Goal: Task Accomplishment & Management: Manage account settings

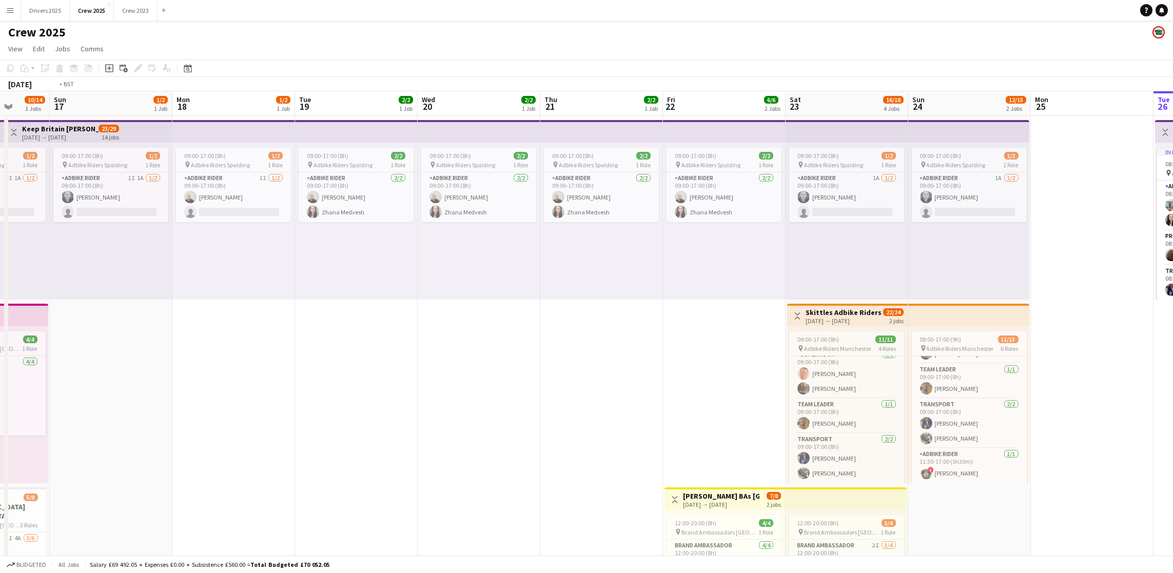
scroll to position [0, 252]
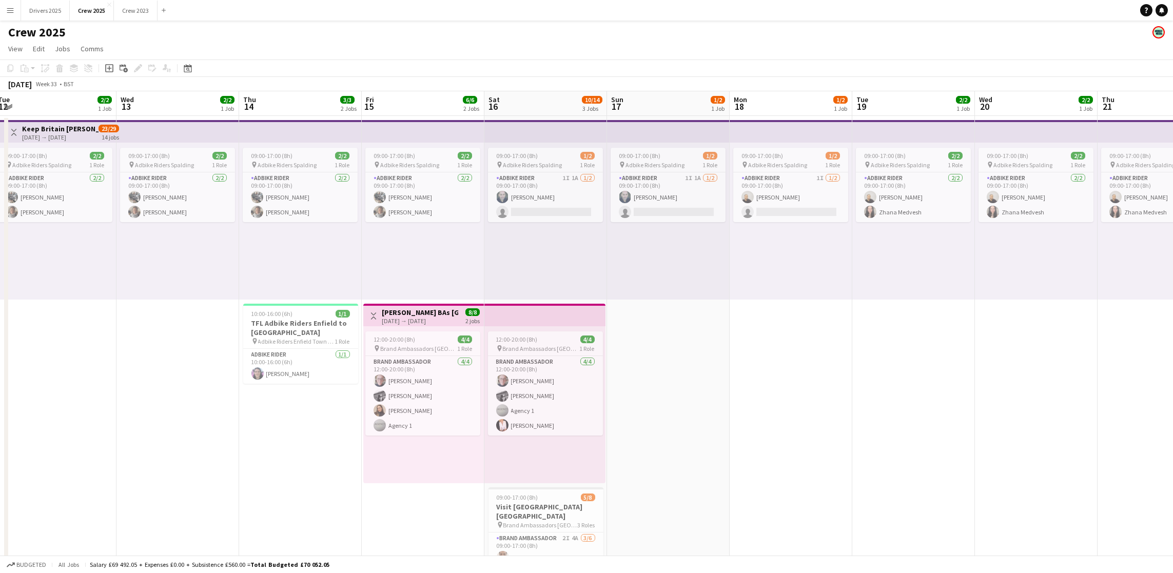
drag, startPoint x: 386, startPoint y: 400, endPoint x: 1353, endPoint y: 360, distance: 967.9
click at [1173, 360] on html "Menu Boards Boards Boards All jobs Status Workforce Workforce My Workforce Recr…" at bounding box center [586, 394] width 1173 height 789
click at [185, 70] on icon "Date picker" at bounding box center [188, 68] width 8 height 8
click at [258, 217] on button "[DATE]" at bounding box center [259, 218] width 30 height 16
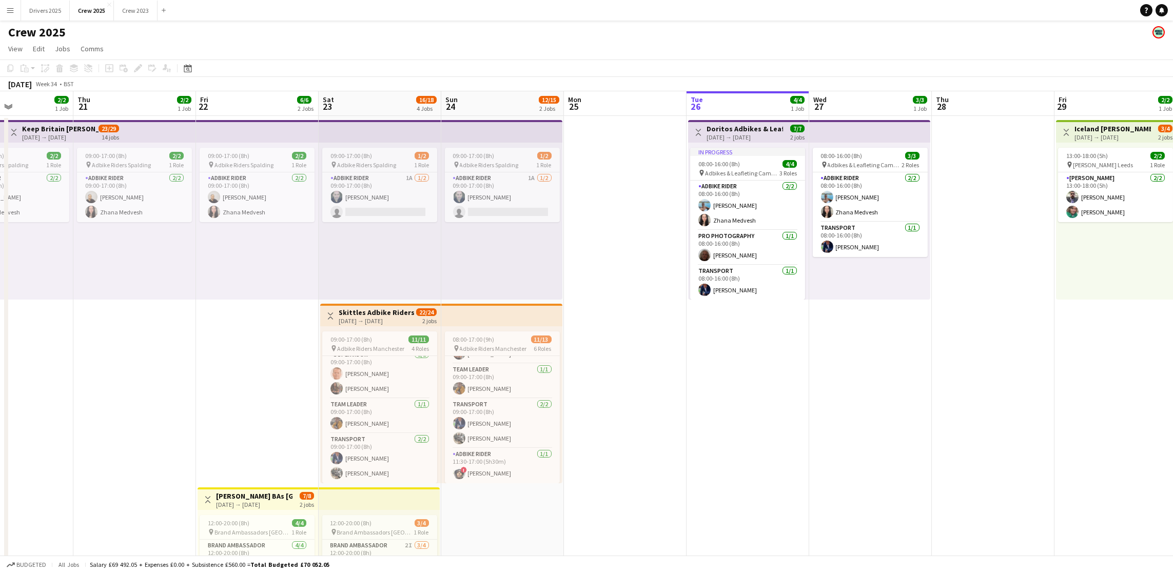
scroll to position [0, 257]
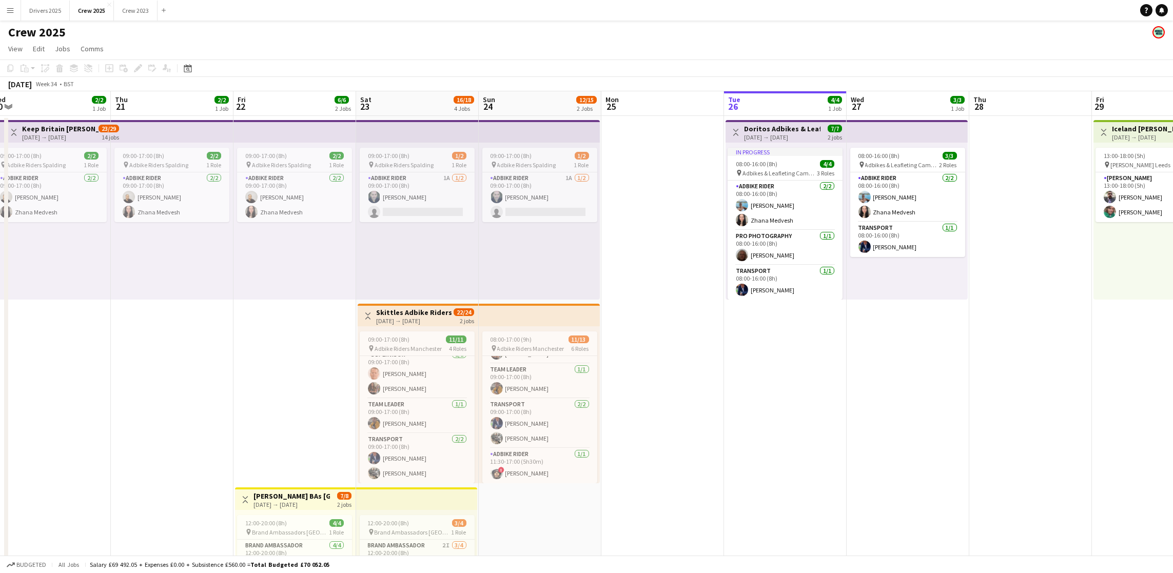
drag, startPoint x: 376, startPoint y: 461, endPoint x: 717, endPoint y: 417, distance: 343.7
click at [717, 417] on app-calendar-viewport "Mon 18 1/2 1 Job Tue 19 2/2 1 Job Wed 20 2/2 1 Job Thu 21 2/2 1 Job Fri 22 6/6 …" at bounding box center [586, 431] width 1173 height 681
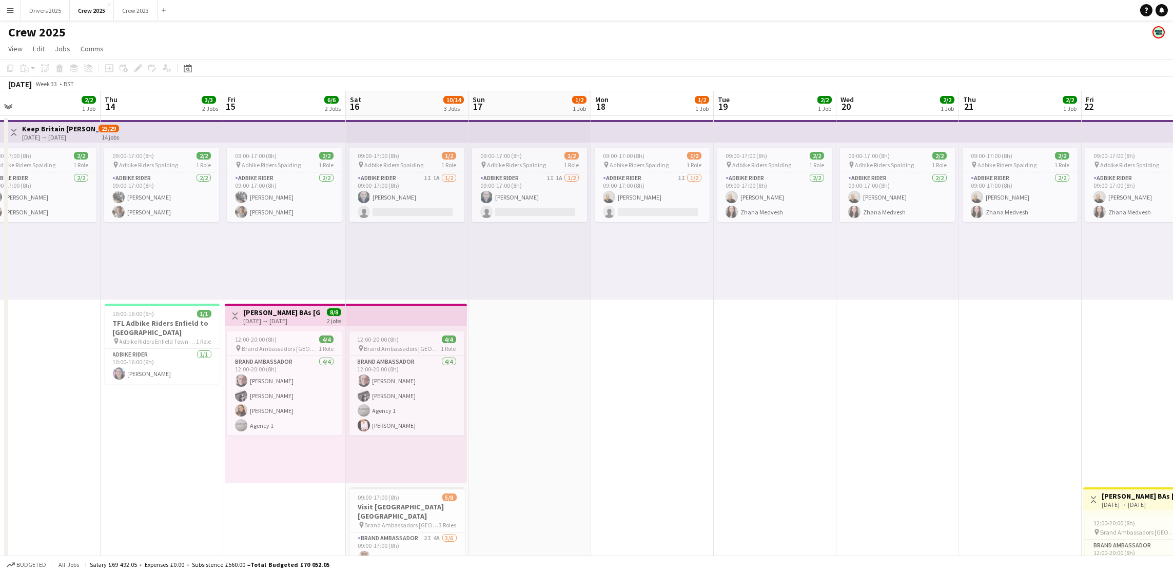
drag, startPoint x: 186, startPoint y: 403, endPoint x: 871, endPoint y: 366, distance: 685.2
click at [886, 365] on app-calendar-viewport "Tue 12 2/2 1 Job Wed 13 2/2 1 Job Thu 14 3/3 2 Jobs Fri 15 6/6 2 Jobs Sat 16 10…" at bounding box center [586, 431] width 1173 height 681
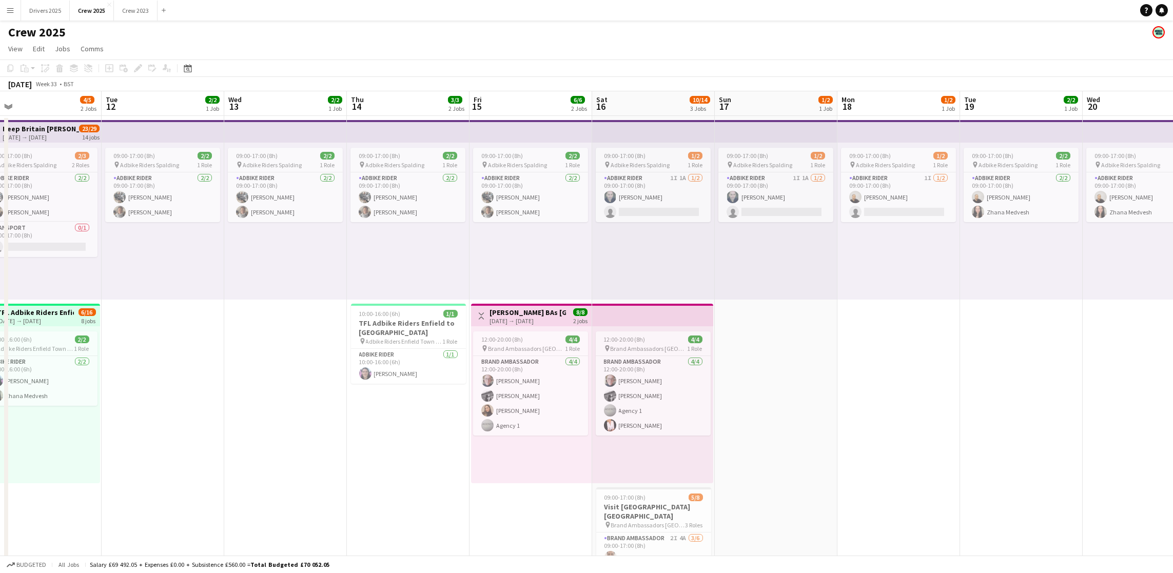
drag, startPoint x: 417, startPoint y: 422, endPoint x: 813, endPoint y: 408, distance: 396.0
click at [813, 408] on app-calendar-viewport "Sat 9 5/6 2 Jobs Sun 10 28/31 2 Jobs Mon 11 4/5 2 Jobs Tue 12 2/2 1 Job Wed 13 …" at bounding box center [586, 431] width 1173 height 681
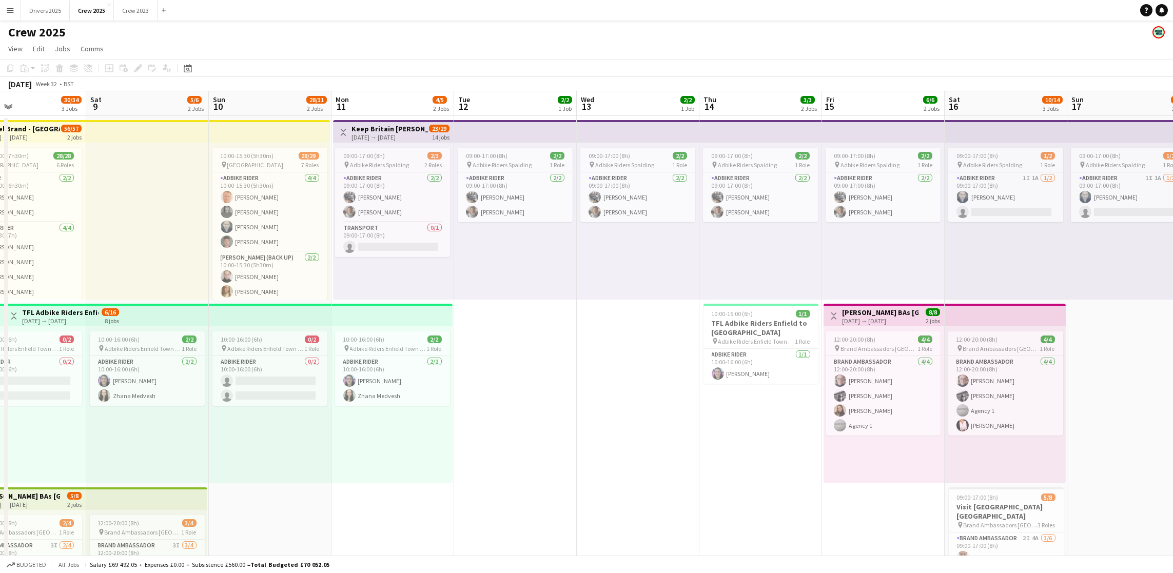
scroll to position [0, 270]
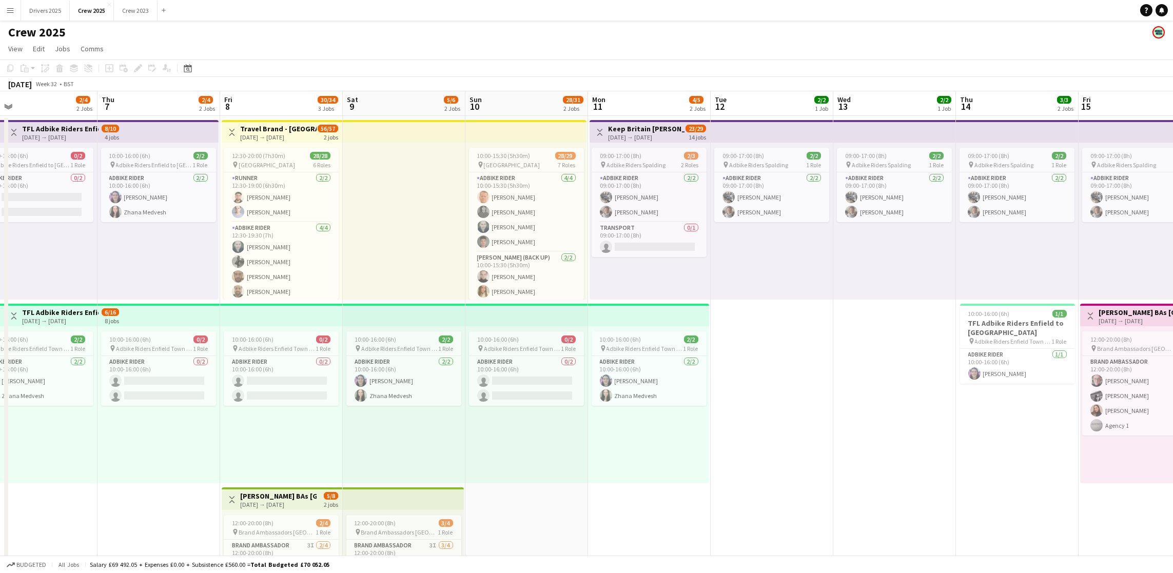
drag, startPoint x: 116, startPoint y: 377, endPoint x: 725, endPoint y: 366, distance: 608.8
click at [725, 366] on app-calendar-viewport "Mon 4 4/6 2 Jobs Tue 5 2/4 2 Jobs Wed 6 2/4 2 Jobs Thu 7 2/4 2 Jobs Fri 8 30/34…" at bounding box center [586, 431] width 1173 height 681
click at [277, 137] on div "[DATE] → [DATE]" at bounding box center [278, 137] width 76 height 8
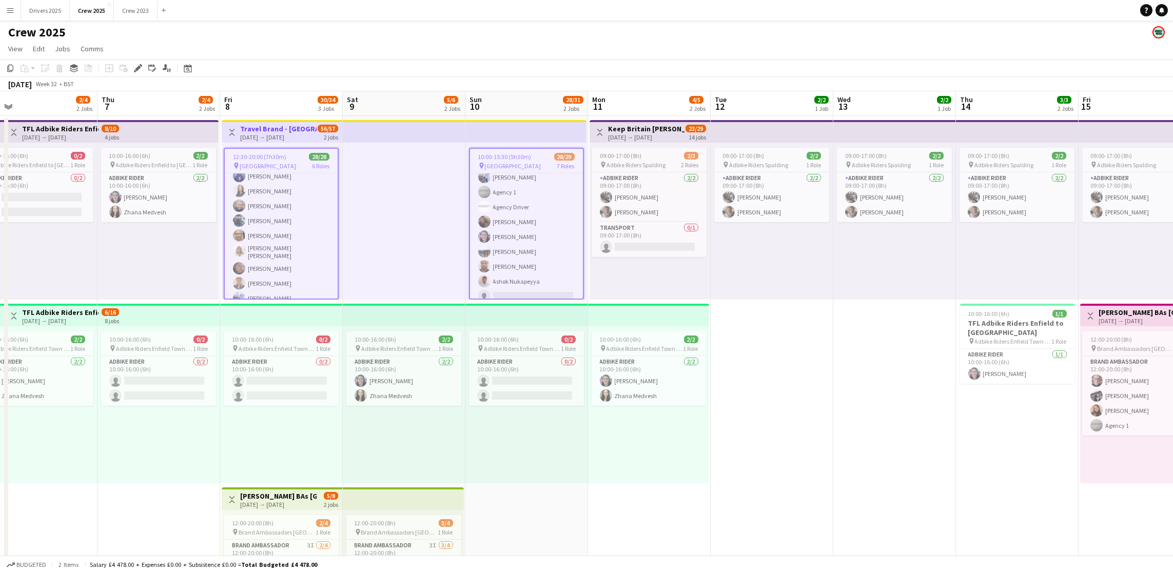
scroll to position [257, 0]
click at [504, 247] on app-card-role "Promotional Staffing (Brand Ambassadors) 5I 13A 15/16 10:00-15:30 (5h30m) ! [PE…" at bounding box center [526, 175] width 113 height 258
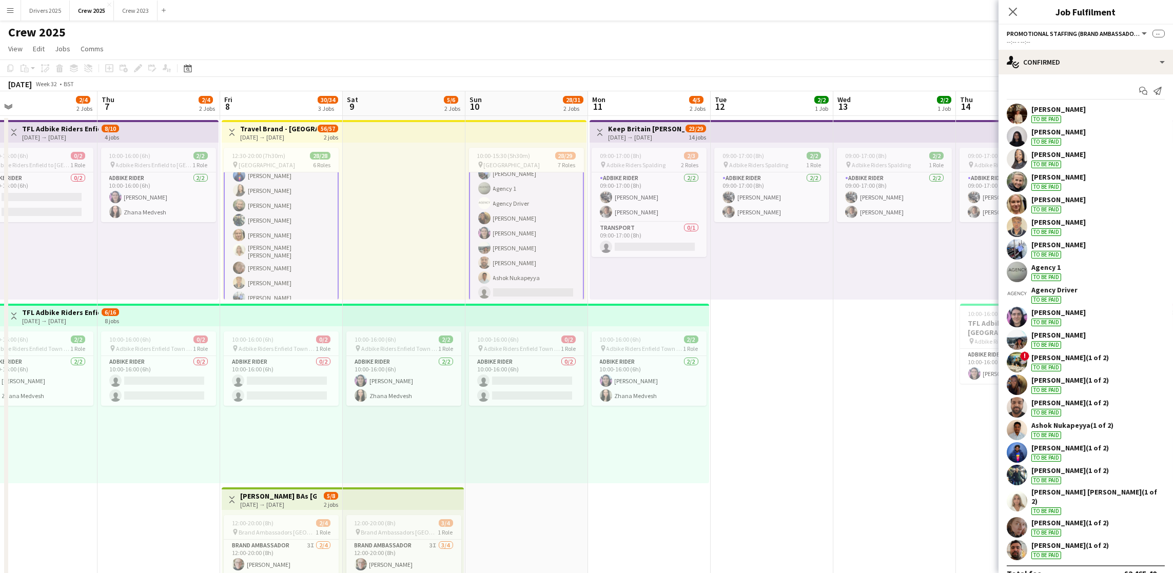
click at [504, 246] on app-card-role "Promotional Staffing (Brand Ambassadors) 5I 13A 15/16 10:00-15:30 (5h30m) ! [PE…" at bounding box center [526, 174] width 115 height 260
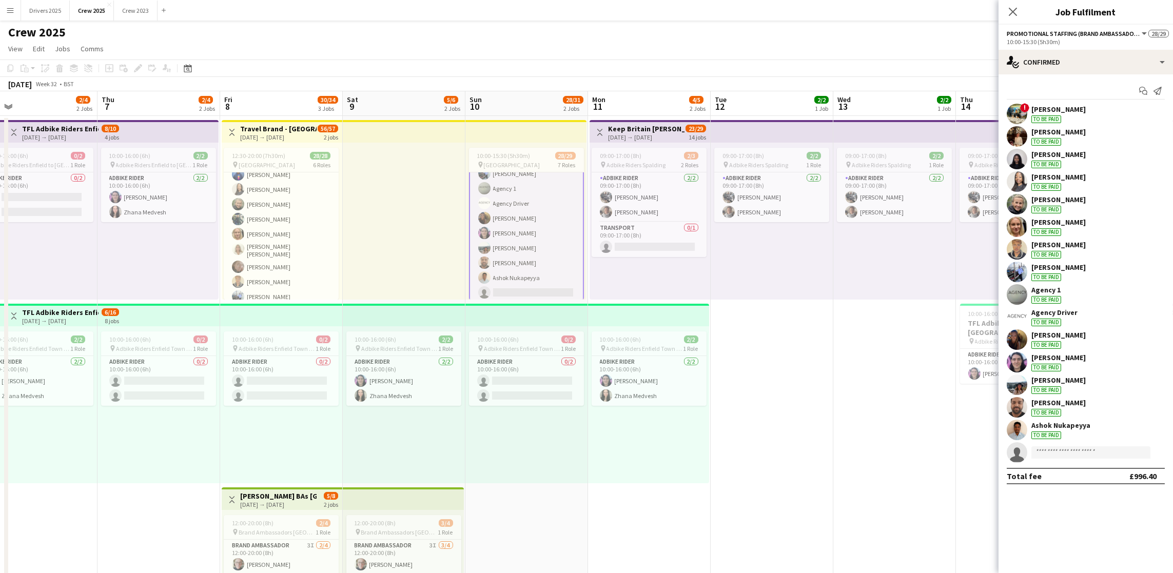
scroll to position [231, 0]
click at [1058, 231] on div "To be paid" at bounding box center [1047, 232] width 30 height 8
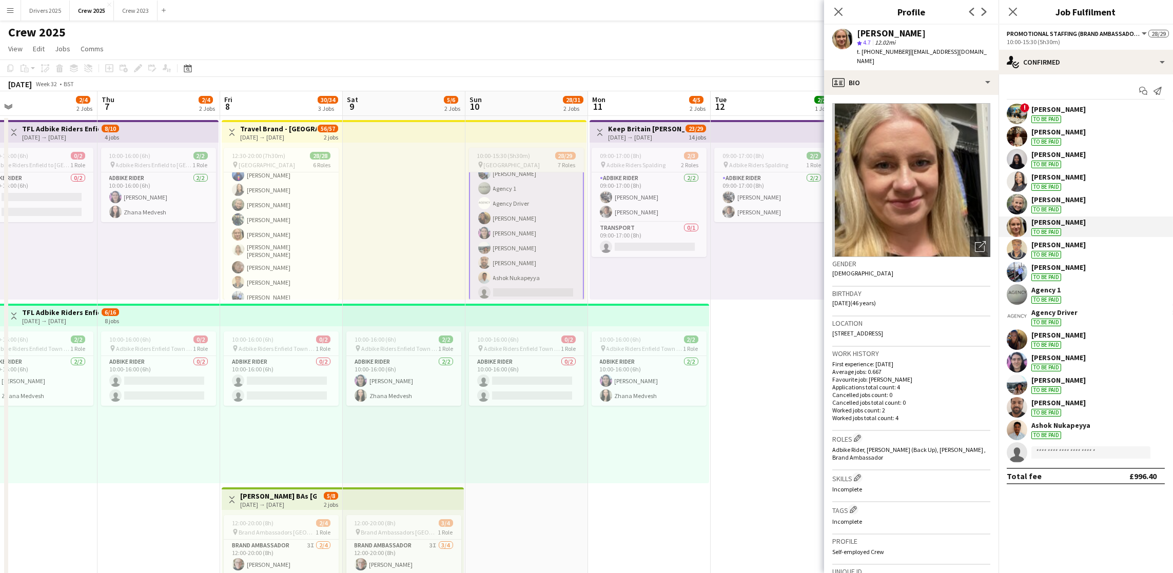
click at [533, 152] on div "10:00-15:30 (5h30m) 28/29" at bounding box center [526, 156] width 115 height 8
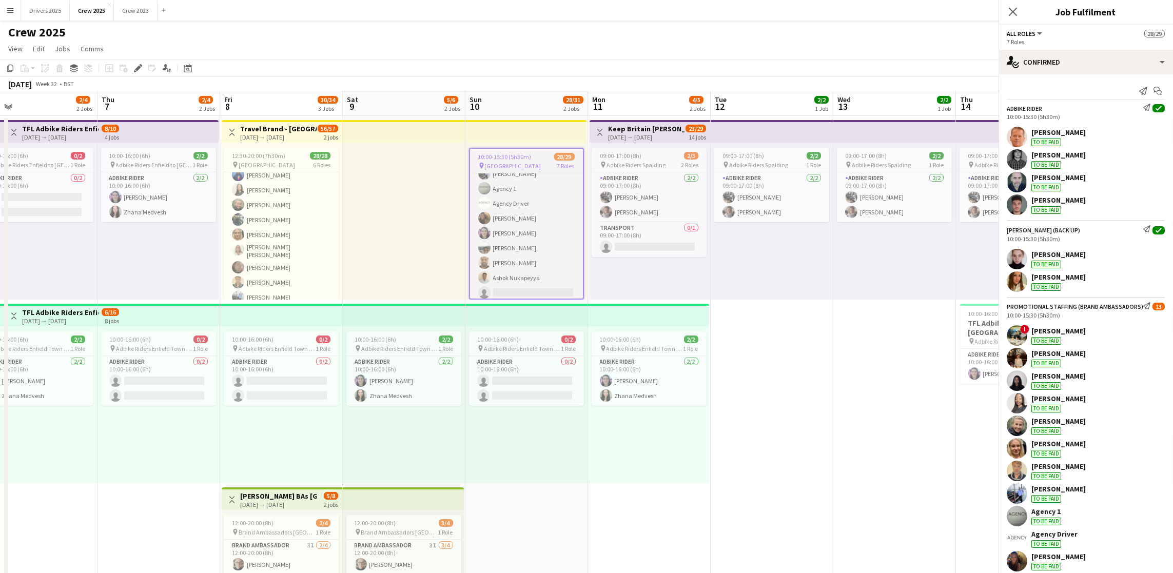
scroll to position [257, 0]
click at [11, 69] on icon "Copy" at bounding box center [10, 68] width 8 height 8
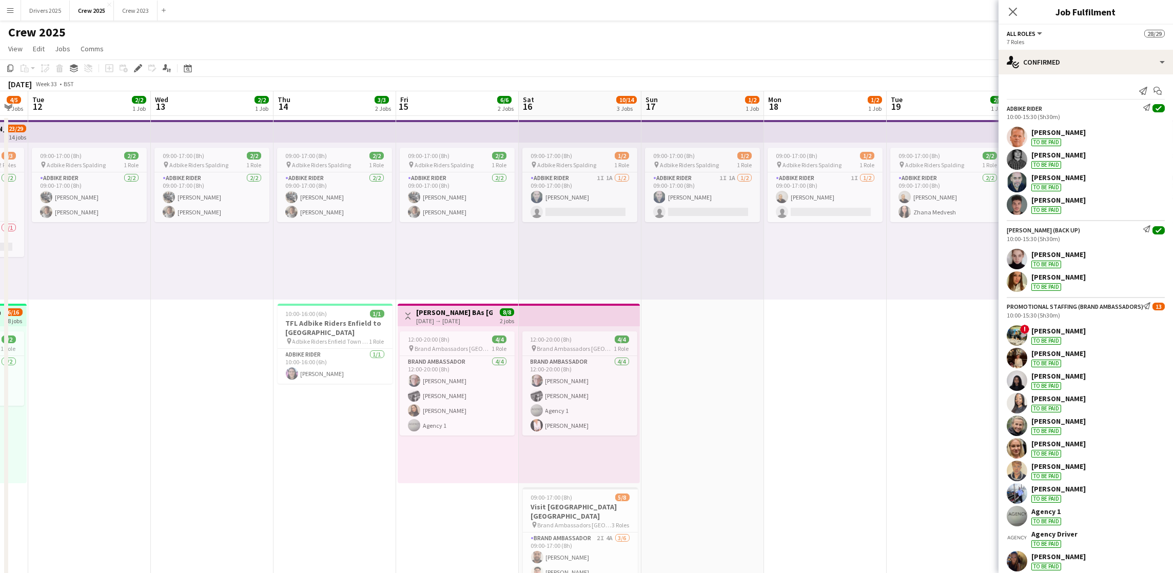
scroll to position [0, 369]
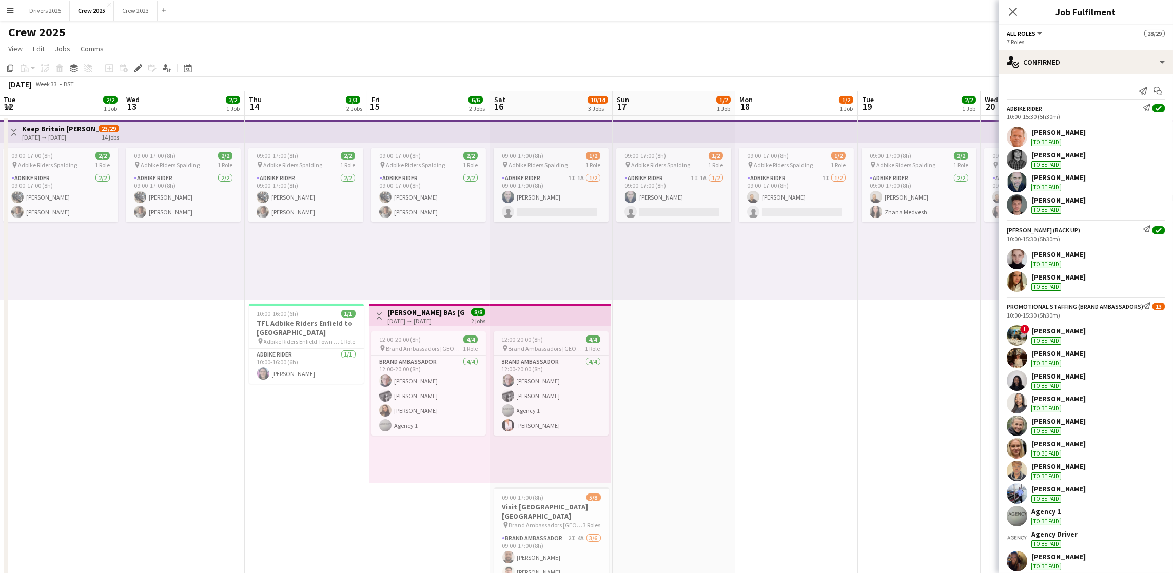
drag, startPoint x: 845, startPoint y: 412, endPoint x: 222, endPoint y: 400, distance: 623.7
click at [222, 400] on app-calendar-viewport "Sat 9 5/6 2 Jobs Sun 10 28/31 2 Jobs Mon 11 4/5 2 Jobs Tue 12 2/2 1 Job Wed 13 …" at bounding box center [586, 431] width 1173 height 681
click at [699, 385] on app-date-cell "09:00-17:00 (8h) 1/2 pin Adbike Riders Spalding 1 Role Adbike Rider 1I 1A [DATE…" at bounding box center [674, 444] width 123 height 656
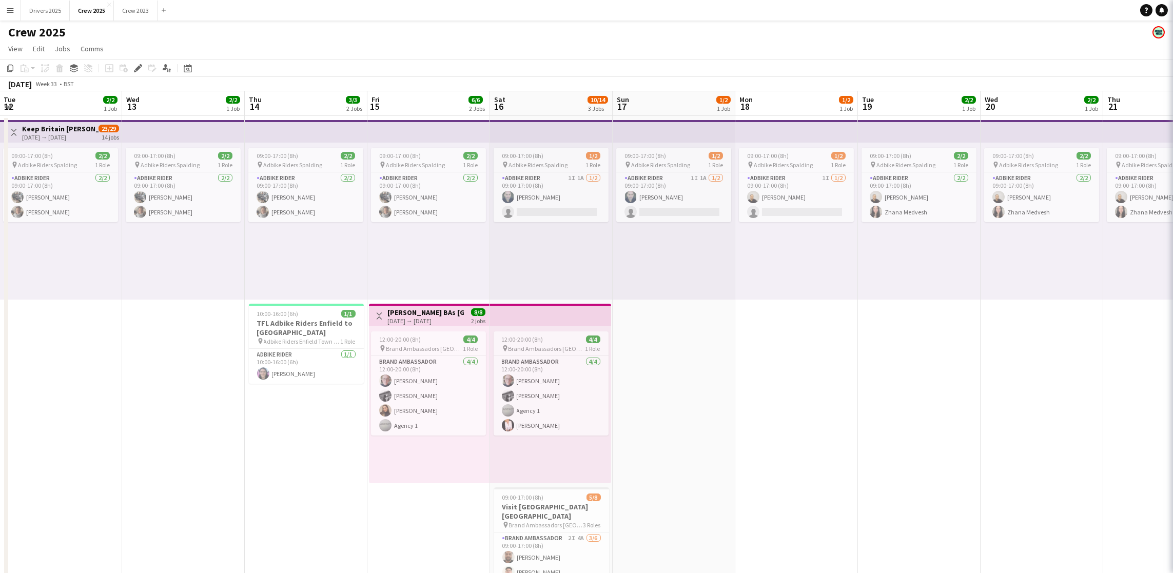
scroll to position [0, 368]
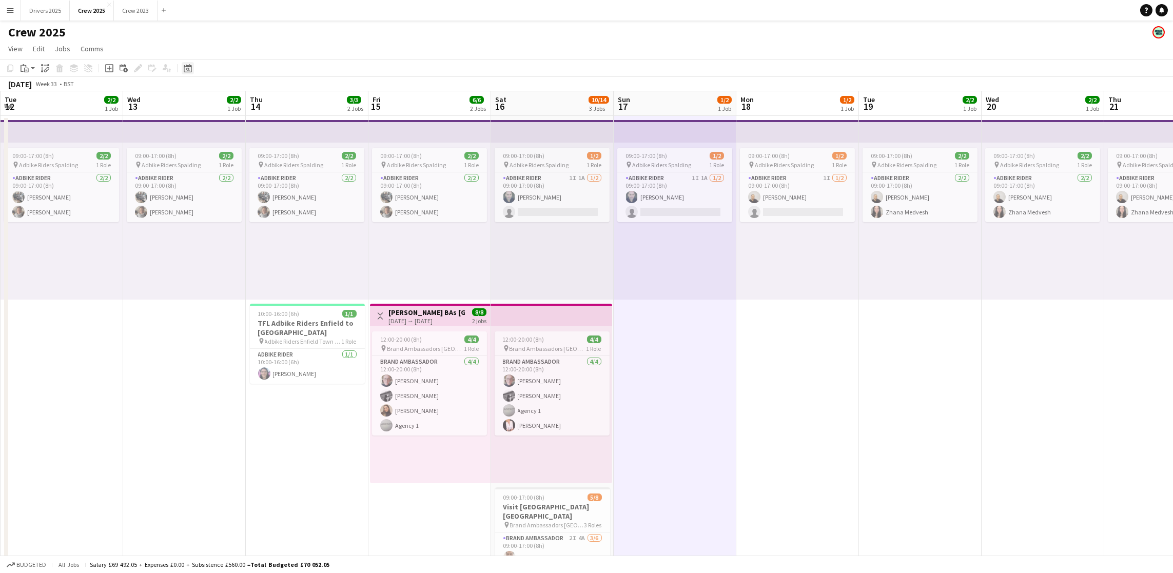
click at [191, 68] on div "Date picker" at bounding box center [188, 68] width 12 height 12
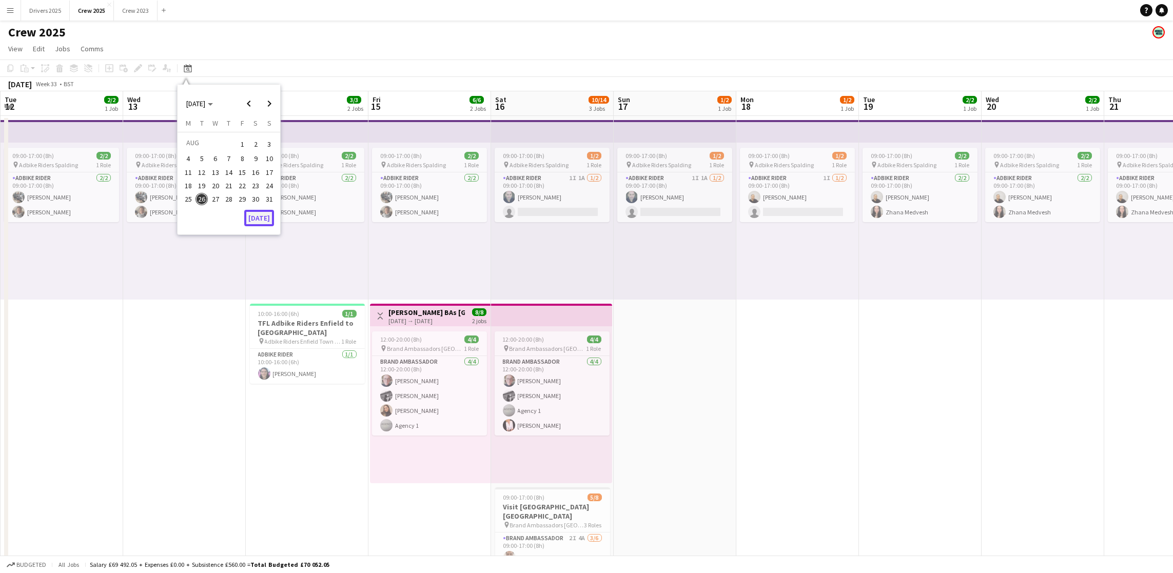
click at [268, 211] on button "[DATE]" at bounding box center [259, 218] width 30 height 16
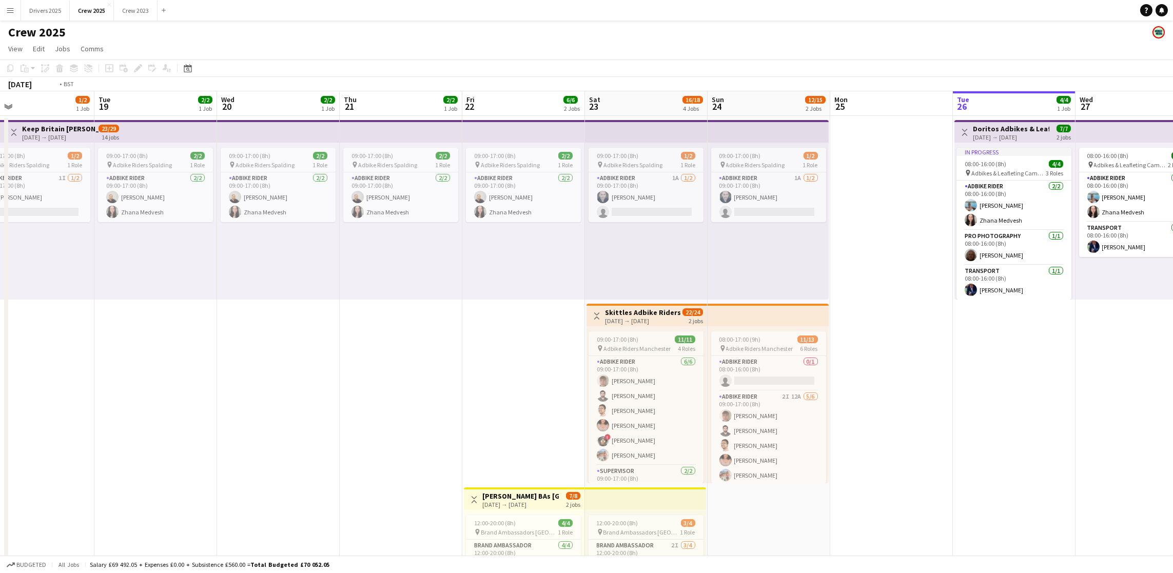
scroll to position [0, 243]
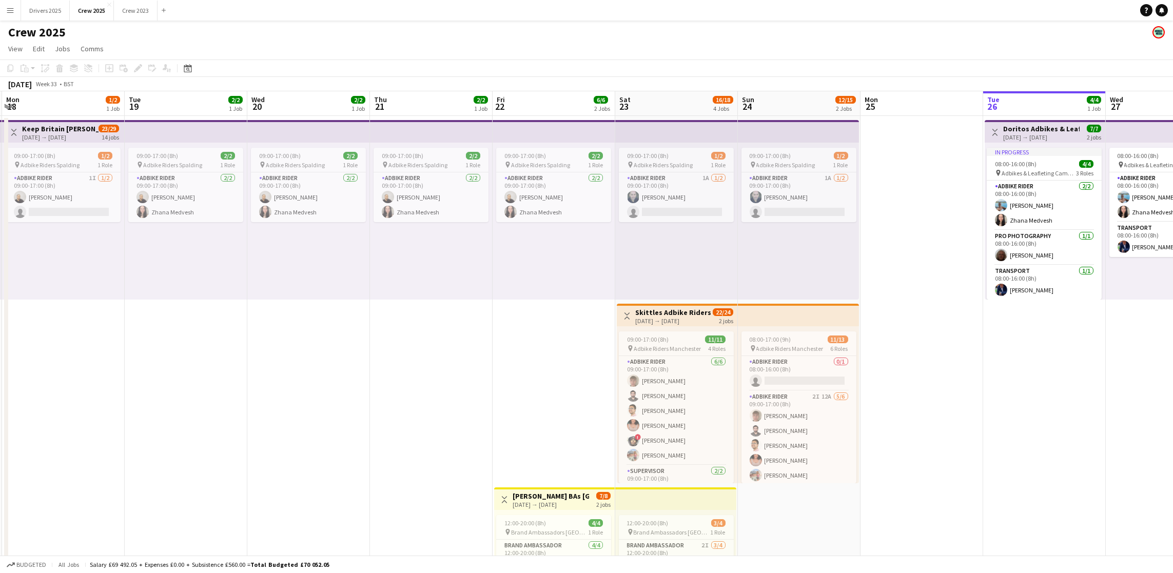
drag, startPoint x: 479, startPoint y: 380, endPoint x: 1079, endPoint y: 311, distance: 604.1
click at [1079, 311] on app-calendar-viewport "Sat 16 10/14 3 Jobs Sun 17 1/2 1 Job Mon 18 1/2 1 Job Tue 19 2/2 1 Job Wed 20 2…" at bounding box center [586, 431] width 1173 height 681
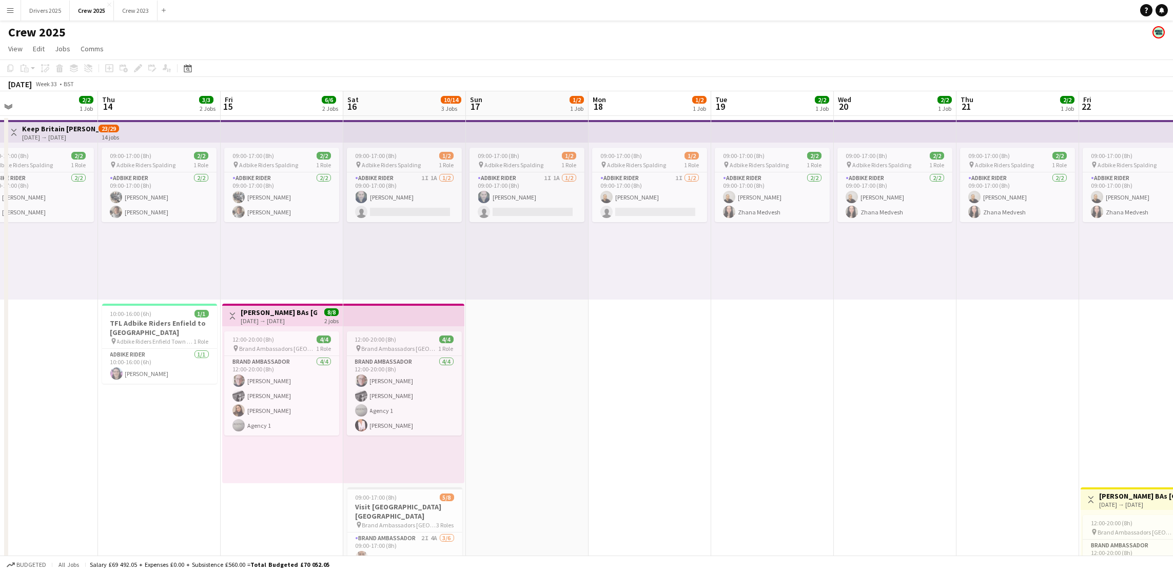
scroll to position [0, 345]
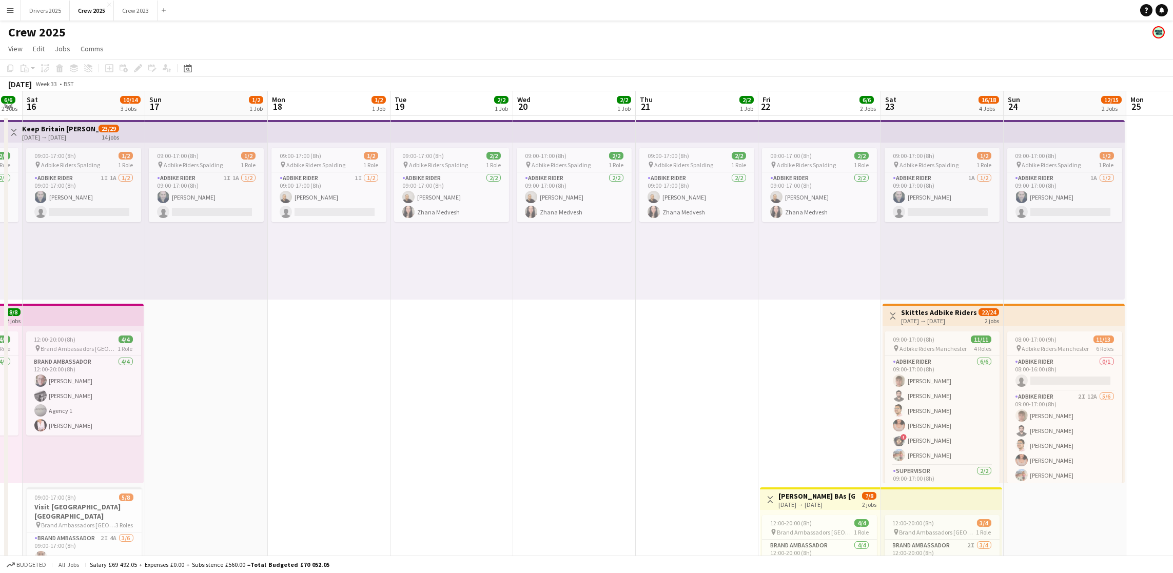
drag, startPoint x: 404, startPoint y: 393, endPoint x: 670, endPoint y: 396, distance: 265.9
click at [670, 396] on app-calendar-viewport "Wed 13 2/2 1 Job Thu 14 3/3 2 Jobs Fri 15 6/6 2 Jobs Sat 16 10/14 3 Jobs Sun 17…" at bounding box center [586, 431] width 1173 height 681
click at [339, 402] on app-date-cell "09:00-17:00 (8h) 1/2 pin Adbike Riders Spalding 1 Role Adbike Rider 1I [DATE] 0…" at bounding box center [329, 444] width 123 height 656
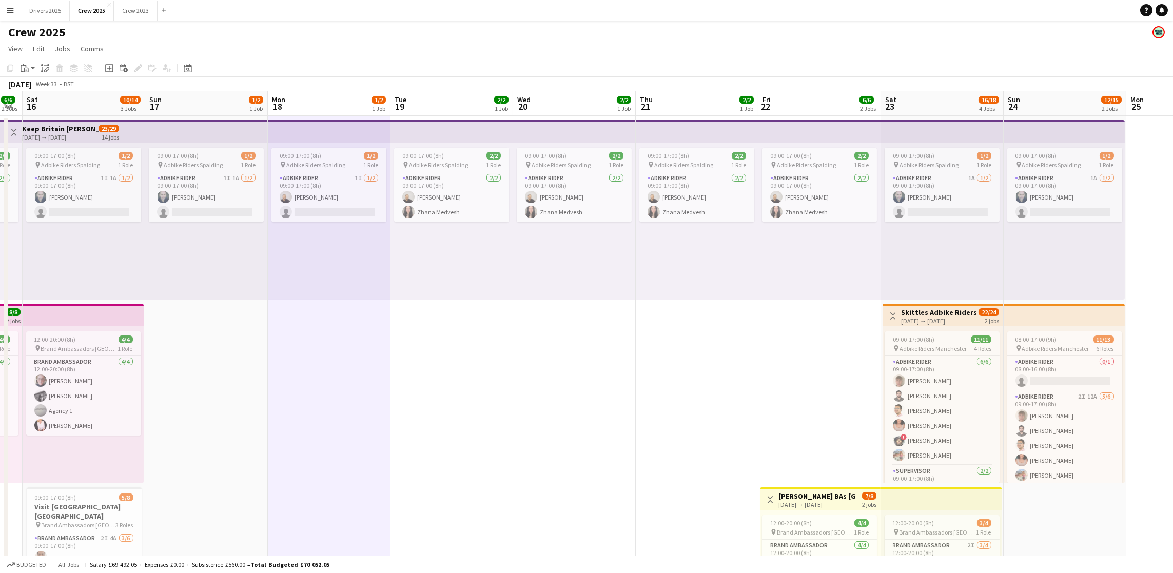
click at [336, 369] on app-date-cell "09:00-17:00 (8h) 1/2 pin Adbike Riders Spalding 1 Role Adbike Rider 1I [DATE] 0…" at bounding box center [329, 444] width 123 height 656
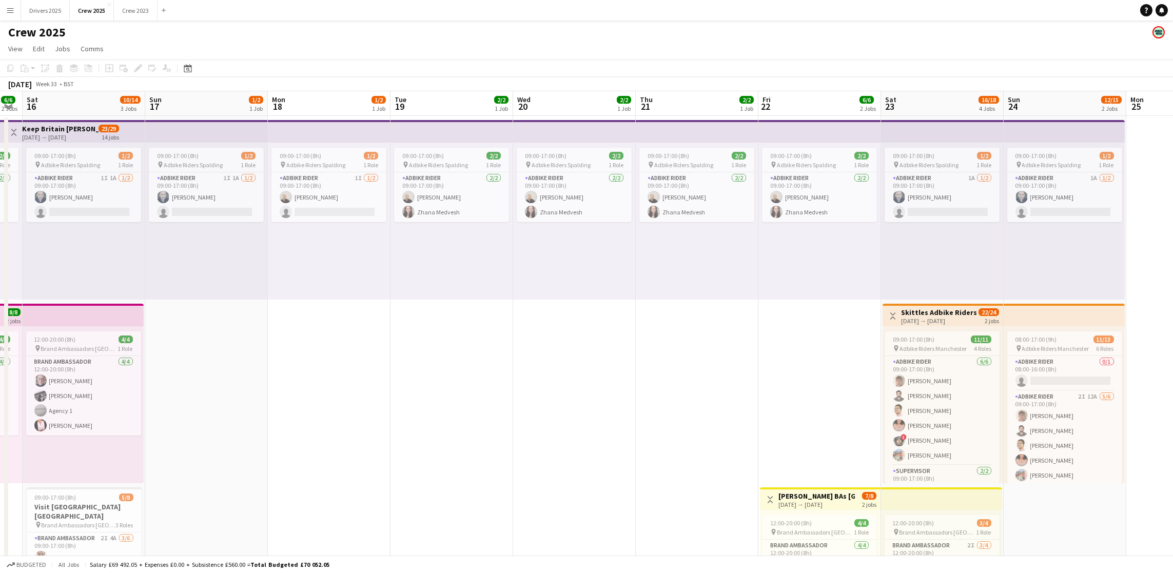
click at [322, 353] on app-date-cell "09:00-17:00 (8h) 1/2 pin Adbike Riders Spalding 1 Role Adbike Rider 1I [DATE] 0…" at bounding box center [329, 444] width 123 height 656
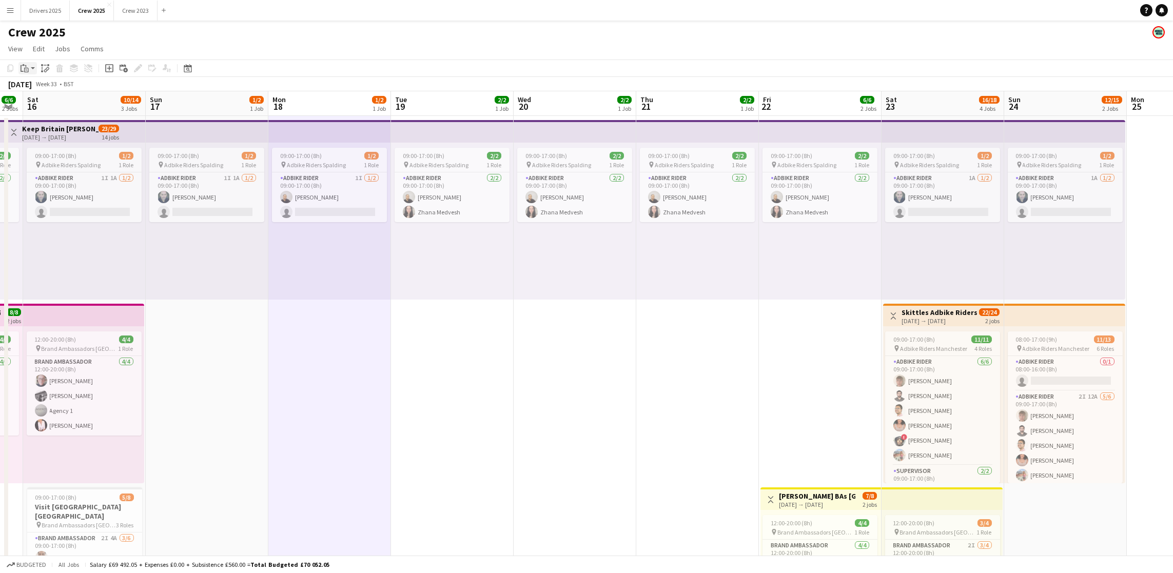
click at [19, 65] on div "Paste" at bounding box center [24, 68] width 12 height 12
click at [49, 89] on link "Paste Ctrl+V" at bounding box center [75, 87] width 96 height 9
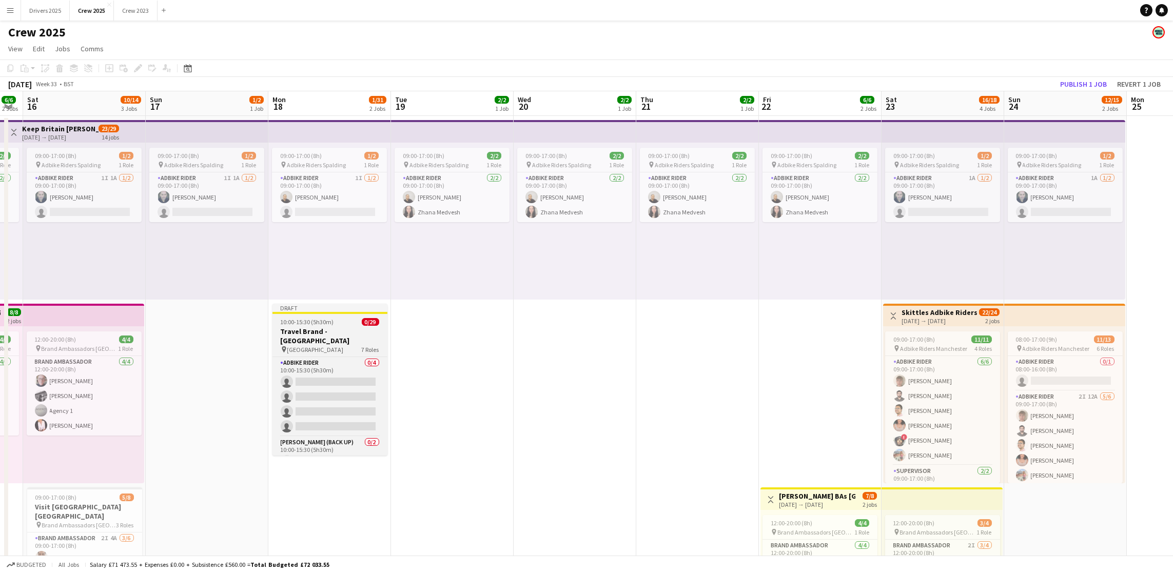
click at [314, 328] on h3 "Travel Brand - [GEOGRAPHIC_DATA]" at bounding box center [330, 336] width 115 height 18
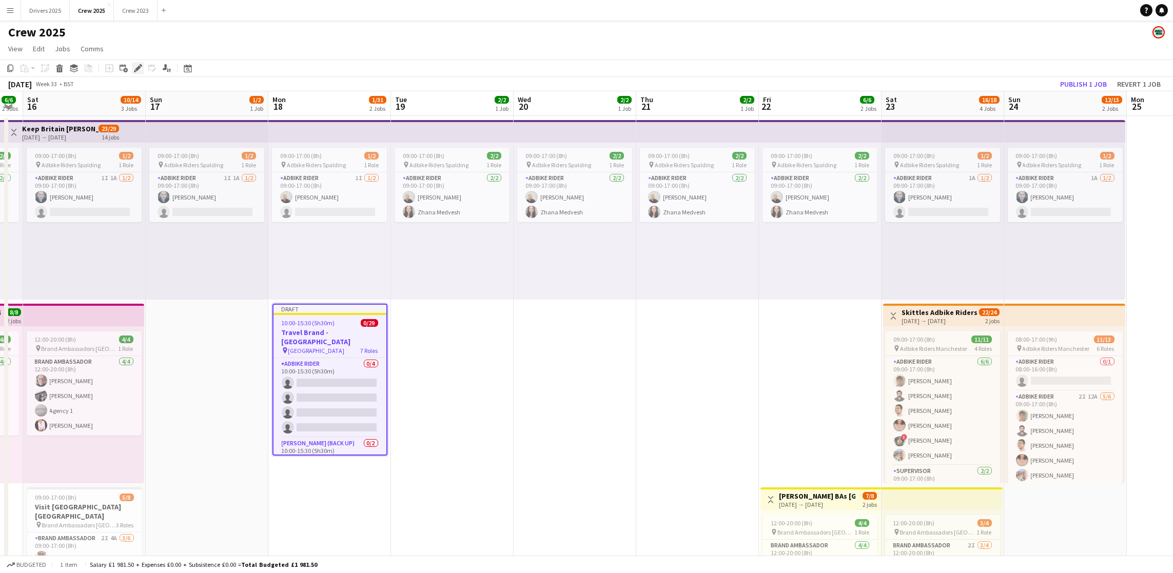
click at [137, 72] on icon "Edit" at bounding box center [138, 68] width 8 height 8
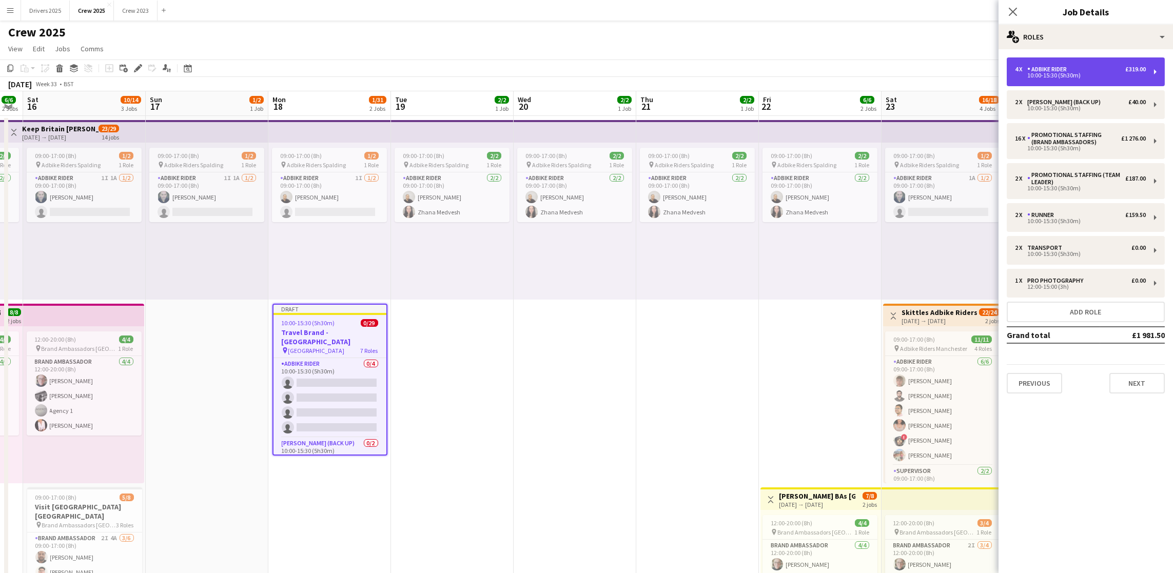
click at [1107, 69] on div "4 x Adbike Rider £319.00" at bounding box center [1080, 69] width 131 height 7
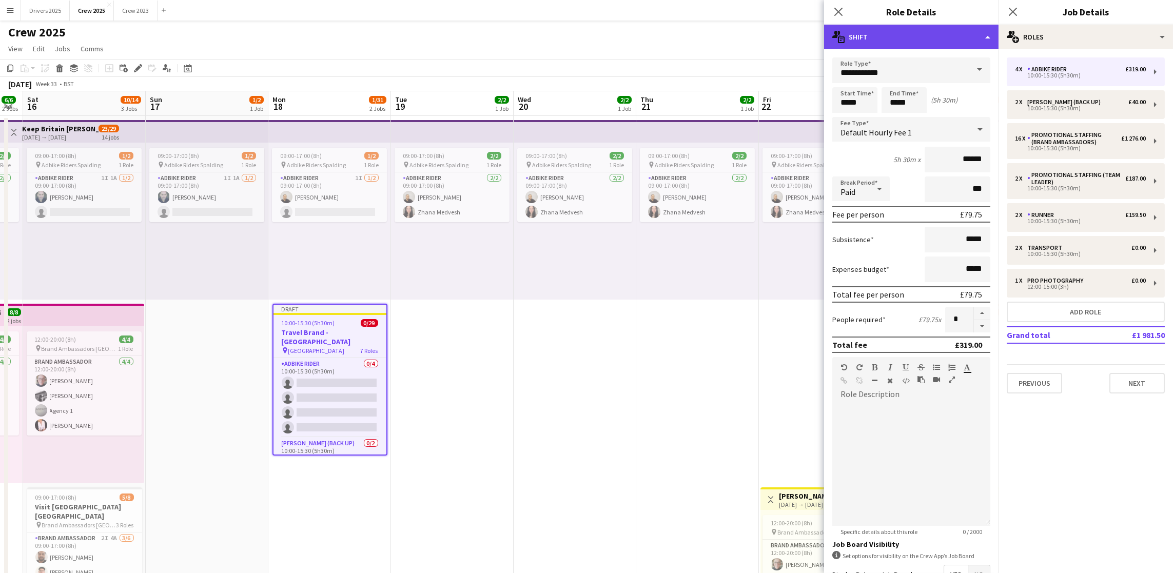
click at [987, 38] on div "multiple-actions-text Shift" at bounding box center [911, 37] width 175 height 25
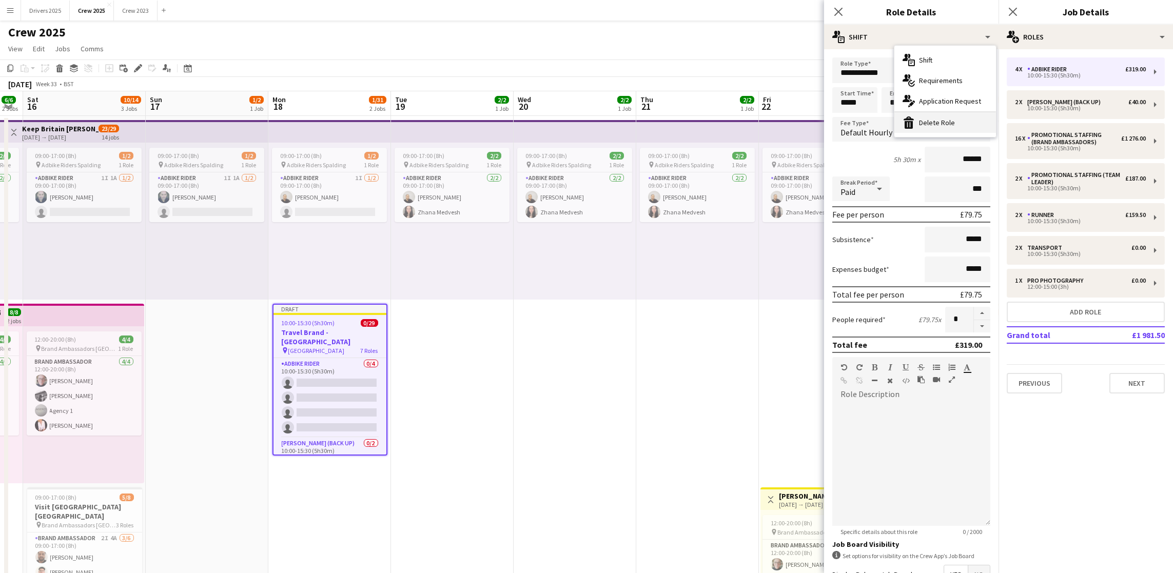
click at [941, 121] on div "bin-2 Delete Role" at bounding box center [946, 122] width 102 height 21
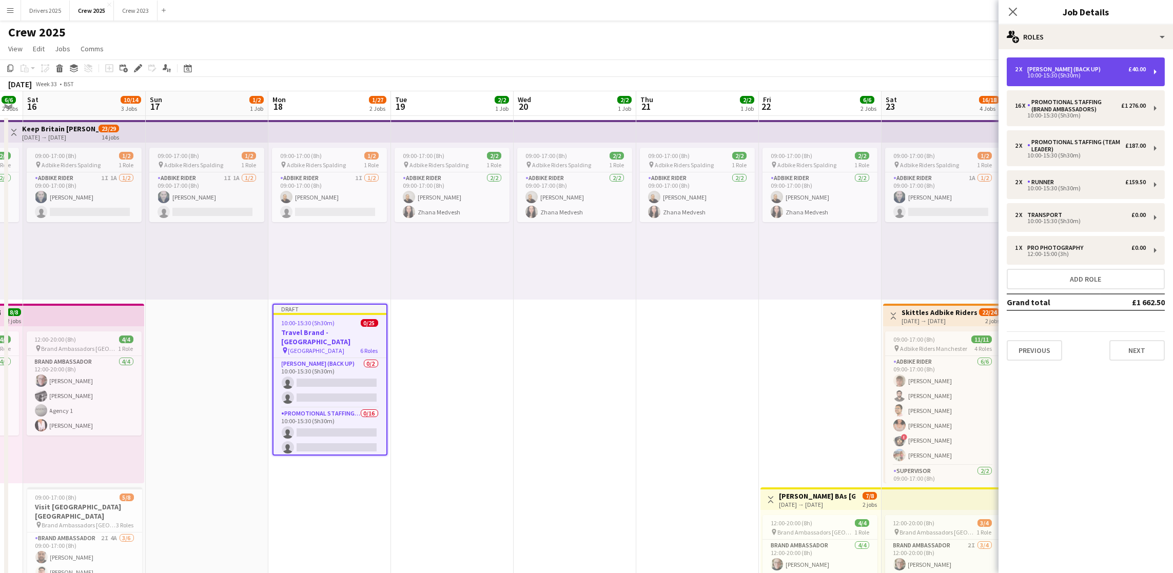
click at [1122, 72] on div "2 x [PERSON_NAME] (Back Up) £40.00" at bounding box center [1080, 69] width 131 height 7
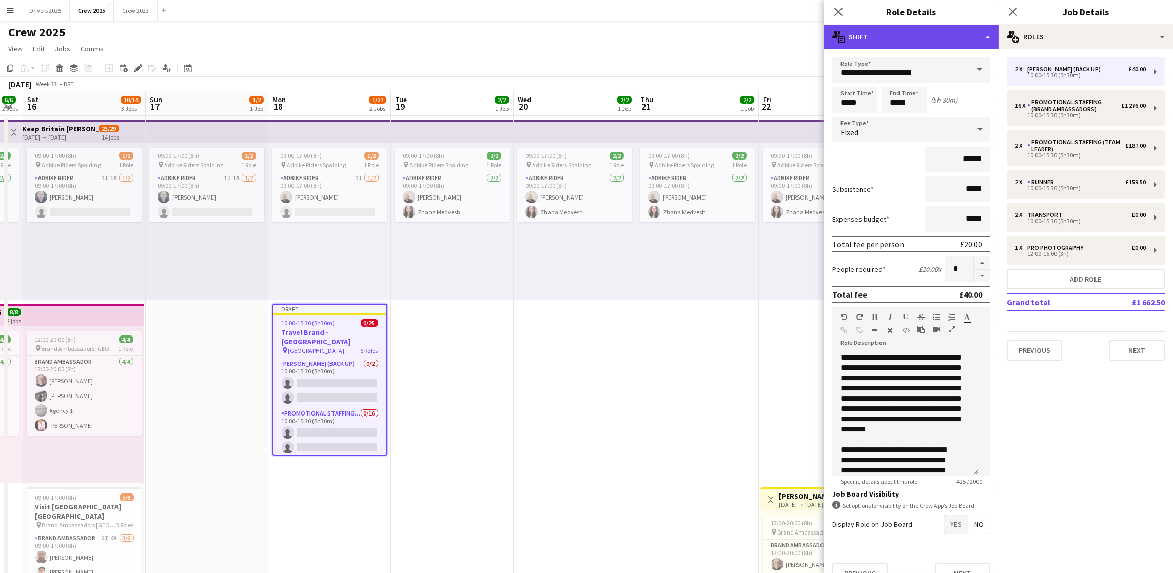
click at [987, 36] on div "multiple-actions-text Shift" at bounding box center [911, 37] width 175 height 25
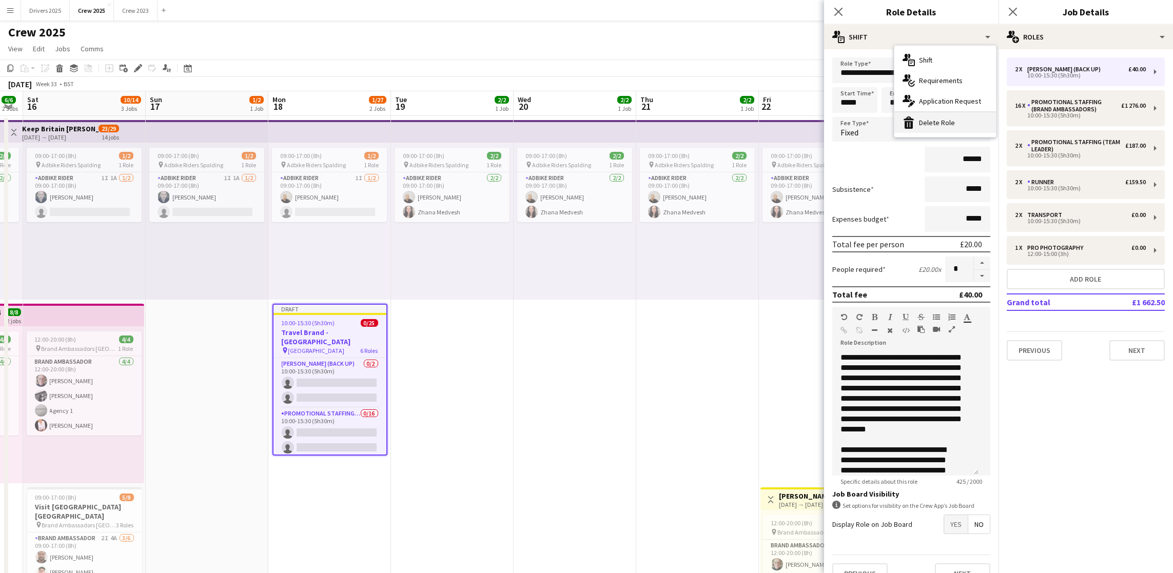
click at [943, 117] on div "bin-2 Delete Role" at bounding box center [946, 122] width 102 height 21
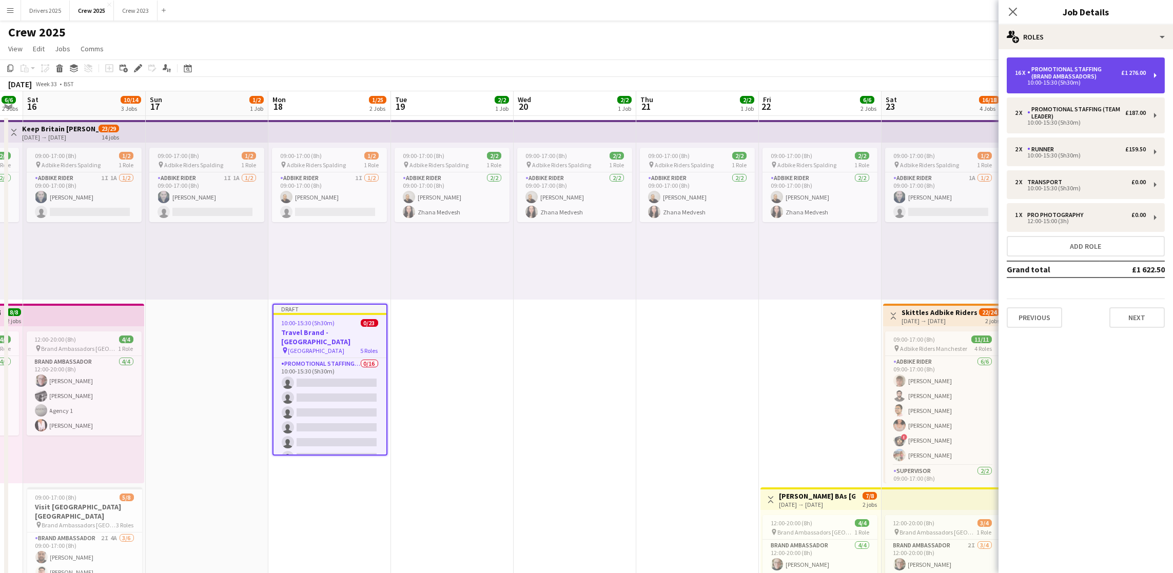
click at [1082, 75] on div "Promotional Staffing (Brand Ambassadors)" at bounding box center [1075, 73] width 94 height 14
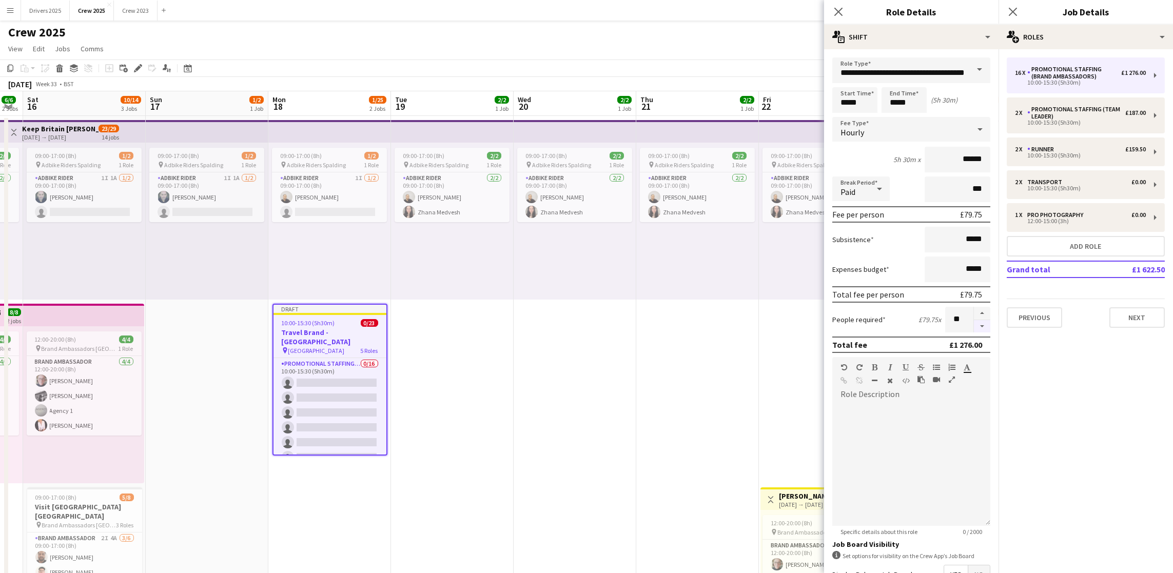
click at [974, 327] on button "button" at bounding box center [982, 326] width 16 height 13
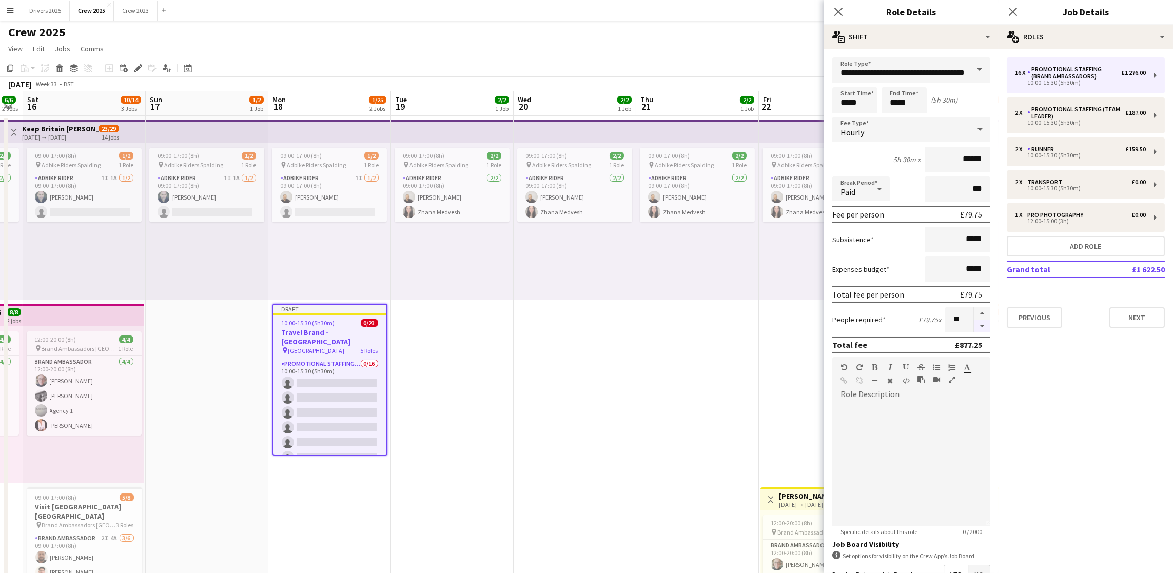
click at [974, 327] on button "button" at bounding box center [982, 326] width 16 height 13
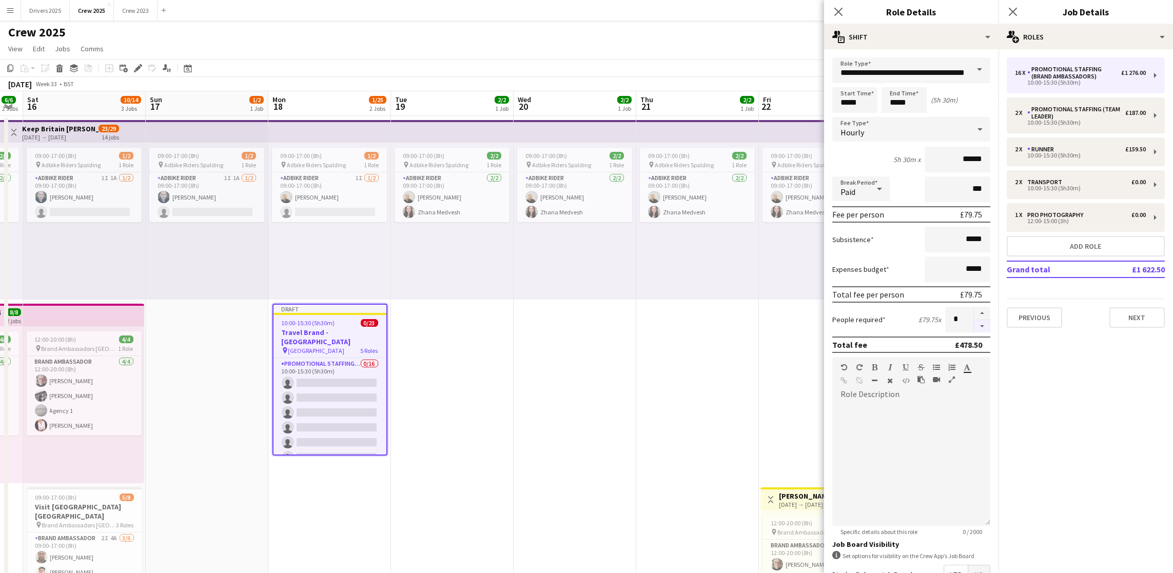
click at [974, 327] on button "button" at bounding box center [982, 326] width 16 height 13
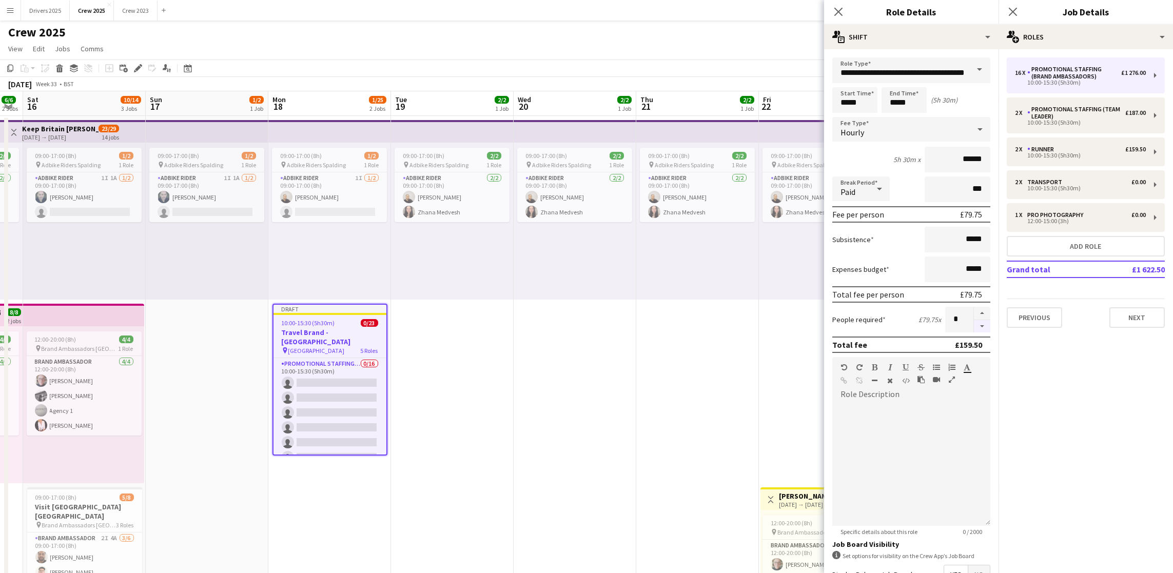
type input "*"
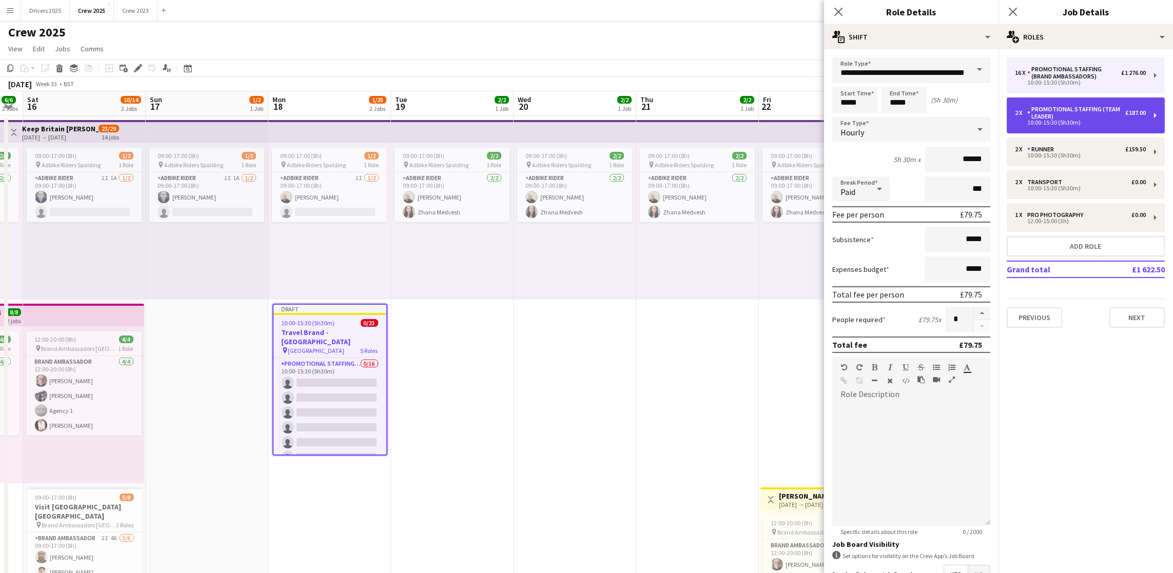
click at [1075, 118] on div "Promotional Staffing (Team Leader)" at bounding box center [1077, 113] width 98 height 14
type input "**********"
type input "******"
type input "*"
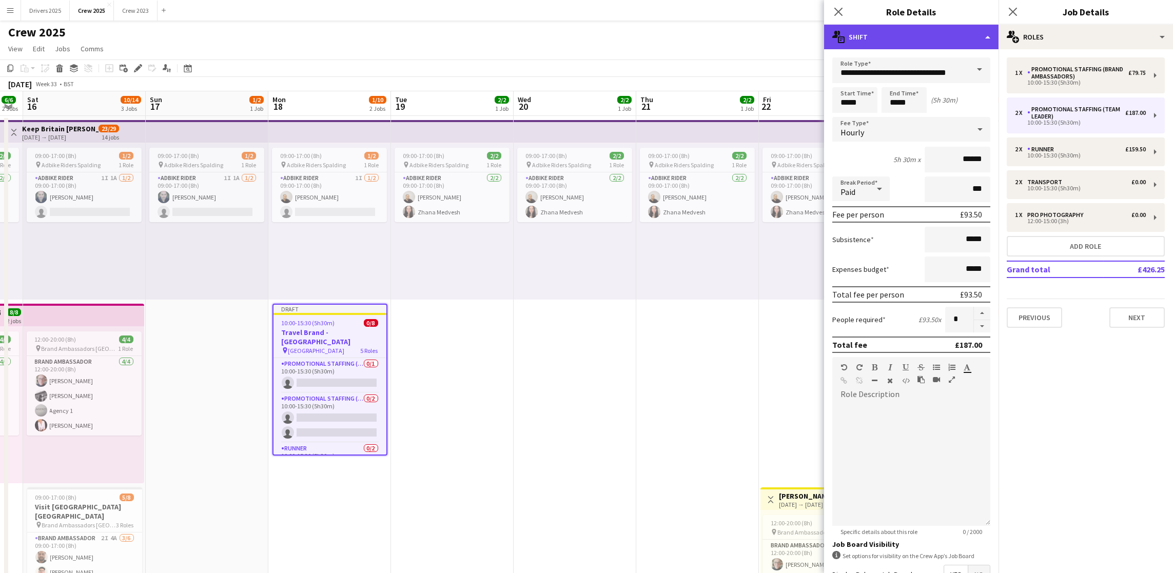
click at [982, 38] on div "multiple-actions-text Shift" at bounding box center [911, 37] width 175 height 25
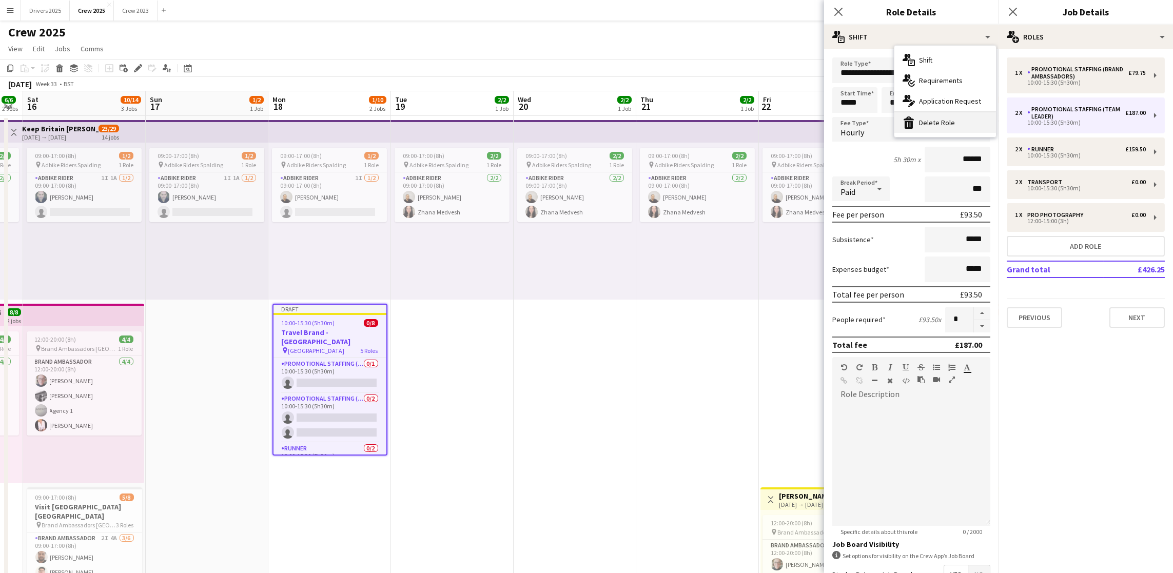
click at [963, 129] on div "bin-2 Delete Role" at bounding box center [946, 122] width 102 height 21
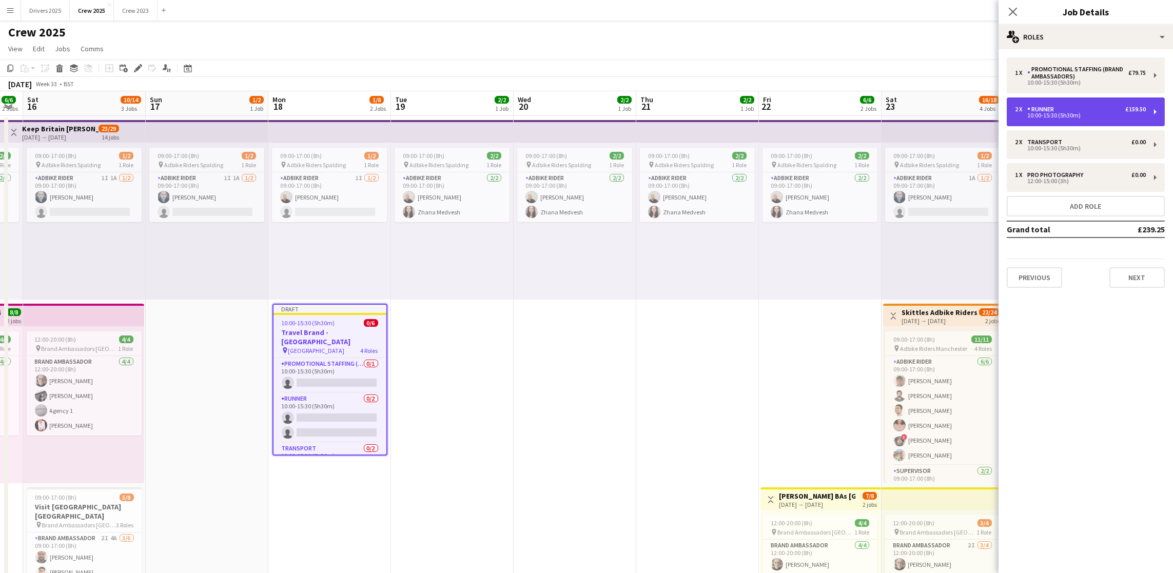
click at [1079, 113] on div "10:00-15:30 (5h30m)" at bounding box center [1080, 115] width 131 height 5
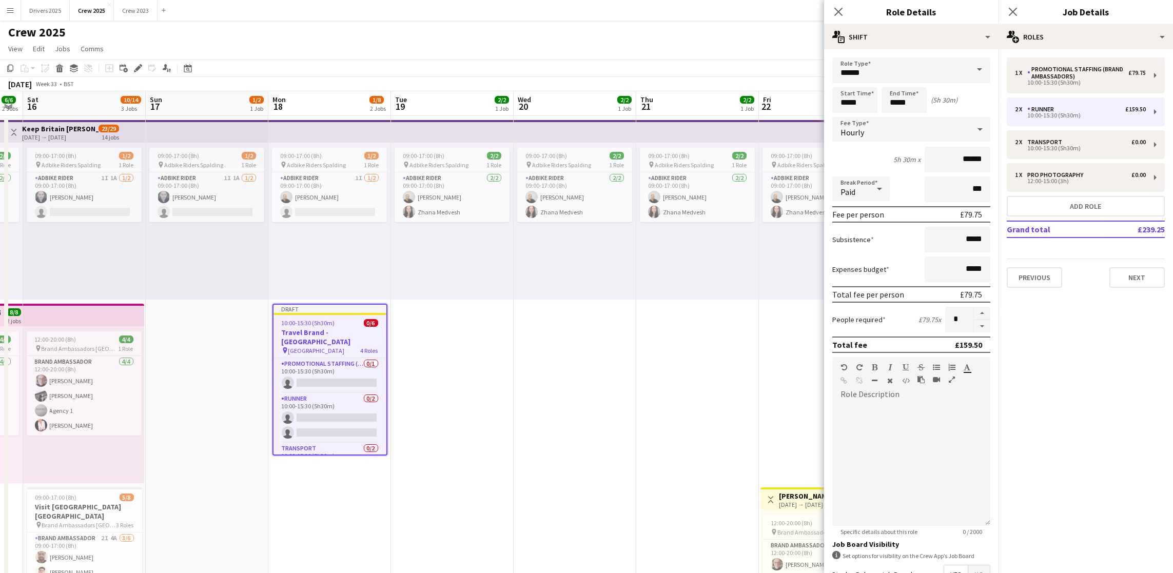
click at [975, 68] on span at bounding box center [980, 69] width 22 height 25
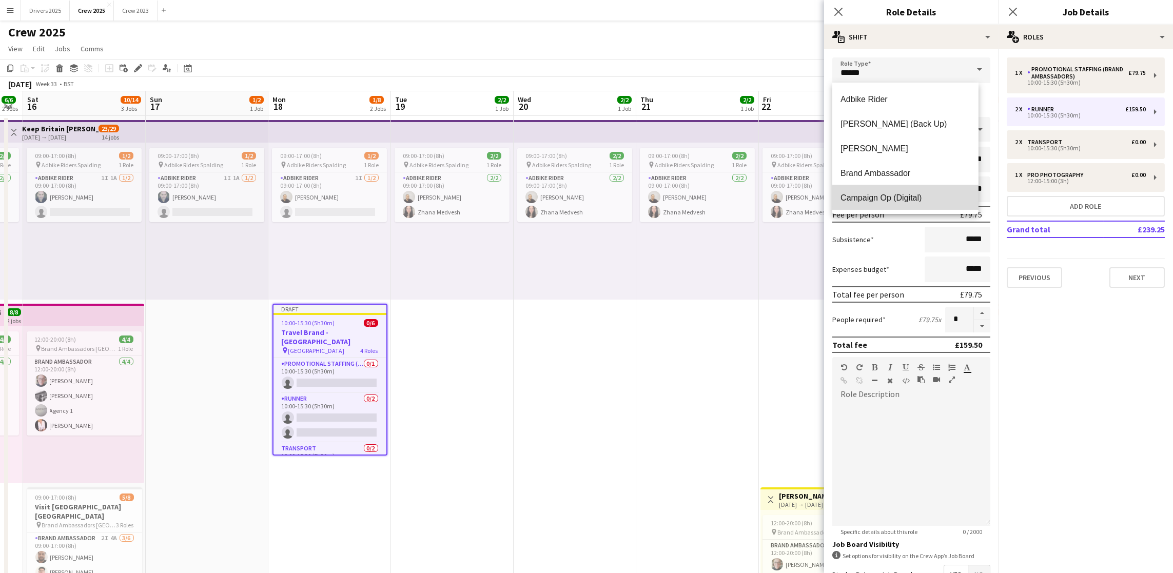
click at [917, 202] on span "Campaign Op (Digital)" at bounding box center [906, 198] width 130 height 10
type input "**********"
type input "*****"
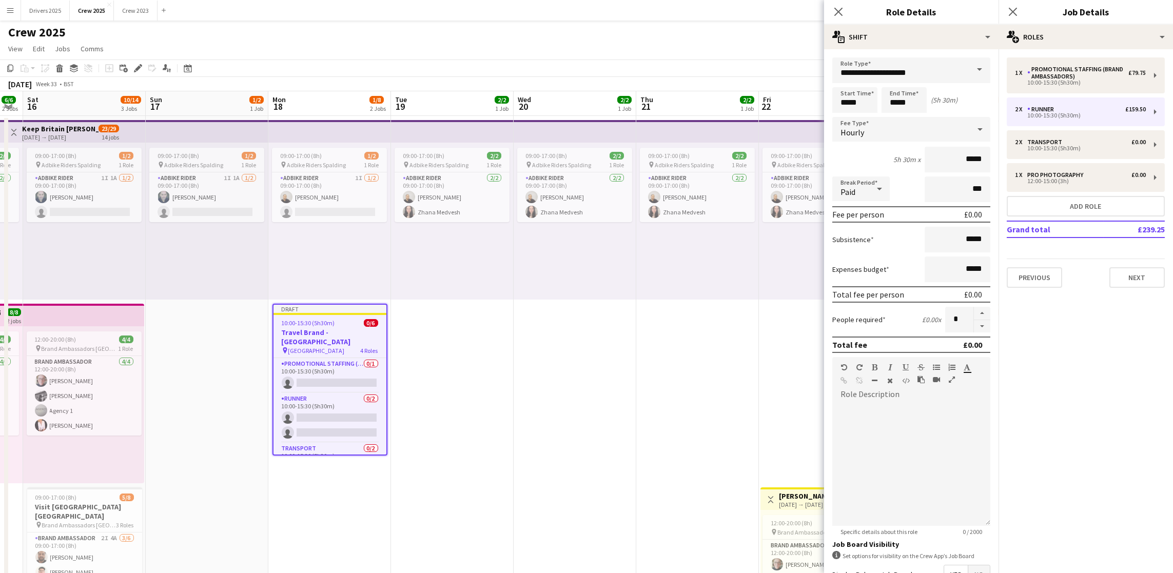
click at [972, 70] on span at bounding box center [980, 69] width 22 height 25
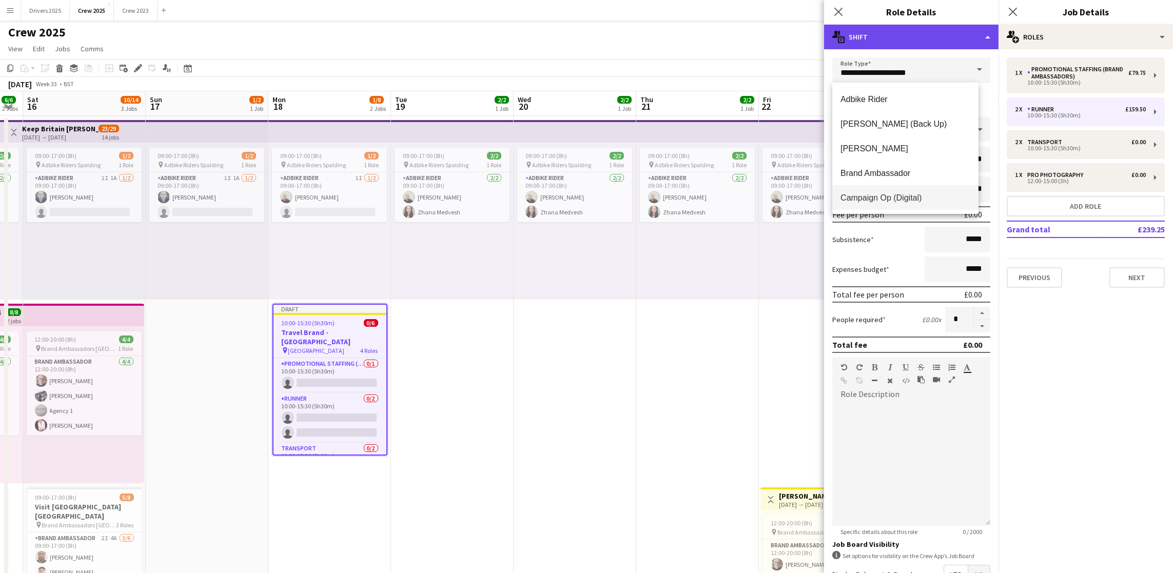
click at [982, 34] on div "multiple-actions-text Shift" at bounding box center [911, 37] width 175 height 25
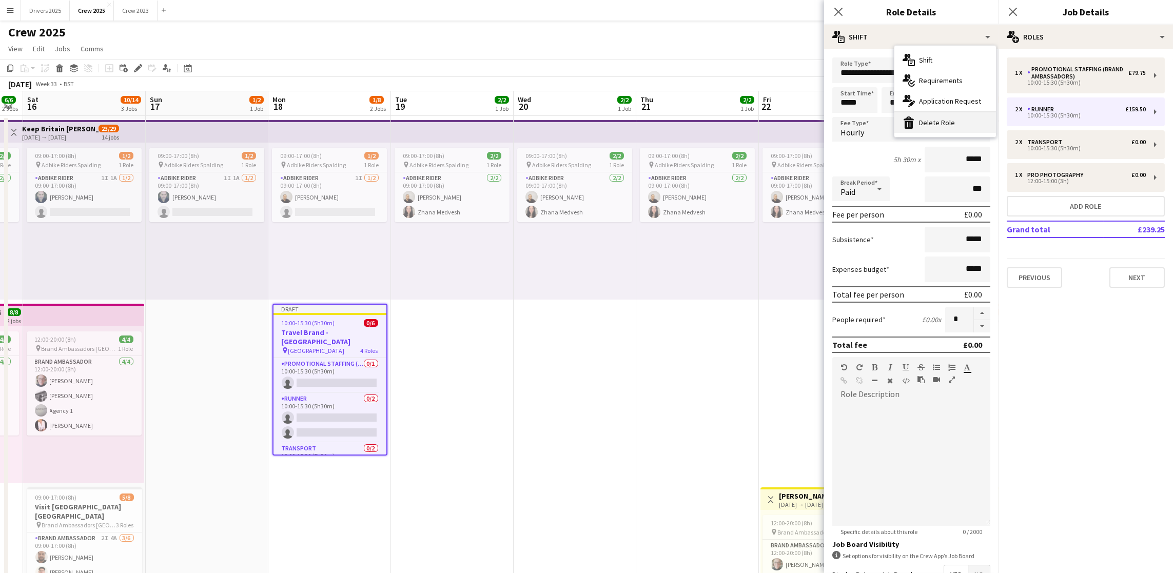
click at [950, 120] on div "bin-2 Delete Role" at bounding box center [946, 122] width 102 height 21
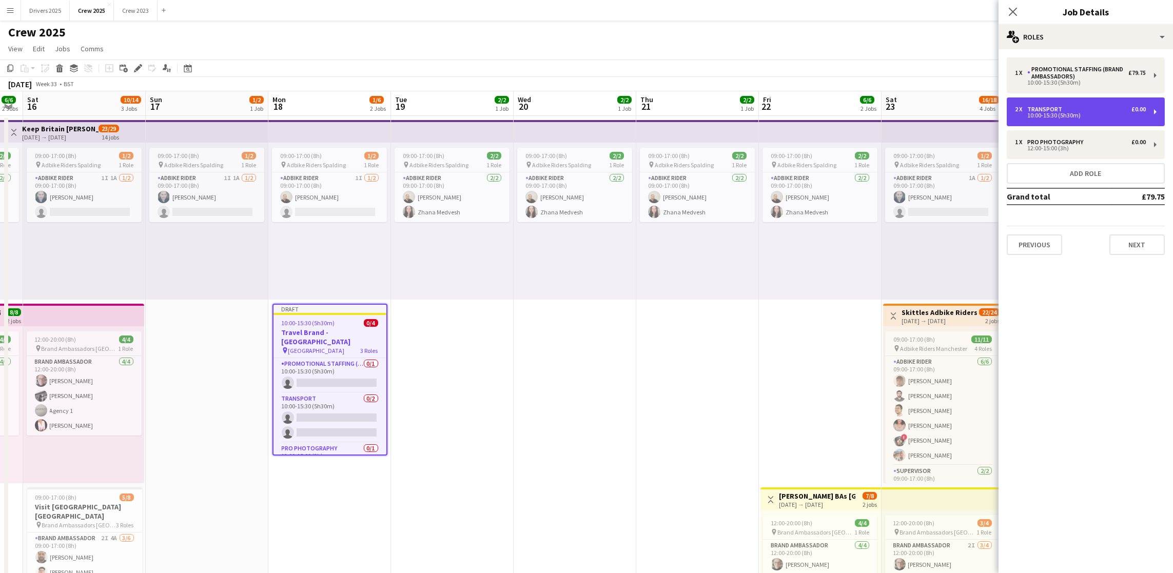
click at [1064, 106] on div "Transport" at bounding box center [1047, 109] width 39 height 7
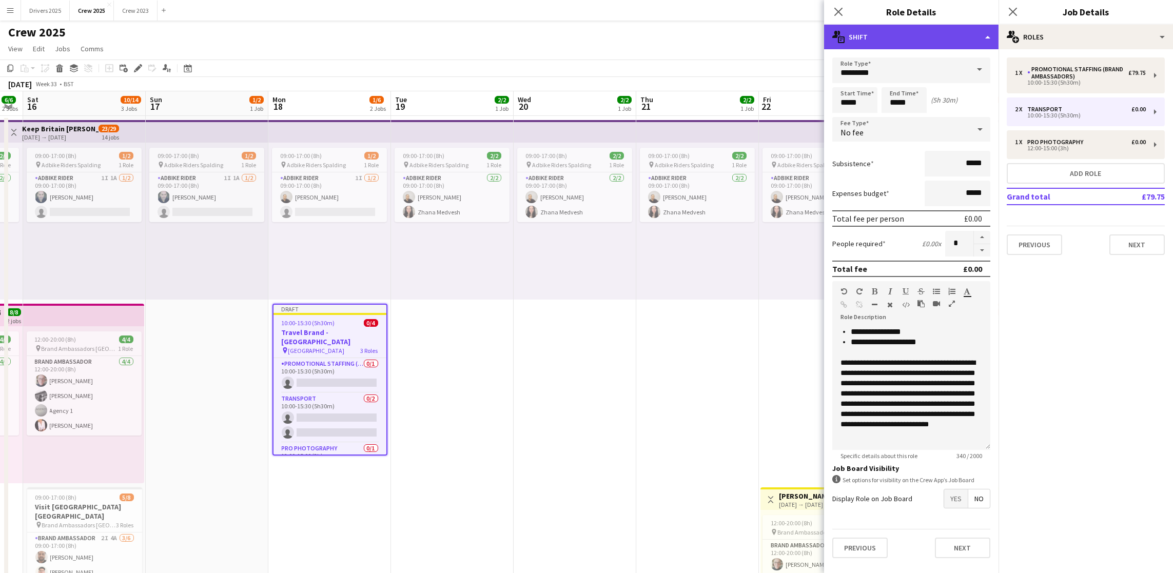
click at [985, 34] on div "multiple-actions-text Shift" at bounding box center [911, 37] width 175 height 25
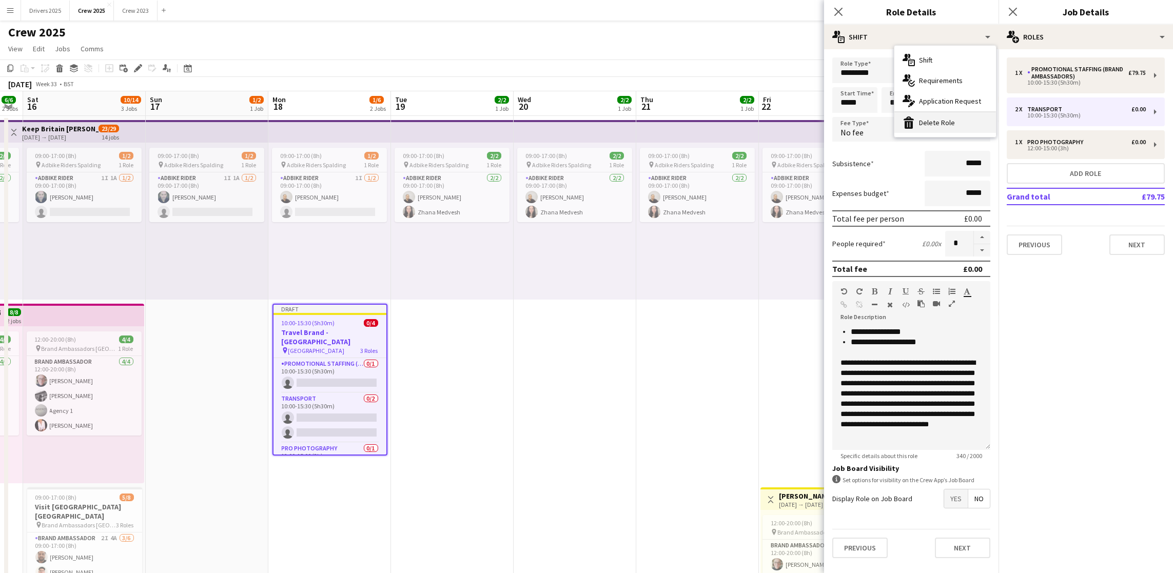
click at [948, 128] on div "bin-2 Delete Role" at bounding box center [946, 122] width 102 height 21
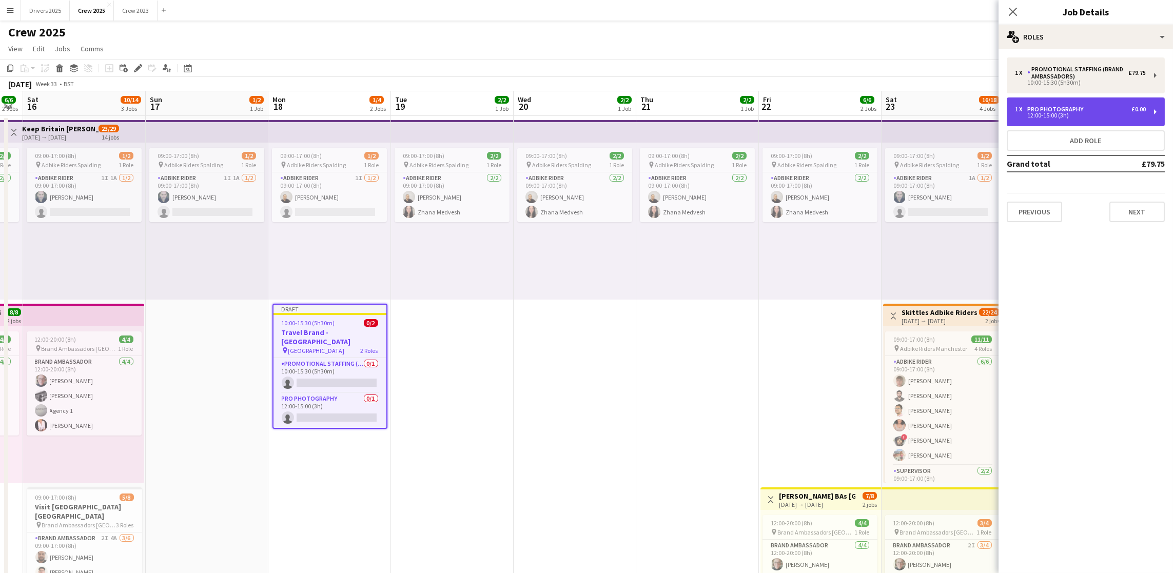
click at [1064, 113] on div "12:00-15:00 (3h)" at bounding box center [1080, 115] width 131 height 5
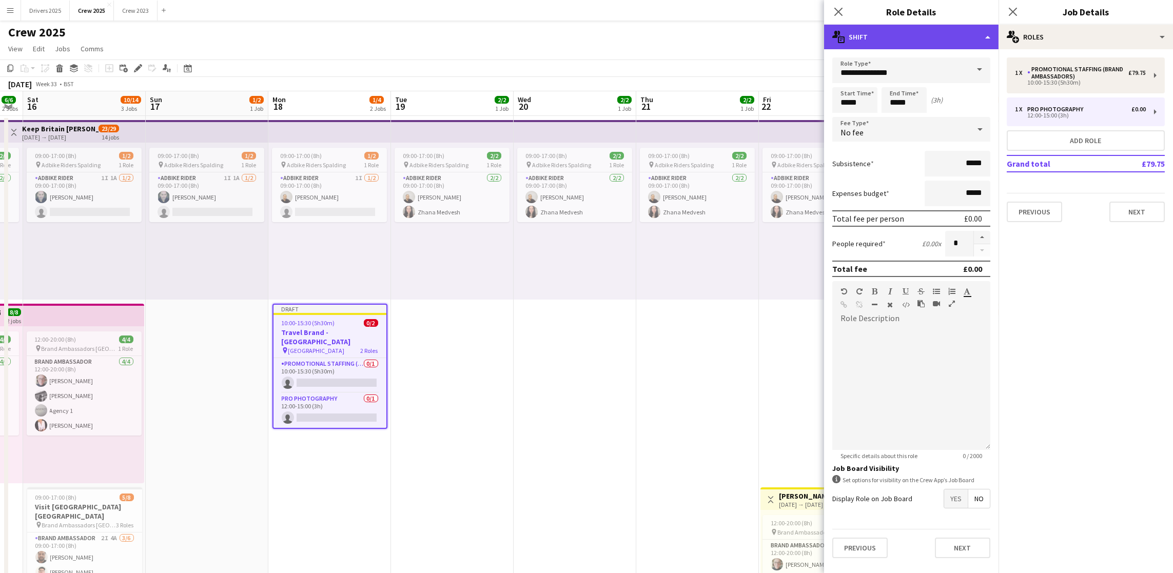
click at [990, 40] on div "multiple-actions-text Shift" at bounding box center [911, 37] width 175 height 25
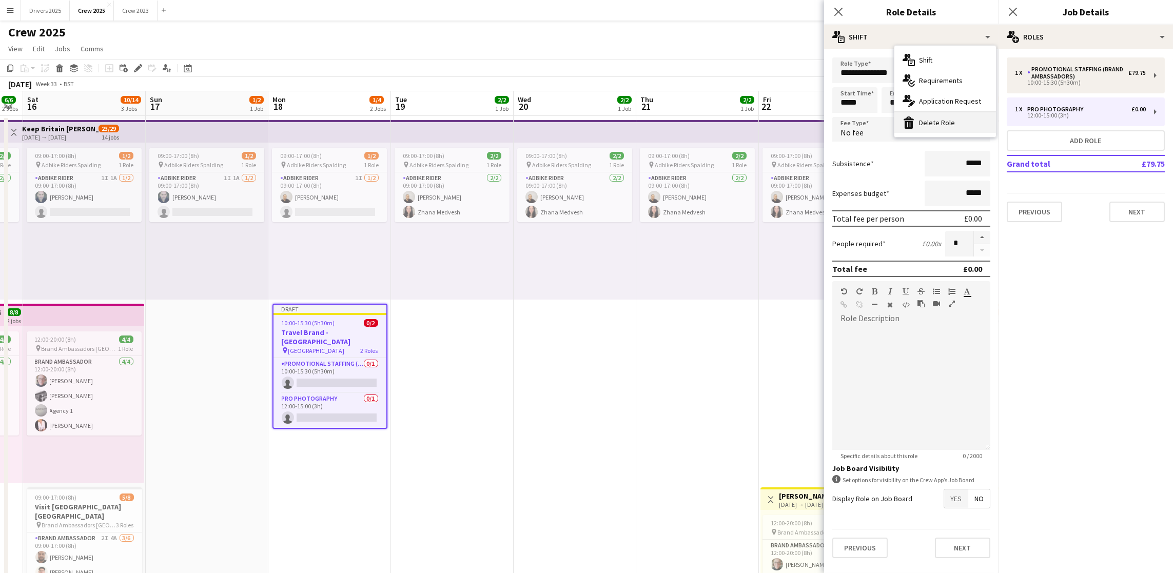
click at [964, 122] on div "bin-2 Delete Role" at bounding box center [946, 122] width 102 height 21
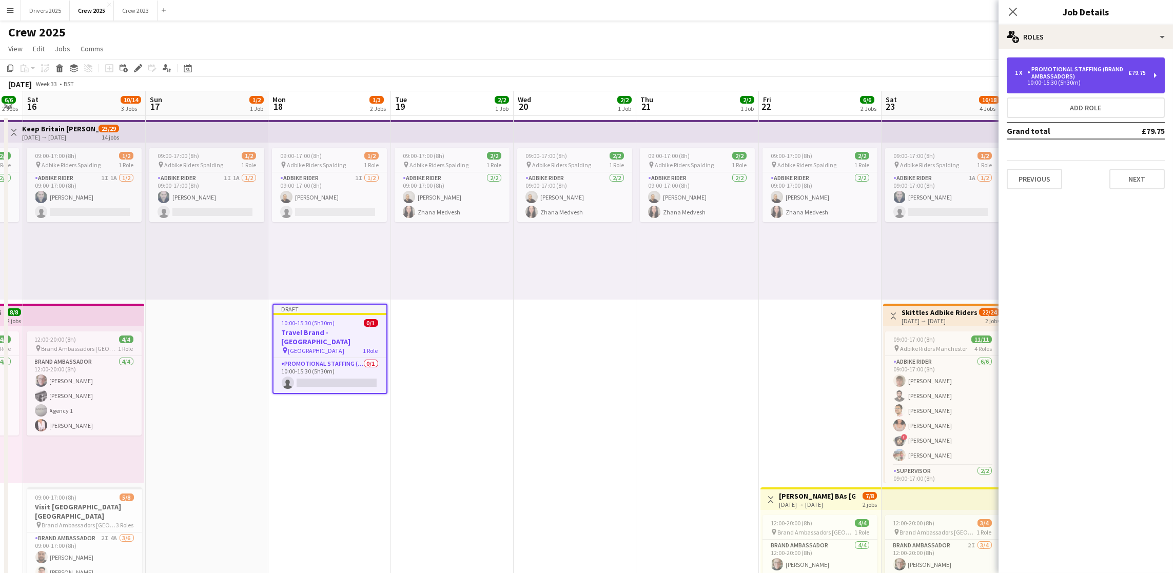
click at [1087, 74] on div "Promotional Staffing (Brand Ambassadors)" at bounding box center [1078, 73] width 101 height 14
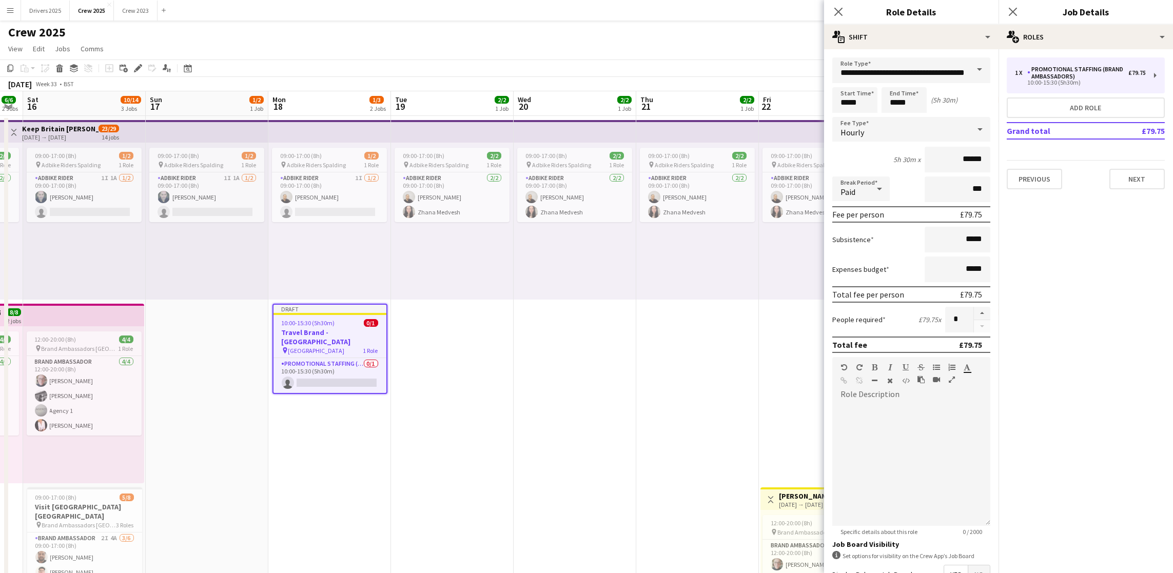
click at [710, 341] on app-date-cell "09:00-17:00 (8h) 2/2 pin Adbike Riders Spalding 1 Role Adbike Rider [DATE] 09:0…" at bounding box center [697, 444] width 123 height 656
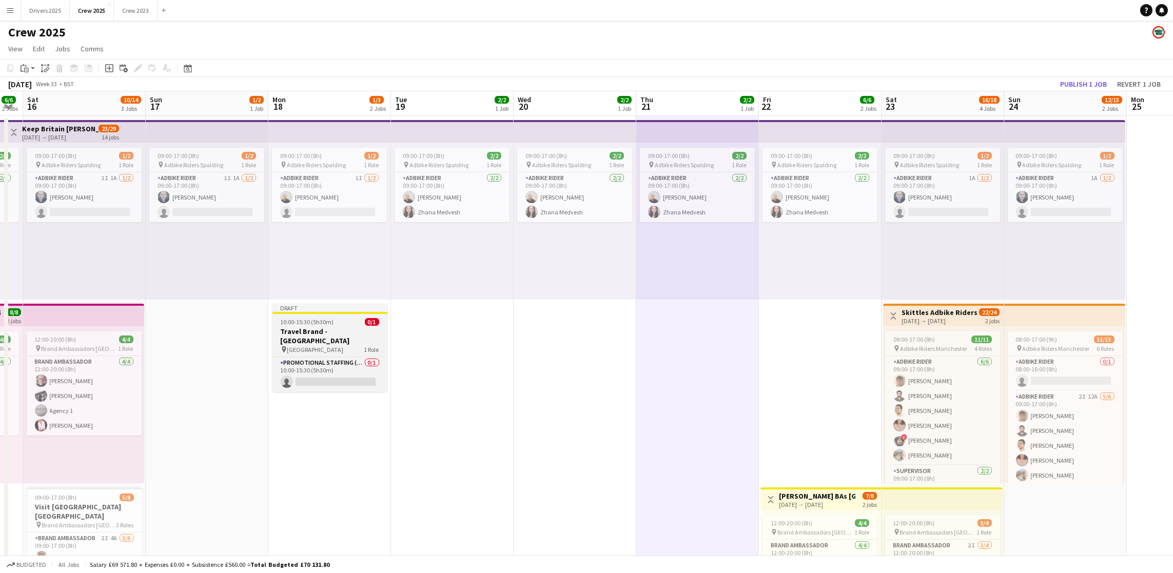
click at [324, 328] on h3 "Travel Brand - [GEOGRAPHIC_DATA]" at bounding box center [330, 336] width 115 height 18
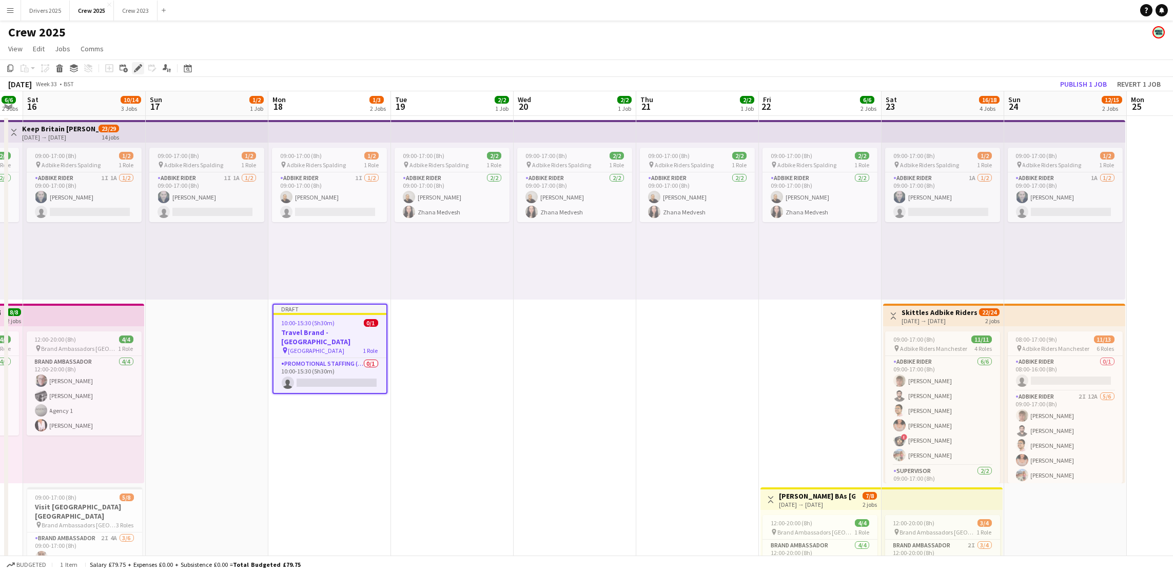
click at [134, 68] on icon "Edit" at bounding box center [138, 68] width 8 height 8
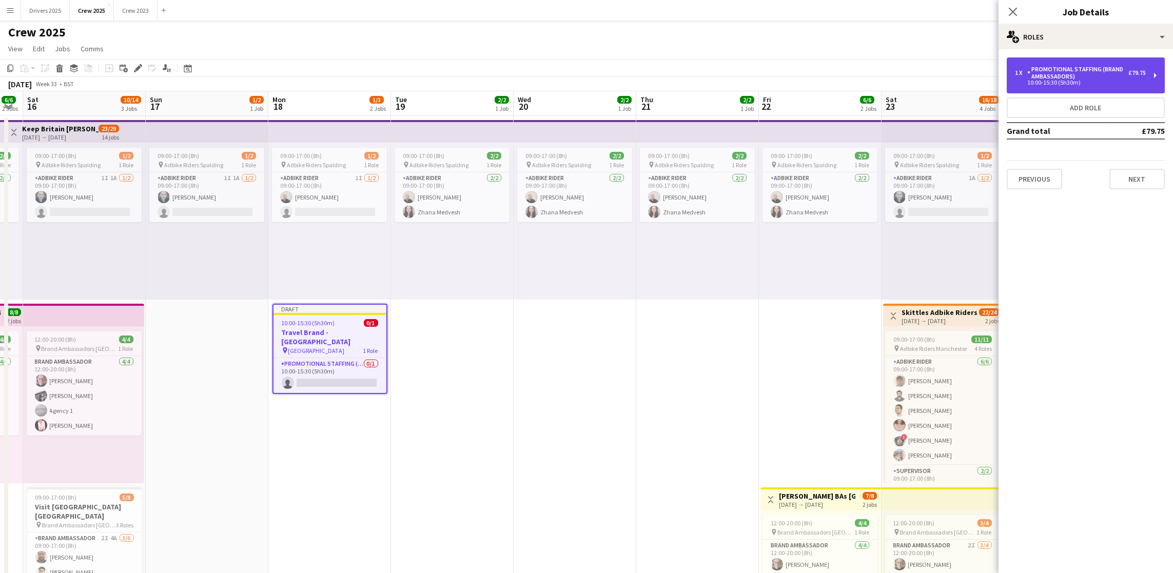
click at [1120, 83] on div "10:00-15:30 (5h30m)" at bounding box center [1080, 82] width 131 height 5
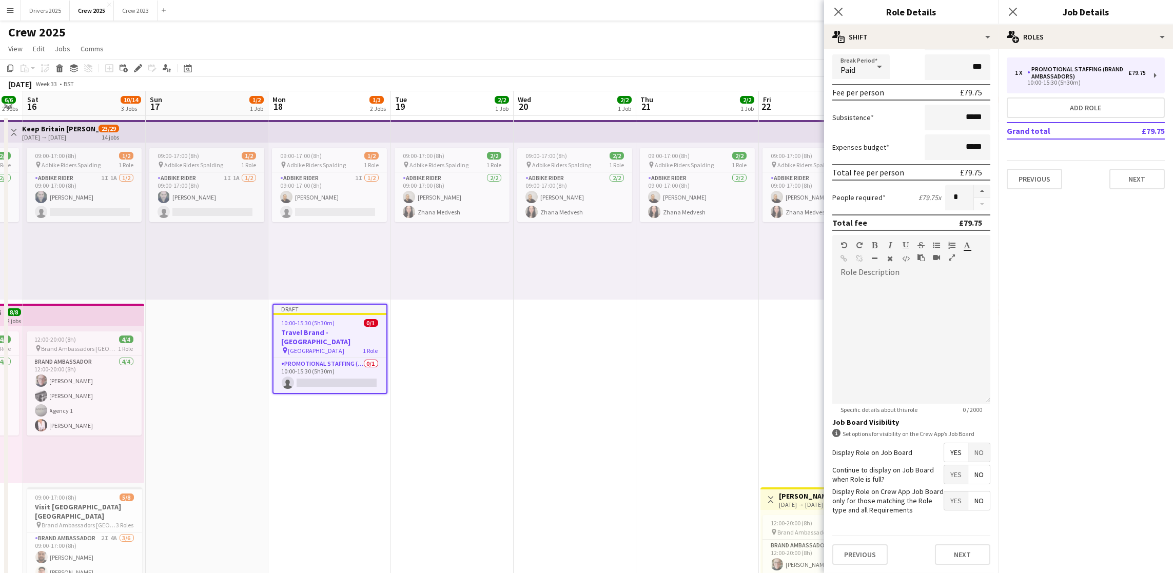
click at [969, 443] on span "No" at bounding box center [980, 452] width 22 height 18
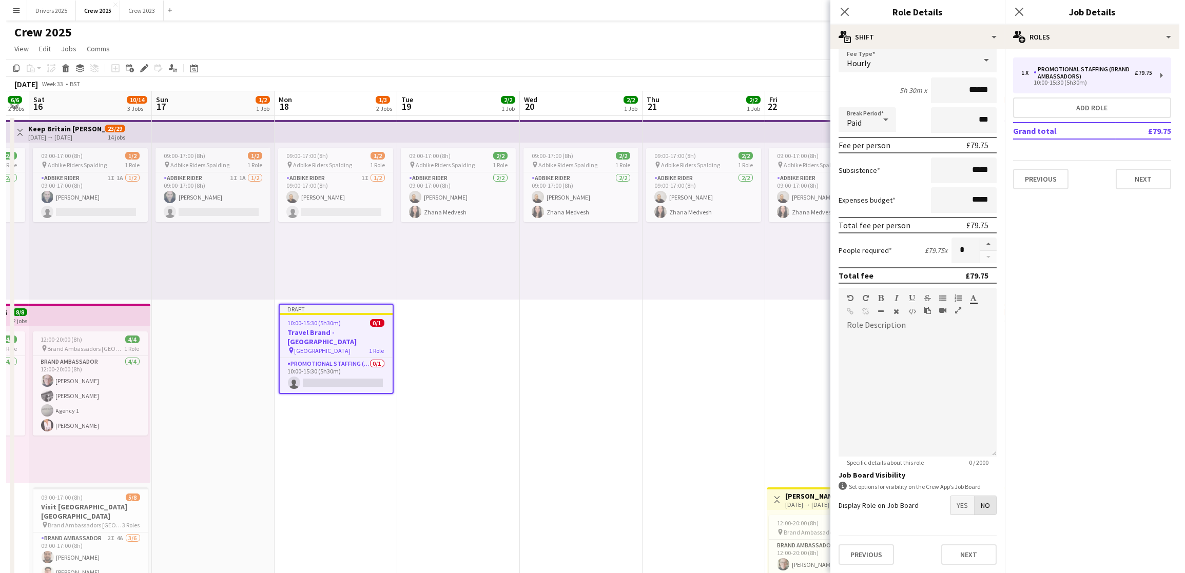
scroll to position [84, 0]
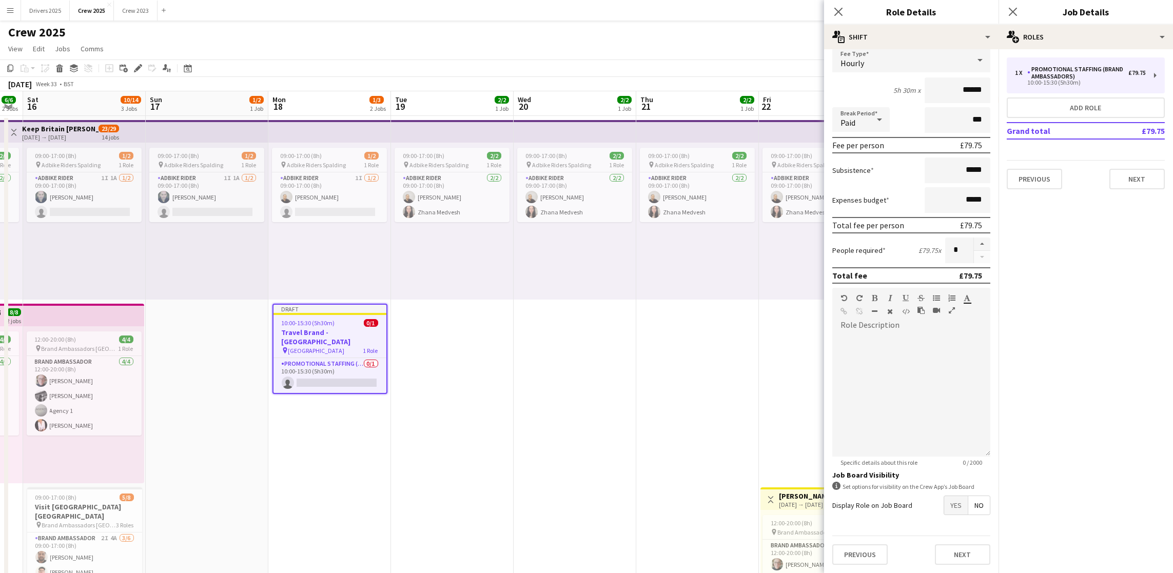
click at [561, 422] on app-date-cell "09:00-17:00 (8h) 2/2 pin Adbike Riders Spalding 1 Role Adbike Rider [DATE] 09:0…" at bounding box center [575, 444] width 123 height 656
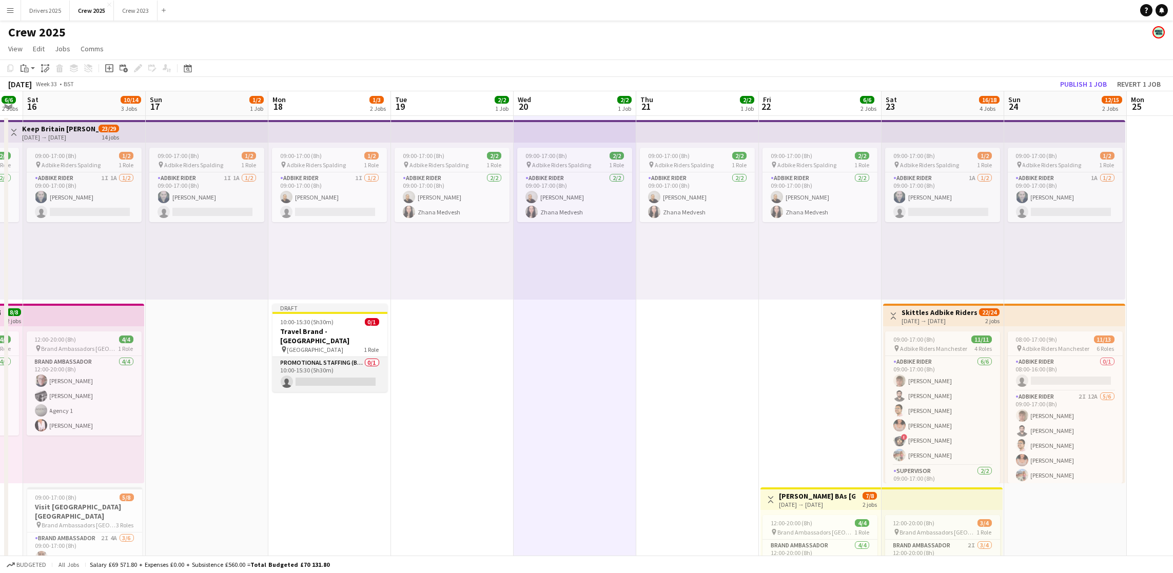
drag, startPoint x: 321, startPoint y: 367, endPoint x: 337, endPoint y: 369, distance: 16.6
click at [321, 366] on app-card-role "Promotional Staffing (Brand Ambassadors) 0/1 10:00-15:30 (5h30m) single-neutral…" at bounding box center [330, 374] width 115 height 35
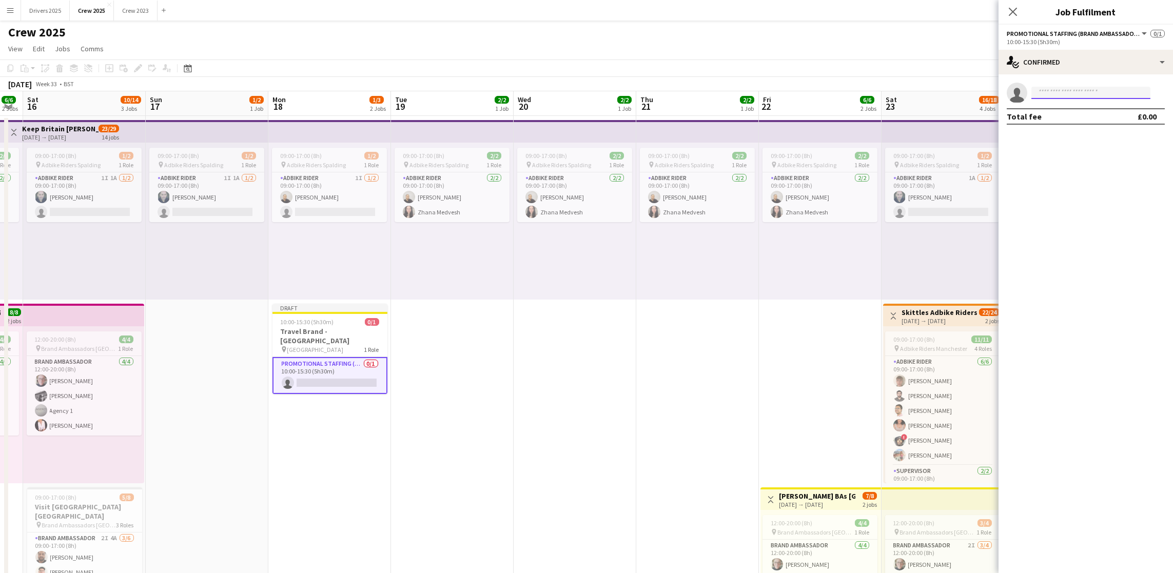
click at [1079, 93] on input at bounding box center [1091, 93] width 119 height 12
type input "***"
click at [1080, 118] on span "[EMAIL_ADDRESS][DOMAIN_NAME]" at bounding box center [1091, 116] width 103 height 8
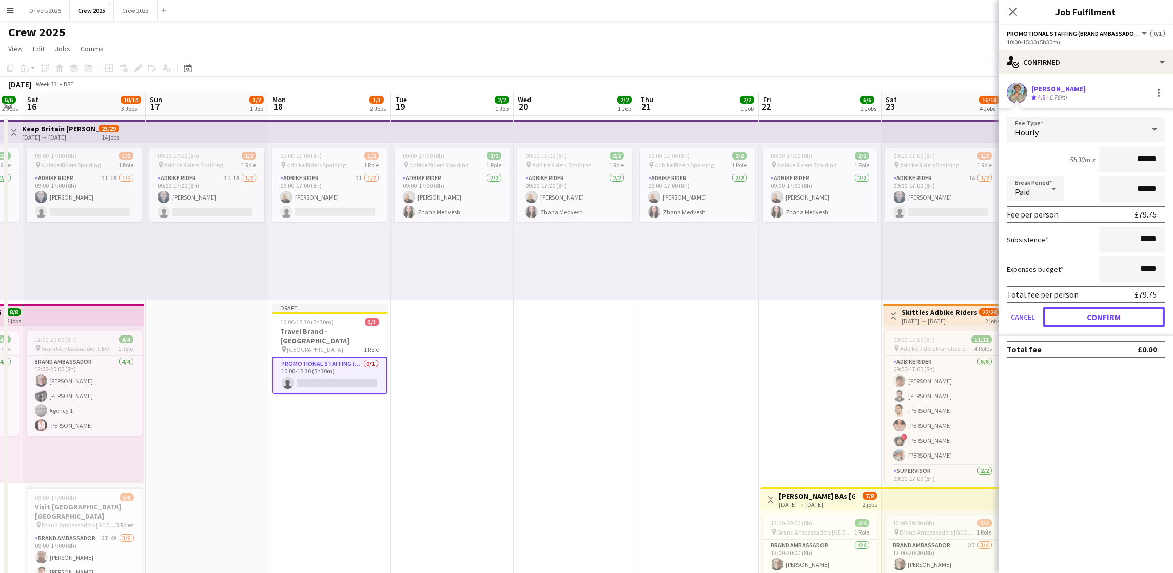
click at [1110, 308] on button "Confirm" at bounding box center [1105, 317] width 122 height 21
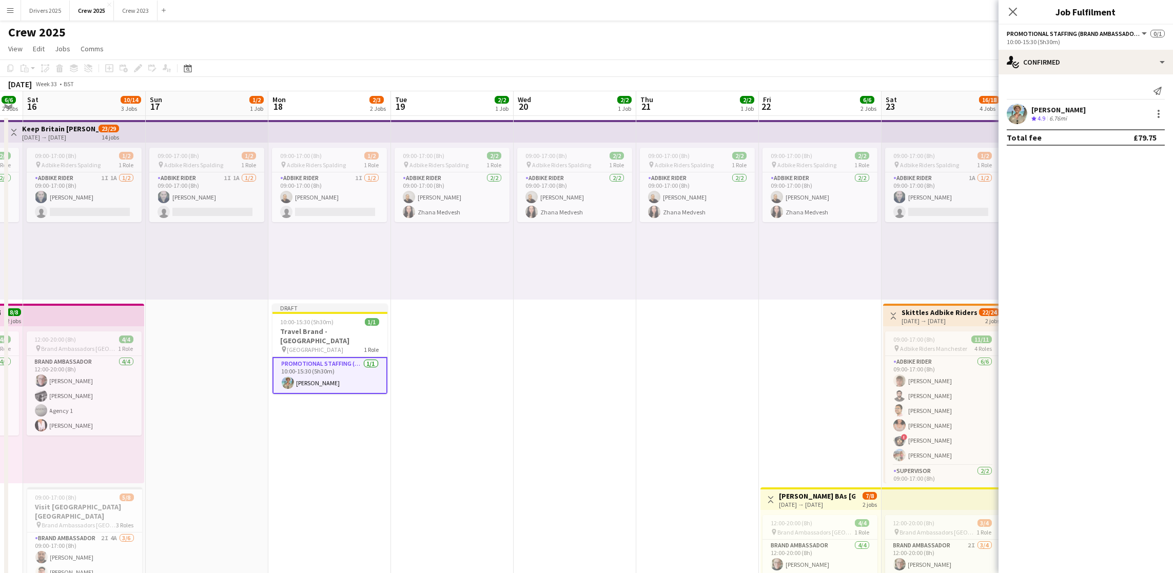
drag, startPoint x: 653, startPoint y: 400, endPoint x: 660, endPoint y: 392, distance: 10.3
click at [653, 400] on app-date-cell "09:00-17:00 (8h) 2/2 pin Adbike Riders Spalding 1 Role Adbike Rider [DATE] 09:0…" at bounding box center [697, 444] width 123 height 656
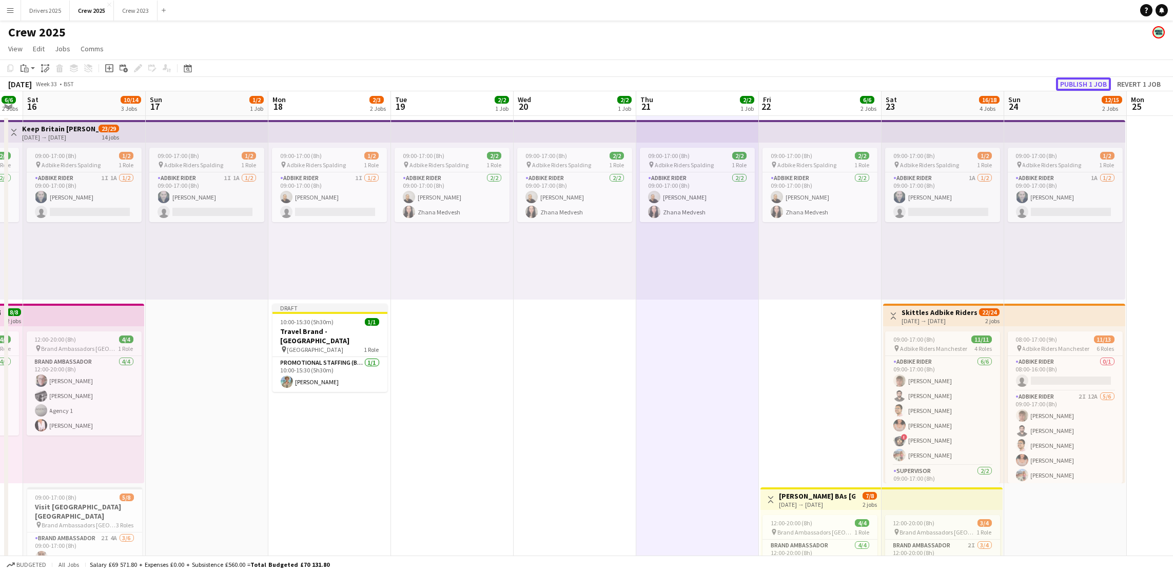
click at [1089, 88] on button "Publish 1 job" at bounding box center [1083, 84] width 55 height 13
click at [16, 12] on button "Menu" at bounding box center [10, 10] width 21 height 21
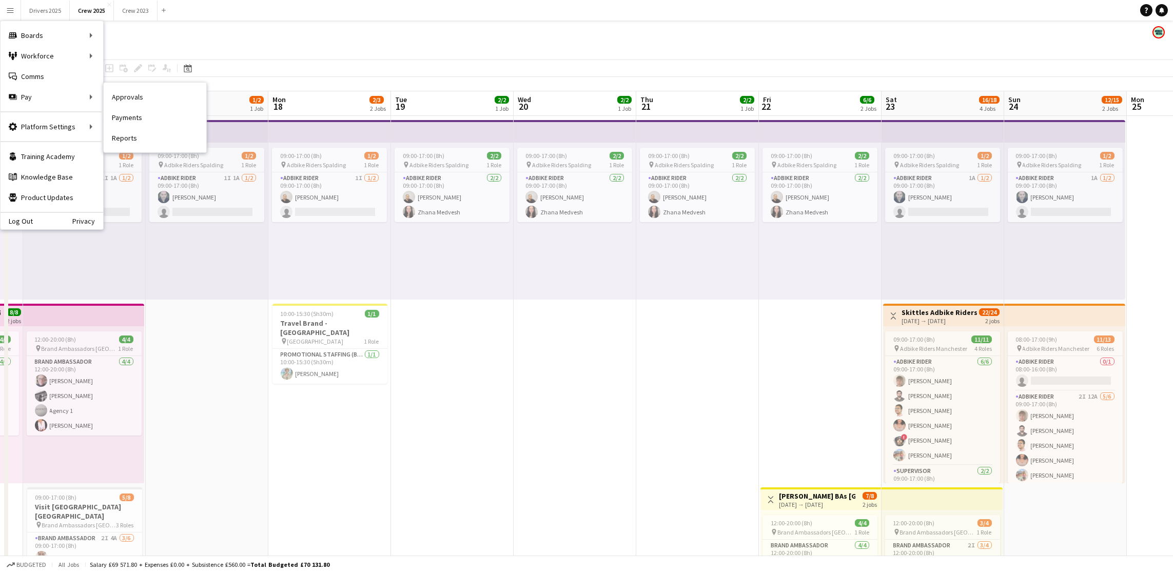
drag, startPoint x: 158, startPoint y: 92, endPoint x: 506, endPoint y: 167, distance: 356.0
click at [158, 92] on link "Approvals" at bounding box center [155, 97] width 103 height 21
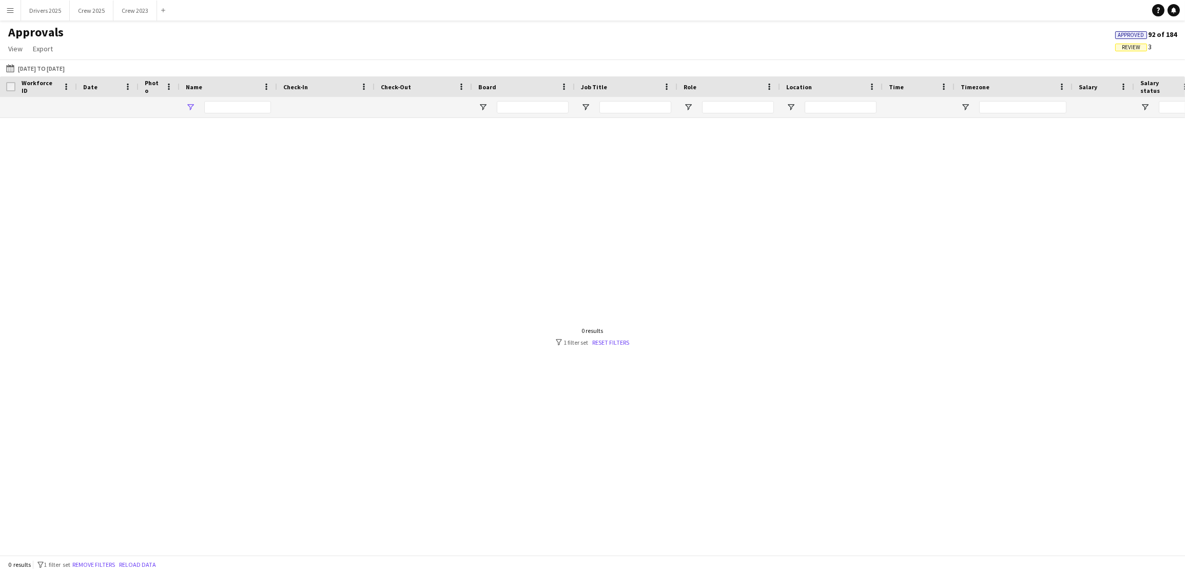
type input "****"
click at [9, 4] on button "Menu" at bounding box center [10, 10] width 21 height 21
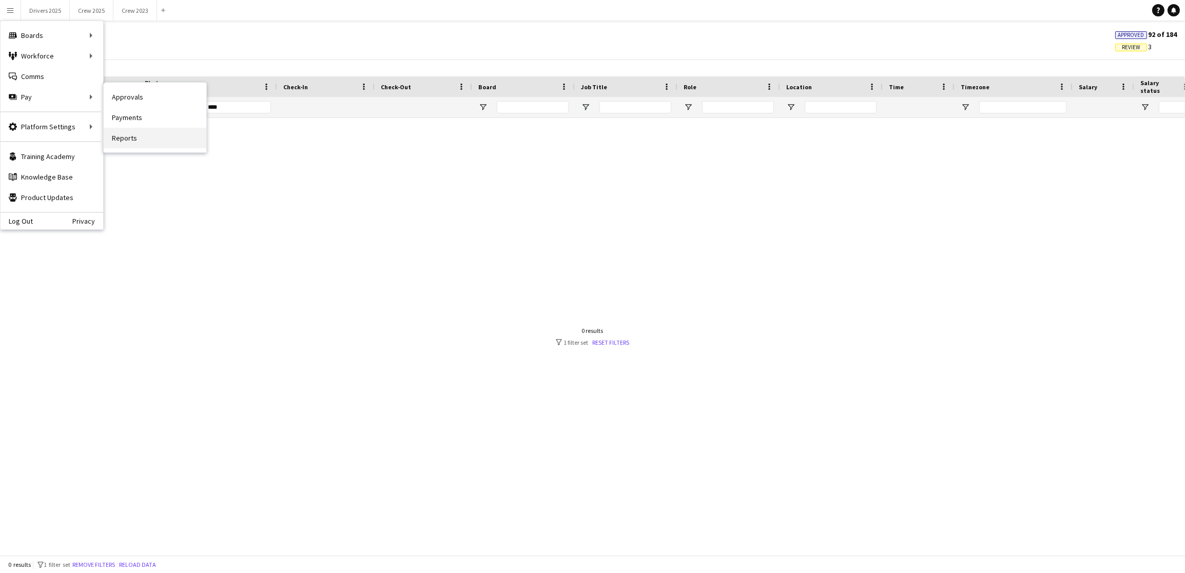
click at [172, 139] on link "Reports" at bounding box center [155, 138] width 103 height 21
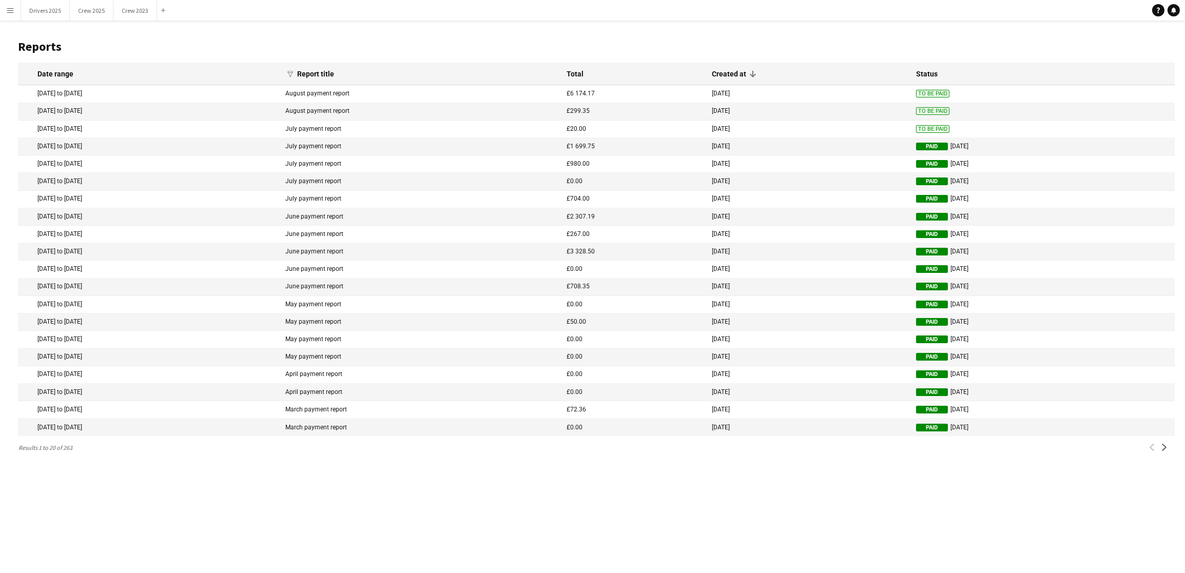
click at [925, 129] on span "To Be Paid" at bounding box center [932, 129] width 33 height 8
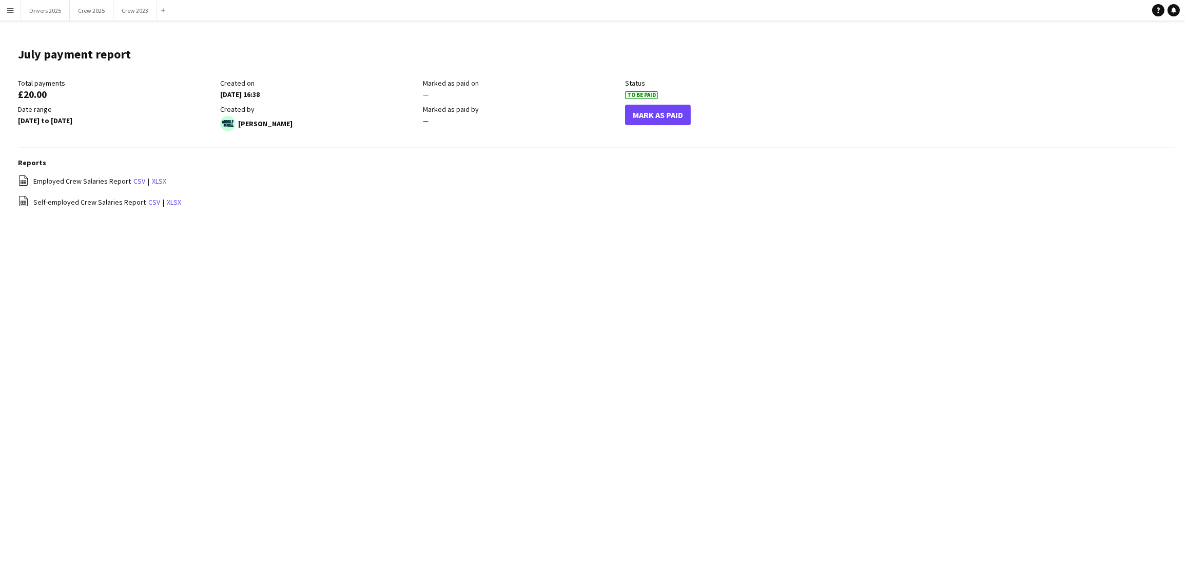
click at [683, 126] on div "Mark As Paid" at bounding box center [726, 118] width 202 height 27
click at [670, 108] on button "Mark As Paid" at bounding box center [658, 115] width 66 height 21
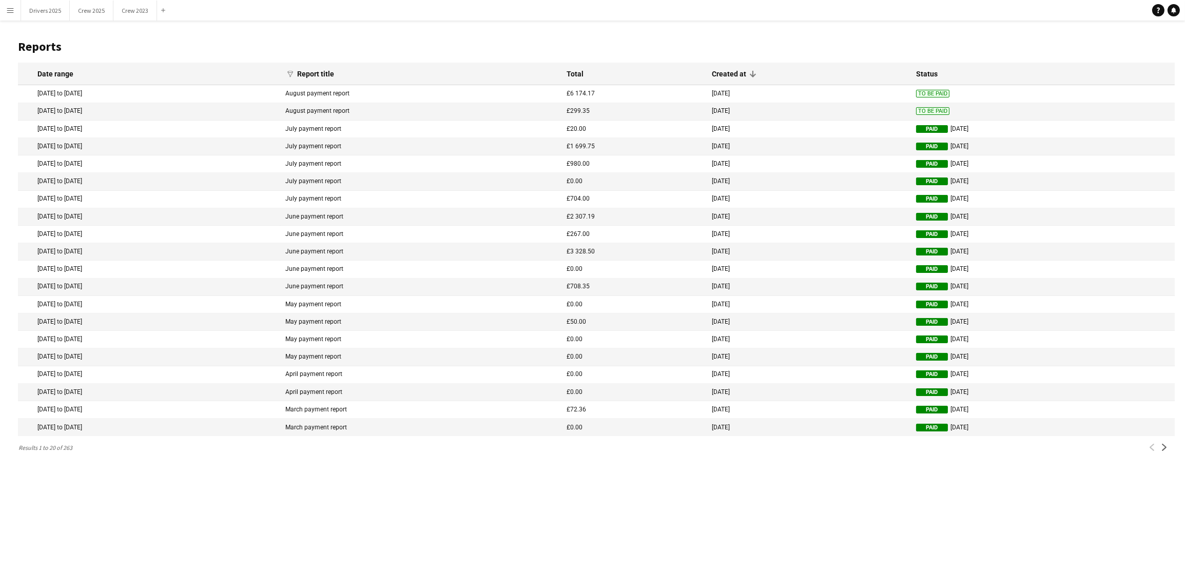
click at [916, 111] on span "To Be Paid" at bounding box center [932, 111] width 33 height 8
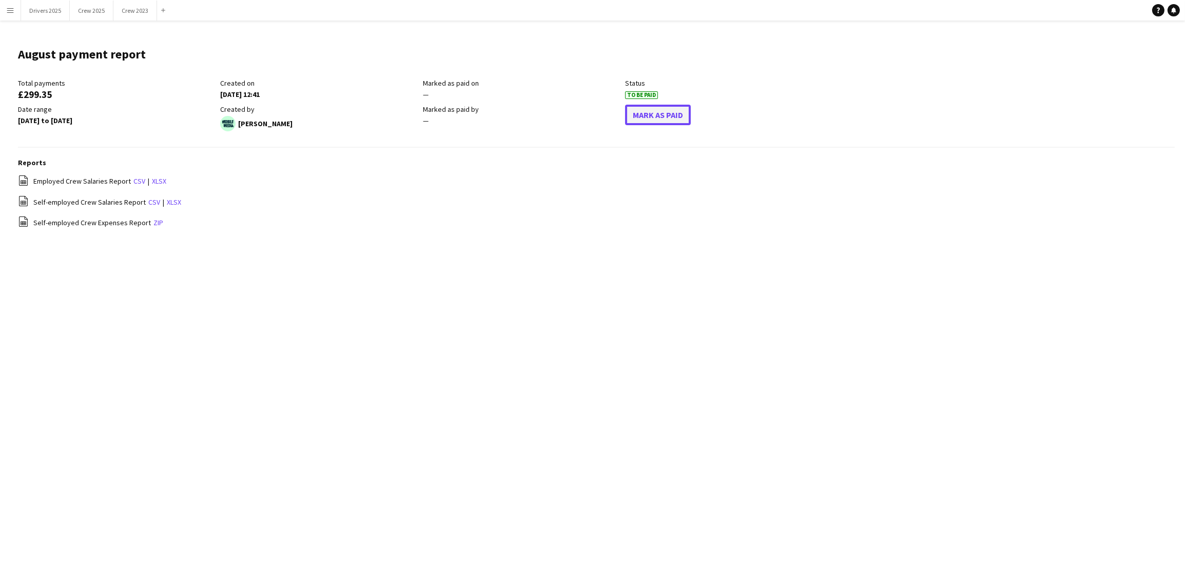
click at [653, 118] on button "Mark As Paid" at bounding box center [658, 115] width 66 height 21
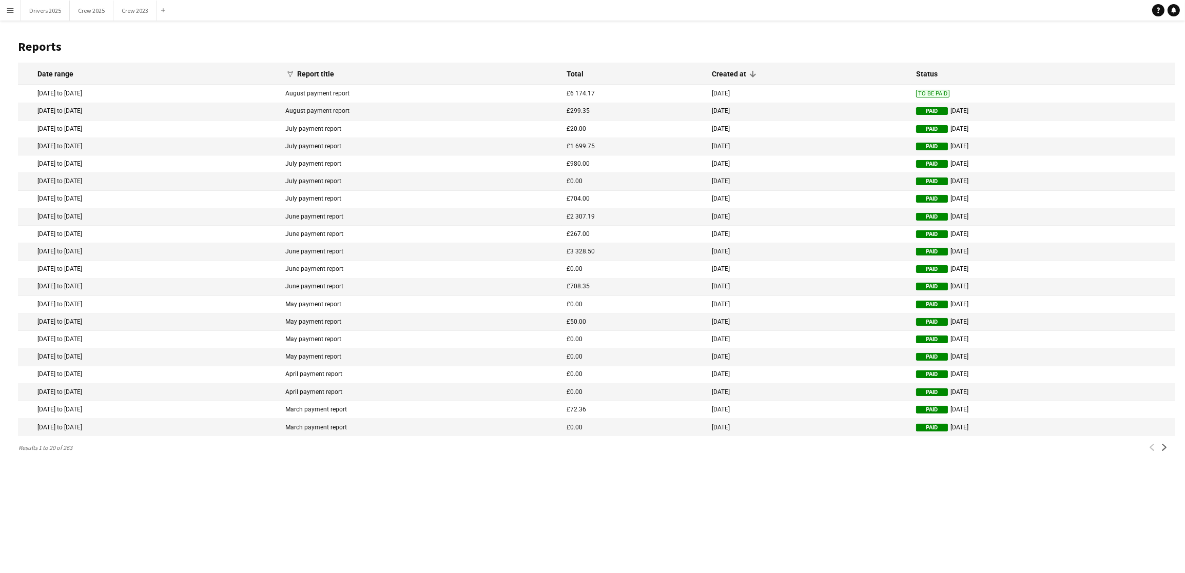
click at [916, 92] on span "To Be Paid" at bounding box center [932, 94] width 33 height 8
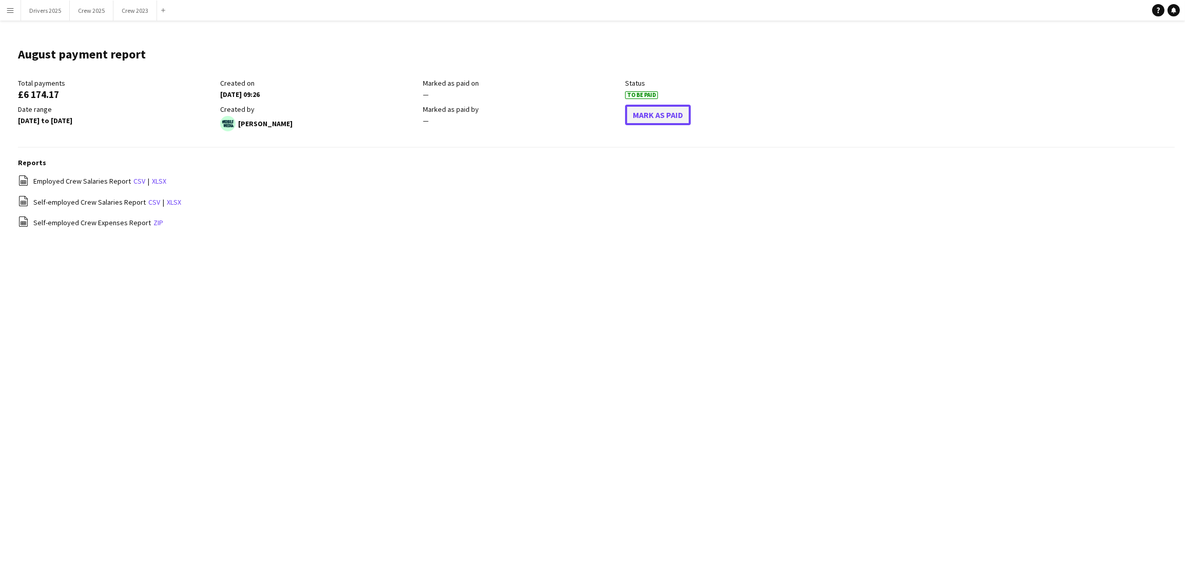
click at [669, 118] on button "Mark As Paid" at bounding box center [658, 115] width 66 height 21
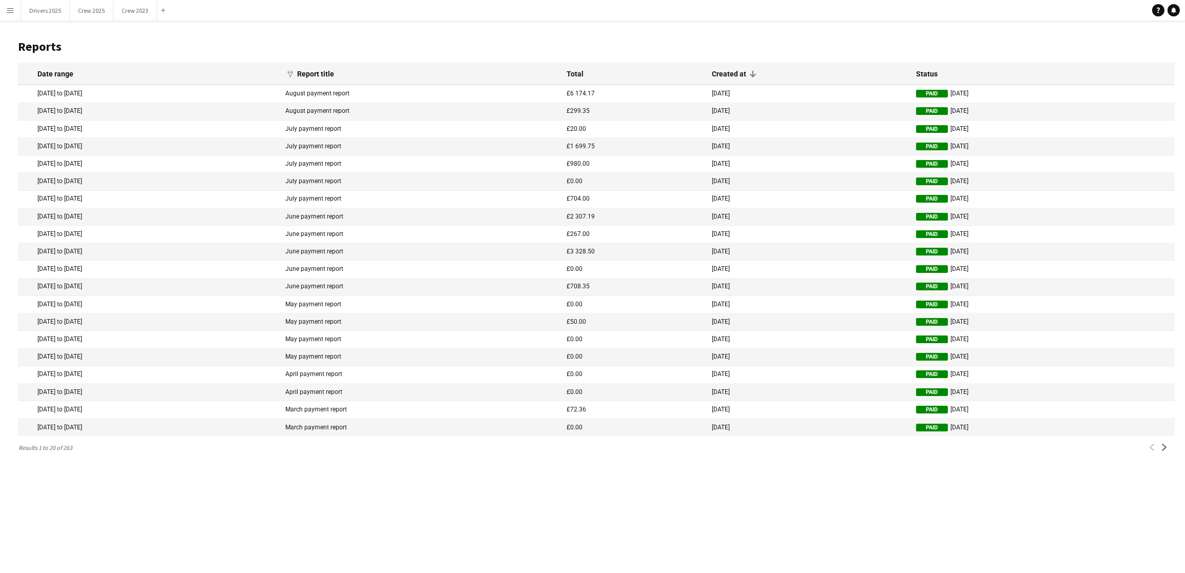
click at [12, 10] on app-icon "Menu" at bounding box center [10, 10] width 8 height 8
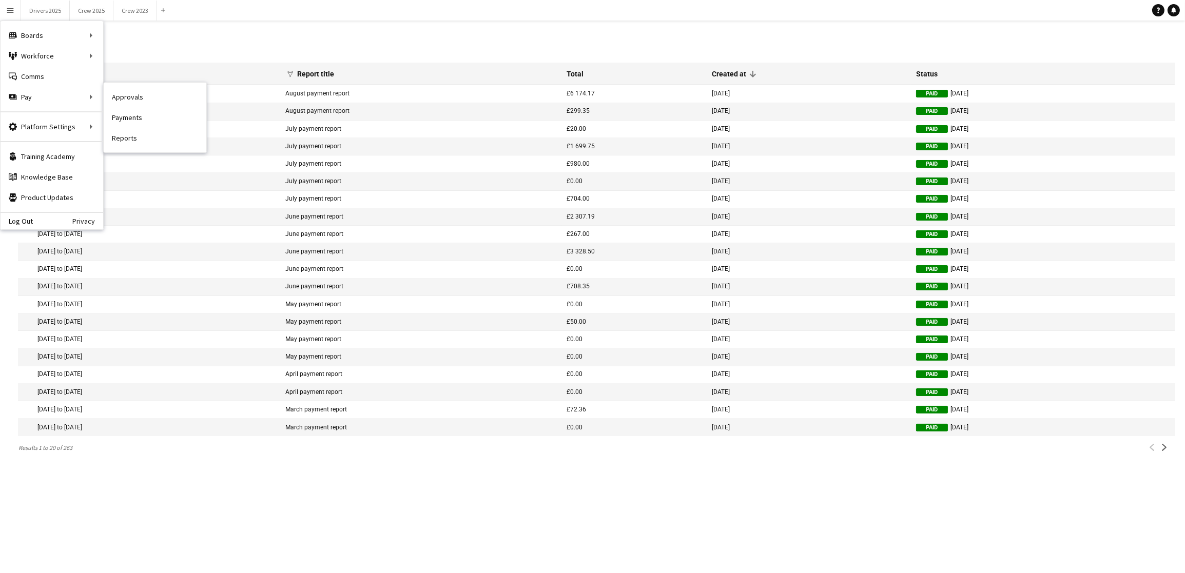
drag, startPoint x: 163, startPoint y: 93, endPoint x: 409, endPoint y: 217, distance: 275.2
click at [163, 93] on link "Approvals" at bounding box center [155, 97] width 103 height 21
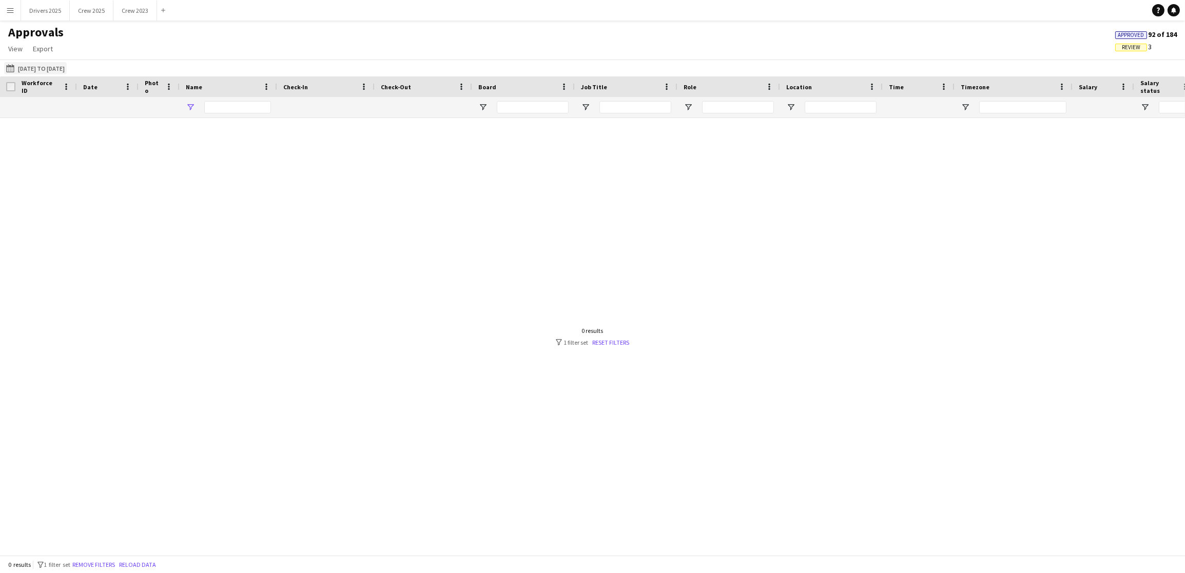
type input "****"
click at [67, 69] on button "[DATE] to [DATE] [DATE] to [DATE]" at bounding box center [35, 68] width 63 height 12
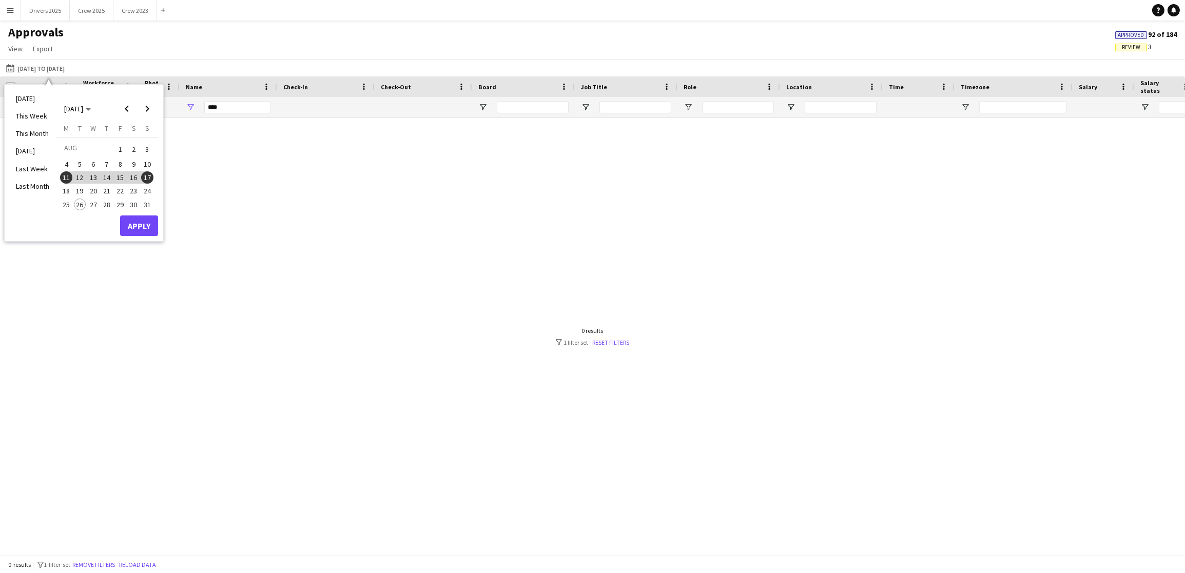
click at [68, 176] on span "11" at bounding box center [66, 177] width 12 height 12
click at [148, 178] on span "17" at bounding box center [147, 177] width 12 height 12
click at [141, 228] on button "Apply" at bounding box center [139, 226] width 38 height 21
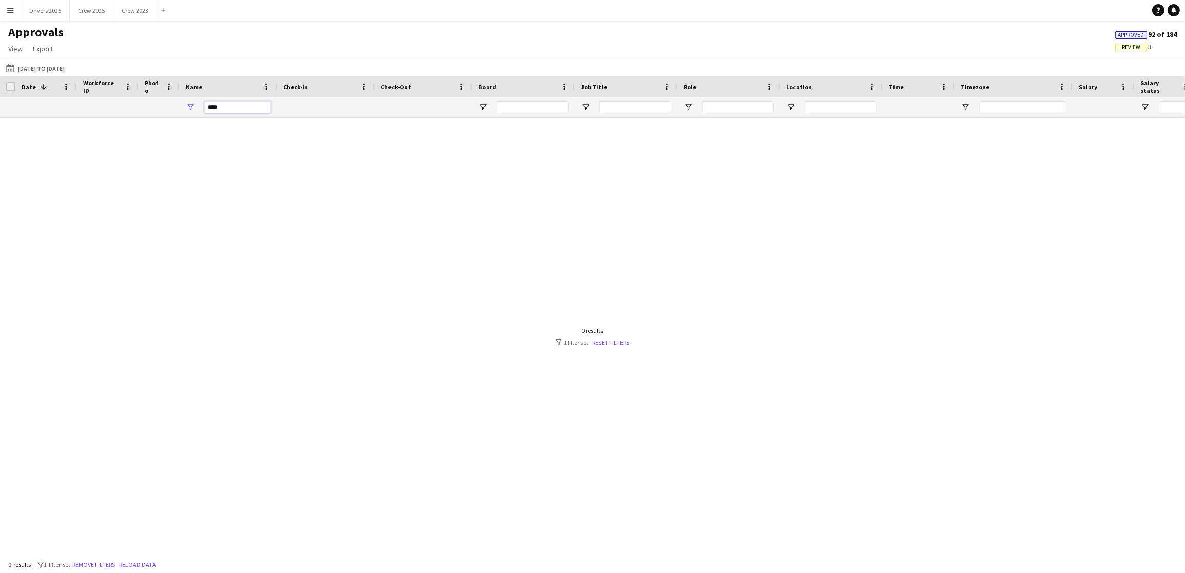
drag, startPoint x: 248, startPoint y: 106, endPoint x: 171, endPoint y: 108, distance: 77.0
click at [171, 108] on div "****" at bounding box center [931, 107] width 1863 height 21
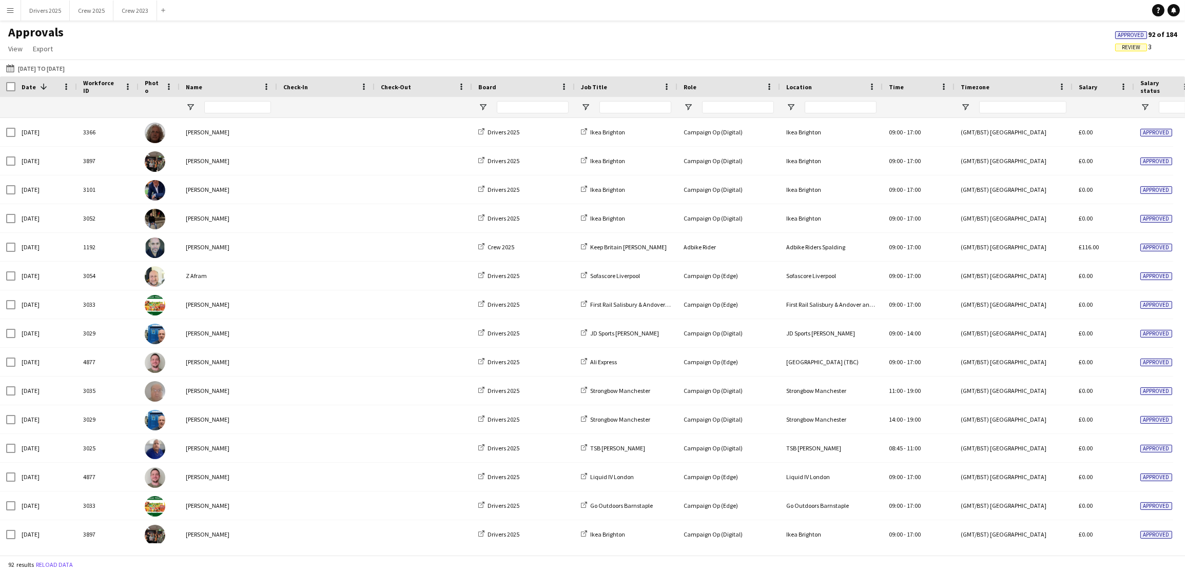
click at [1131, 45] on span "Review" at bounding box center [1131, 47] width 18 height 7
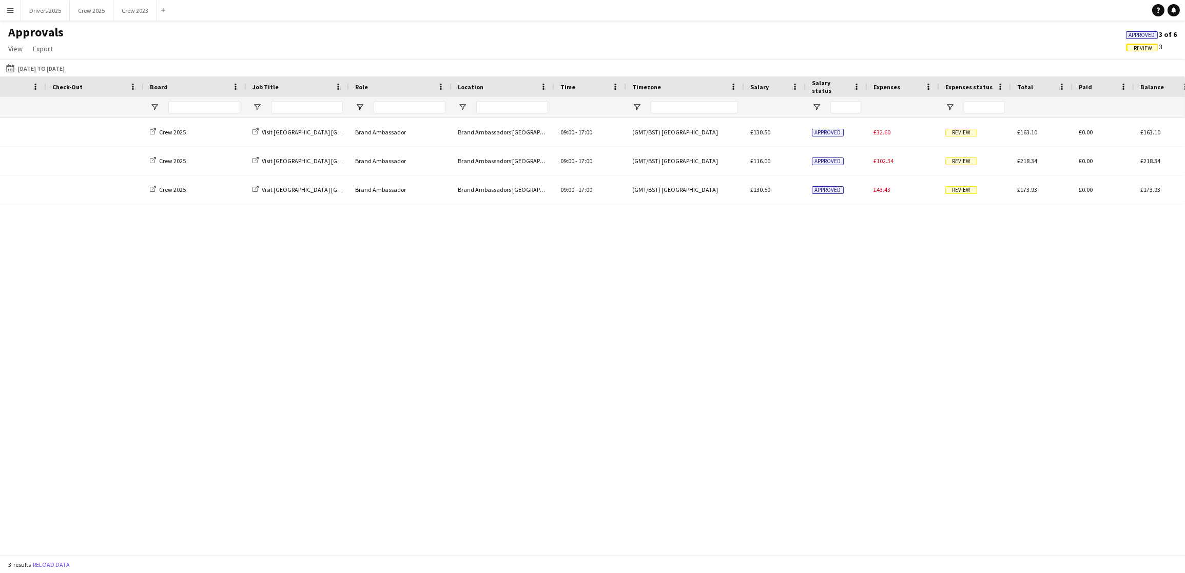
scroll to position [0, 143]
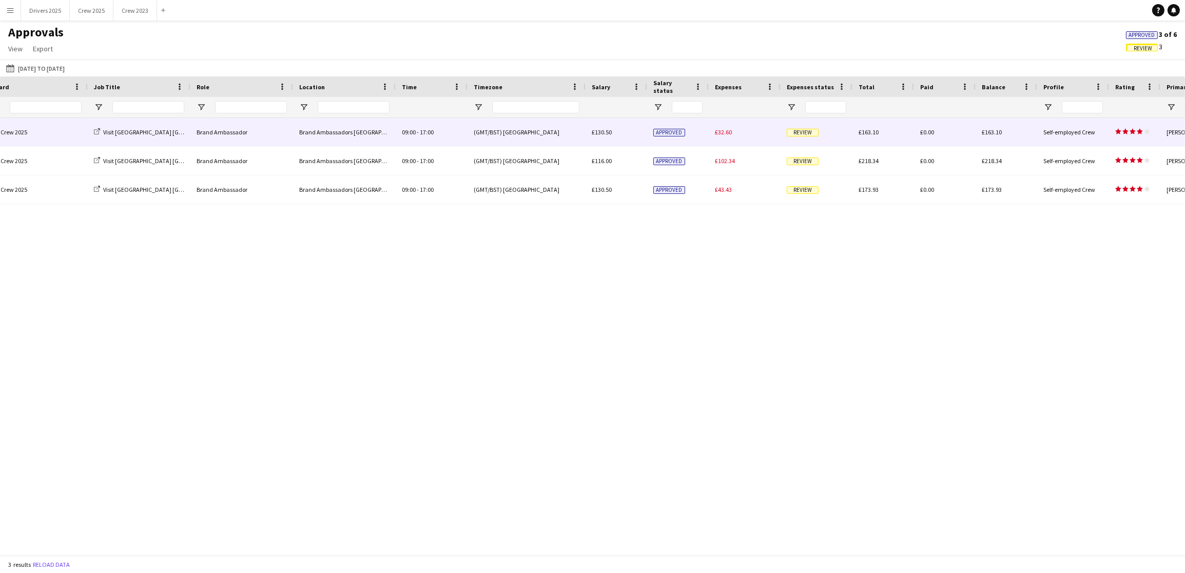
click at [690, 132] on div "Approved" at bounding box center [678, 132] width 62 height 28
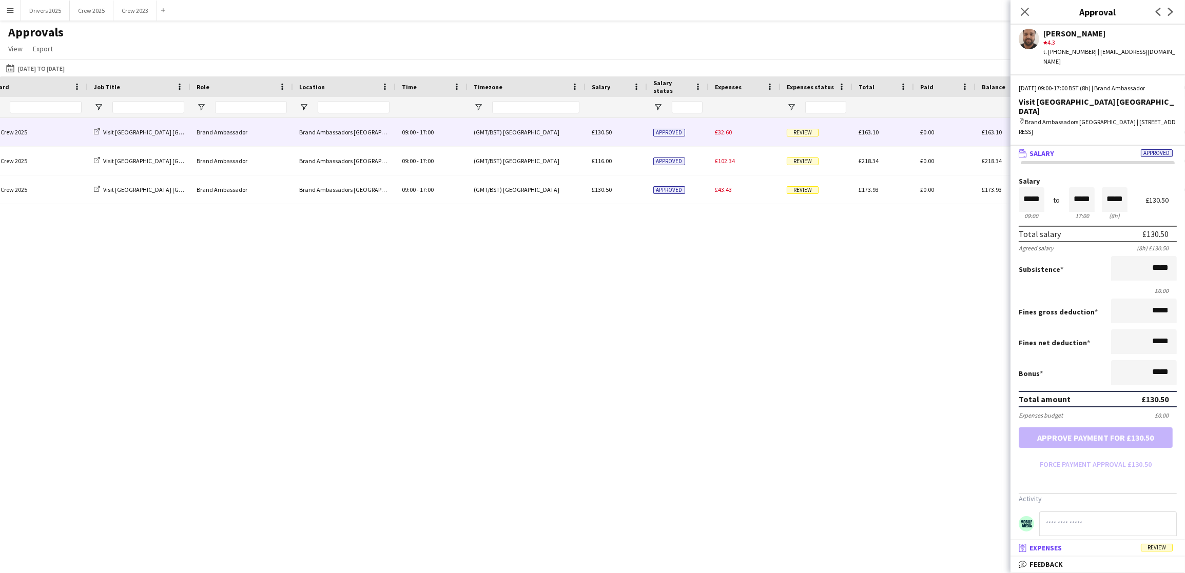
click at [1070, 551] on mat-panel-title "receipt Expenses Review" at bounding box center [1096, 548] width 170 height 9
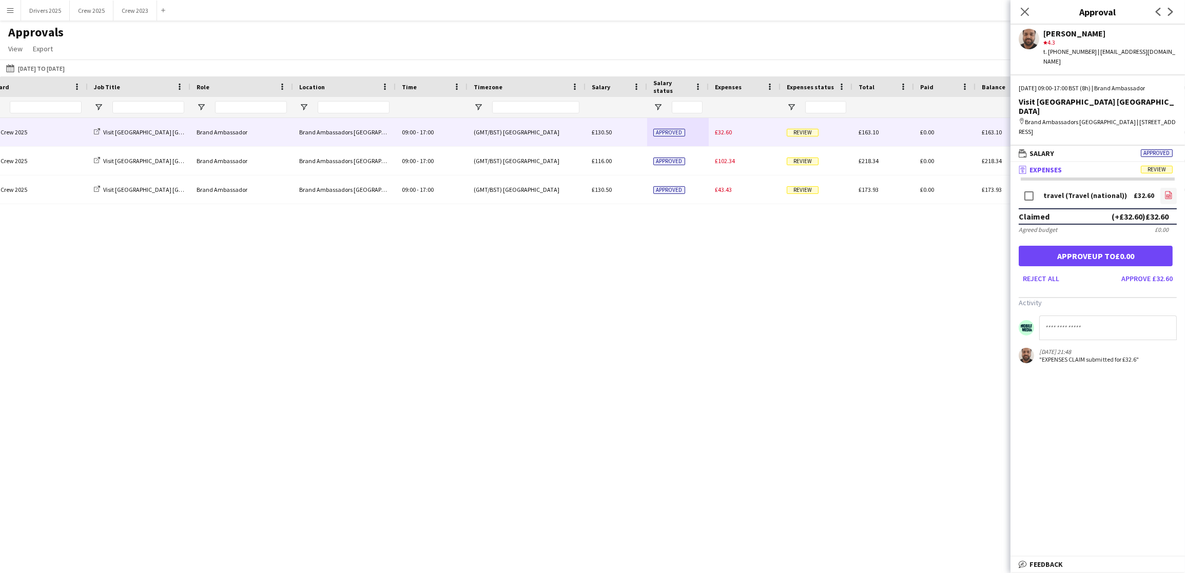
click at [1172, 193] on icon "file-image" at bounding box center [1169, 195] width 8 height 8
click at [1149, 275] on button "Approve £32.60" at bounding box center [1147, 278] width 60 height 16
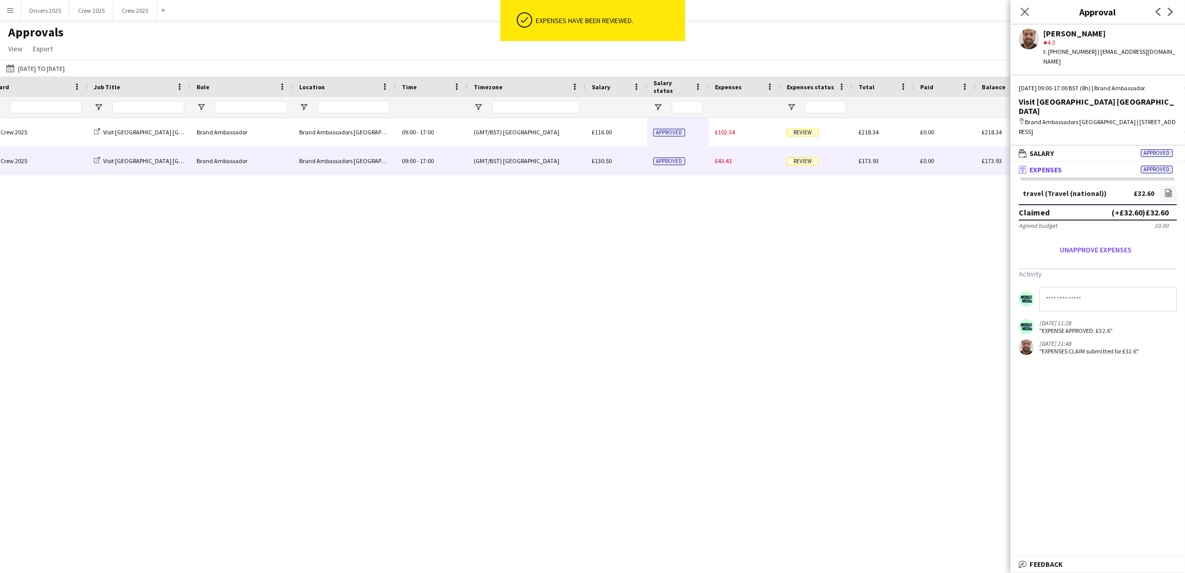
click at [725, 163] on span "£43.43" at bounding box center [723, 161] width 17 height 8
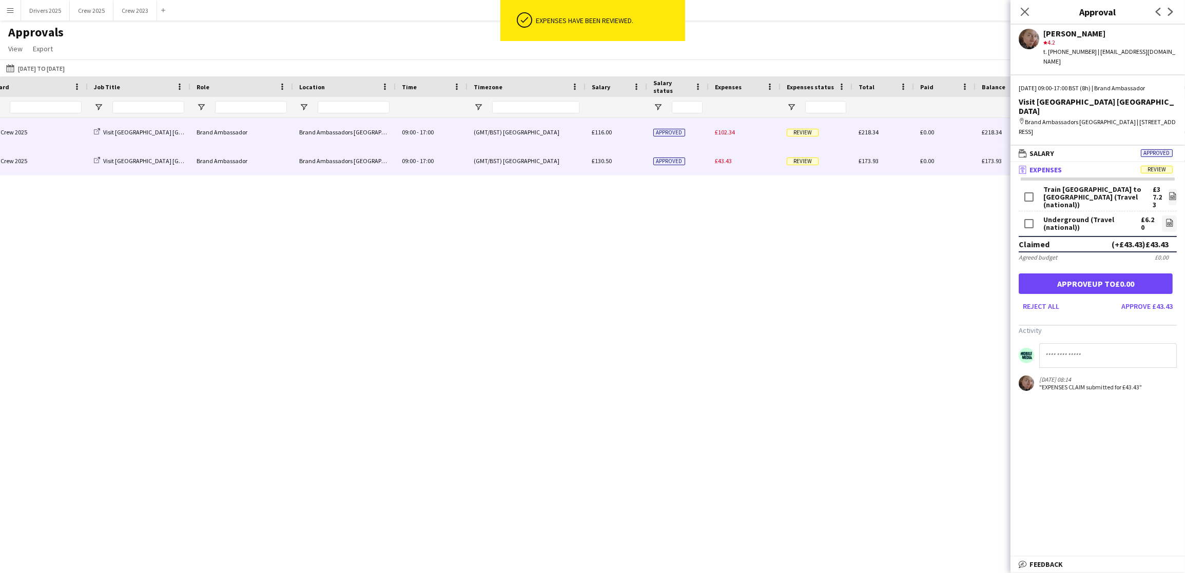
click at [744, 134] on div "£102.34" at bounding box center [745, 132] width 72 height 28
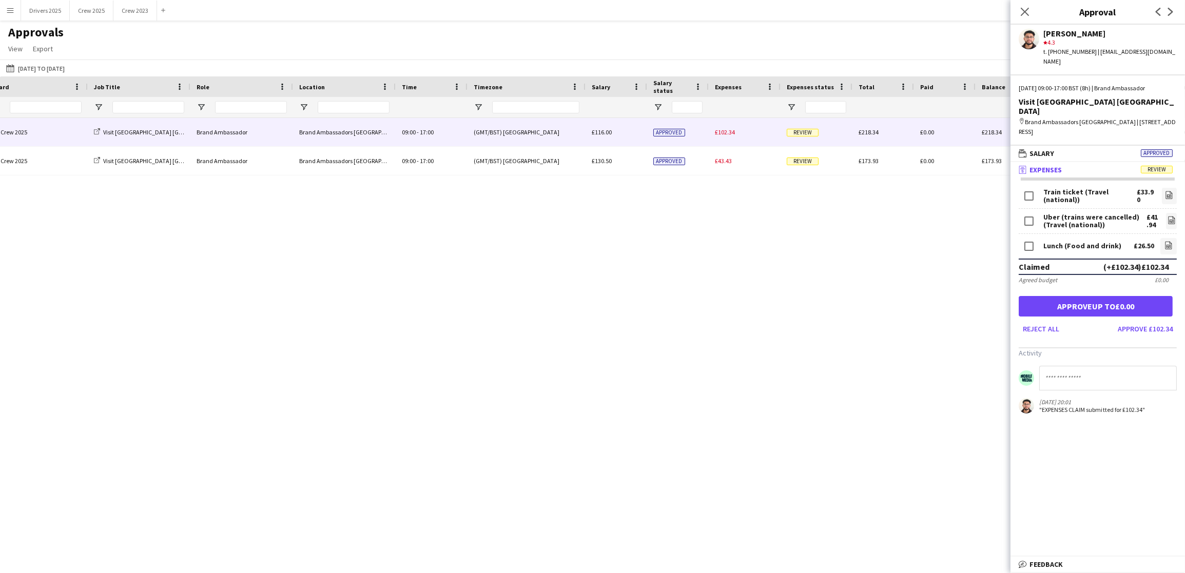
click at [1141, 246] on div "£26.50" at bounding box center [1144, 246] width 21 height 8
click at [1168, 245] on icon at bounding box center [1169, 246] width 4 height 3
click at [1160, 328] on button "Approve £75.84" at bounding box center [1147, 329] width 60 height 16
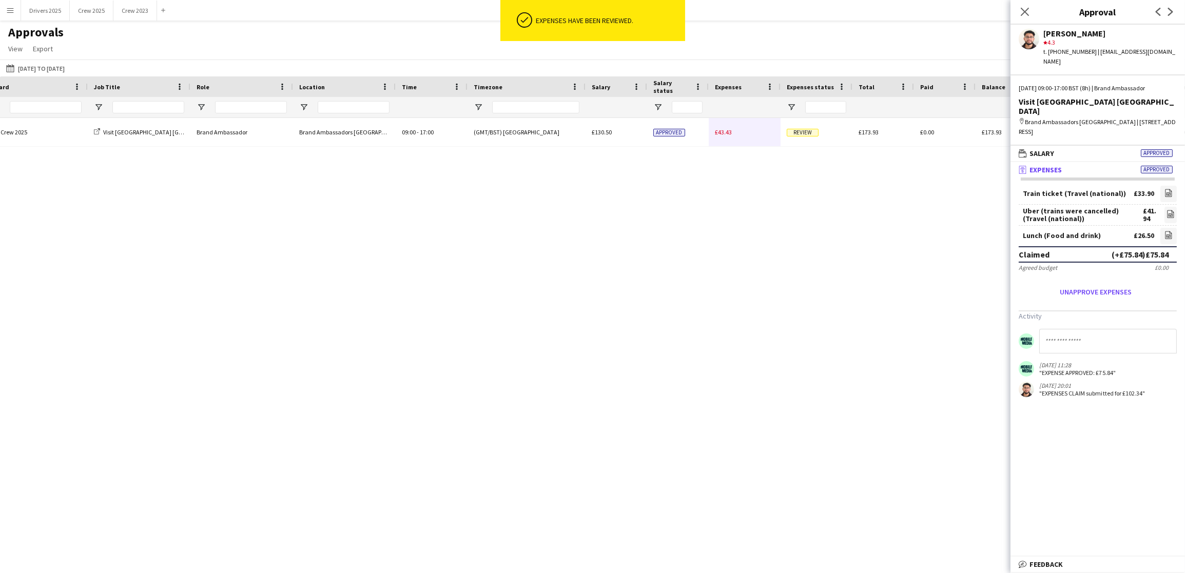
click at [1145, 334] on input at bounding box center [1108, 341] width 138 height 25
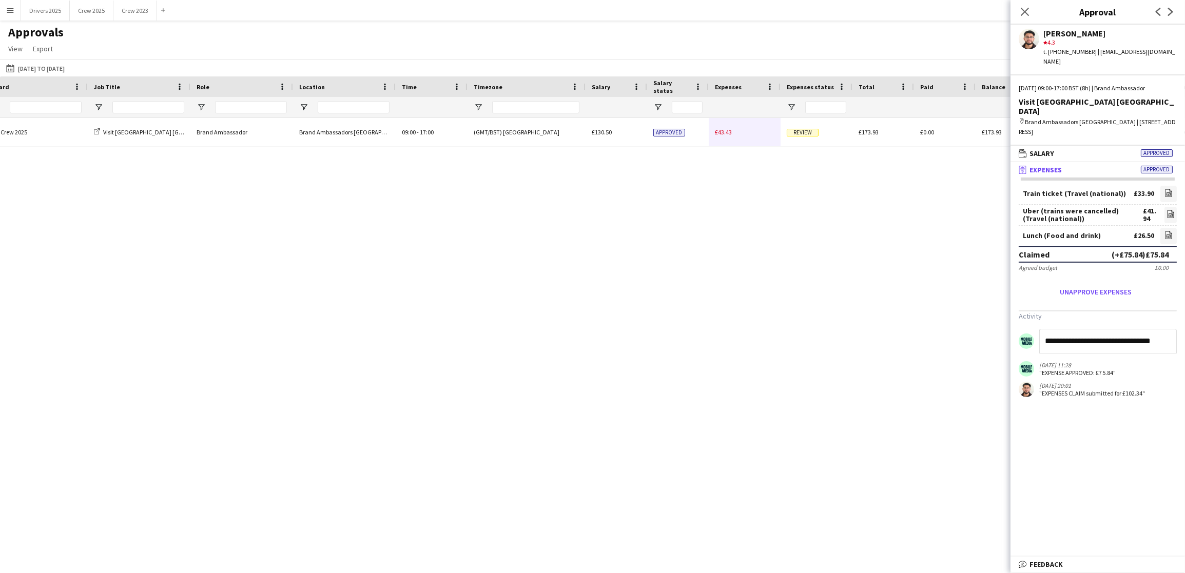
click at [1074, 339] on input "**********" at bounding box center [1108, 341] width 138 height 25
type input "**********"
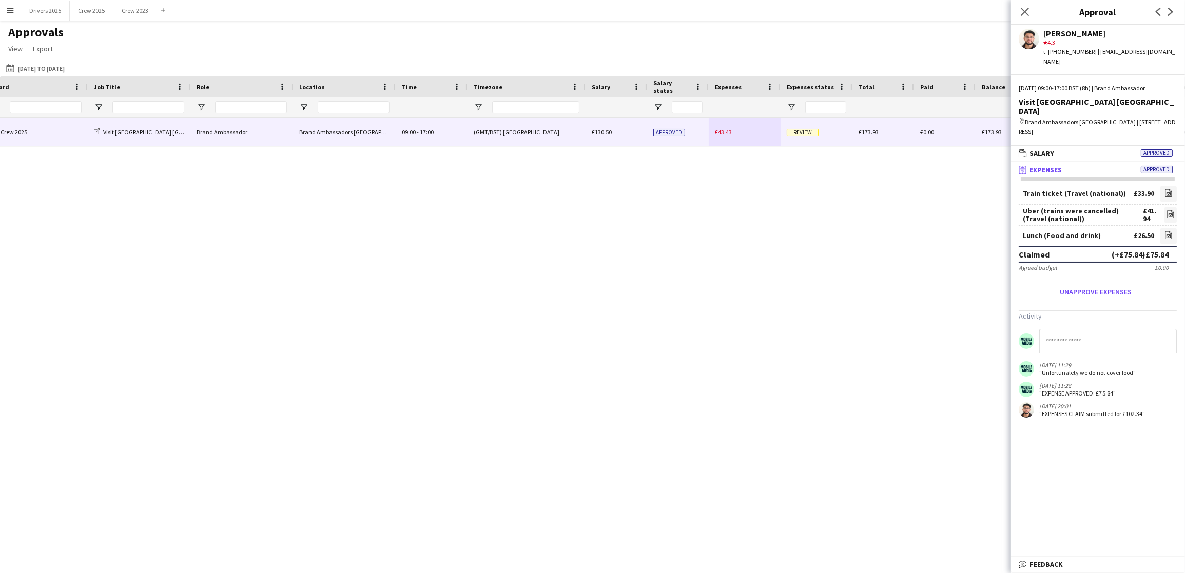
click at [723, 136] on span "£43.43" at bounding box center [723, 132] width 17 height 8
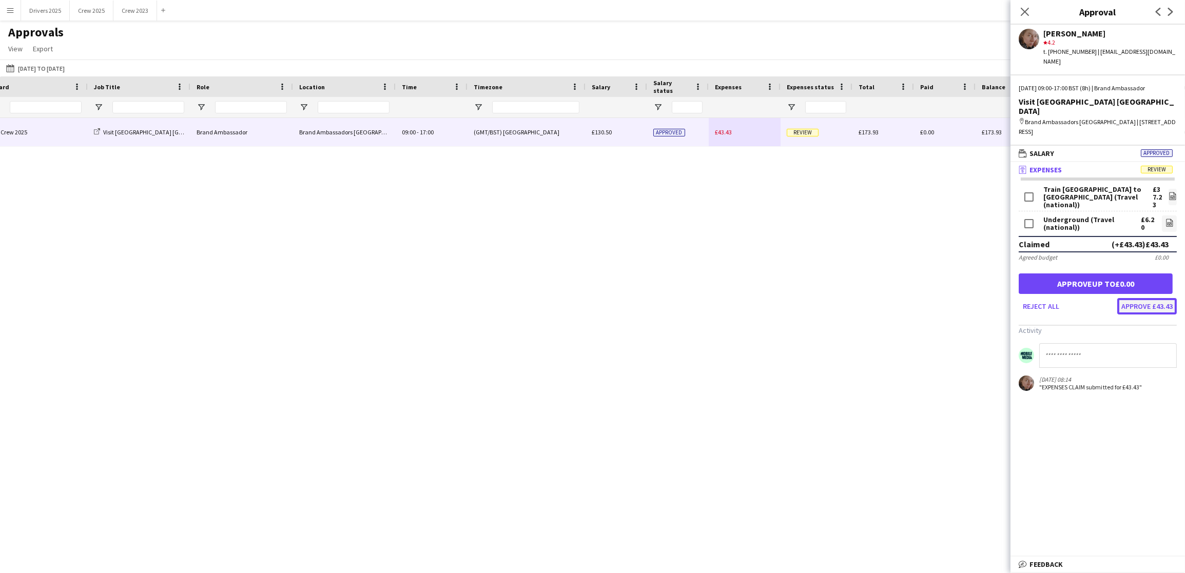
click at [1137, 298] on button "Approve £43.43" at bounding box center [1147, 306] width 60 height 16
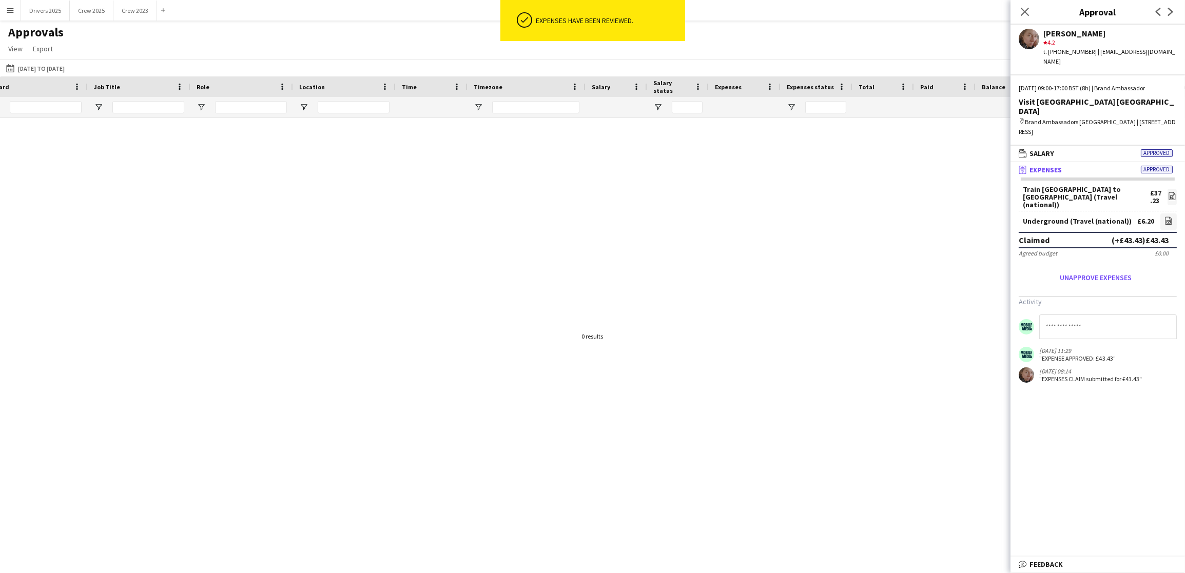
click at [623, 389] on div at bounding box center [592, 331] width 1185 height 426
drag, startPoint x: 309, startPoint y: 373, endPoint x: 297, endPoint y: 341, distance: 33.9
click at [310, 373] on div at bounding box center [592, 331] width 1185 height 426
click at [12, 11] on app-icon "Menu" at bounding box center [10, 10] width 8 height 8
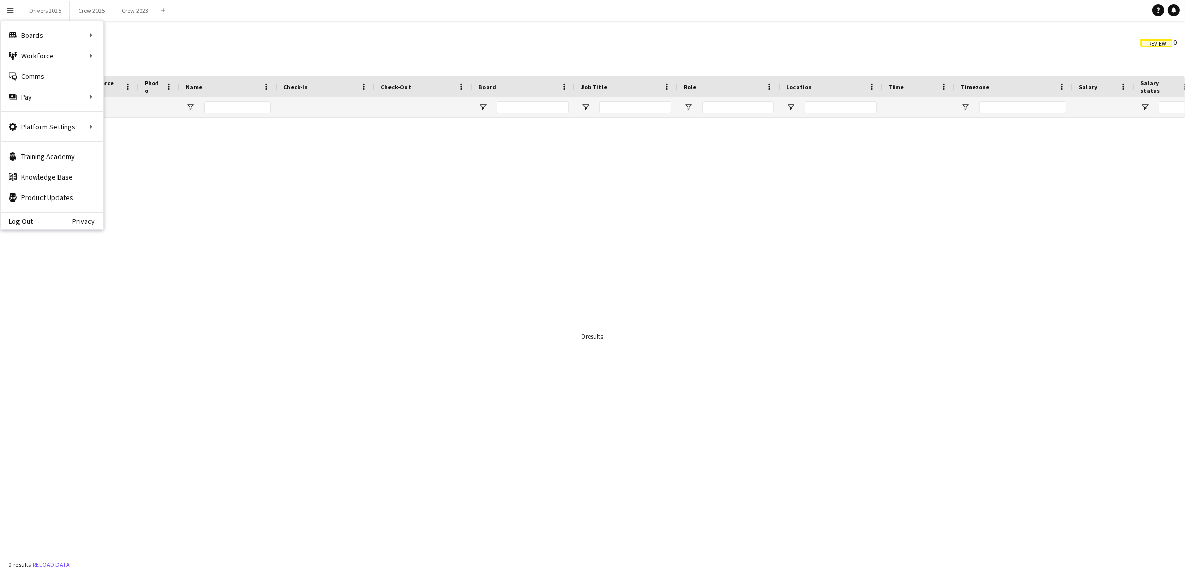
click at [346, 266] on div at bounding box center [592, 331] width 1185 height 426
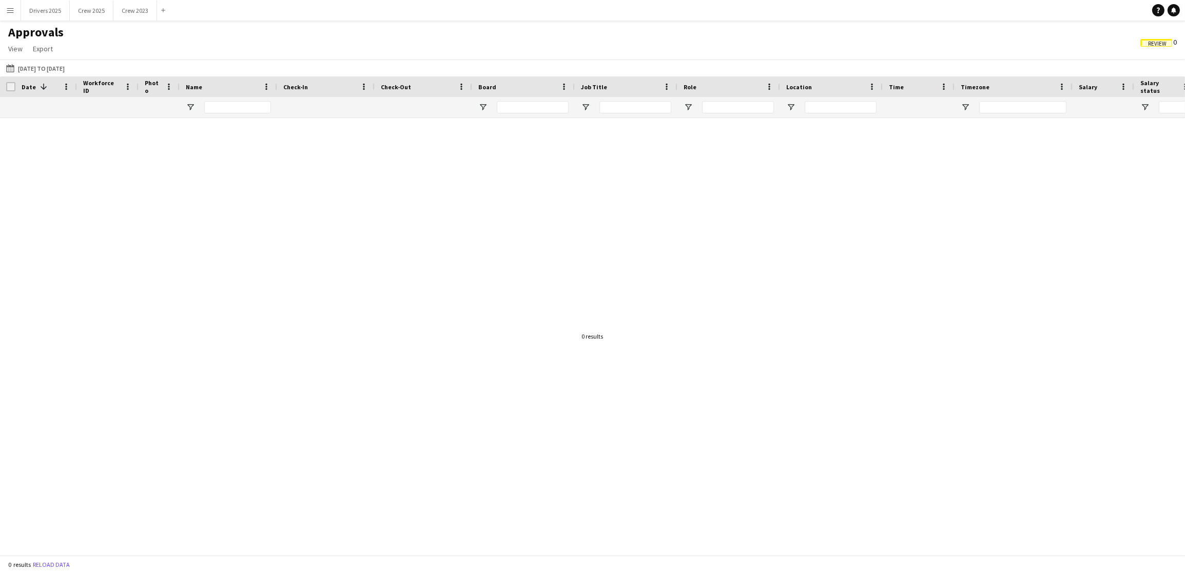
click at [1165, 41] on span "Review" at bounding box center [1157, 44] width 18 height 7
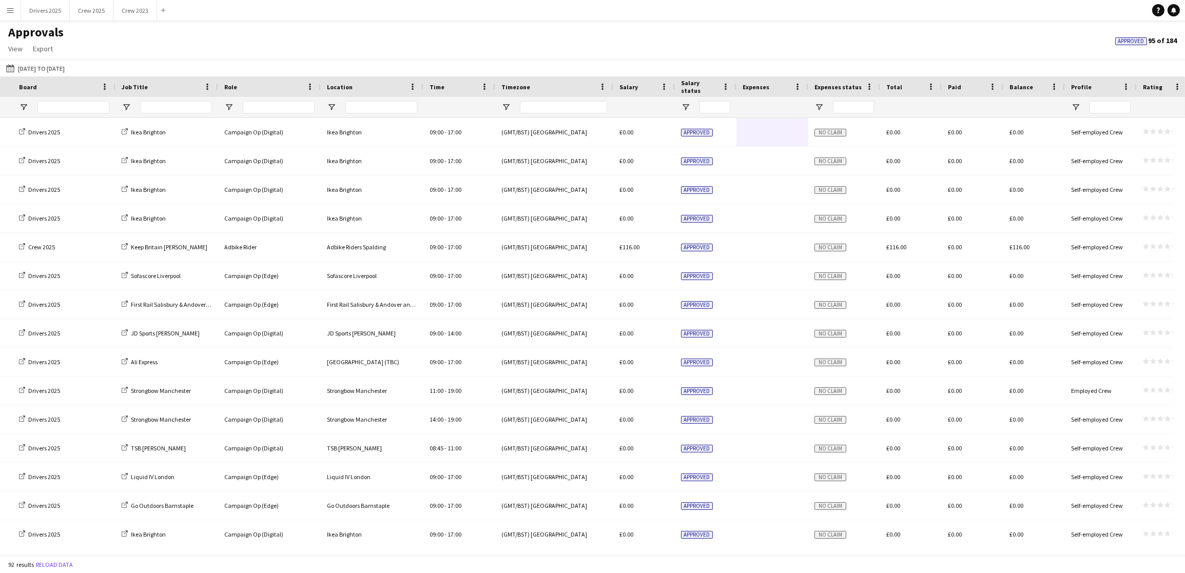
scroll to position [0, 672]
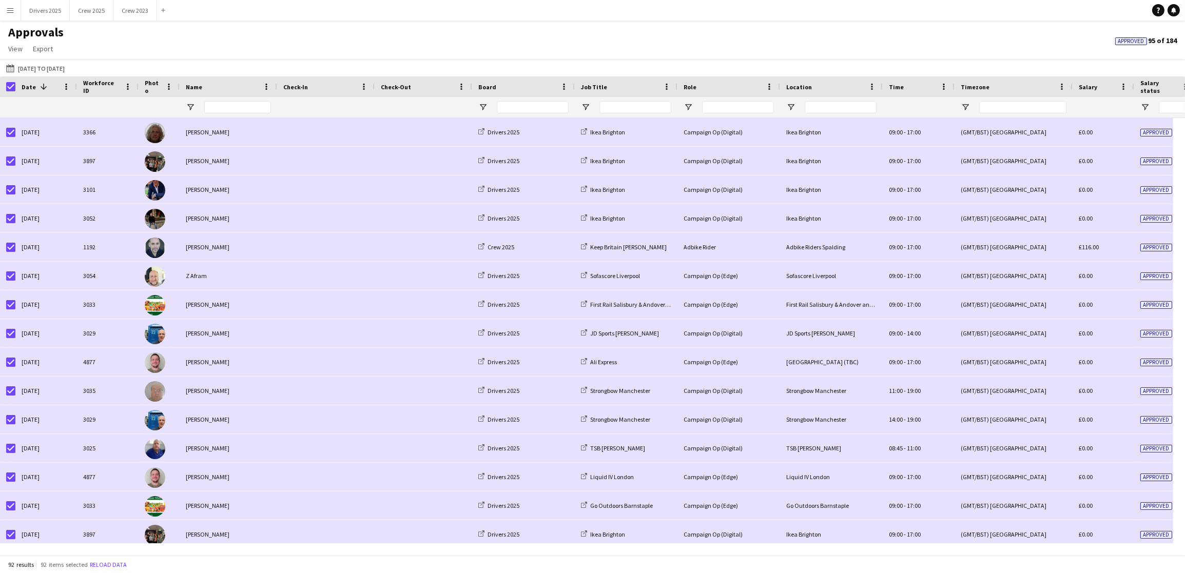
click at [8, 8] on app-icon "Menu" at bounding box center [10, 10] width 8 height 8
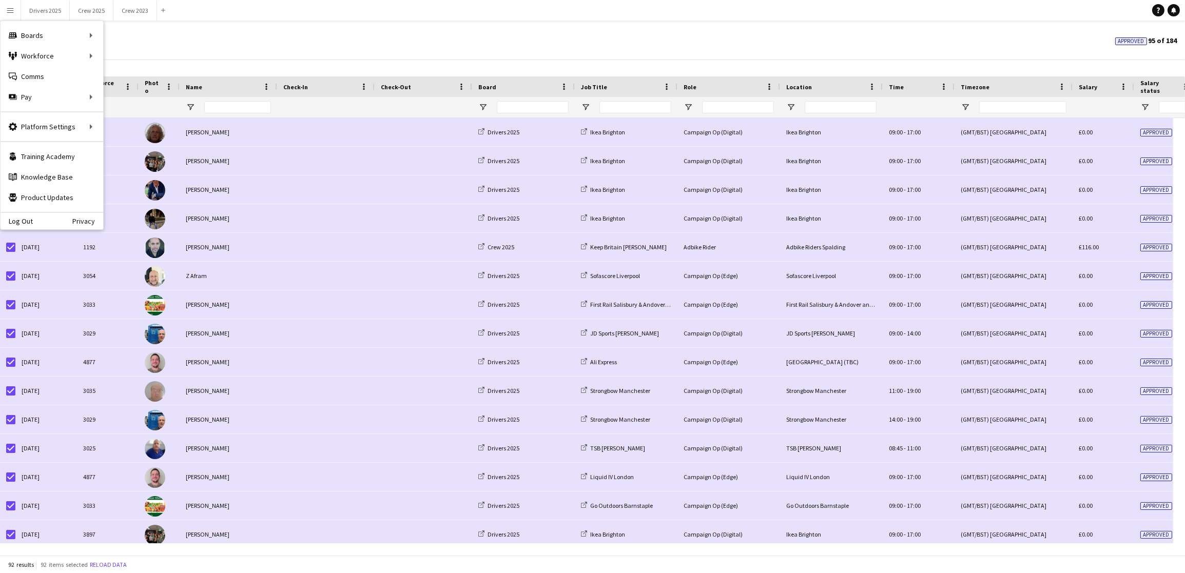
click at [195, 18] on app-navbar "Menu Boards Boards Boards All jobs Status Workforce Workforce My Workforce Recr…" at bounding box center [592, 10] width 1185 height 21
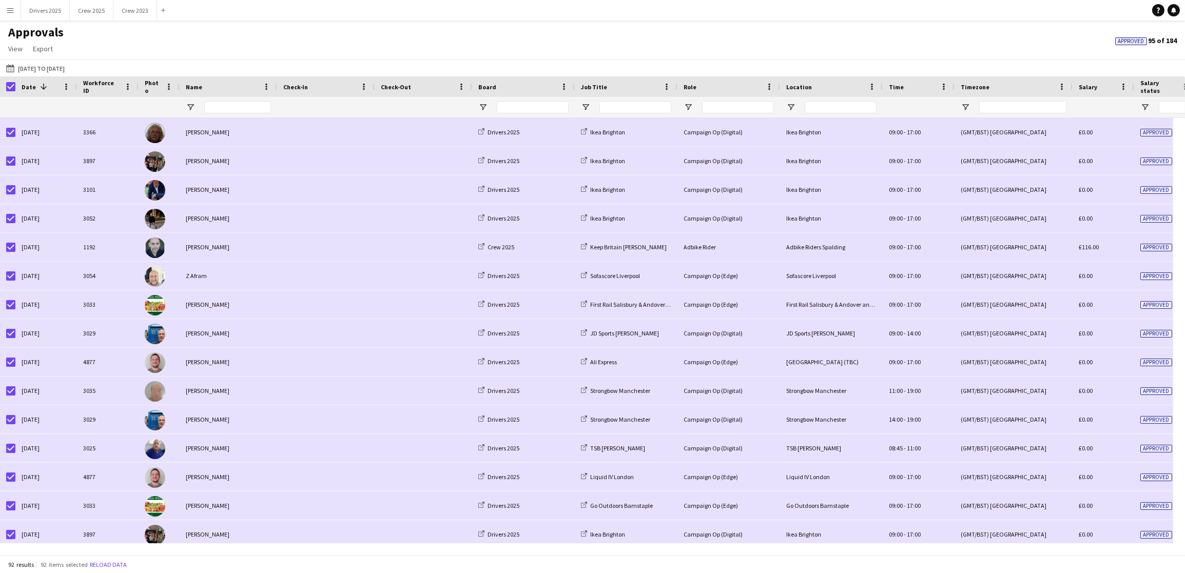
click at [4, 13] on button "Menu" at bounding box center [10, 10] width 21 height 21
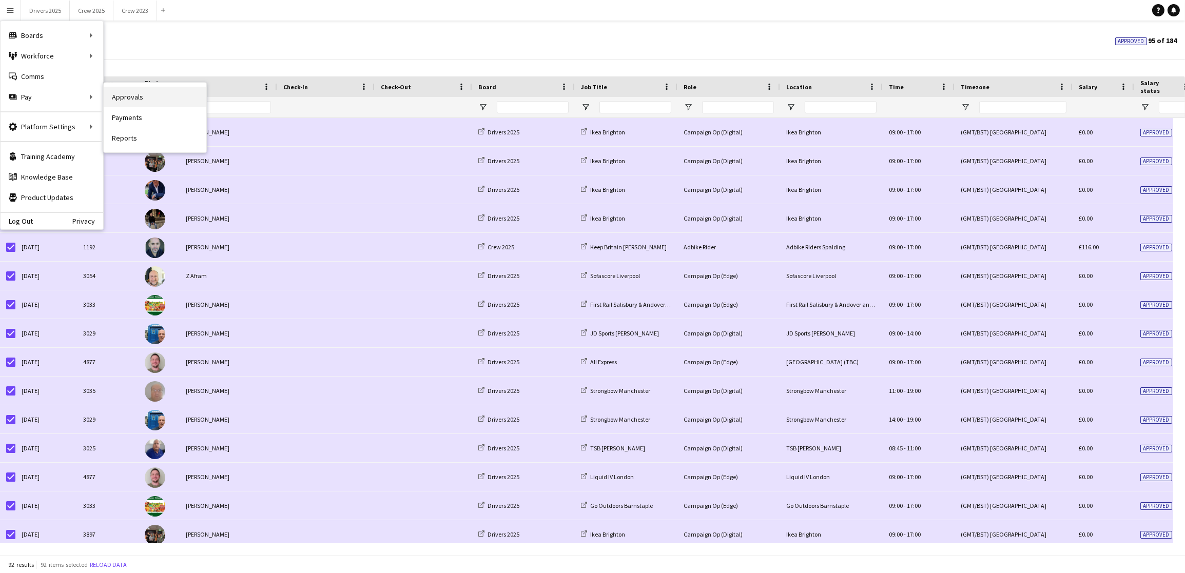
click at [147, 105] on link "Approvals" at bounding box center [155, 97] width 103 height 21
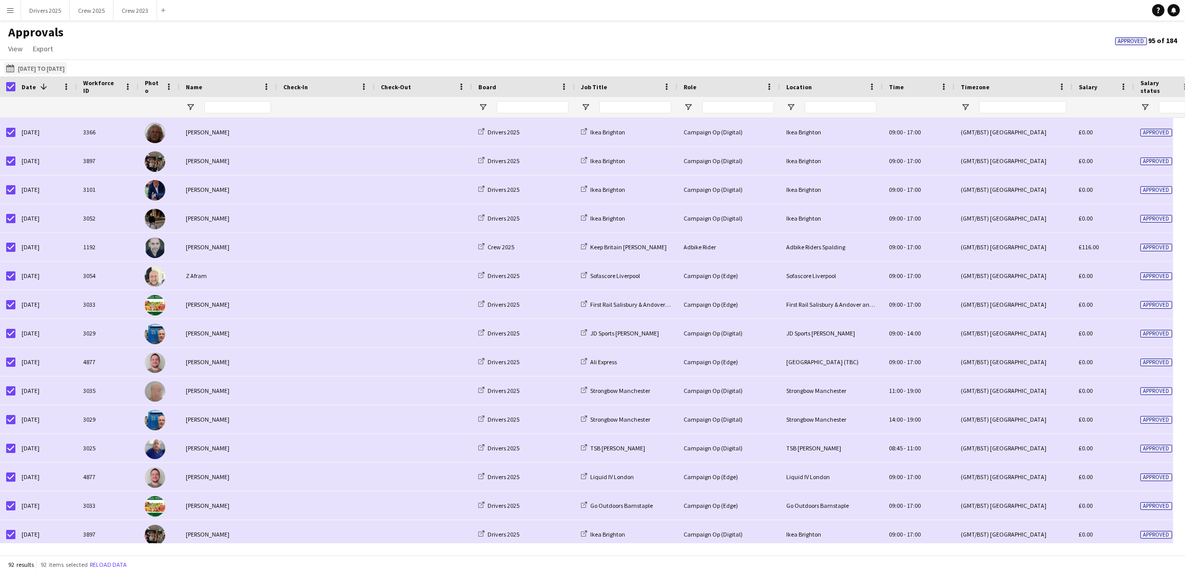
drag, startPoint x: 46, startPoint y: 66, endPoint x: 90, endPoint y: 78, distance: 45.7
click at [46, 67] on button "[DATE] to [DATE] [DATE] to [DATE]" at bounding box center [35, 68] width 63 height 12
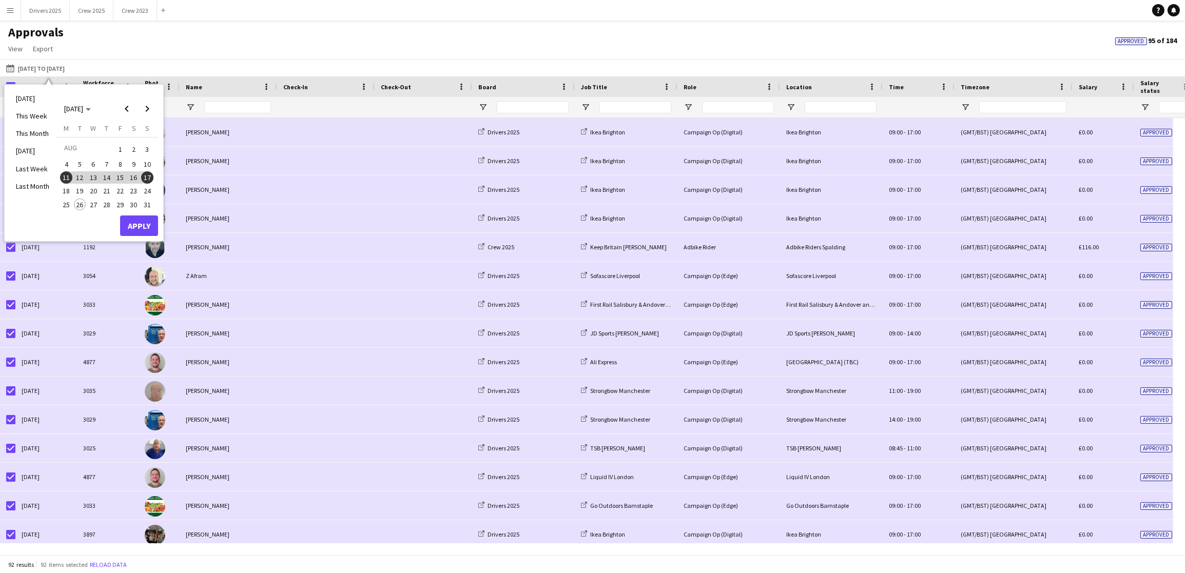
click at [67, 192] on span "18" at bounding box center [66, 191] width 12 height 12
click at [151, 192] on span "24" at bounding box center [147, 191] width 12 height 12
click at [150, 226] on button "Apply" at bounding box center [139, 226] width 38 height 21
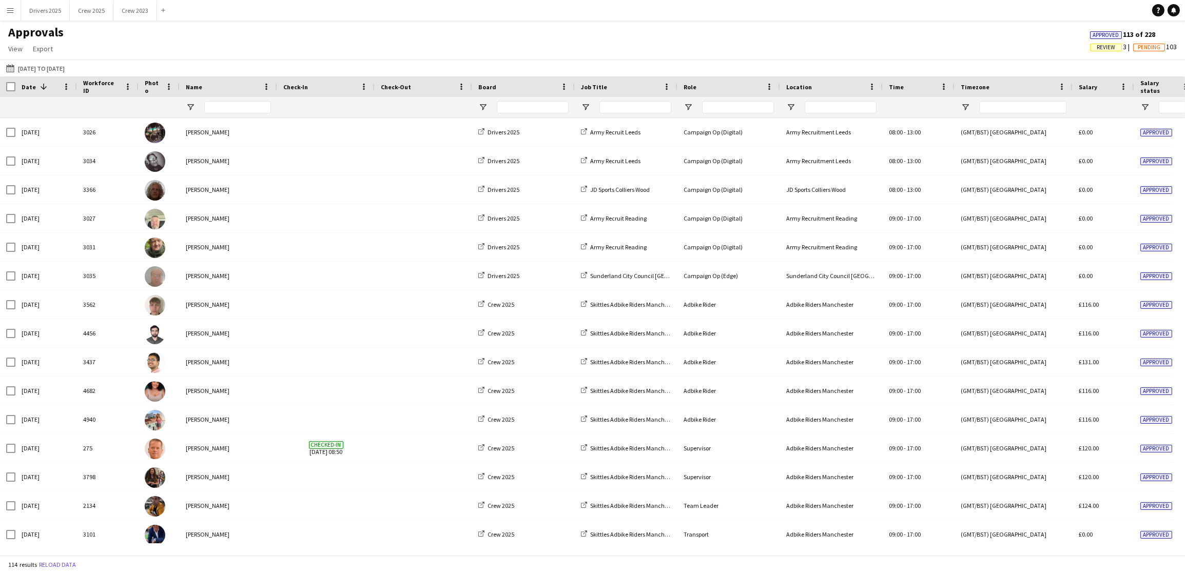
click at [1097, 49] on span "Review" at bounding box center [1106, 47] width 18 height 7
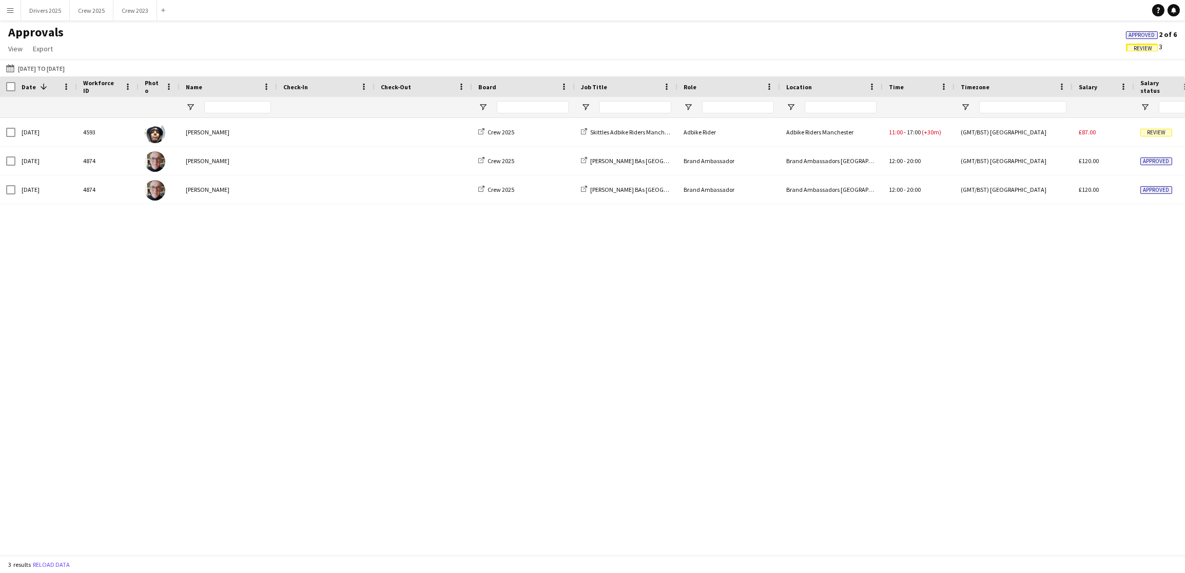
click at [14, 14] on app-icon "Menu" at bounding box center [10, 10] width 8 height 8
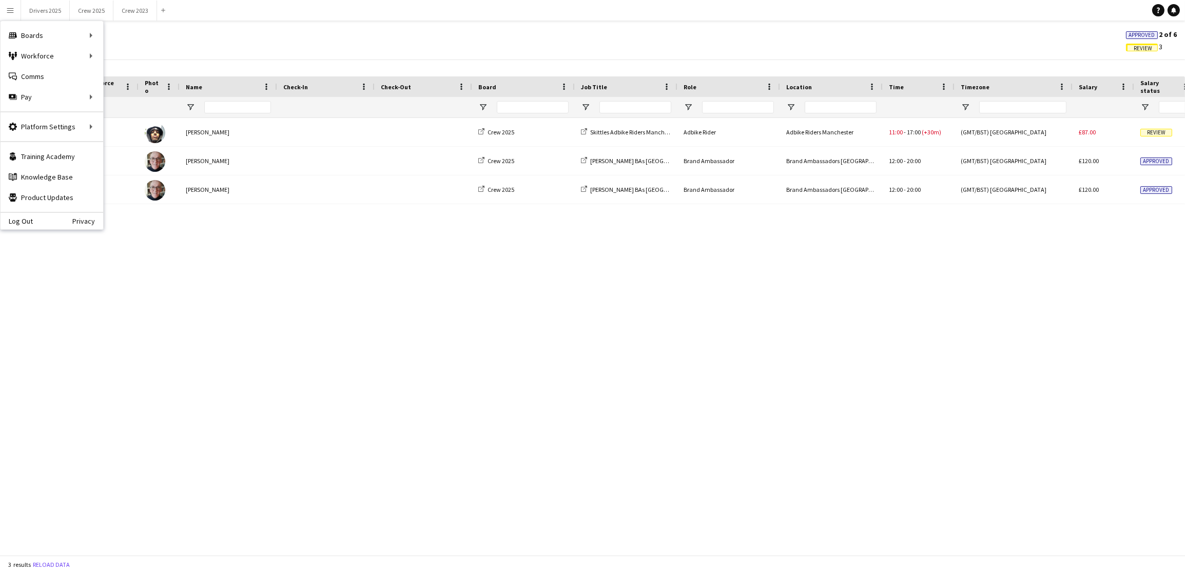
click at [235, 311] on div "Crew 2025 Skittles Adbike Riders Manchester Adbike Rider Adbike Riders [GEOGRAP…" at bounding box center [592, 331] width 1185 height 426
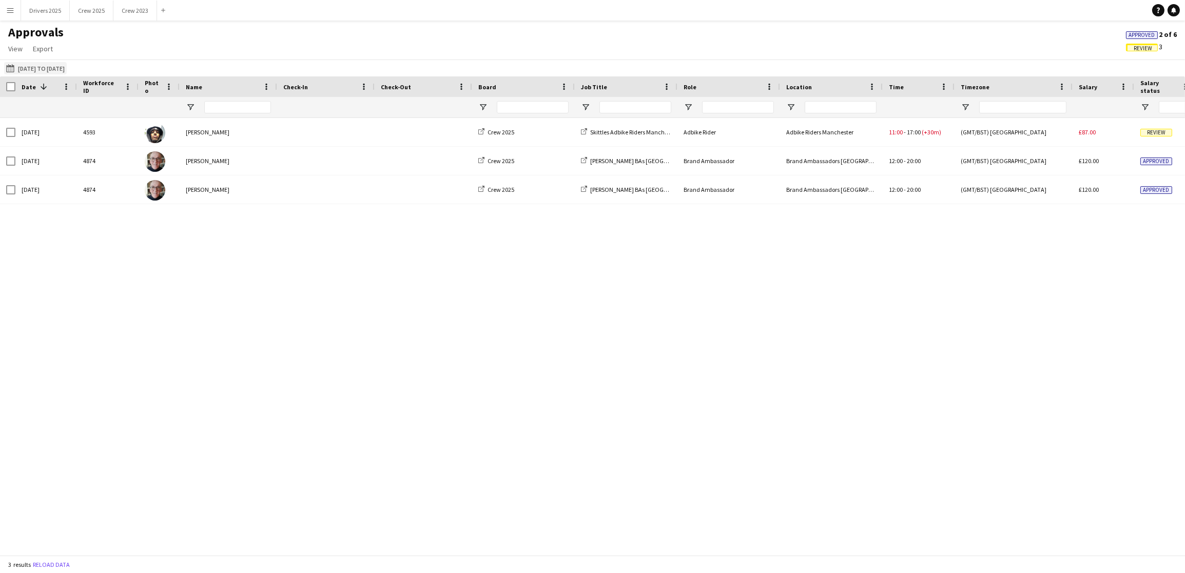
click at [29, 69] on button "[DATE] to [DATE] [DATE] to [DATE]" at bounding box center [35, 68] width 63 height 12
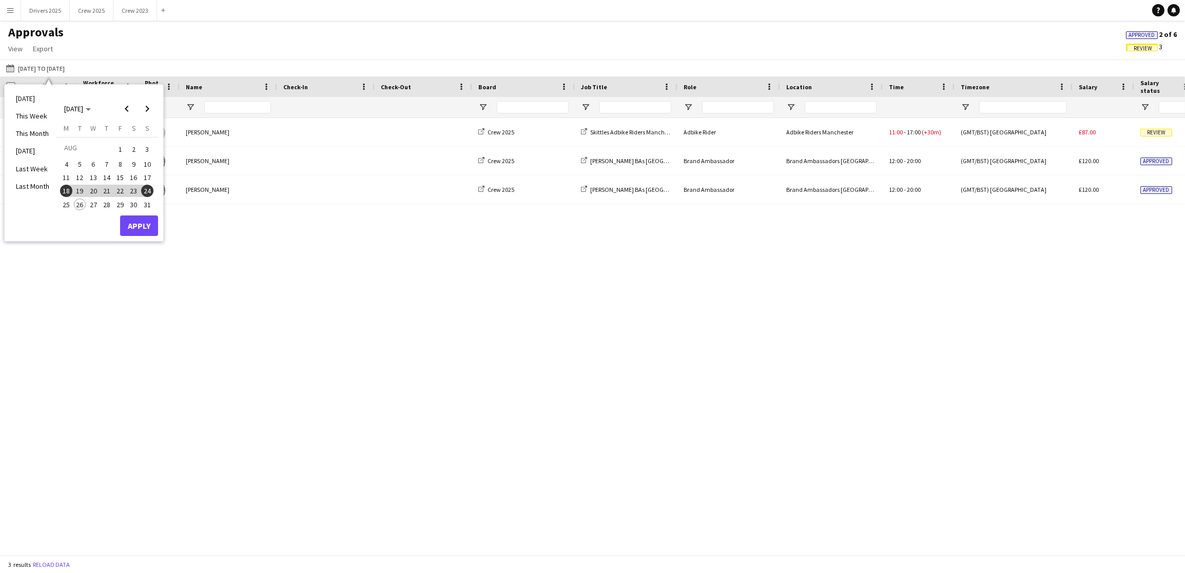
click at [67, 176] on span "11" at bounding box center [66, 177] width 12 height 12
click at [399, 315] on div "Crew 2025 Skittles Adbike Riders Manchester Adbike Rider Adbike Riders [GEOGRAP…" at bounding box center [592, 331] width 1185 height 426
click at [104, 17] on button "Crew 2025 Close" at bounding box center [92, 11] width 44 height 20
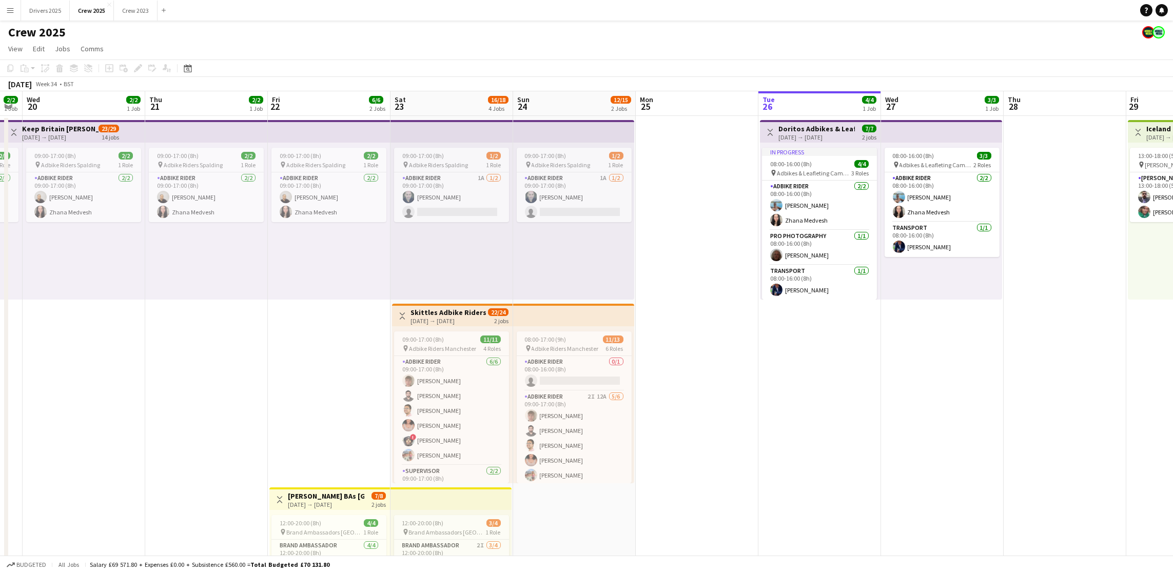
drag, startPoint x: 733, startPoint y: 414, endPoint x: 1039, endPoint y: 379, distance: 307.9
click at [1039, 379] on app-calendar-viewport "Mon 18 2/3 2 Jobs Tue 19 2/2 1 Job Wed 20 2/2 1 Job Thu 21 2/2 1 Job Fri 22 6/6…" at bounding box center [586, 427] width 1173 height 672
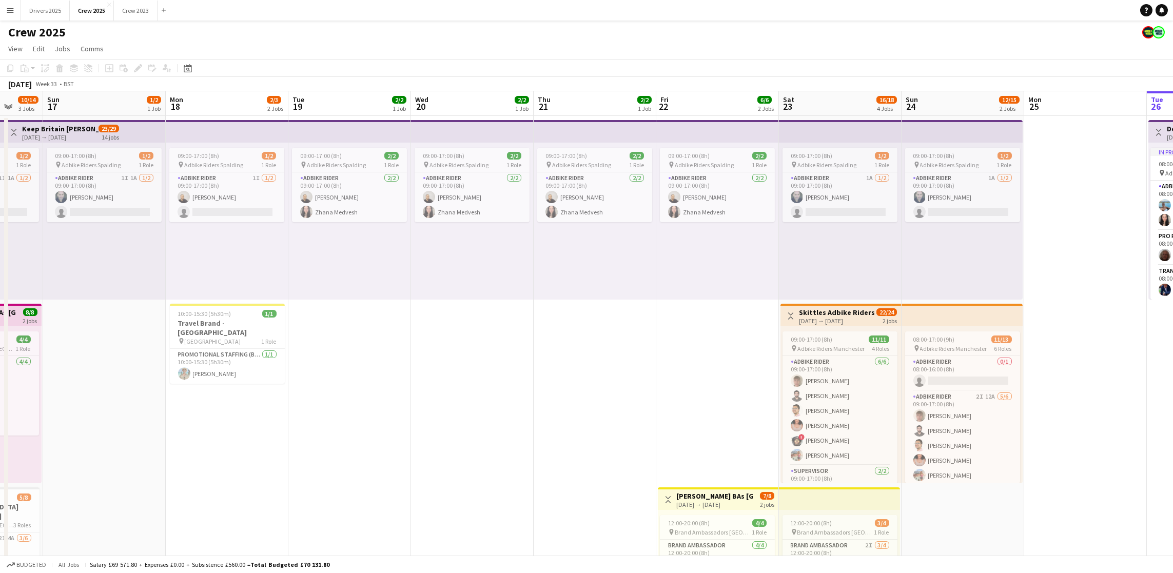
drag, startPoint x: 781, startPoint y: 457, endPoint x: 1221, endPoint y: 393, distance: 444.5
click at [1173, 393] on html "Menu Boards Boards Boards All jobs Status Workforce Workforce My Workforce Recr…" at bounding box center [586, 390] width 1173 height 781
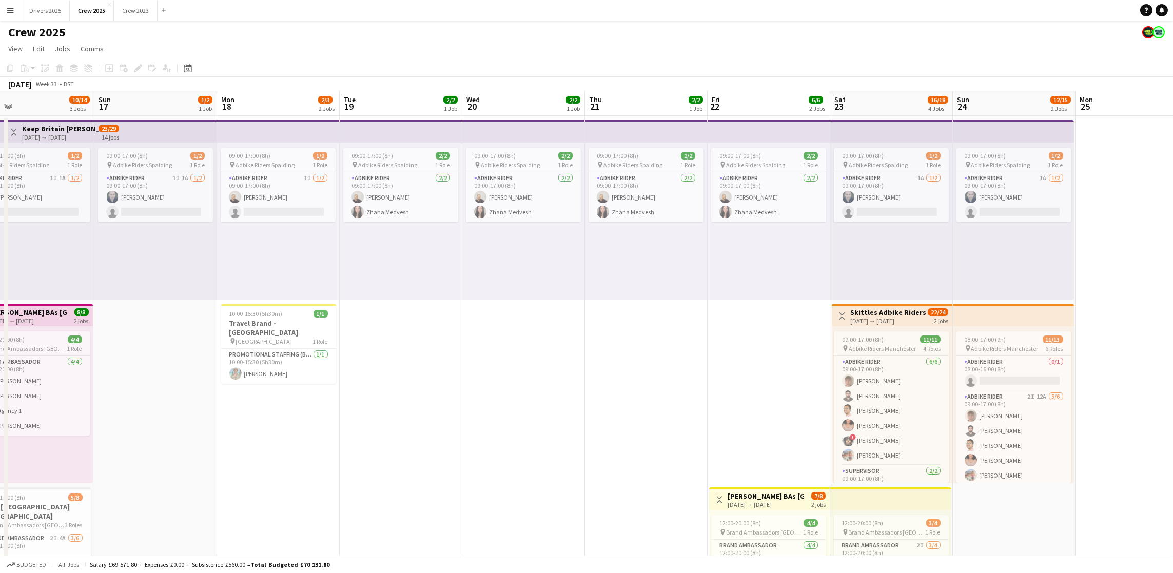
drag, startPoint x: 511, startPoint y: 479, endPoint x: 752, endPoint y: 460, distance: 242.0
click at [752, 460] on app-calendar-viewport "Thu 14 3/3 2 Jobs Fri 15 6/6 2 Jobs Sat 16 10/14 3 Jobs Sun 17 1/2 1 Job Mon 18…" at bounding box center [586, 427] width 1173 height 672
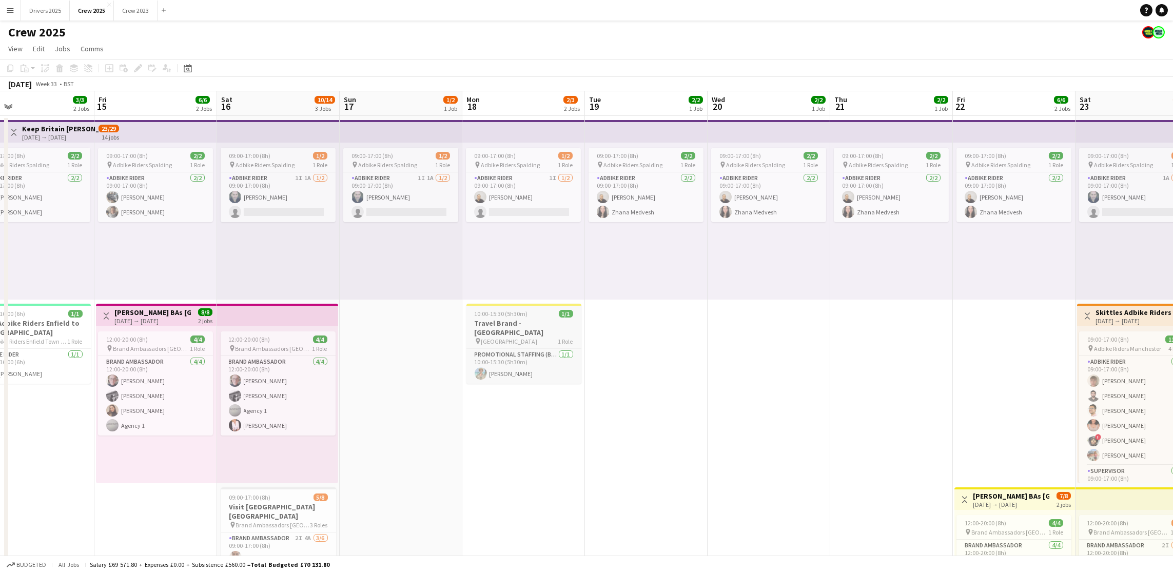
click at [506, 323] on h3 "Travel Brand - [GEOGRAPHIC_DATA]" at bounding box center [524, 328] width 115 height 18
click at [11, 69] on icon "Copy" at bounding box center [10, 68] width 8 height 8
click at [405, 351] on app-date-cell "09:00-17:00 (8h) 1/2 pin Adbike Riders Spalding 1 Role Adbike Rider 1I 1A [DATE…" at bounding box center [401, 440] width 123 height 648
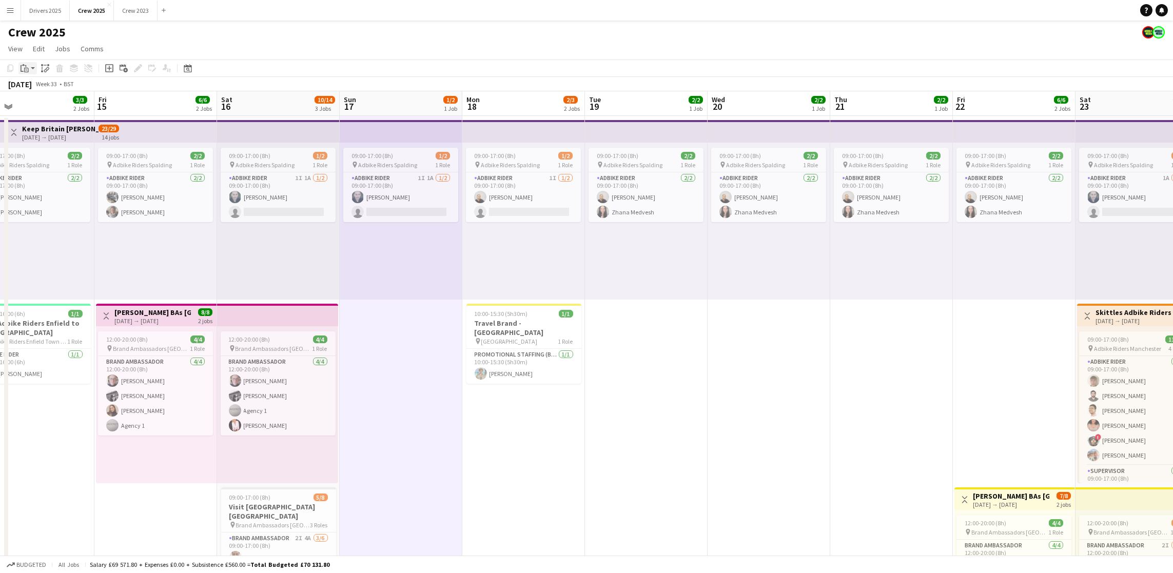
click at [26, 67] on icon "Paste" at bounding box center [25, 68] width 8 height 8
click at [46, 89] on link "Paste Ctrl+V" at bounding box center [75, 87] width 96 height 9
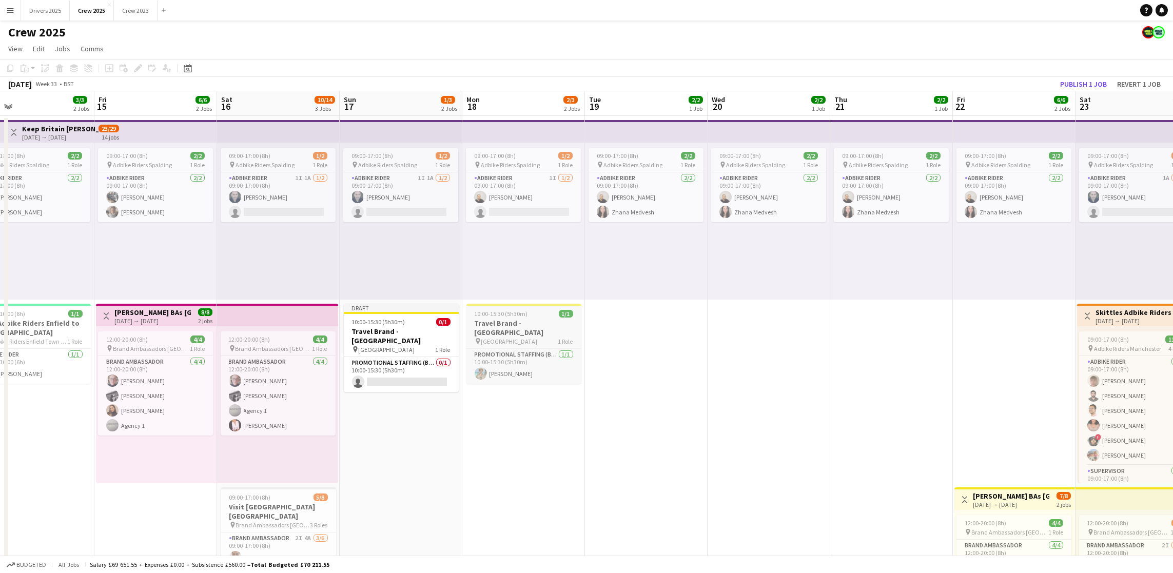
click at [511, 349] on div "Promotional Staffing (Brand Ambassadors) [DATE] 10:00-15:30 (5h30m) [PERSON_NAM…" at bounding box center [524, 366] width 115 height 35
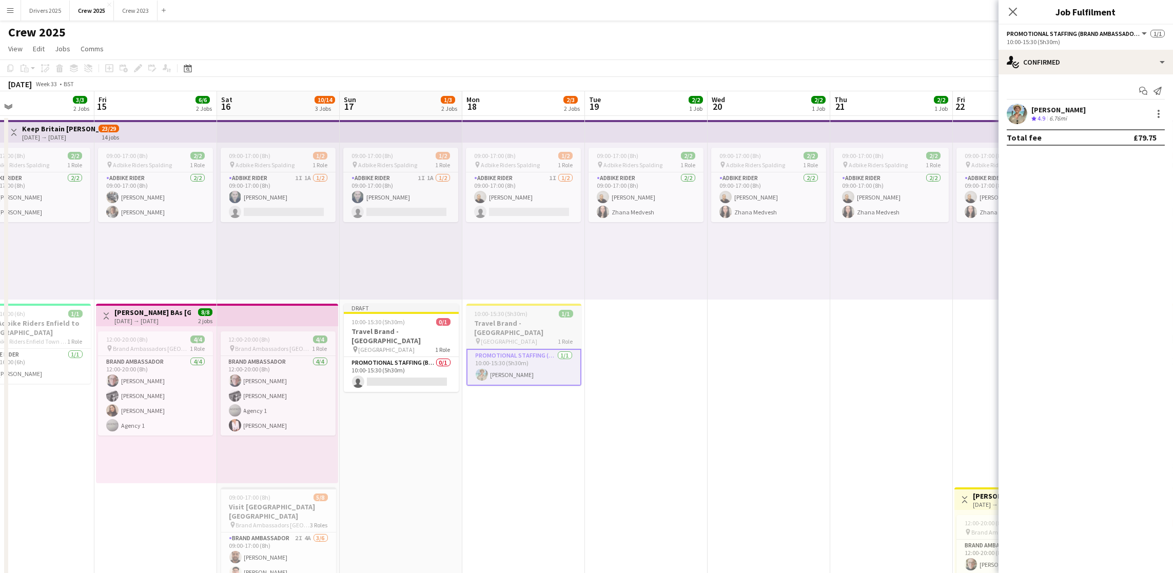
click at [512, 315] on span "10:00-15:30 (5h30m)" at bounding box center [501, 314] width 53 height 8
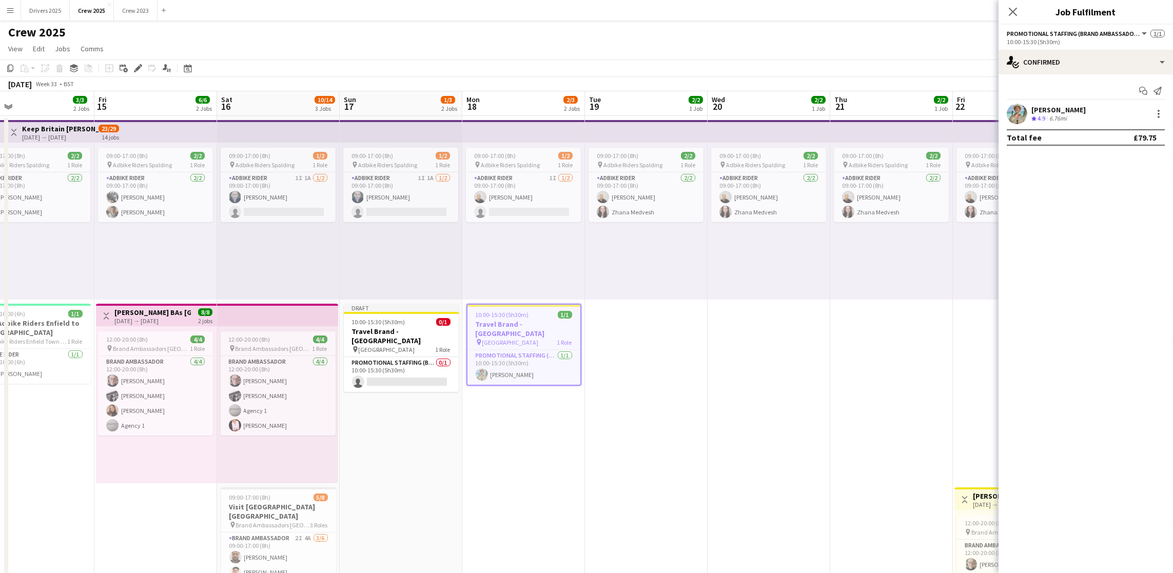
click at [692, 341] on app-date-cell "09:00-17:00 (8h) 2/2 pin Adbike Riders Spalding 1 Role Adbike Rider [DATE] 09:0…" at bounding box center [646, 440] width 123 height 648
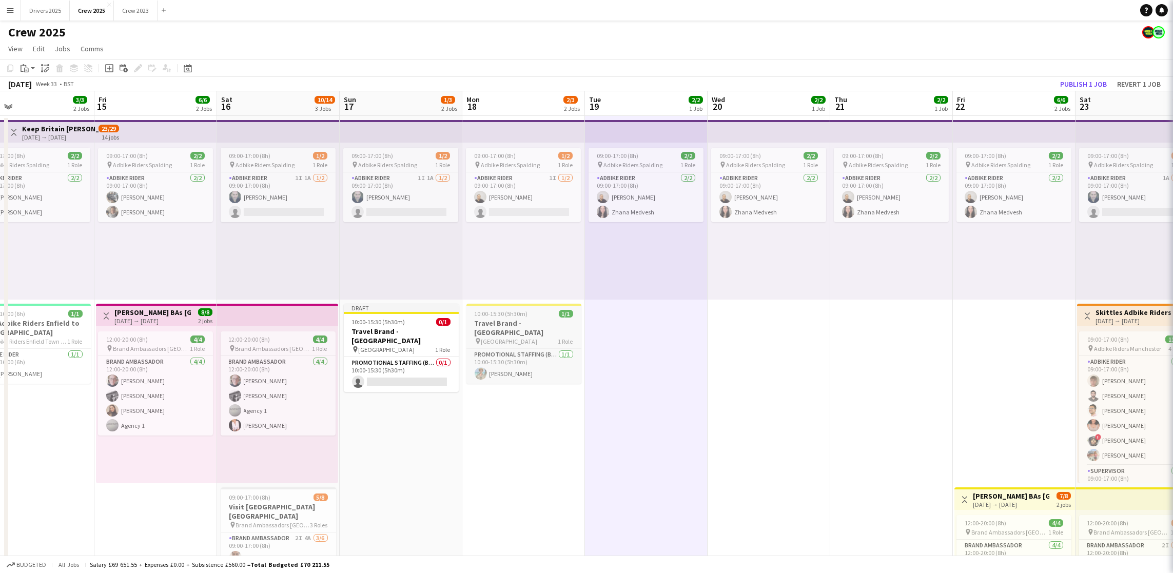
click at [511, 312] on span "10:00-15:30 (5h30m)" at bounding box center [501, 314] width 53 height 8
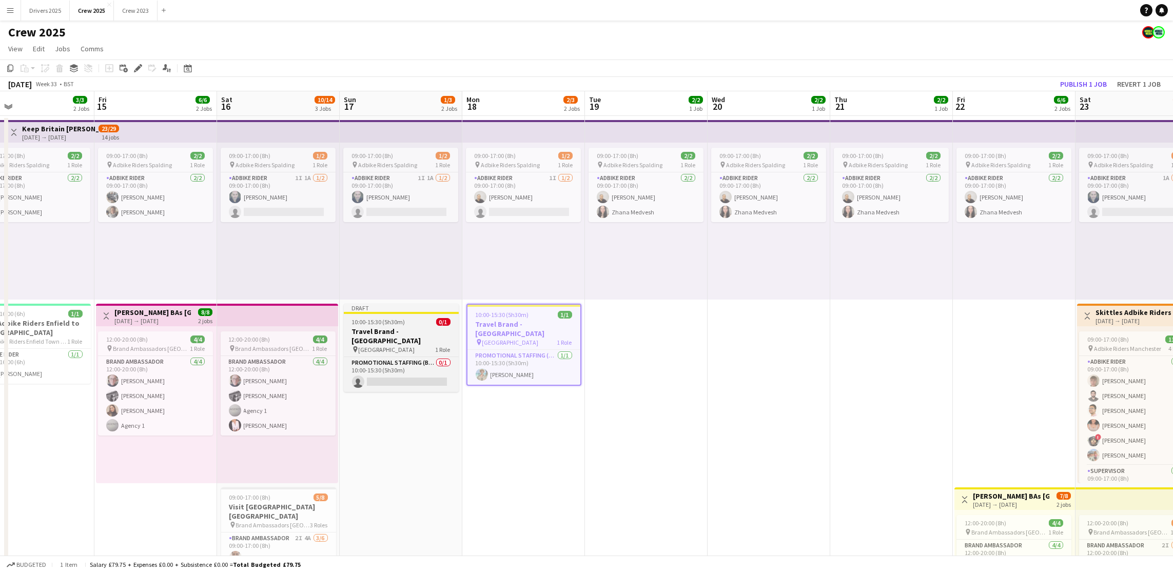
click at [391, 310] on div "Draft" at bounding box center [401, 308] width 115 height 8
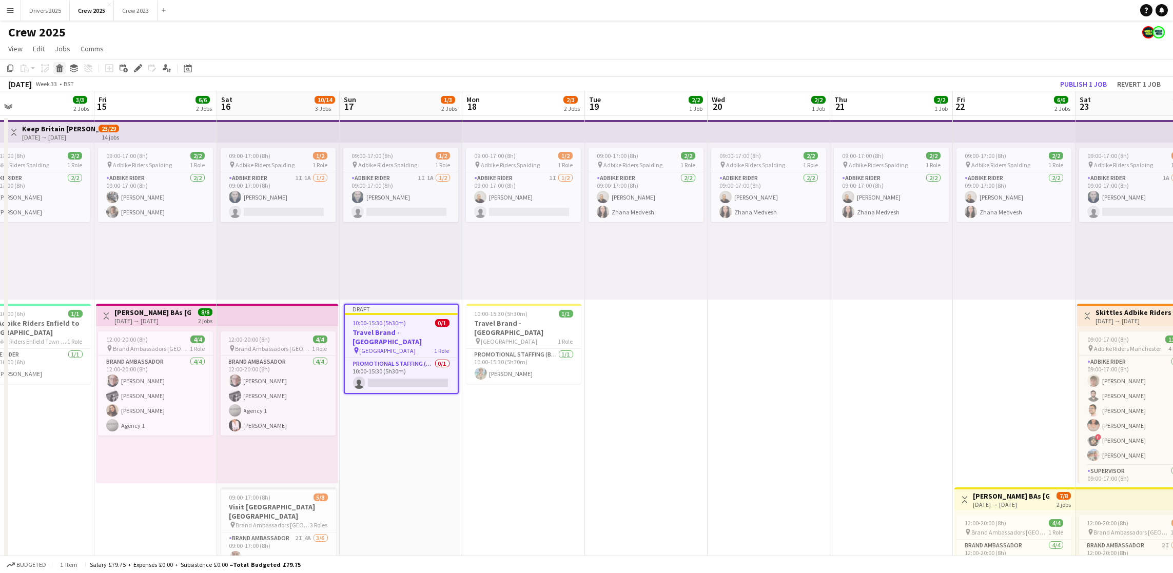
click at [57, 69] on icon at bounding box center [60, 69] width 6 height 5
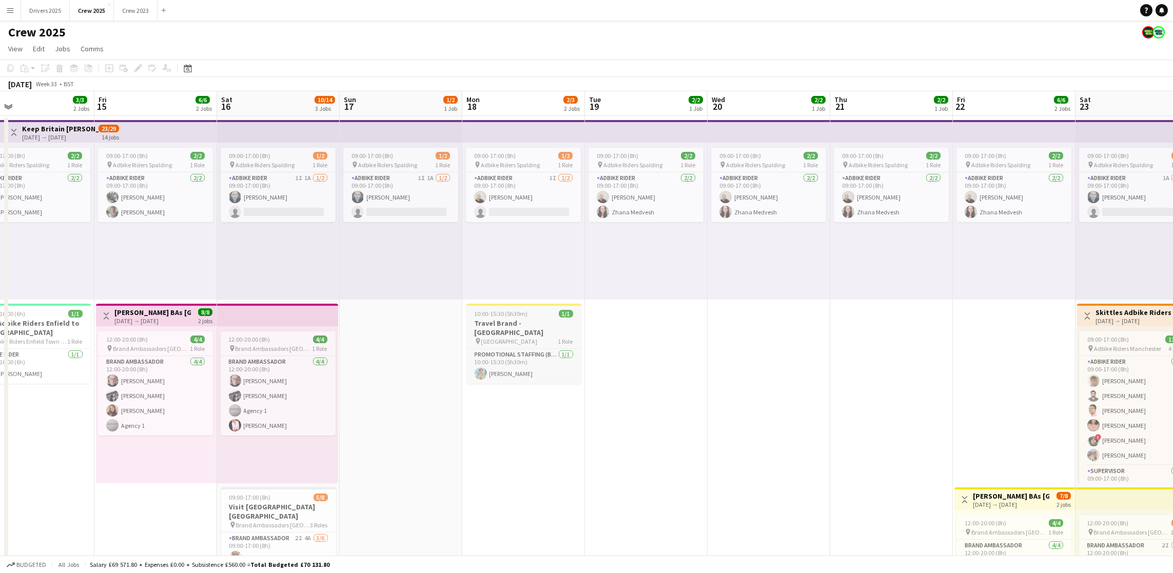
click at [514, 310] on span "10:00-15:30 (5h30m)" at bounding box center [501, 314] width 53 height 8
click at [9, 70] on icon at bounding box center [10, 68] width 6 height 7
click at [370, 361] on app-date-cell "09:00-17:00 (8h) 1/2 pin Adbike Riders Spalding 1 Role Adbike Rider 1I 1A [DATE…" at bounding box center [401, 440] width 123 height 648
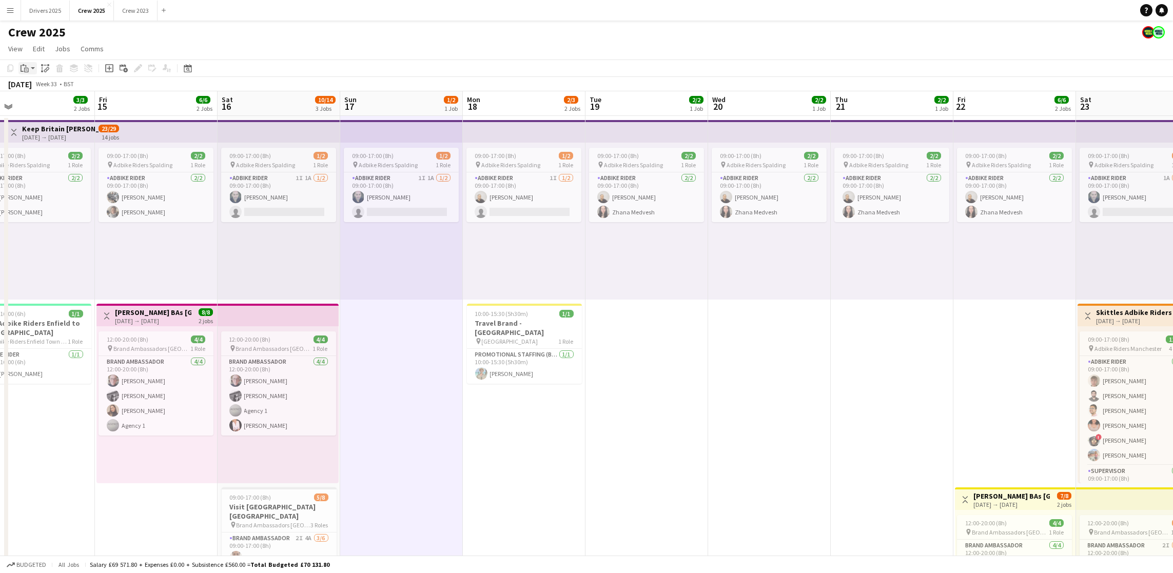
click at [29, 67] on div "Paste" at bounding box center [24, 68] width 12 height 12
click at [39, 86] on link "Paste Ctrl+V" at bounding box center [75, 87] width 96 height 9
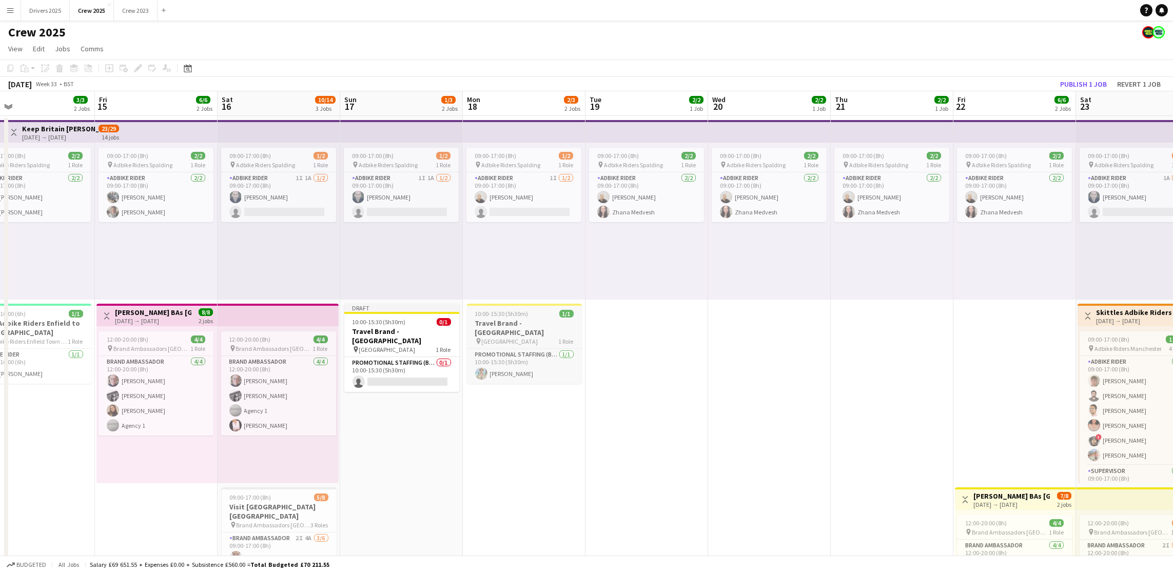
click at [508, 317] on span "10:00-15:30 (5h30m)" at bounding box center [501, 314] width 53 height 8
click at [509, 317] on span "10:00-15:30 (5h30m)" at bounding box center [502, 315] width 53 height 8
click at [509, 317] on span "10:00-15:30 (5h30m)" at bounding box center [501, 314] width 53 height 8
click at [527, 368] on app-card-role "Promotional Staffing (Brand Ambassadors) [DATE] 10:00-15:30 (5h30m) [PERSON_NAM…" at bounding box center [524, 367] width 113 height 35
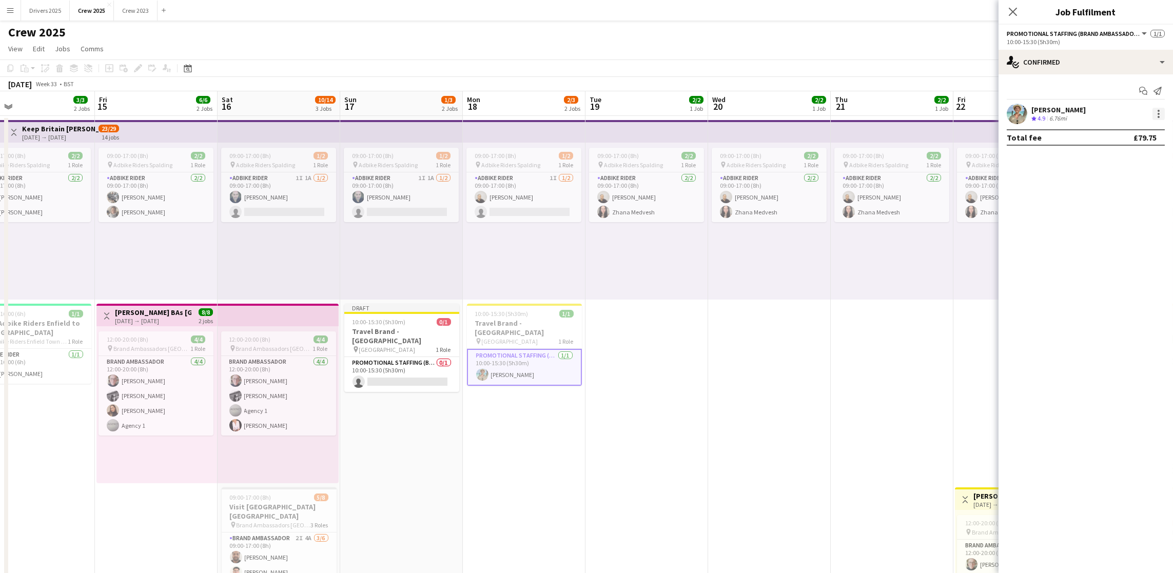
click at [1159, 113] on div at bounding box center [1159, 114] width 2 height 2
click at [1102, 233] on span "Remove" at bounding box center [1108, 231] width 31 height 9
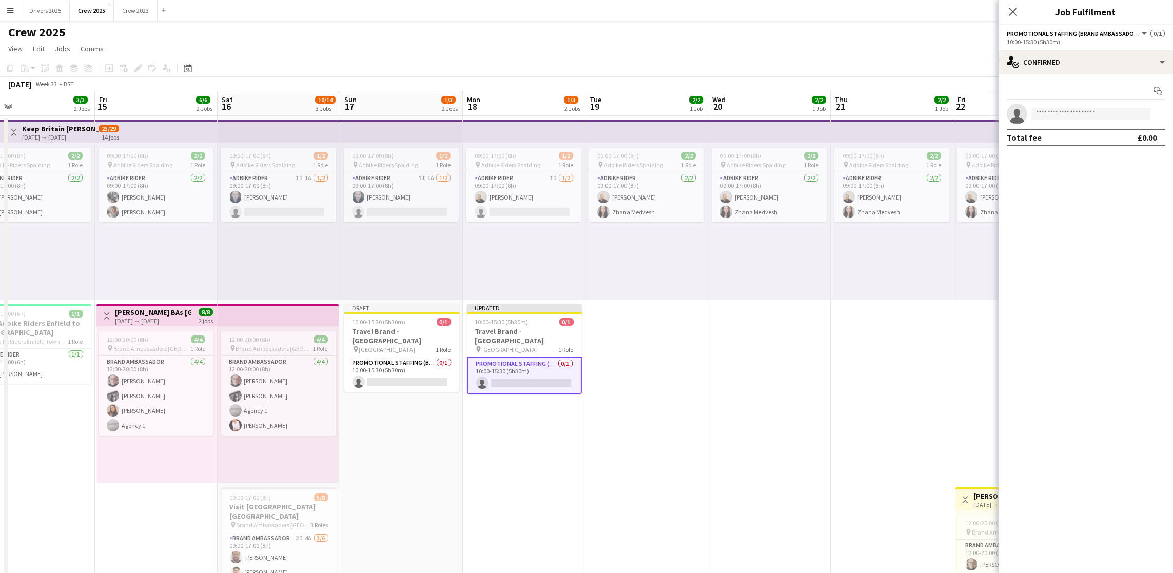
click at [777, 407] on app-date-cell "09:00-17:00 (8h) 2/2 pin Adbike Riders Spalding 1 Role Adbike Rider [DATE] 09:0…" at bounding box center [769, 440] width 123 height 648
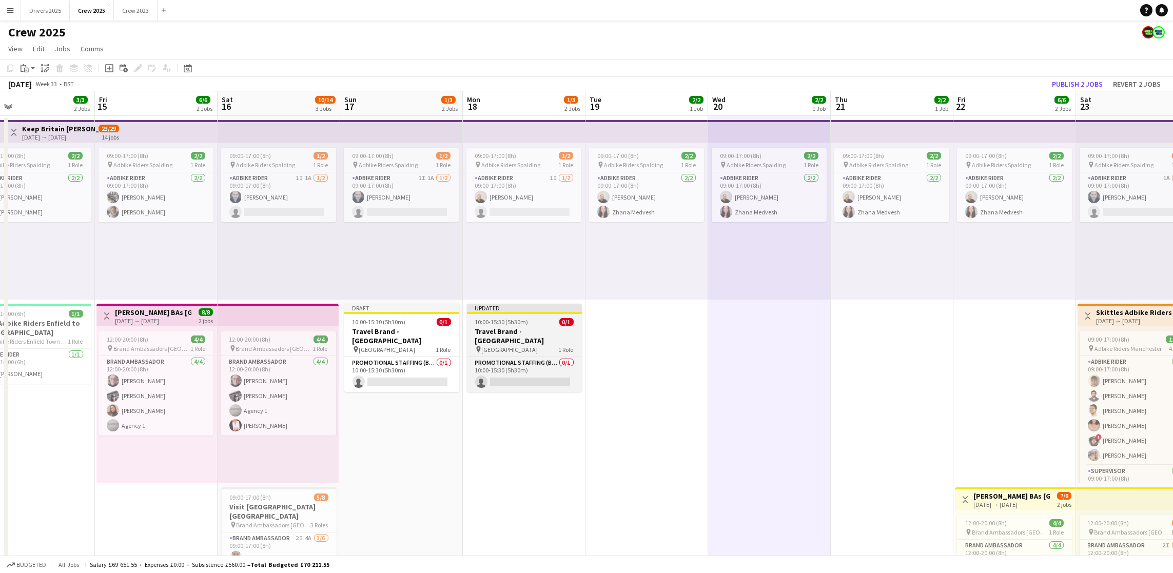
click at [508, 314] on app-job-card "Updated 10:00-15:30 (5h30m) 0/1 Travel Brand - [GEOGRAPHIC_DATA] pin Stamford b…" at bounding box center [524, 348] width 115 height 88
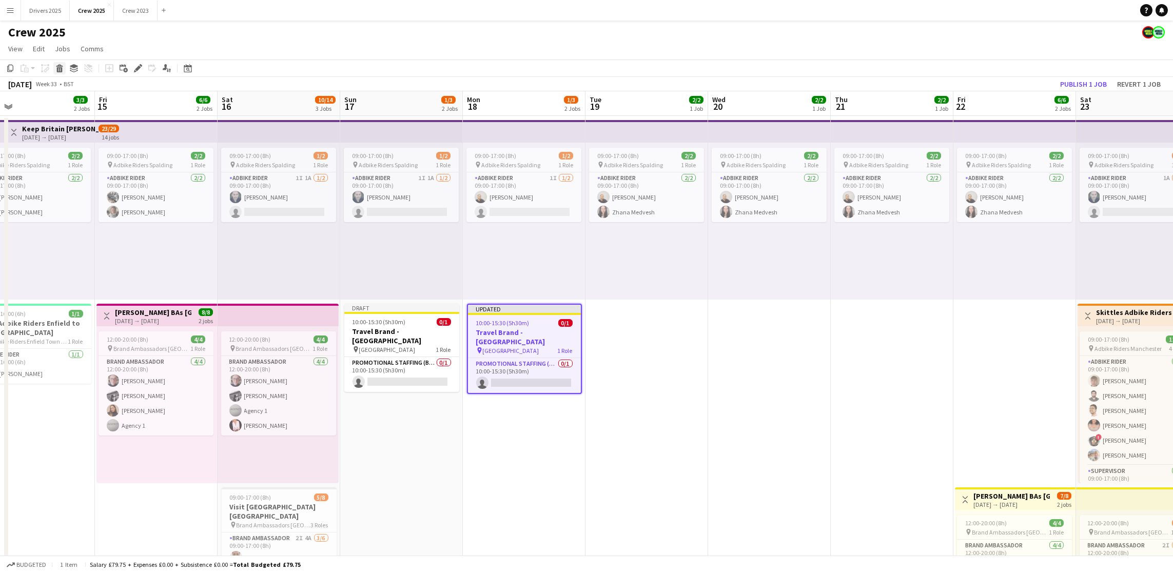
click at [54, 72] on div "Delete" at bounding box center [59, 68] width 12 height 12
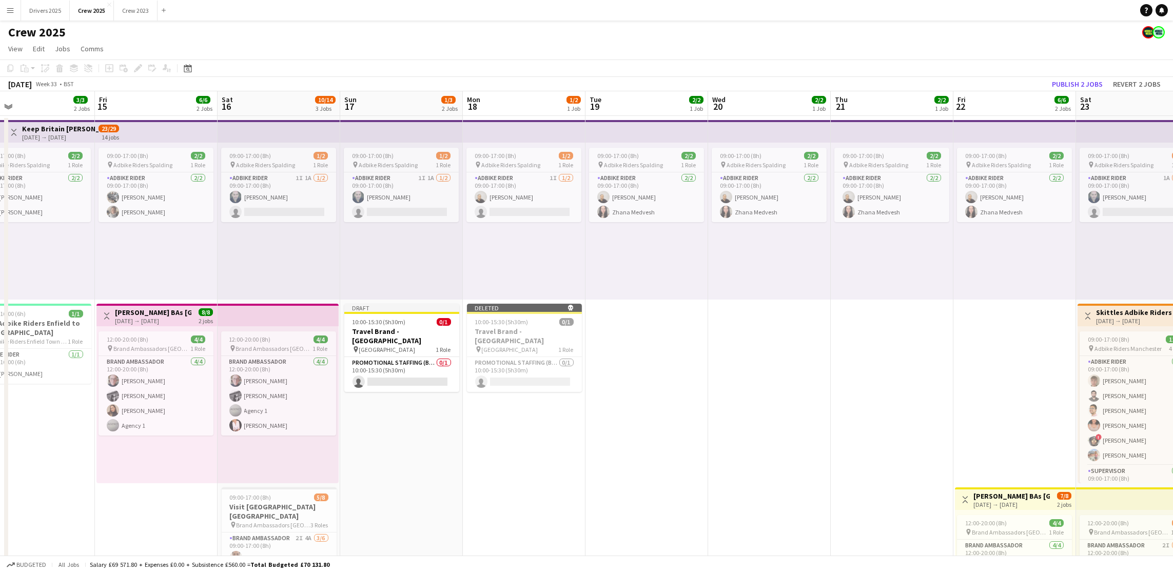
click at [643, 350] on app-date-cell "09:00-17:00 (8h) 2/2 pin Adbike Riders Spalding 1 Role Adbike Rider [DATE] 09:0…" at bounding box center [647, 440] width 123 height 648
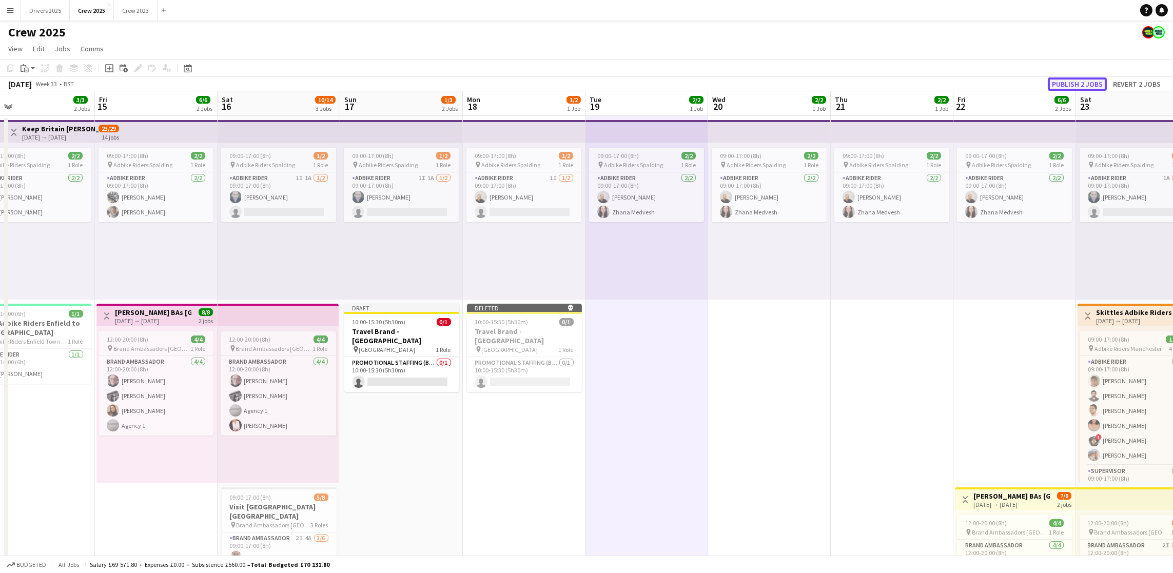
click at [1087, 79] on button "Publish 2 jobs" at bounding box center [1077, 84] width 59 height 13
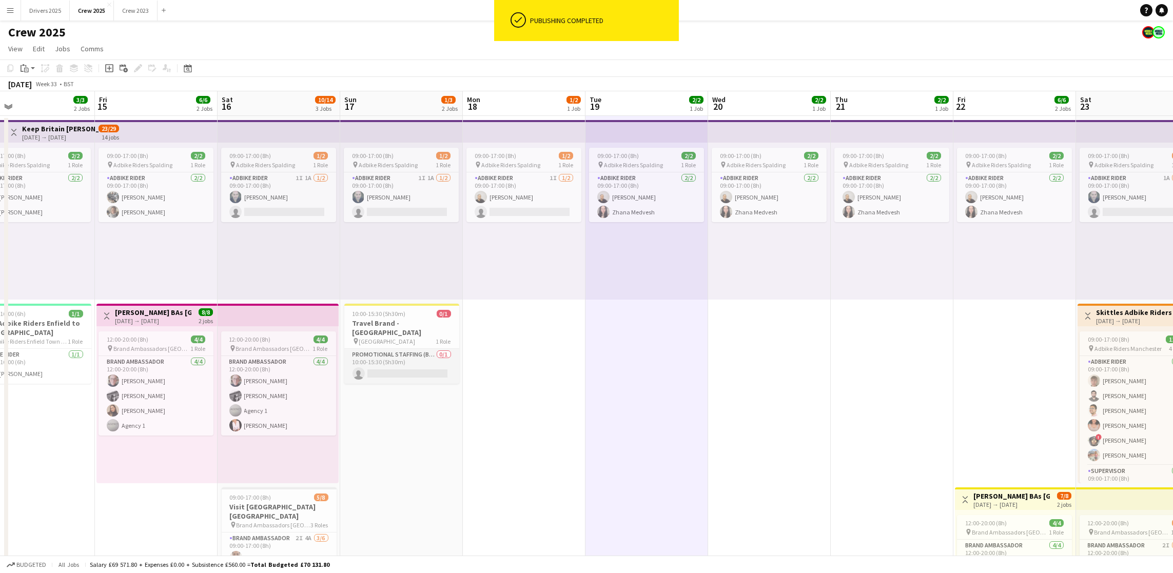
click at [400, 360] on app-card-role "Promotional Staffing (Brand Ambassadors) 0/1 10:00-15:30 (5h30m) single-neutral…" at bounding box center [401, 366] width 115 height 35
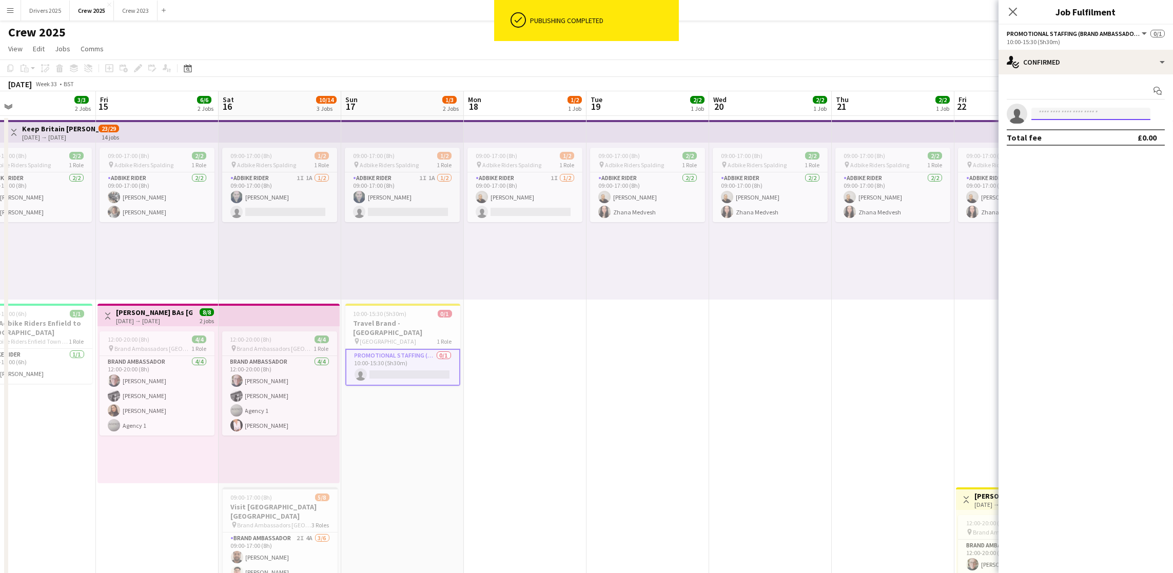
click at [1055, 112] on input at bounding box center [1091, 114] width 119 height 12
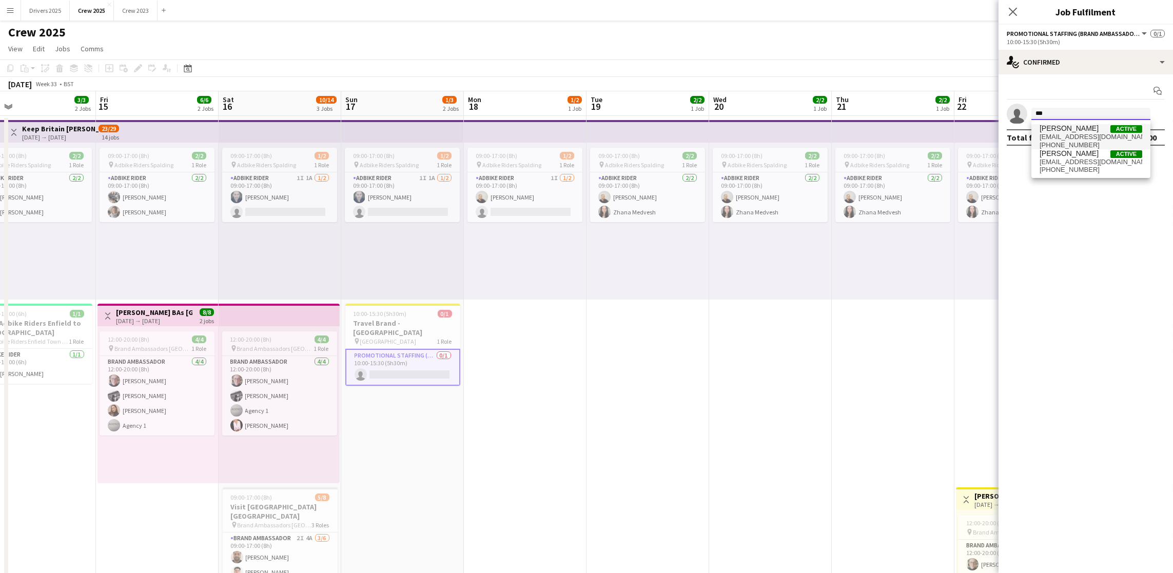
type input "***"
click at [1073, 138] on span "[EMAIL_ADDRESS][DOMAIN_NAME]" at bounding box center [1091, 137] width 103 height 8
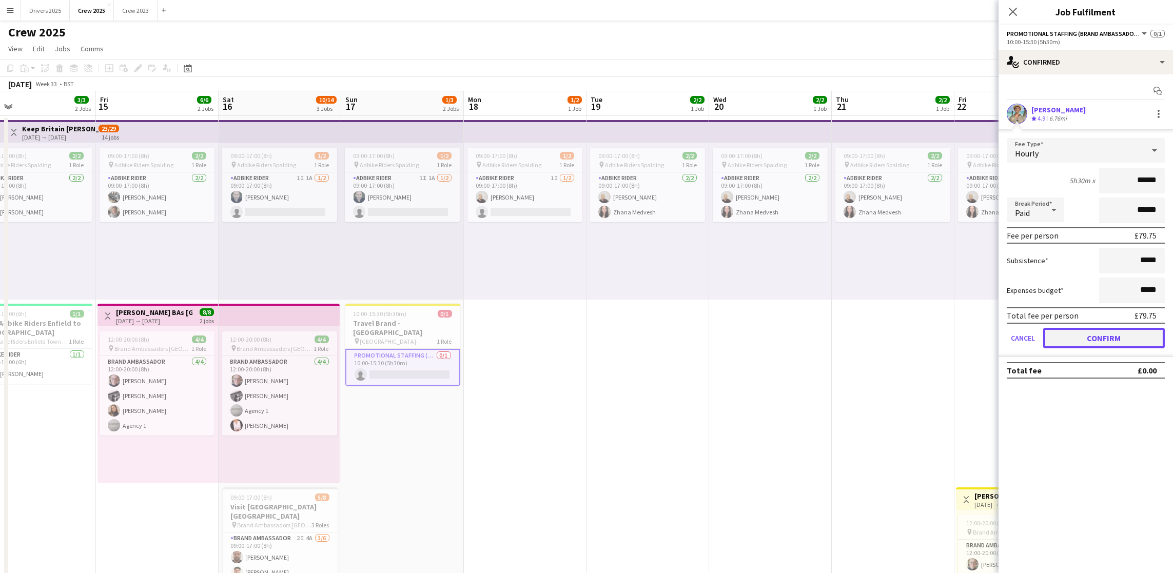
click at [1123, 340] on button "Confirm" at bounding box center [1105, 338] width 122 height 21
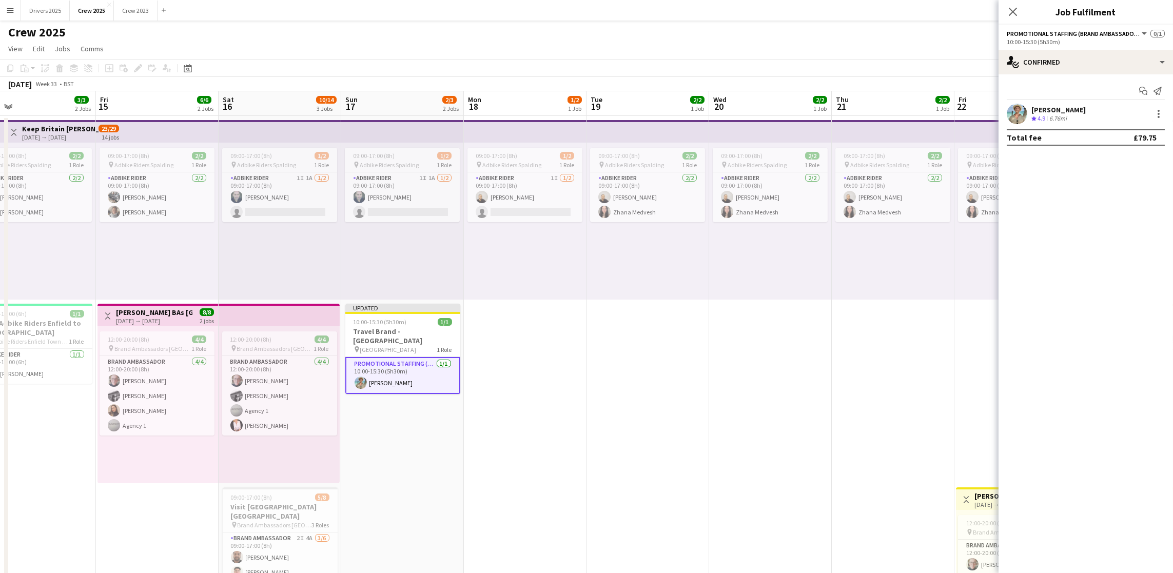
click at [839, 387] on app-date-cell "09:00-17:00 (8h) 2/2 pin Adbike Riders Spalding 1 Role Adbike Rider [DATE] 09:0…" at bounding box center [893, 440] width 123 height 648
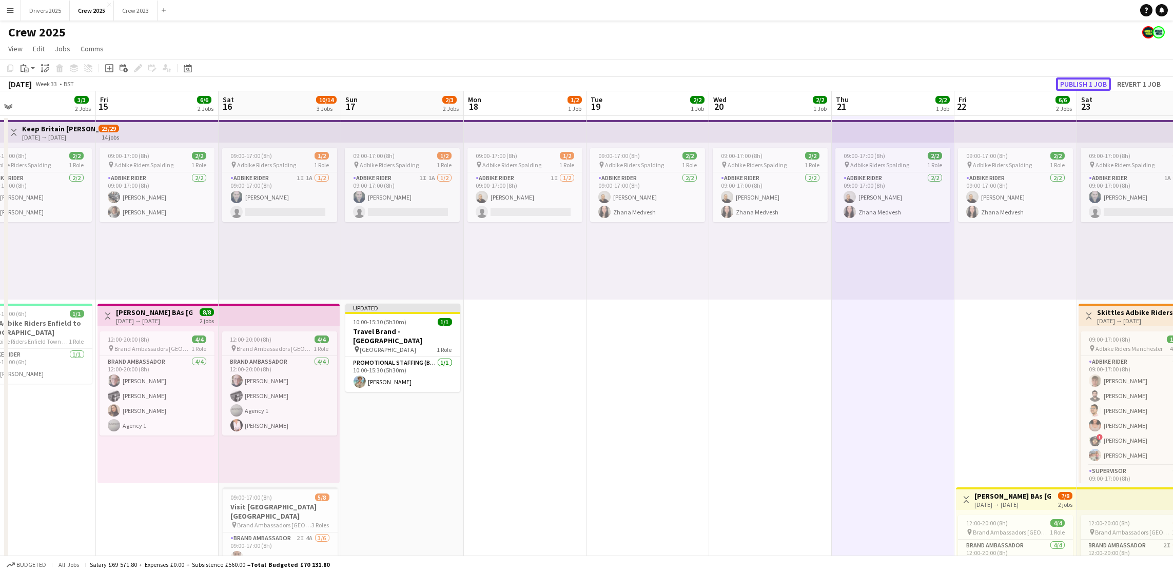
click at [1098, 86] on button "Publish 1 job" at bounding box center [1083, 84] width 55 height 13
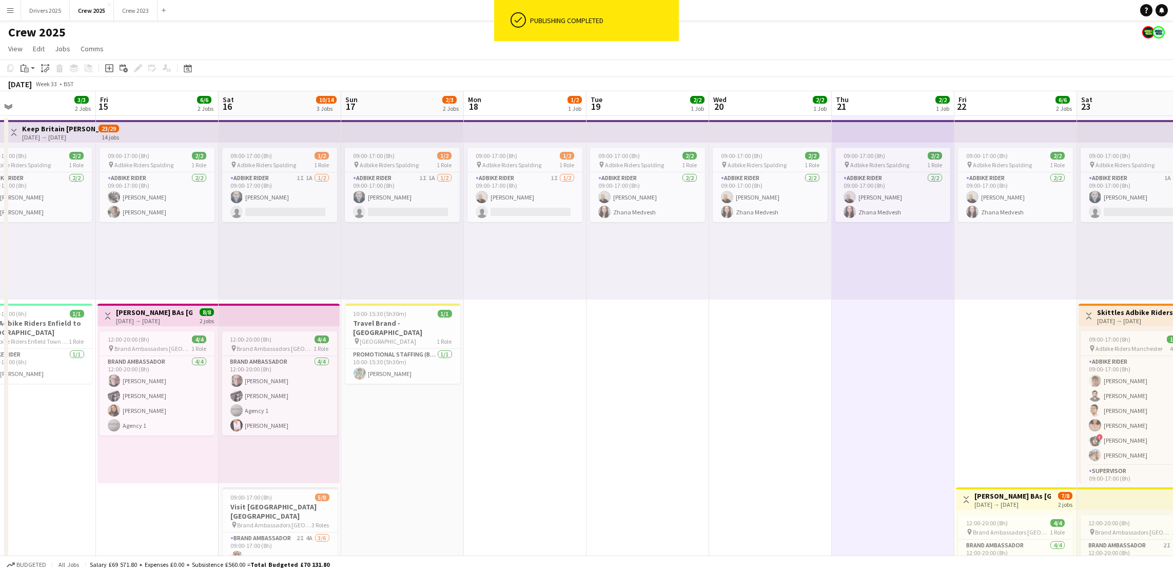
click at [2, 10] on button "Menu" at bounding box center [10, 10] width 21 height 21
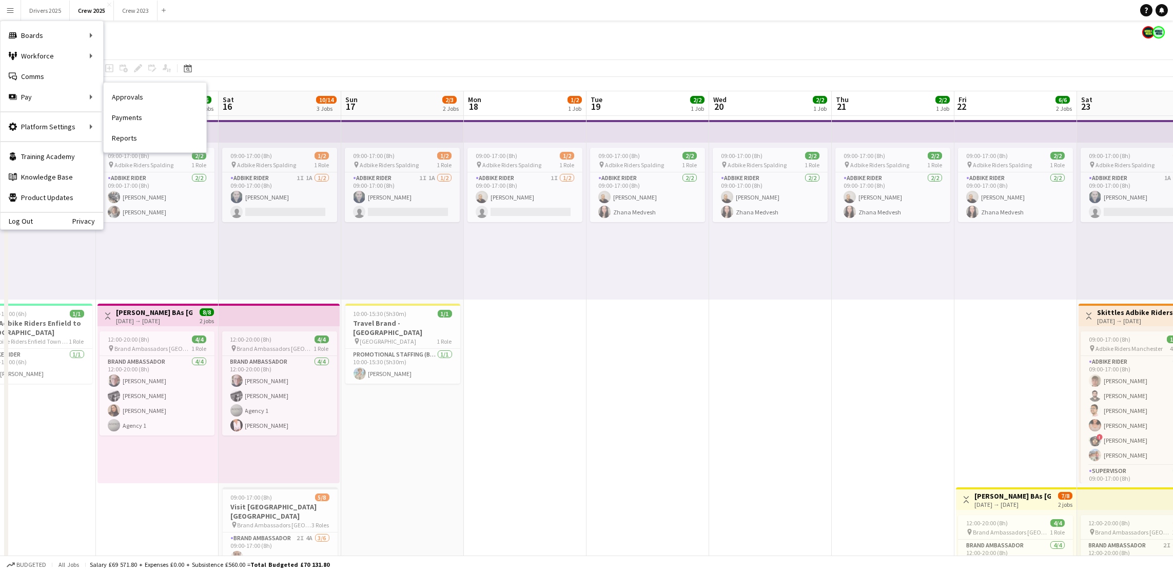
drag, startPoint x: 138, startPoint y: 99, endPoint x: 282, endPoint y: 138, distance: 149.8
click at [138, 99] on link "Approvals" at bounding box center [155, 97] width 103 height 21
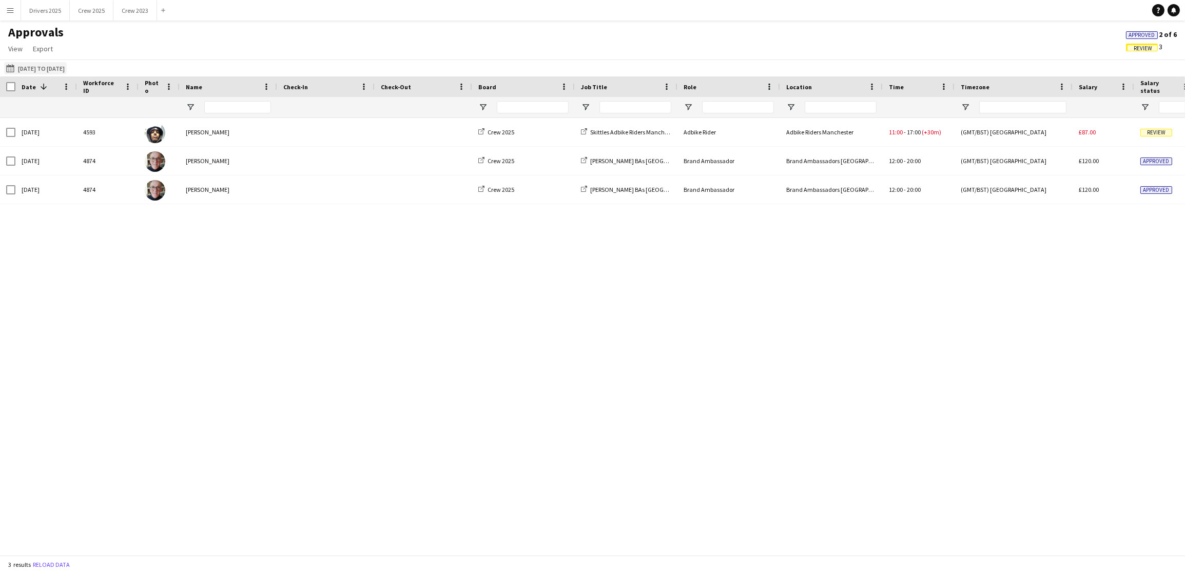
click at [50, 65] on button "[DATE] to [DATE] [DATE] to [DATE]" at bounding box center [35, 68] width 63 height 12
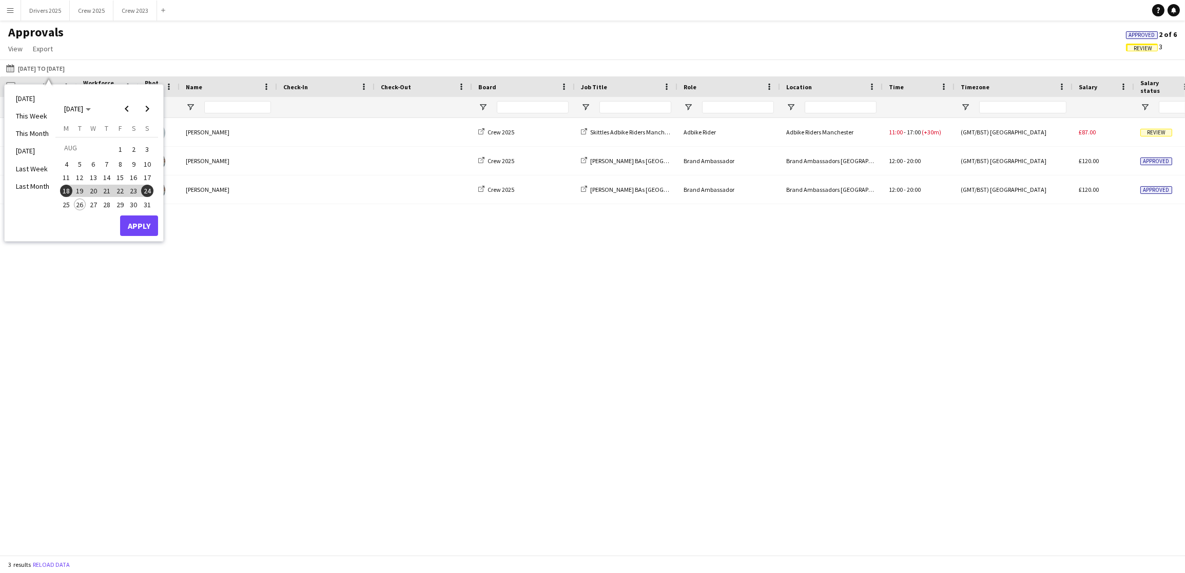
click at [69, 178] on span "11" at bounding box center [66, 177] width 12 height 12
click at [150, 176] on span "17" at bounding box center [147, 177] width 12 height 12
click at [143, 226] on button "Apply" at bounding box center [139, 226] width 38 height 21
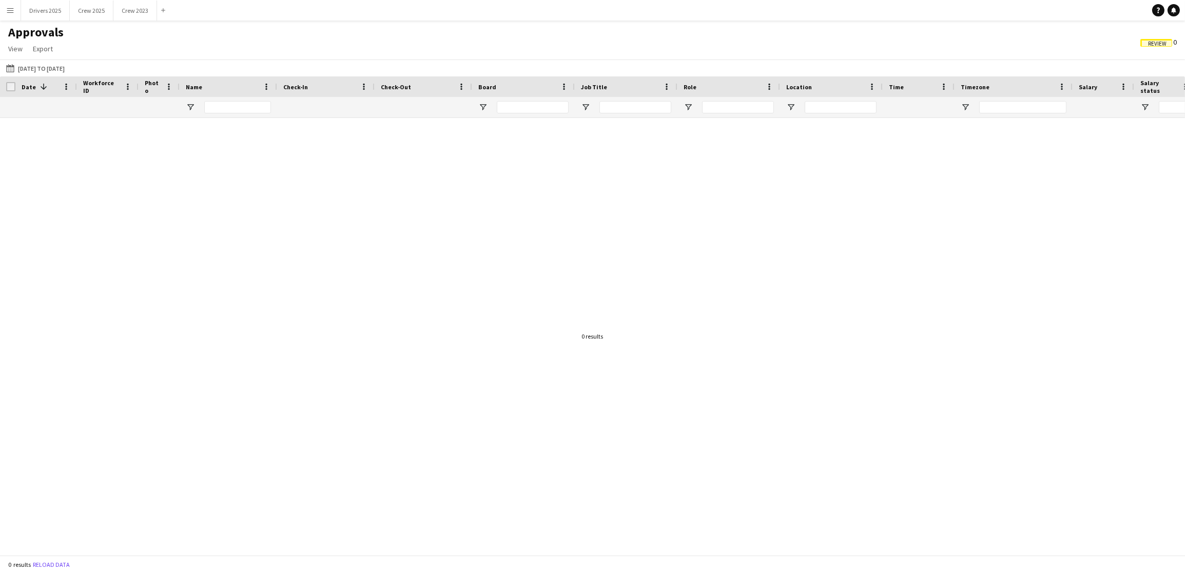
click at [1155, 44] on span "Review" at bounding box center [1157, 44] width 18 height 7
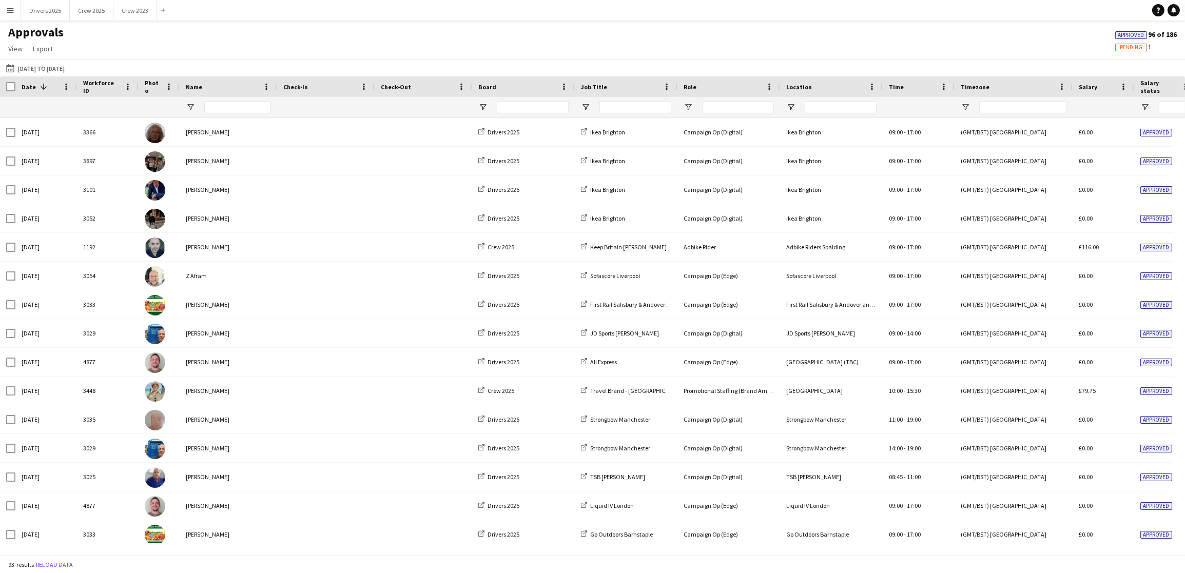
click at [6, 9] on app-icon "Menu" at bounding box center [10, 10] width 8 height 8
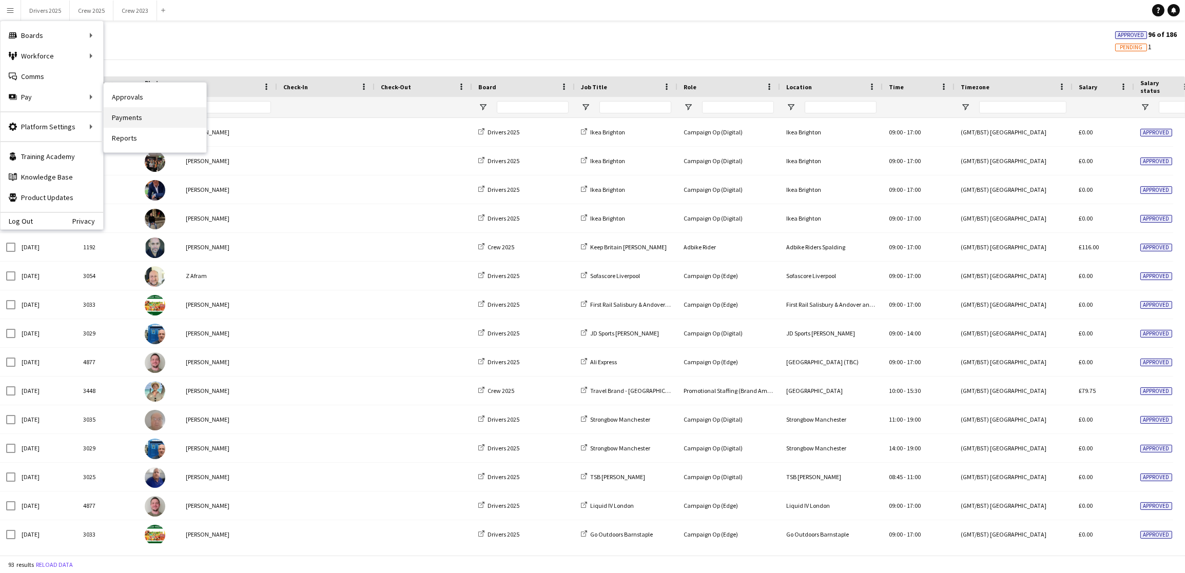
click at [138, 117] on link "Payments" at bounding box center [155, 117] width 103 height 21
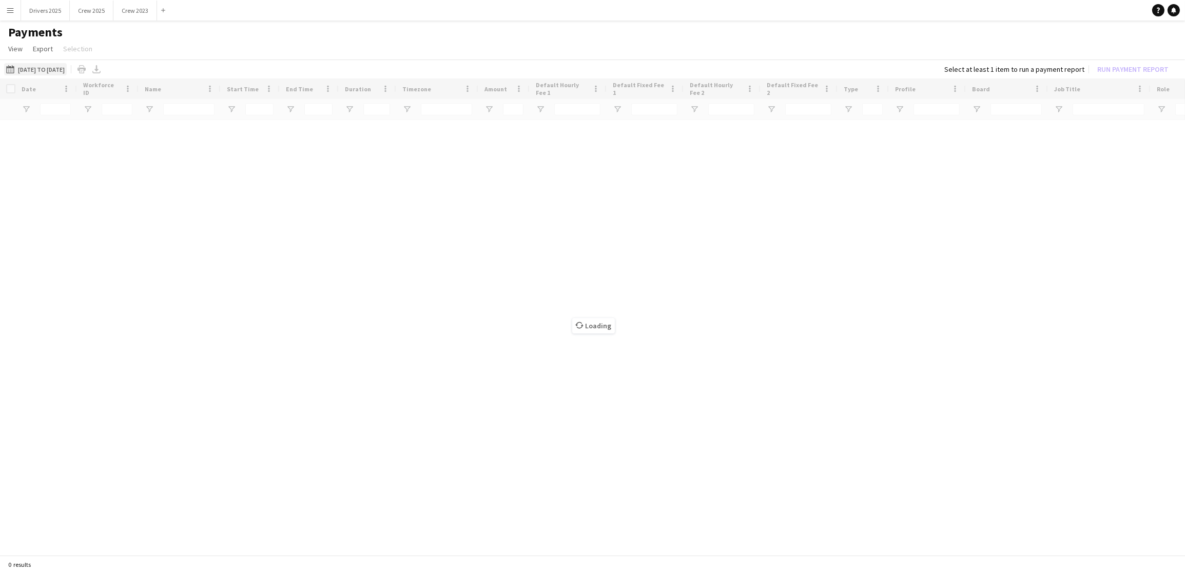
click at [61, 67] on button "[DATE] to [DATE] [DATE] to [DATE]" at bounding box center [35, 69] width 63 height 12
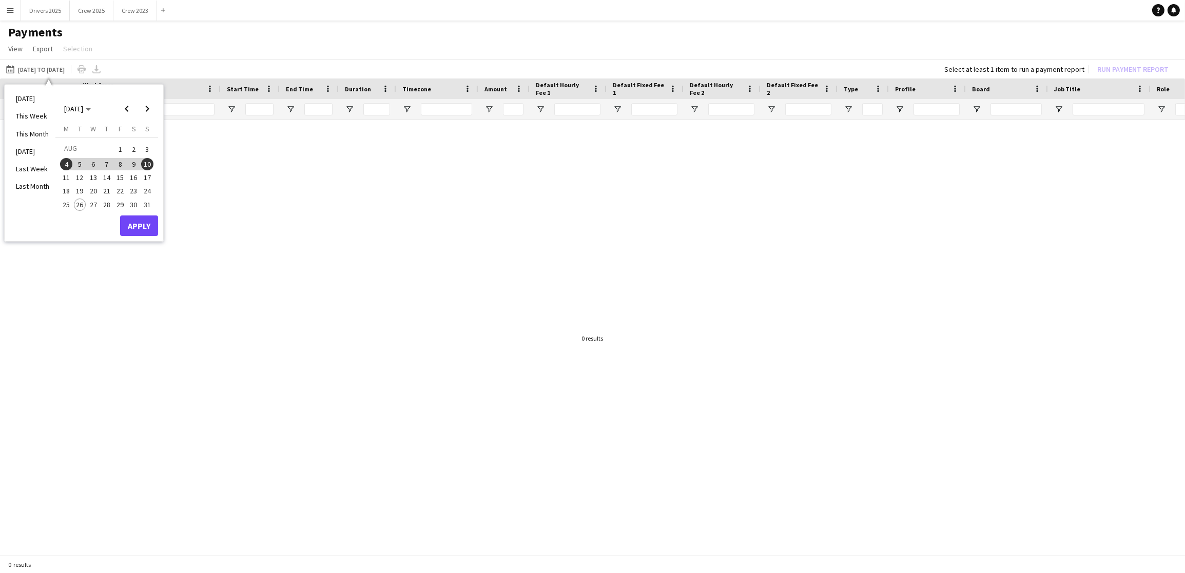
click at [69, 181] on span "11" at bounding box center [66, 177] width 12 height 12
click at [152, 178] on span "17" at bounding box center [147, 177] width 12 height 12
click at [145, 221] on button "Apply" at bounding box center [139, 226] width 38 height 21
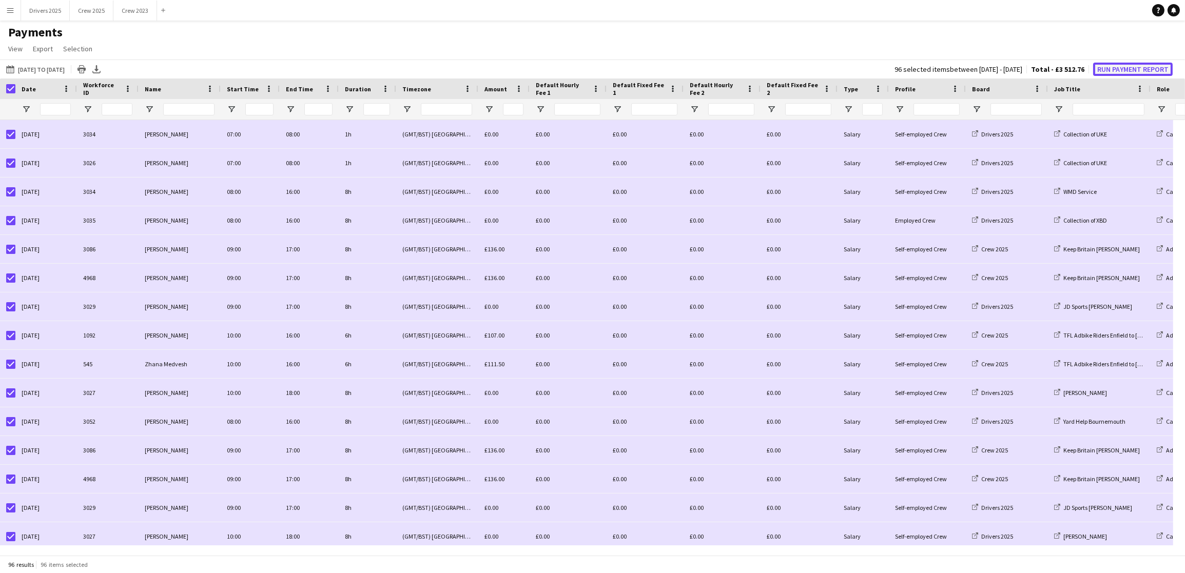
click at [1117, 68] on button "Run Payment Report" at bounding box center [1133, 69] width 80 height 13
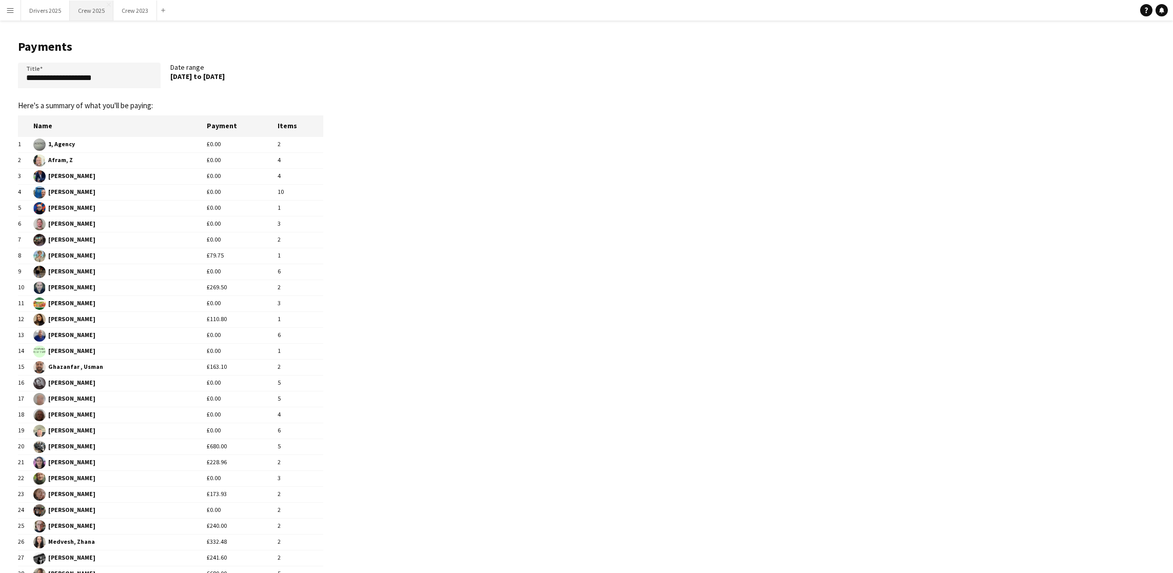
click at [95, 9] on button "Crew 2025 Close" at bounding box center [92, 11] width 44 height 20
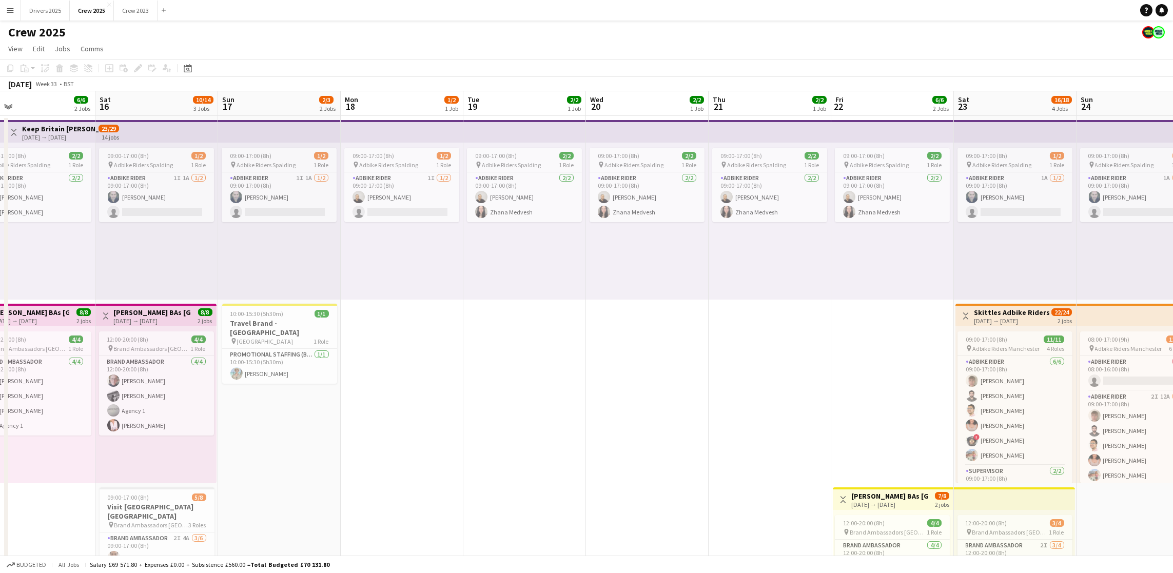
scroll to position [0, 273]
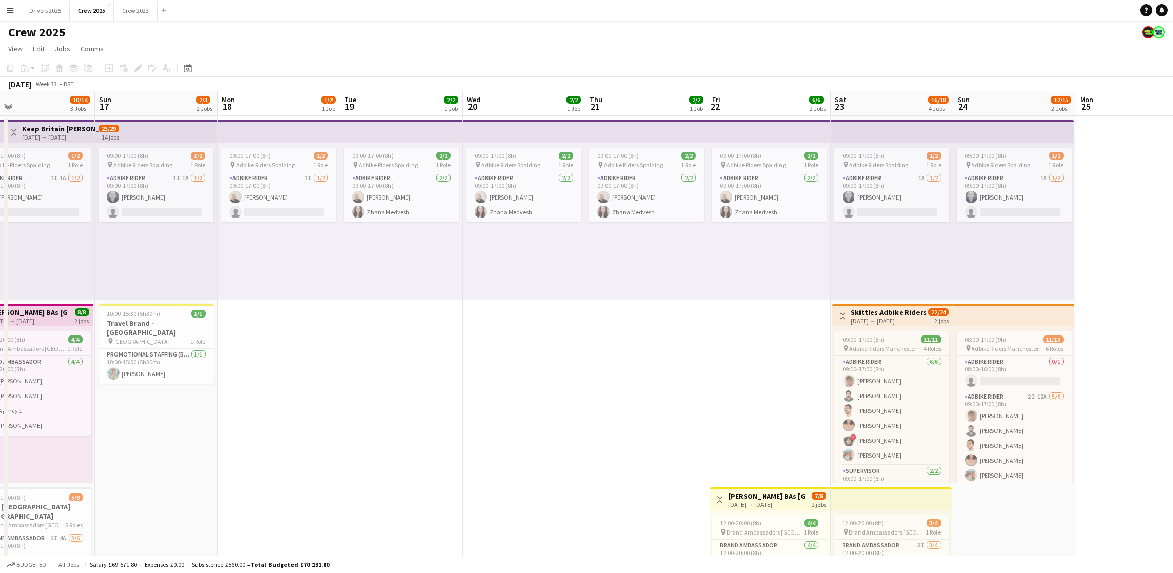
drag, startPoint x: 95, startPoint y: 425, endPoint x: 1187, endPoint y: 233, distance: 1108.1
click at [1173, 233] on html "Menu Boards Boards Boards All jobs Status Workforce Workforce My Workforce Recr…" at bounding box center [586, 390] width 1173 height 781
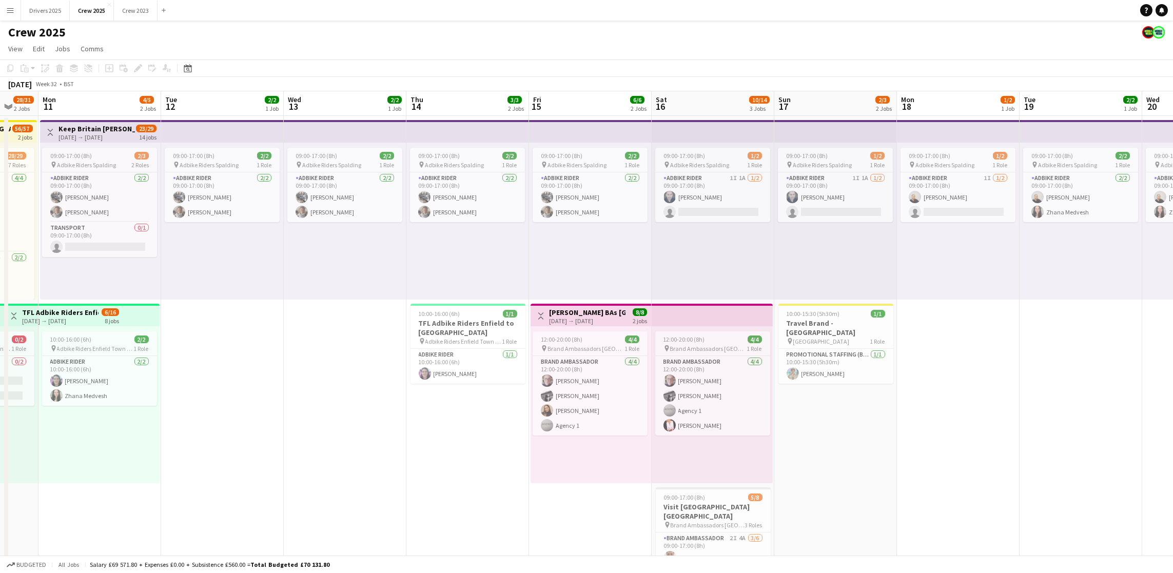
scroll to position [0, 205]
drag, startPoint x: 473, startPoint y: 308, endPoint x: 1153, endPoint y: 215, distance: 687.0
click at [1153, 215] on app-calendar-viewport "Sat 9 5/6 2 Jobs Sun 10 28/31 2 Jobs Mon 11 4/5 2 Jobs Tue 12 2/2 1 Job Wed 13 …" at bounding box center [586, 427] width 1173 height 672
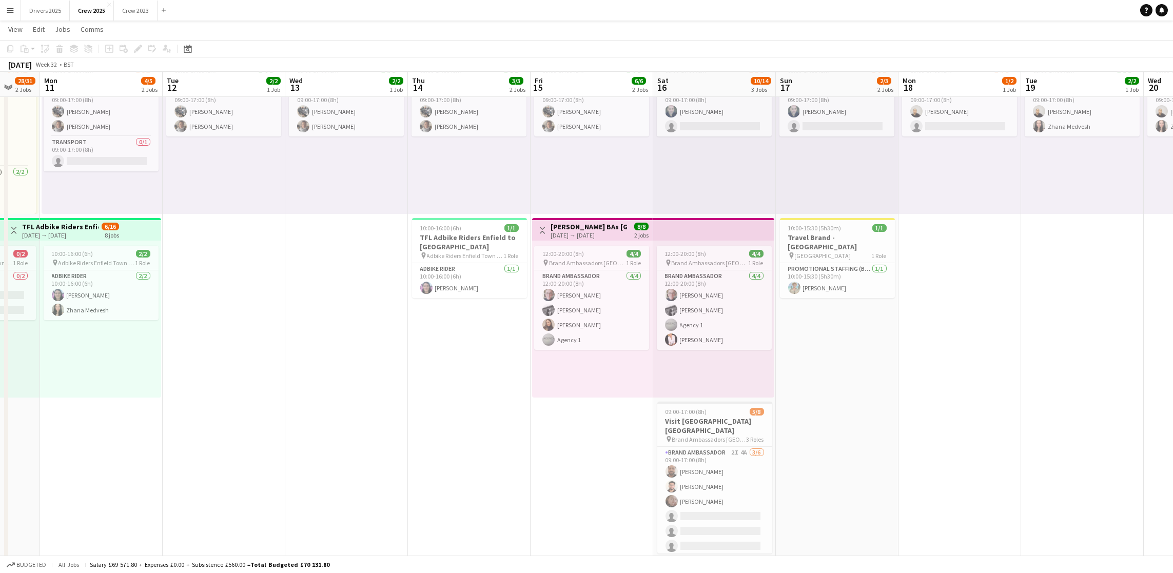
scroll to position [154, 0]
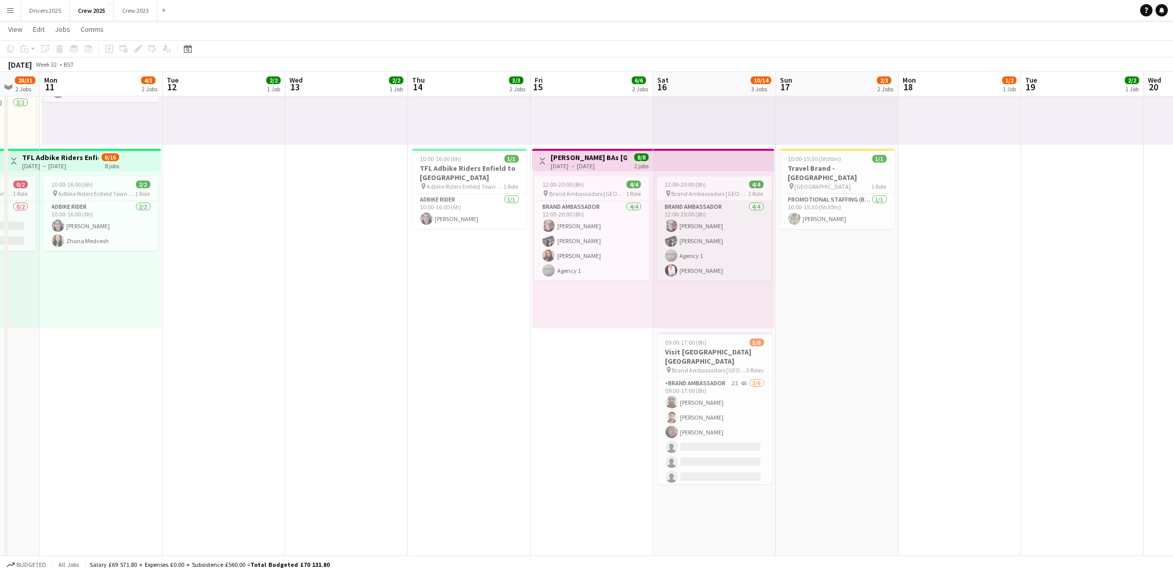
click at [714, 272] on app-card-role "Brand Ambassador [DATE] 12:00-20:00 (8h) [PERSON_NAME] [PERSON_NAME] Agency 1 […" at bounding box center [714, 241] width 115 height 80
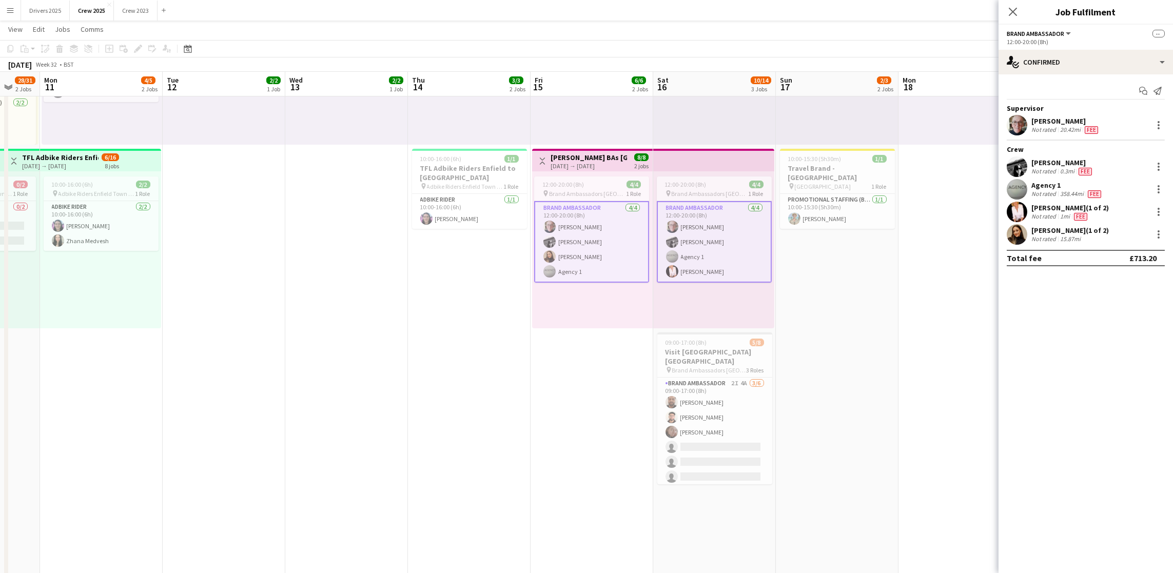
click at [716, 272] on app-card-role "Brand Ambassador [DATE] 12:00-20:00 (8h) [PERSON_NAME] [PERSON_NAME] Agency 1 […" at bounding box center [714, 242] width 115 height 82
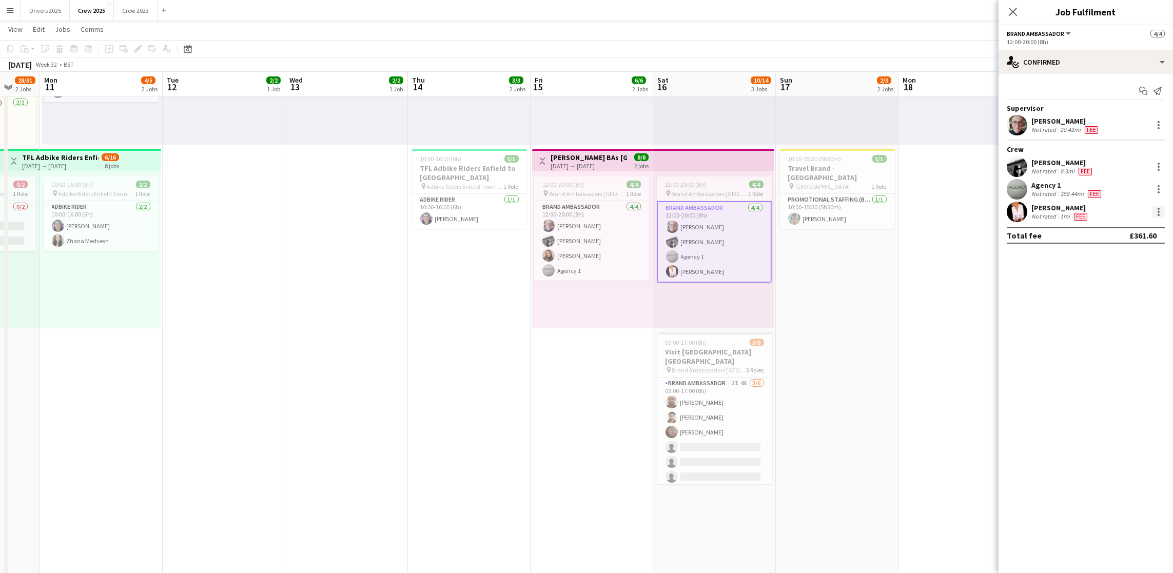
click at [1161, 216] on div at bounding box center [1159, 212] width 12 height 12
click at [1095, 235] on span "Edit fee" at bounding box center [1107, 230] width 28 height 9
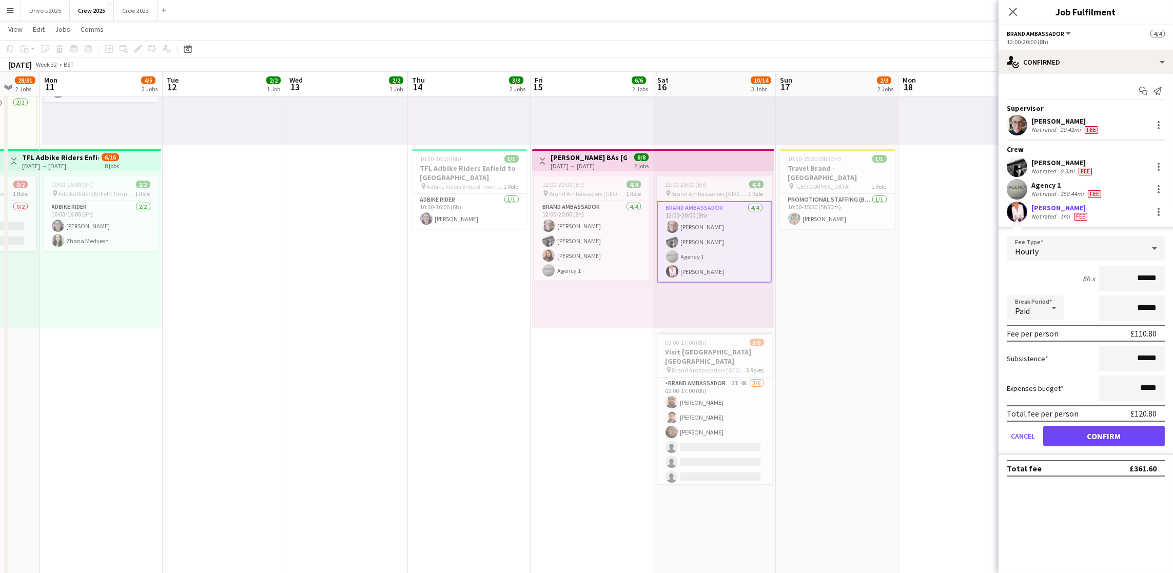
click at [910, 301] on app-date-cell "09:00-17:00 (8h) 1/2 pin Adbike Riders Spalding 1 Role Adbike Rider 1I [DATE] 0…" at bounding box center [960, 285] width 123 height 648
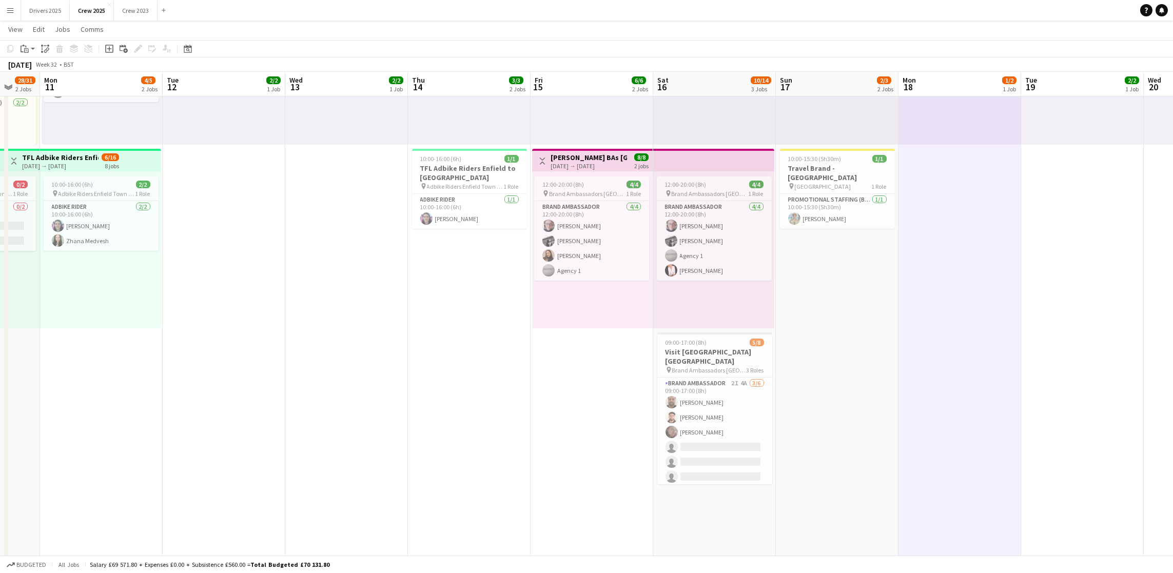
click at [6, 9] on app-icon "Menu" at bounding box center [10, 10] width 8 height 8
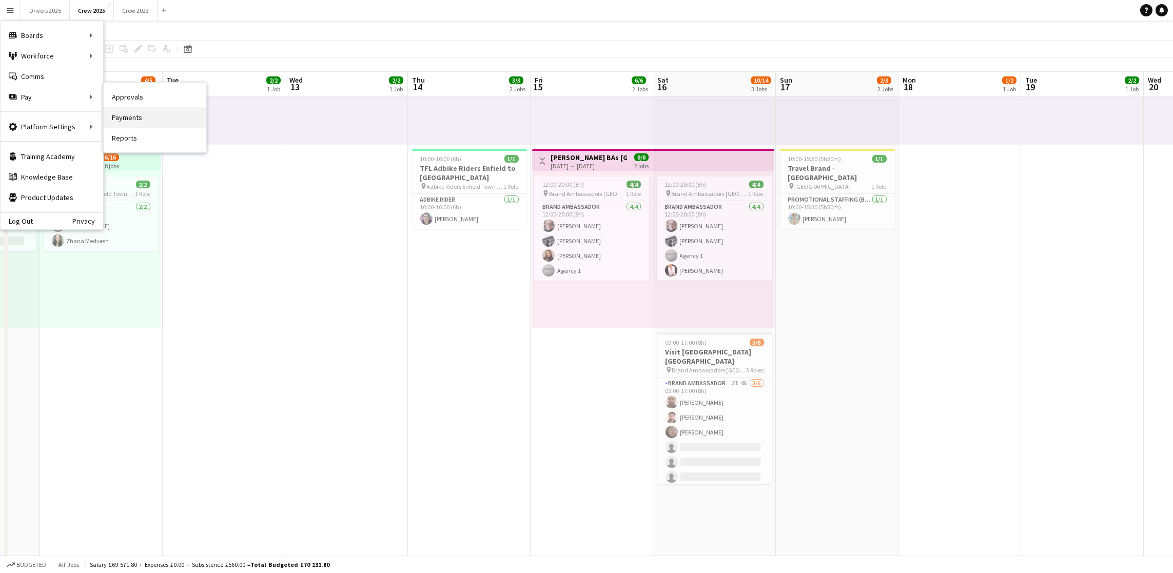
click at [149, 117] on link "Payments" at bounding box center [155, 117] width 103 height 21
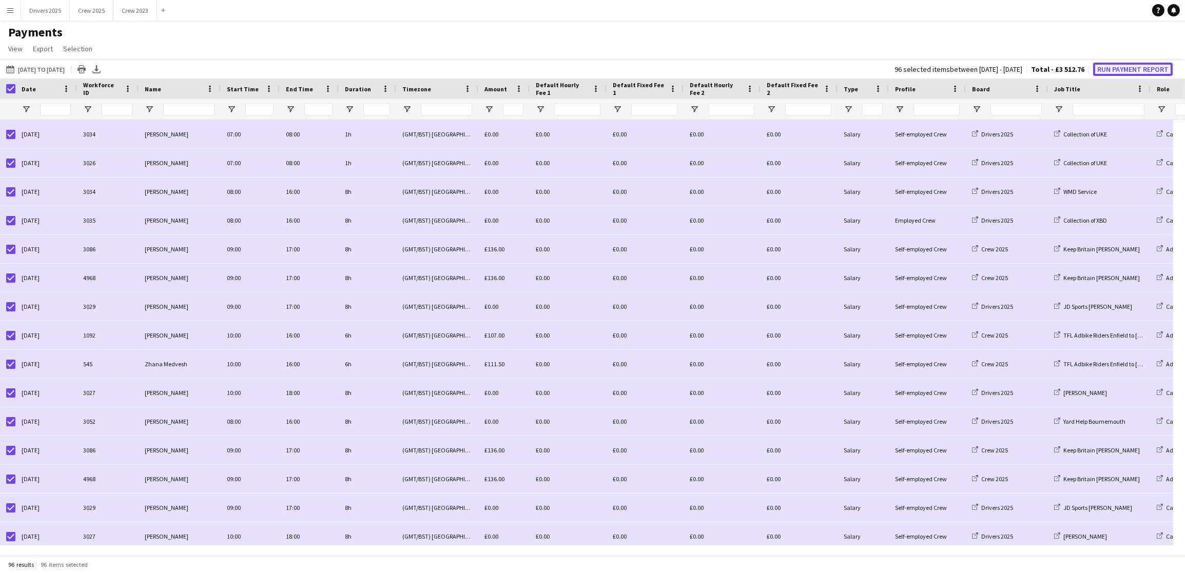
click at [1127, 67] on button "Run Payment Report" at bounding box center [1133, 69] width 80 height 13
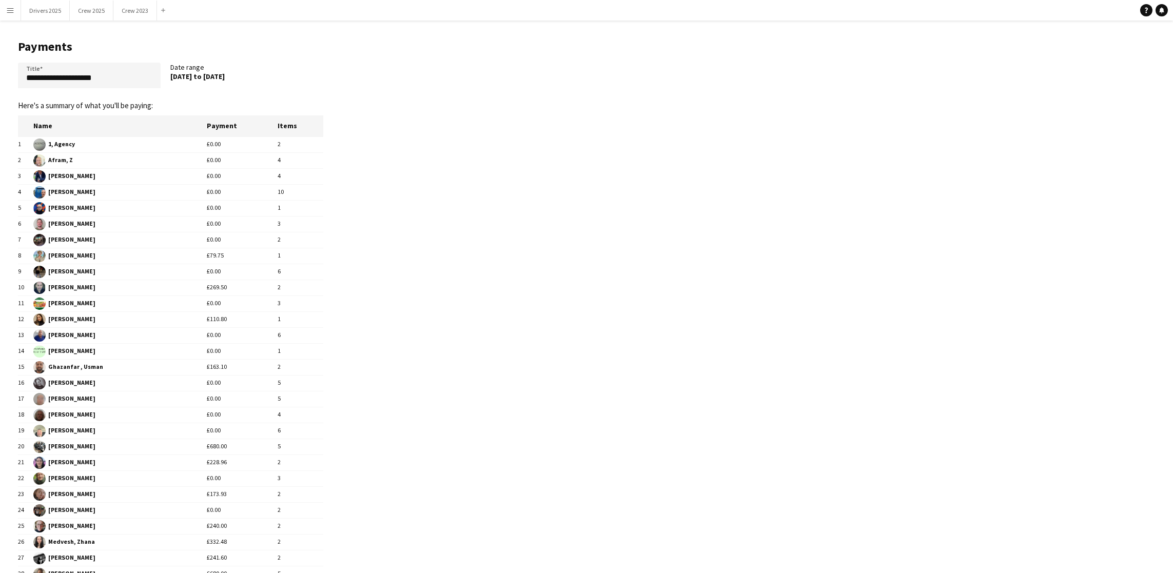
scroll to position [122, 0]
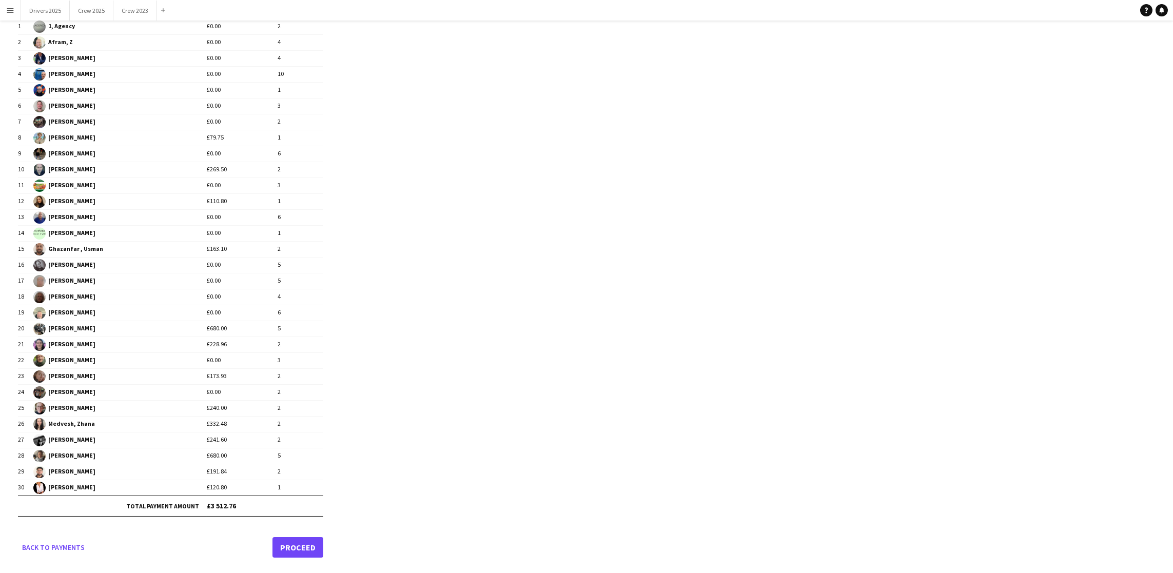
click at [282, 546] on link "Proceed" at bounding box center [298, 547] width 51 height 21
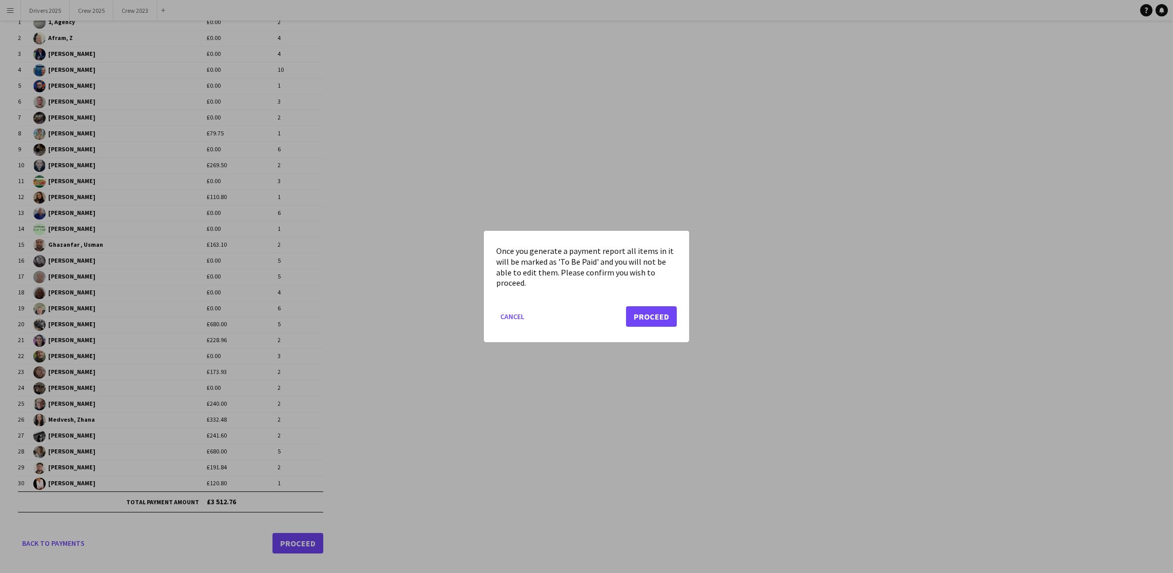
scroll to position [0, 0]
click at [635, 320] on button "Proceed" at bounding box center [651, 316] width 51 height 21
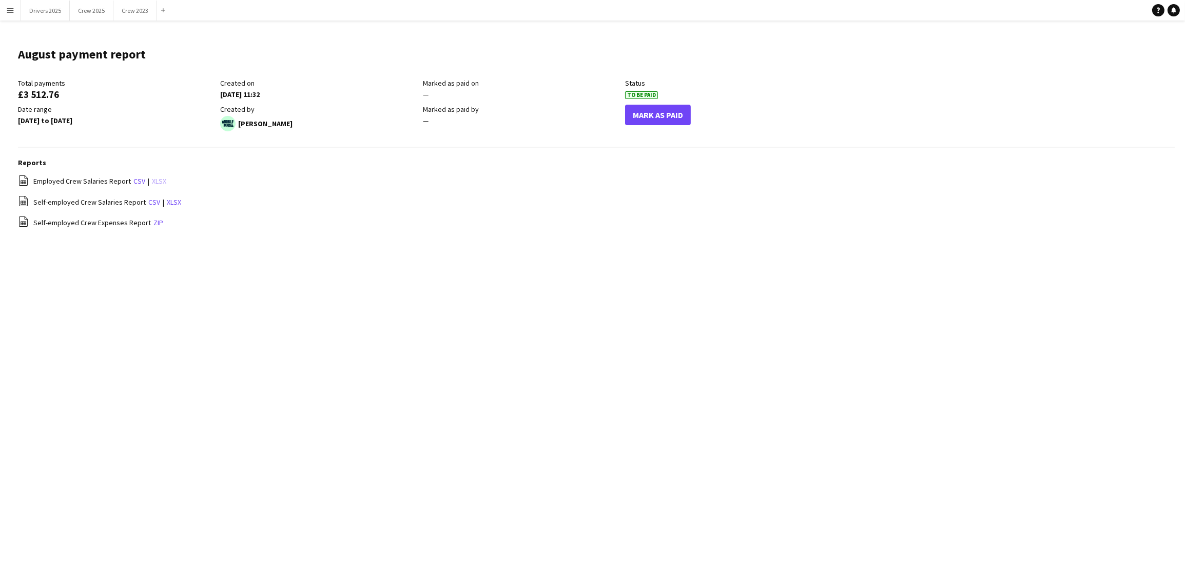
click at [158, 183] on link "xlsx" at bounding box center [159, 181] width 14 height 9
click at [173, 200] on link "xlsx" at bounding box center [174, 202] width 14 height 9
click at [51, 12] on button "Drivers 2025 Close" at bounding box center [45, 11] width 49 height 20
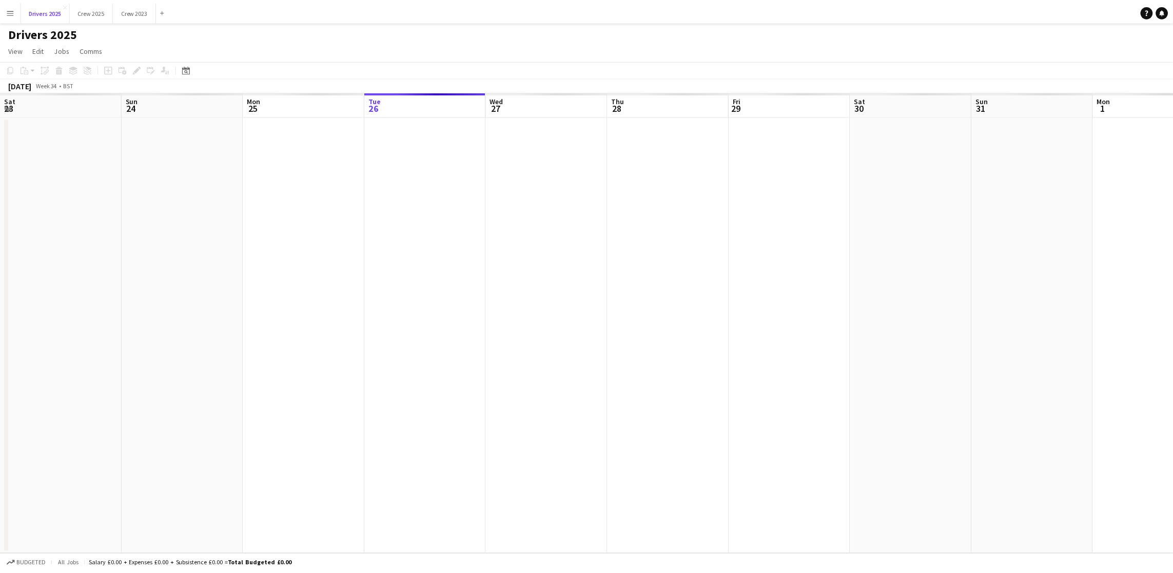
scroll to position [0, 245]
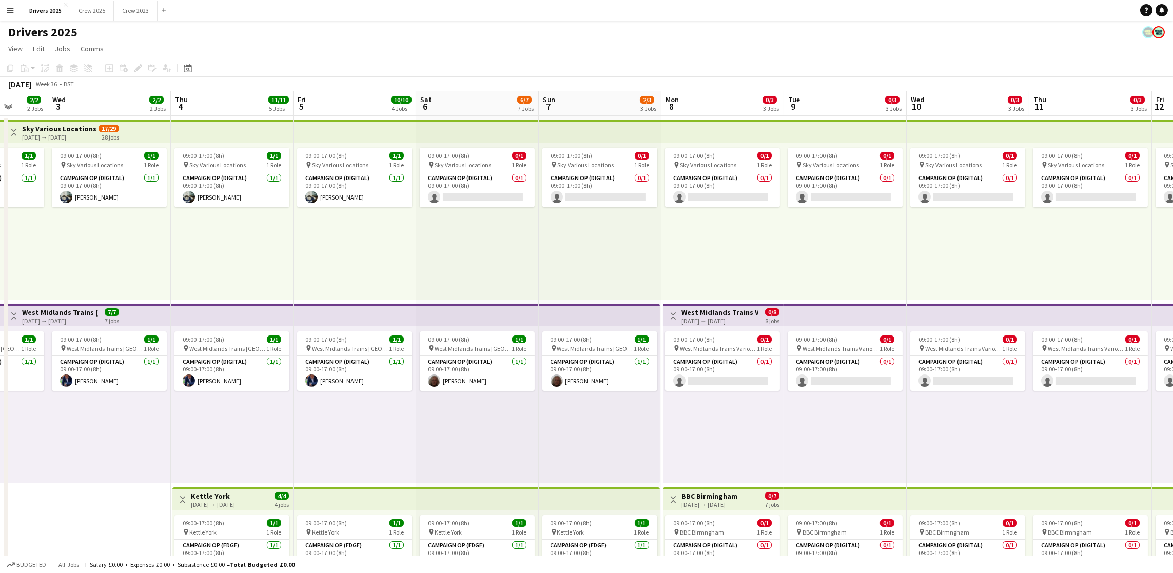
drag, startPoint x: 1056, startPoint y: 257, endPoint x: 664, endPoint y: 285, distance: 393.7
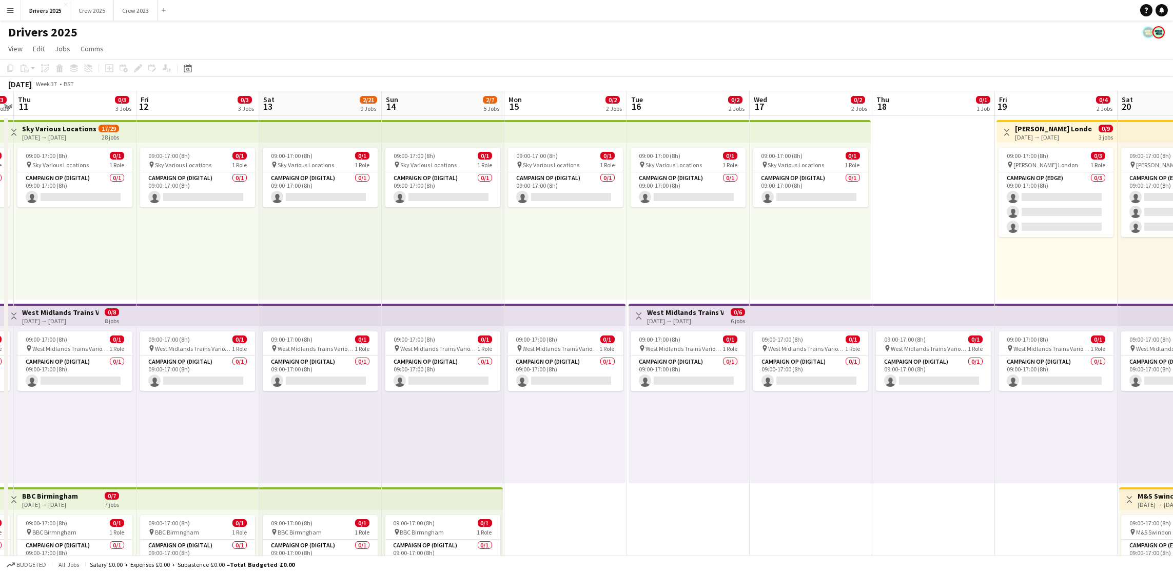
scroll to position [0, 376]
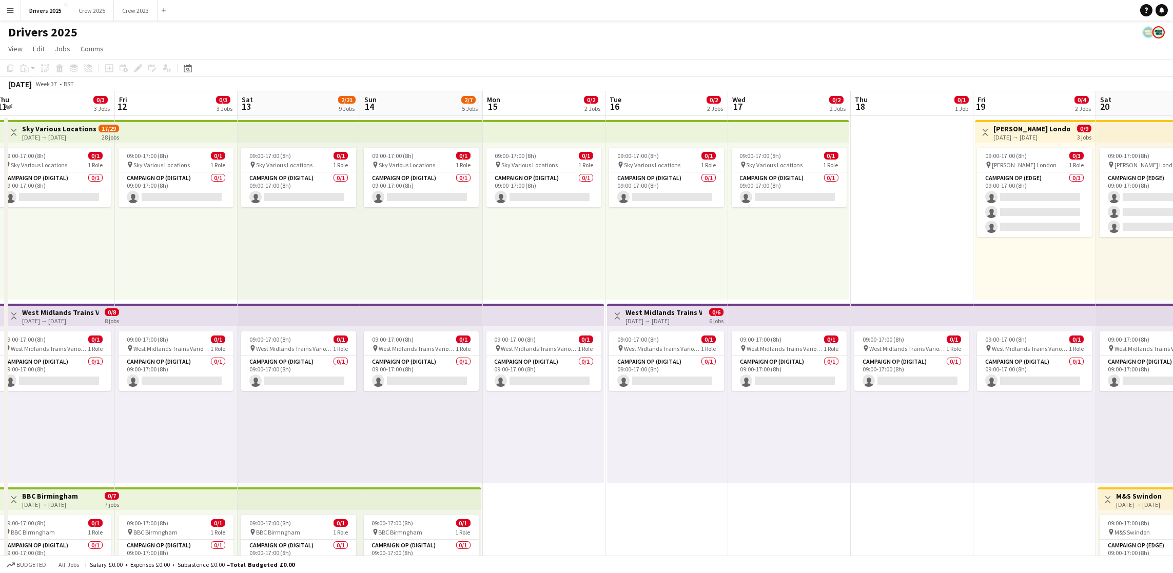
drag, startPoint x: 991, startPoint y: 270, endPoint x: 10, endPoint y: 262, distance: 980.9
click at [776, 131] on app-top-bar at bounding box center [788, 131] width 121 height 23
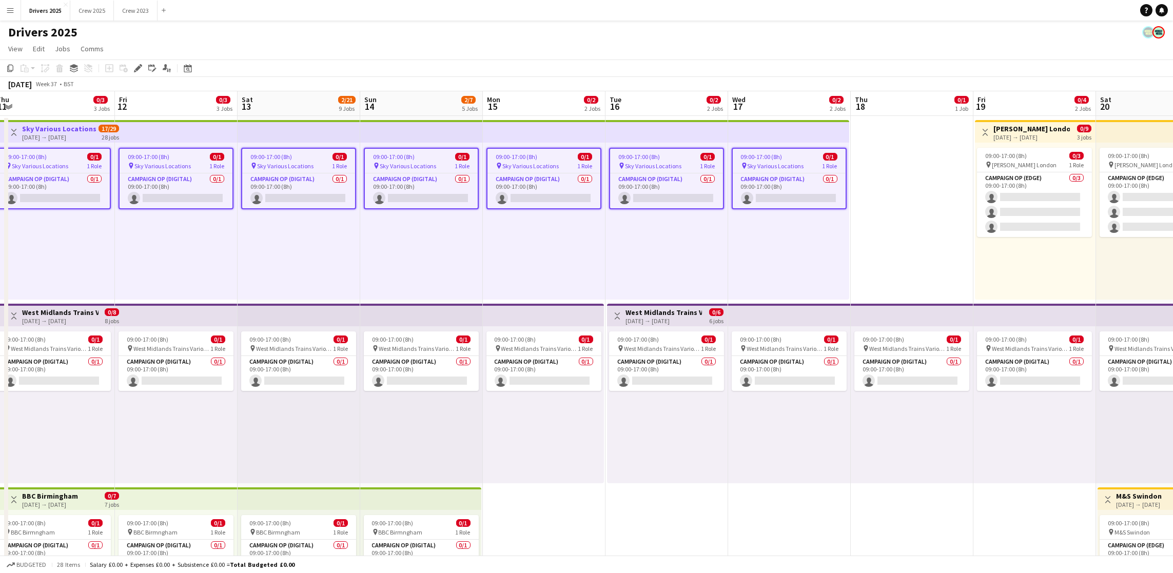
click at [778, 133] on app-top-bar at bounding box center [788, 131] width 121 height 23
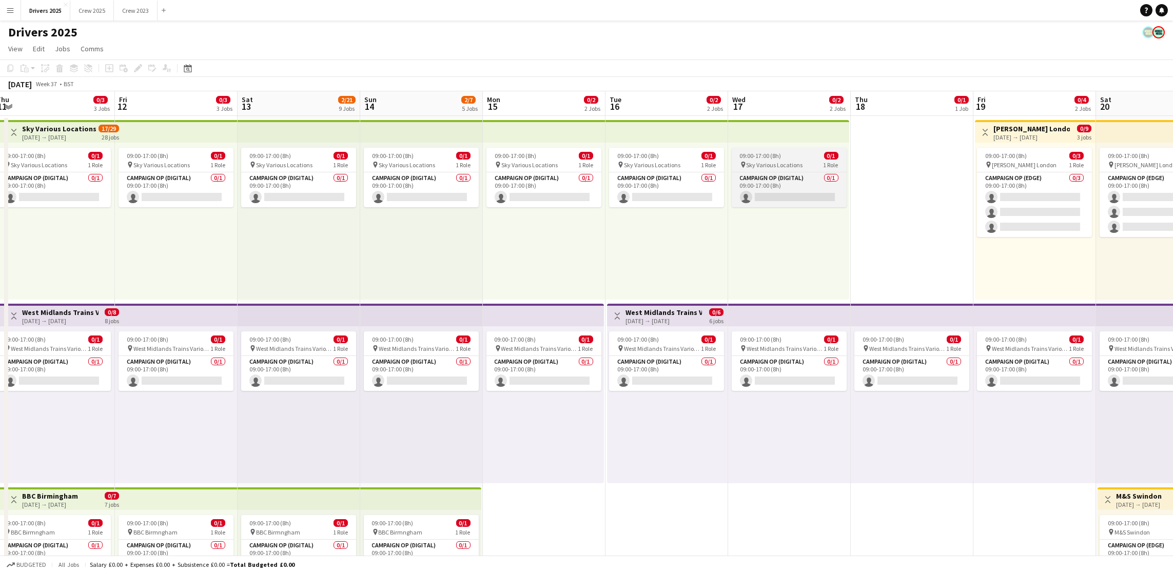
click at [772, 152] on span "09:00-17:00 (8h)" at bounding box center [761, 156] width 42 height 8
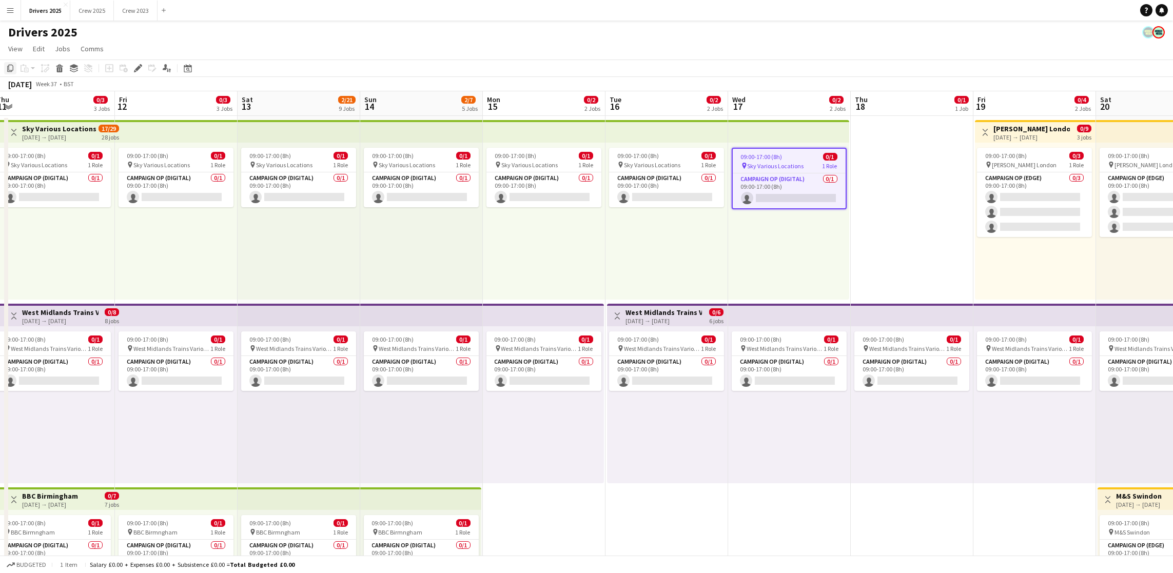
click at [6, 67] on icon "Copy" at bounding box center [10, 68] width 8 height 8
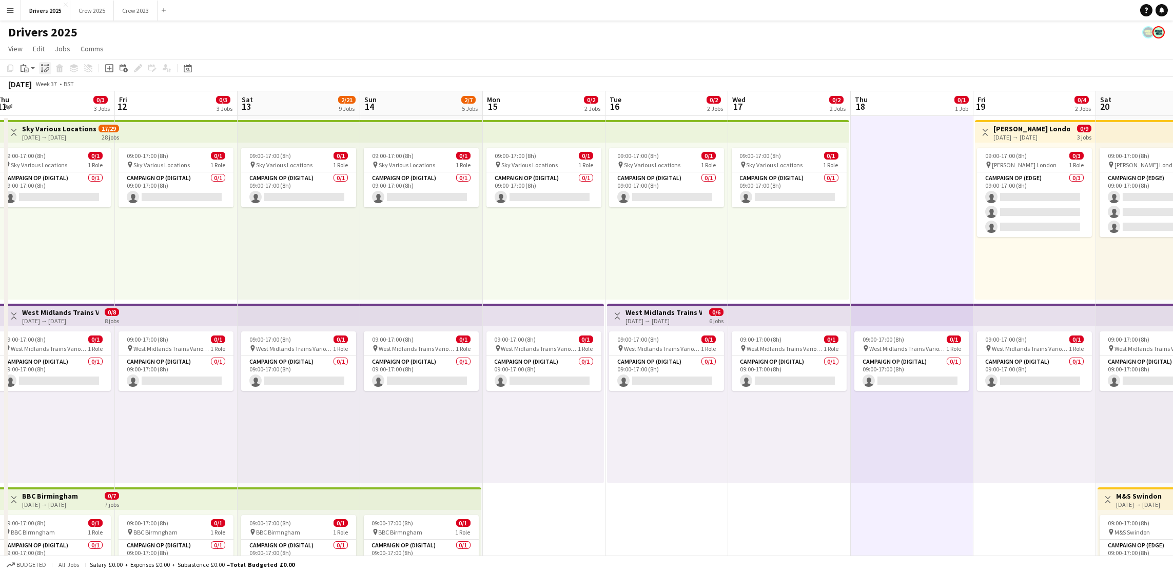
click at [46, 69] on icon at bounding box center [48, 69] width 4 height 4
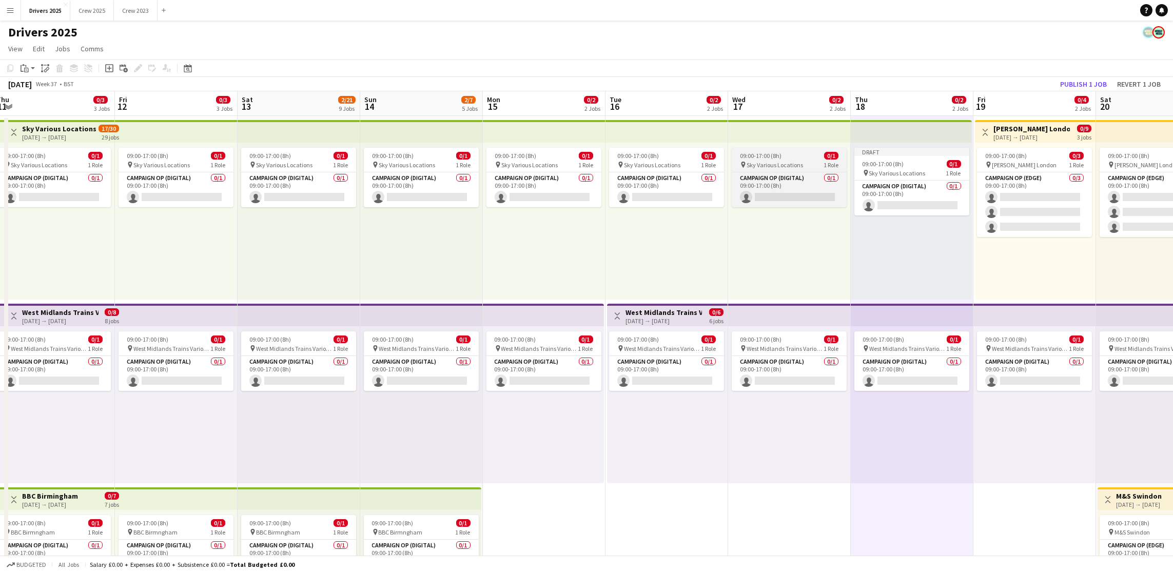
click at [767, 156] on span "09:00-17:00 (8h)" at bounding box center [761, 156] width 42 height 8
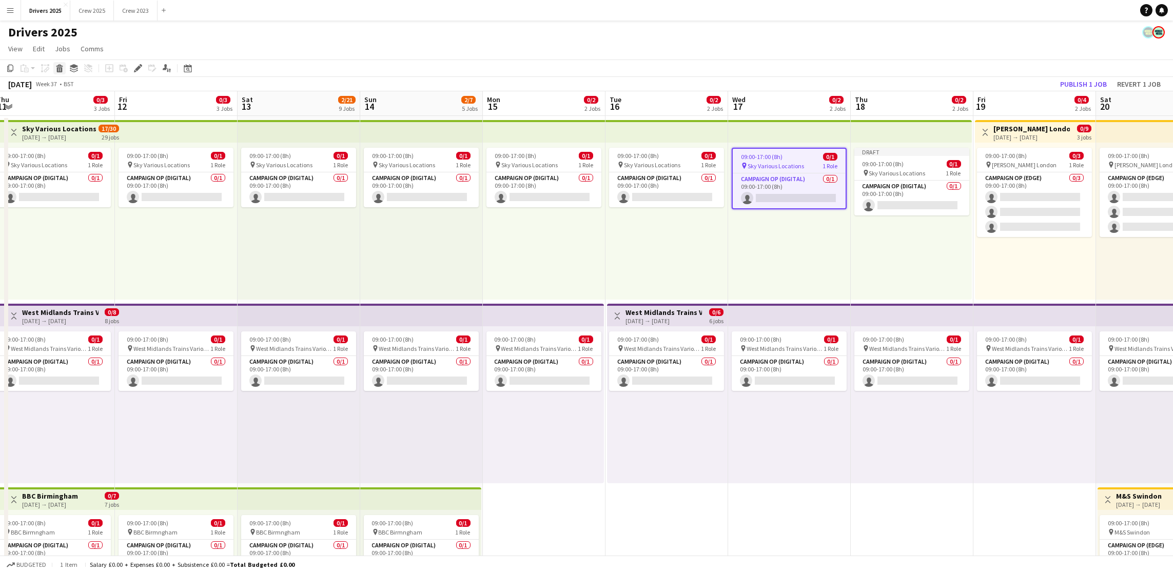
click at [58, 67] on g at bounding box center [59, 68] width 7 height 8
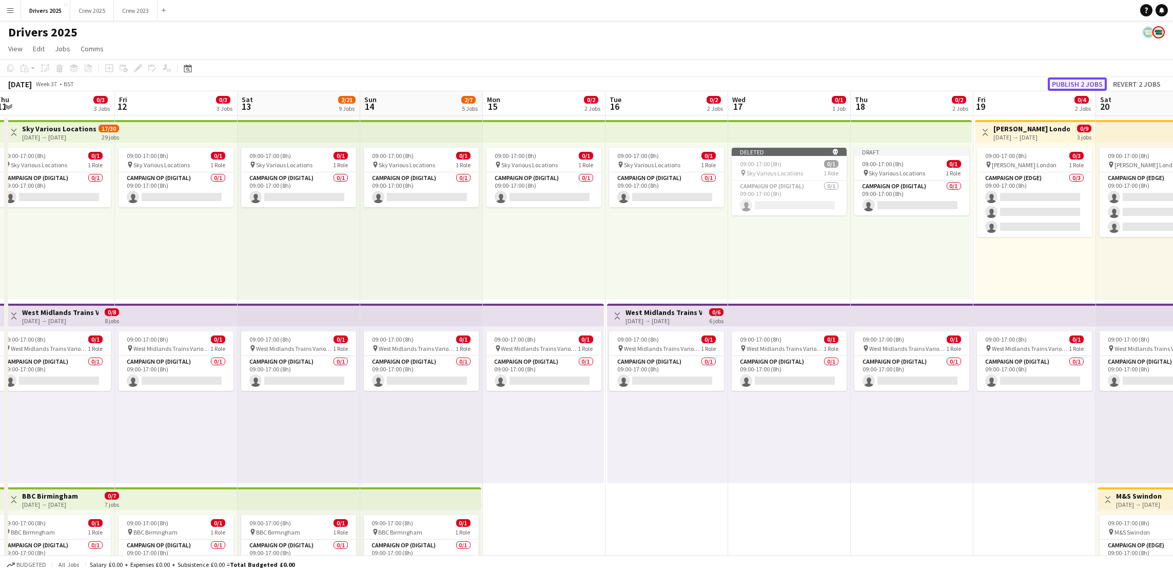
click at [1082, 86] on button "Publish 2 jobs" at bounding box center [1077, 84] width 59 height 13
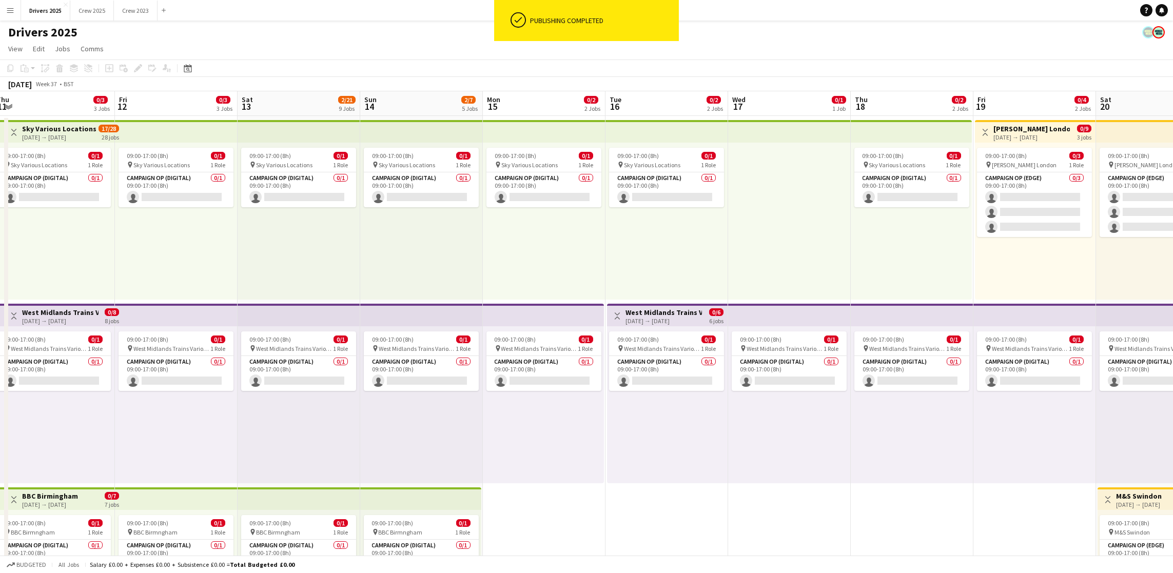
click at [896, 150] on app-job-card "09:00-17:00 (8h) 0/1 pin Sky Various Locations 1 Role Campaign Op (Digital) 0/1…" at bounding box center [912, 178] width 115 height 60
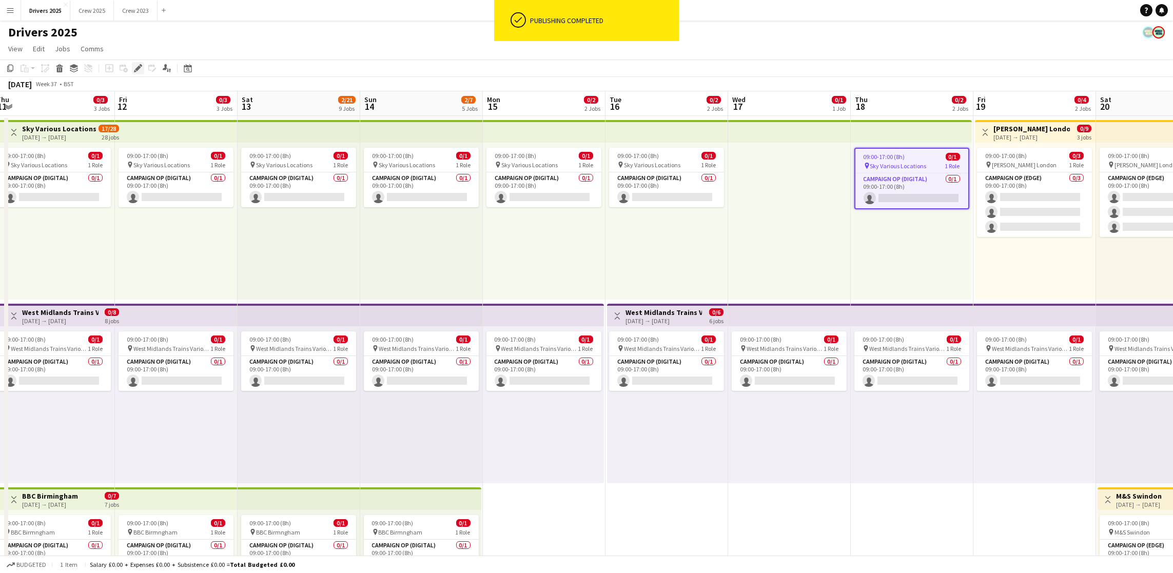
click at [140, 68] on icon "Edit" at bounding box center [138, 68] width 8 height 8
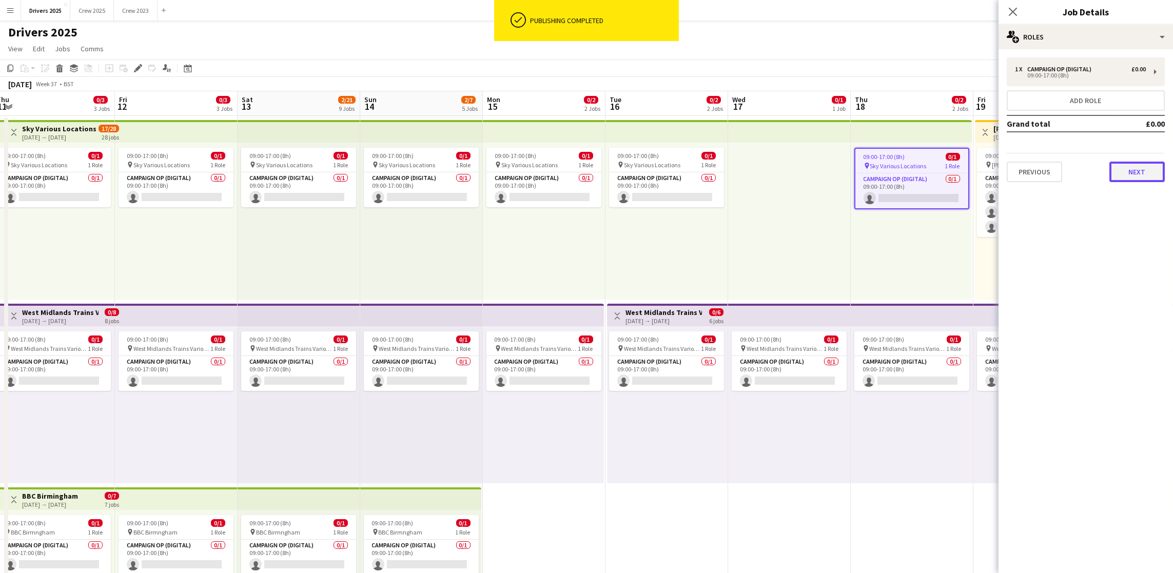
click at [1131, 168] on button "Next" at bounding box center [1137, 172] width 55 height 21
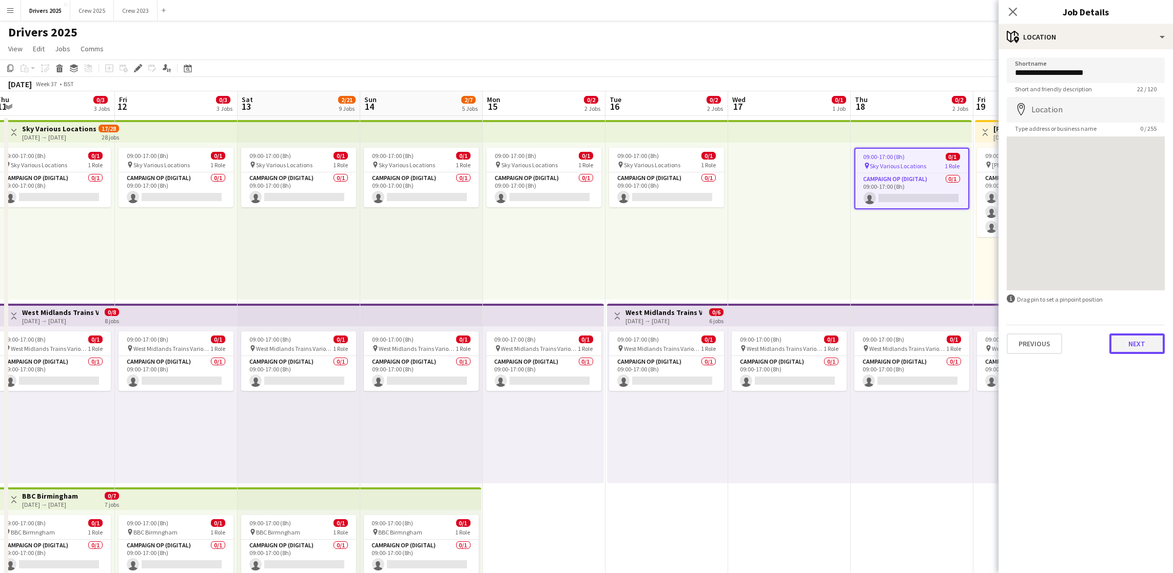
click at [1137, 345] on button "Next" at bounding box center [1137, 344] width 55 height 21
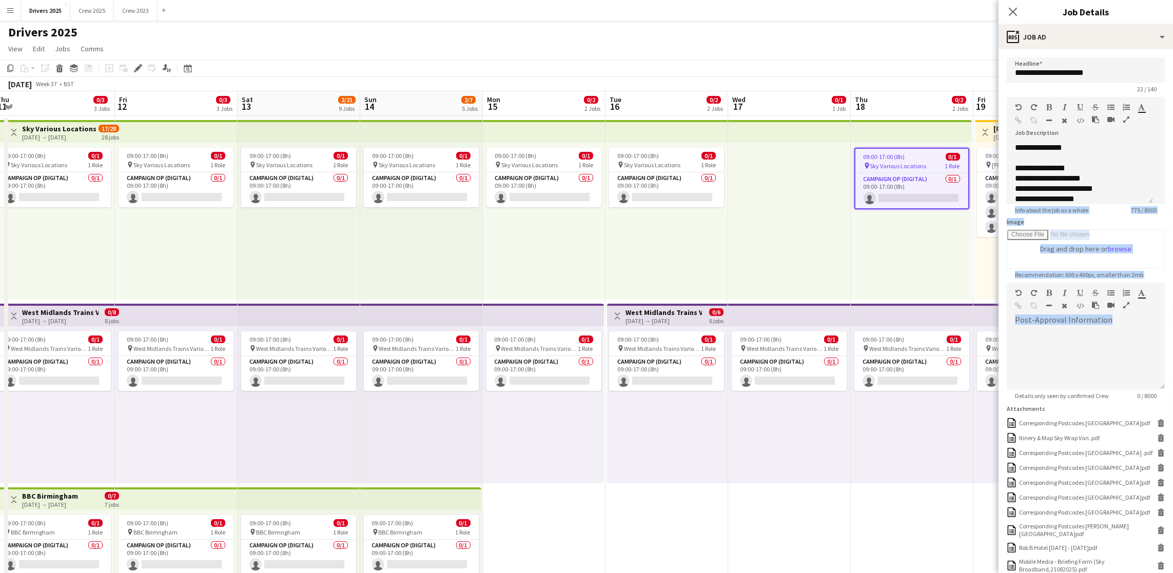
drag, startPoint x: 1153, startPoint y: 208, endPoint x: 1169, endPoint y: 356, distance: 148.2
click at [1169, 356] on mat-expansion-panel "**********" at bounding box center [1086, 311] width 175 height 524
click at [1125, 163] on div at bounding box center [1080, 158] width 130 height 10
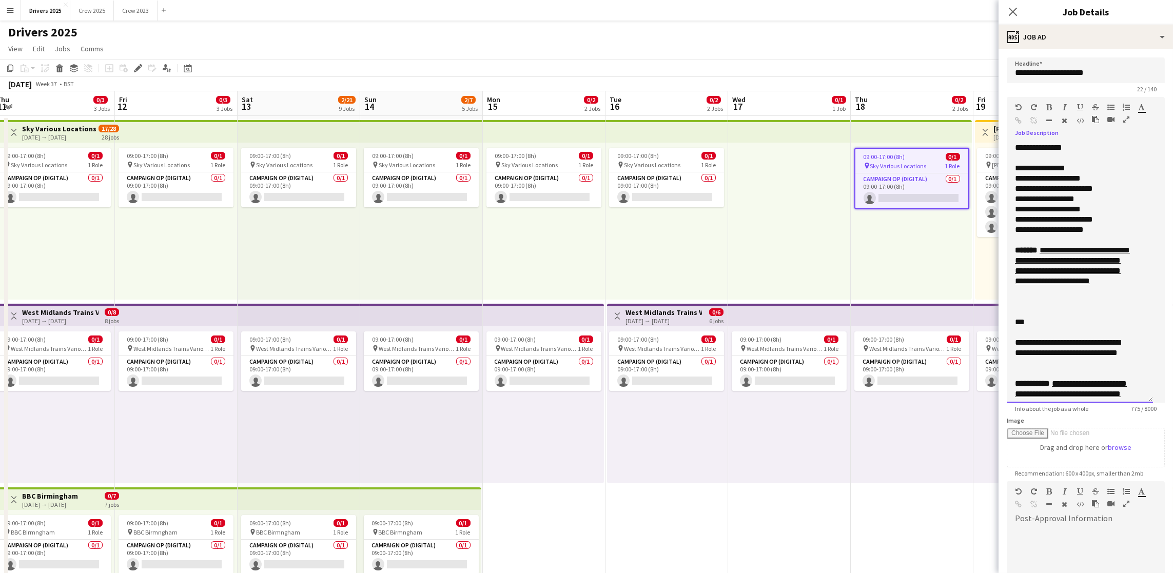
drag, startPoint x: 1149, startPoint y: 212, endPoint x: 1159, endPoint y: 412, distance: 199.4
click at [1159, 412] on form "**********" at bounding box center [1086, 454] width 175 height 794
click at [1042, 235] on div "**********" at bounding box center [1074, 230] width 118 height 10
click at [1129, 235] on div "**********" at bounding box center [1074, 230] width 118 height 10
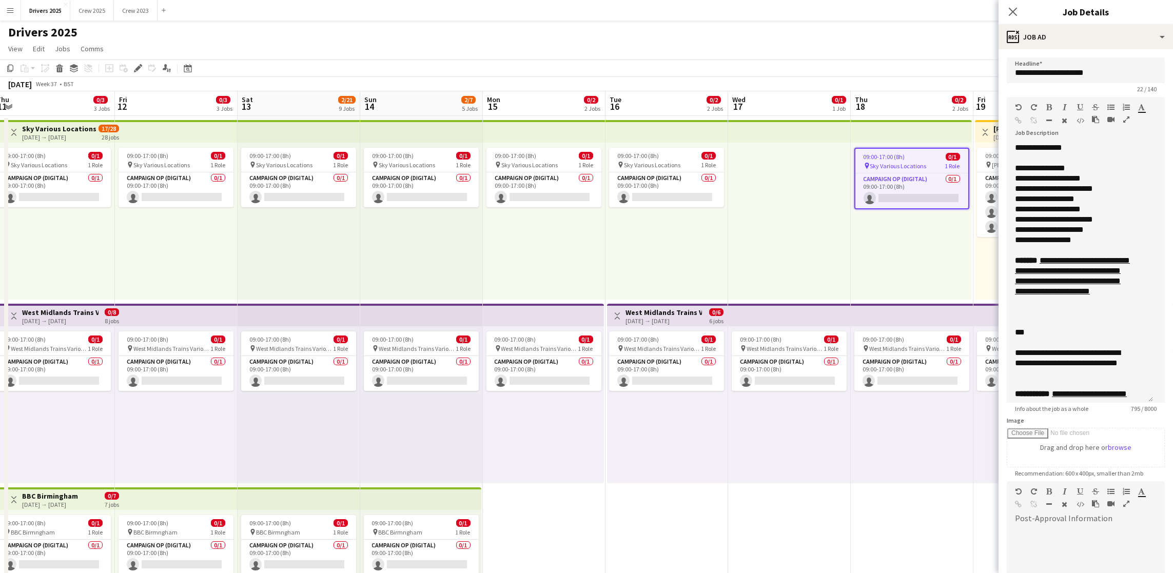
click at [904, 165] on span "Sky Various Locations" at bounding box center [899, 166] width 56 height 8
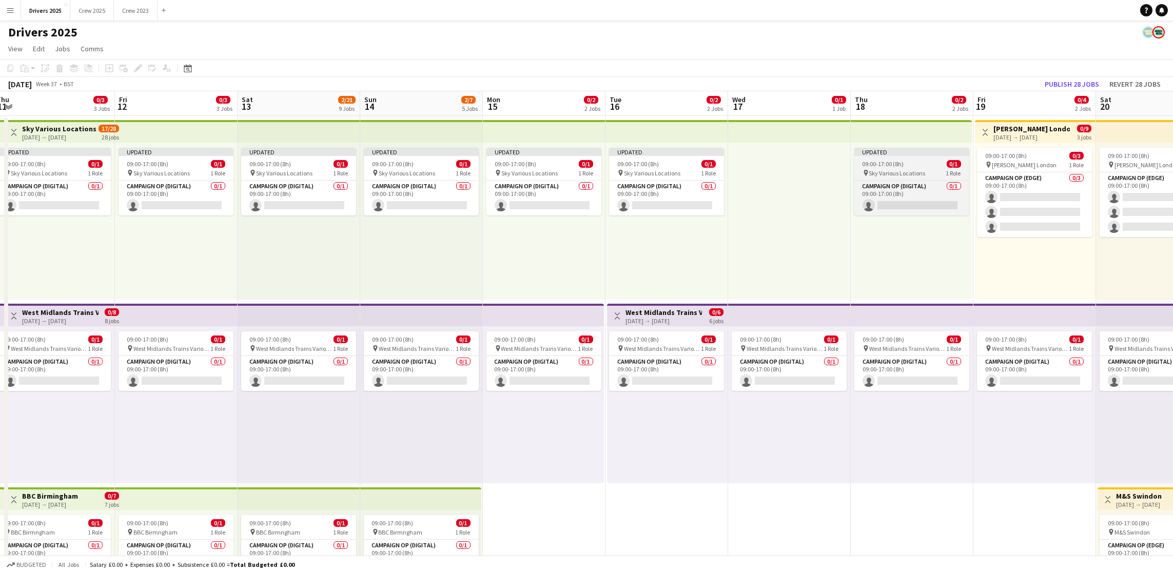
click at [904, 163] on span "09:00-17:00 (8h)" at bounding box center [884, 164] width 42 height 8
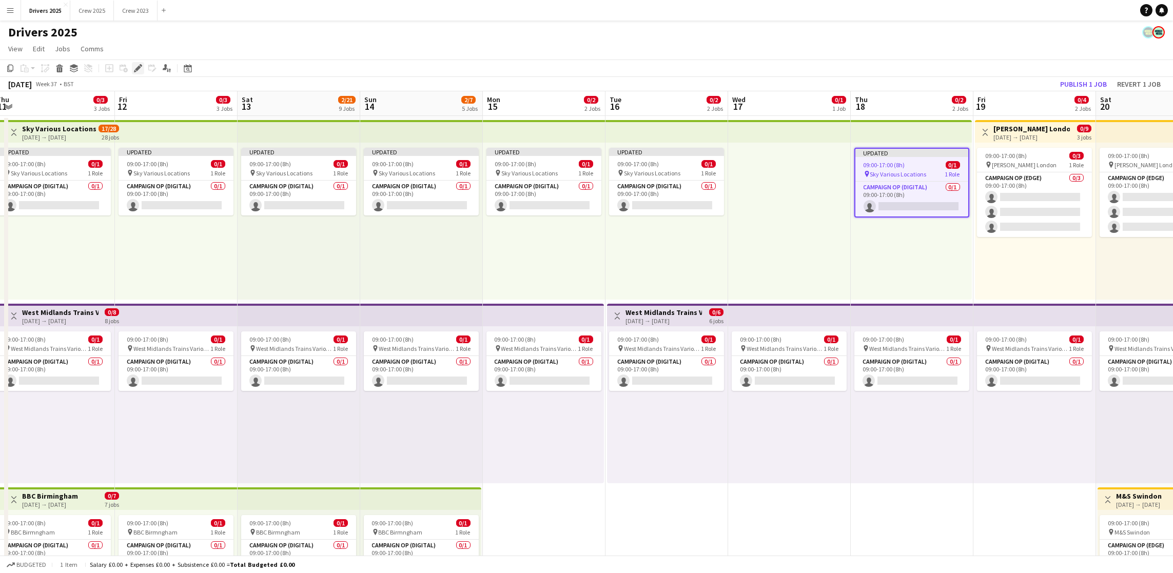
click at [141, 66] on icon at bounding box center [141, 65] width 3 height 3
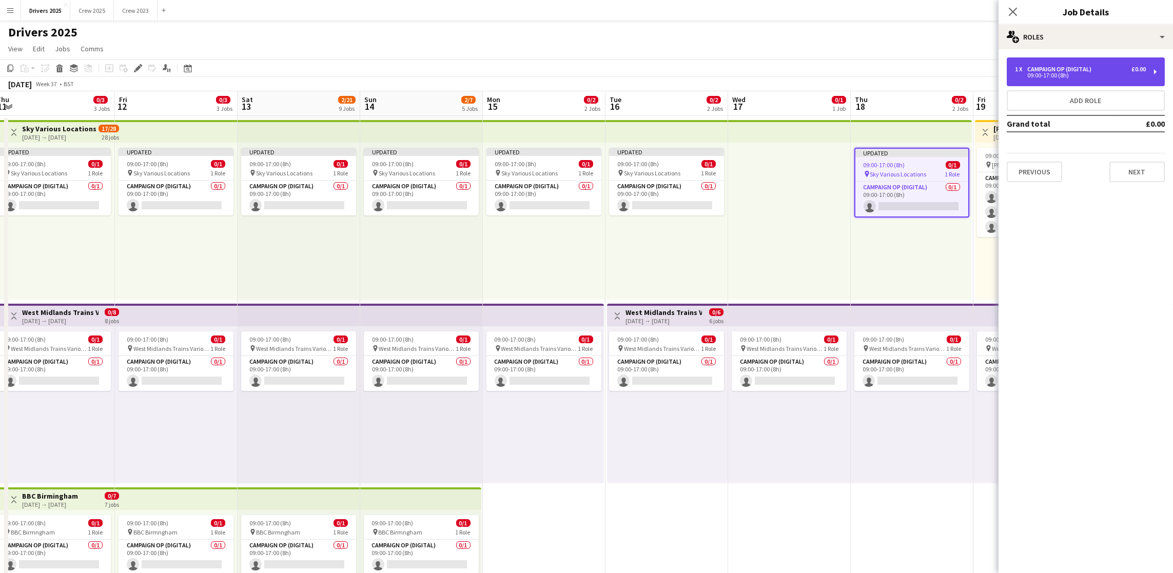
click at [1066, 73] on div "09:00-17:00 (8h)" at bounding box center [1080, 75] width 131 height 5
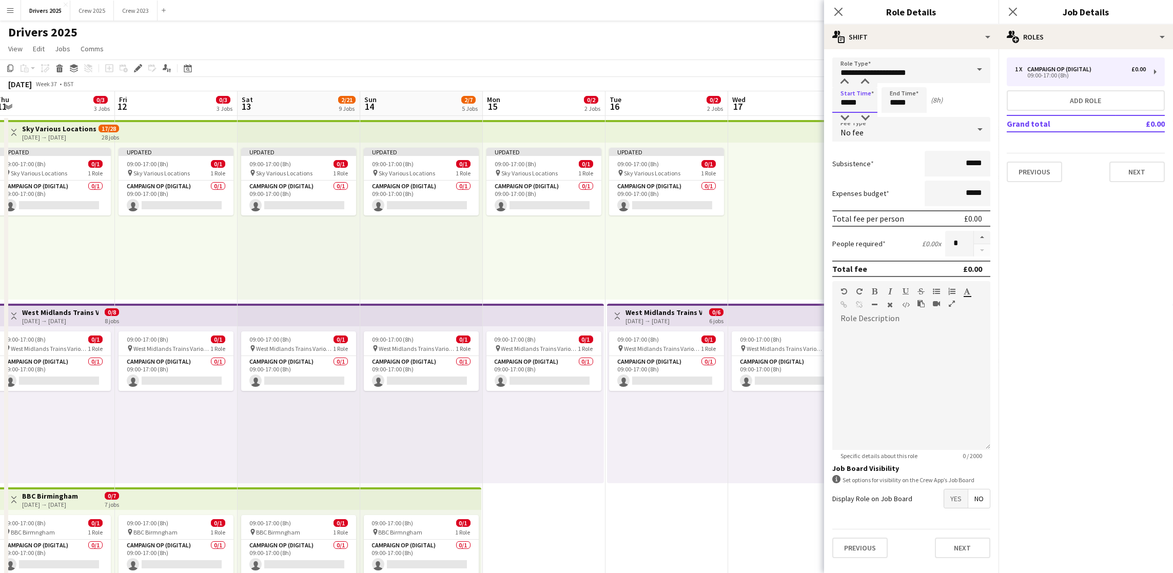
drag, startPoint x: 859, startPoint y: 101, endPoint x: 435, endPoint y: 35, distance: 428.5
type input "*****"
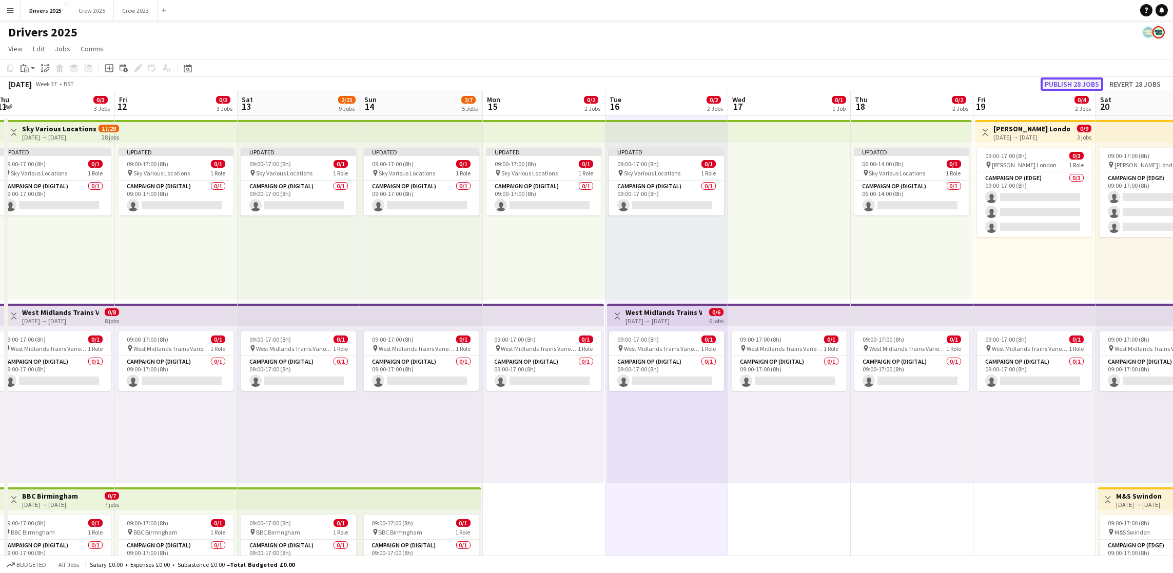
click at [1055, 85] on button "Publish 28 jobs" at bounding box center [1072, 84] width 63 height 13
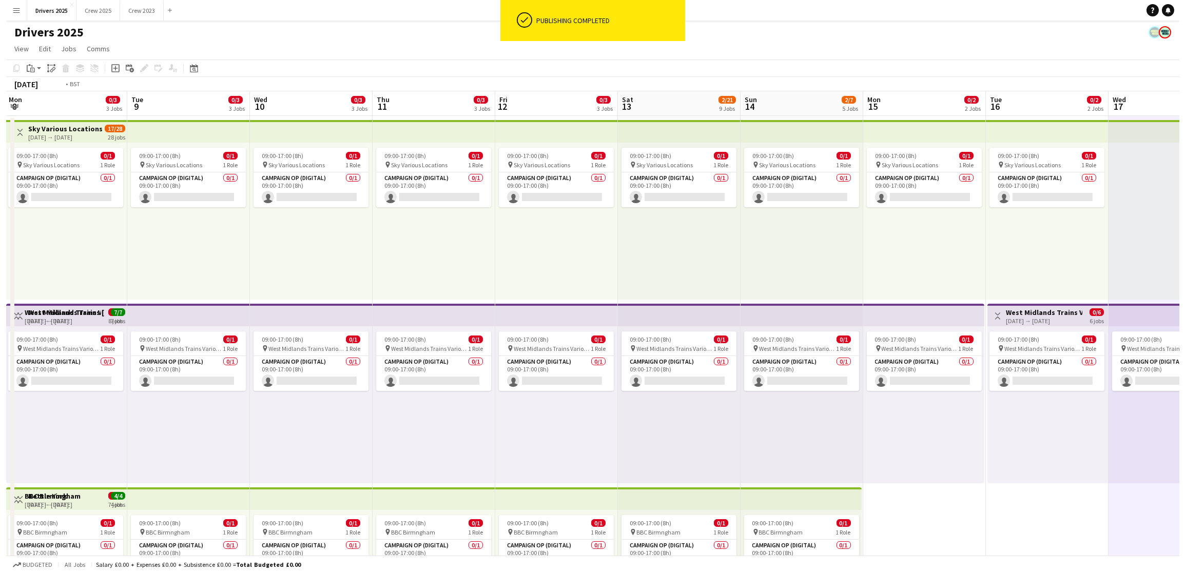
scroll to position [0, 263]
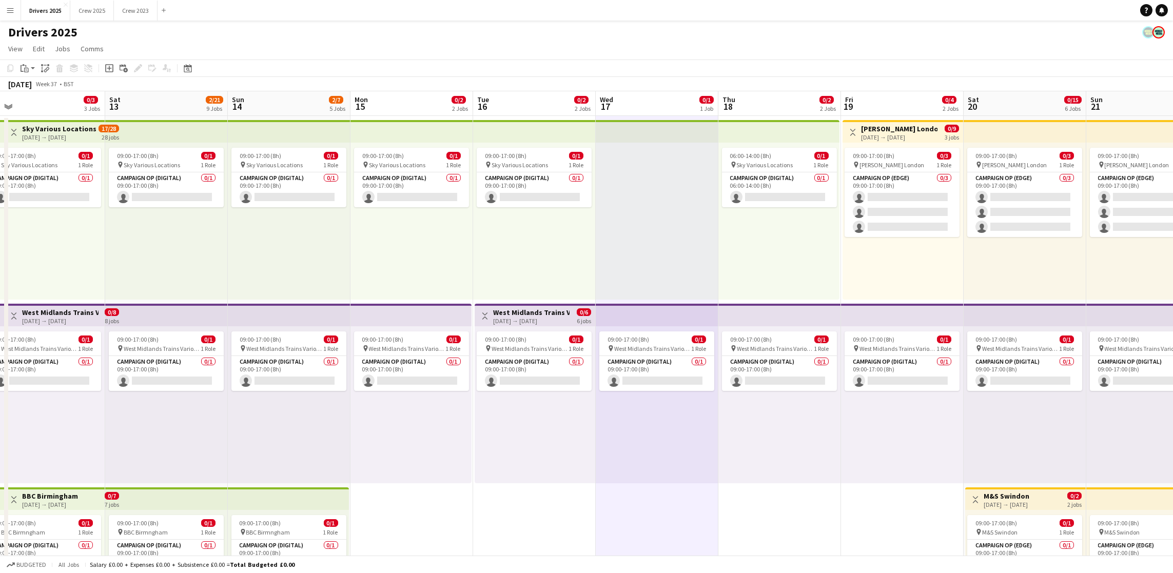
drag, startPoint x: 556, startPoint y: 526, endPoint x: 424, endPoint y: 502, distance: 134.0
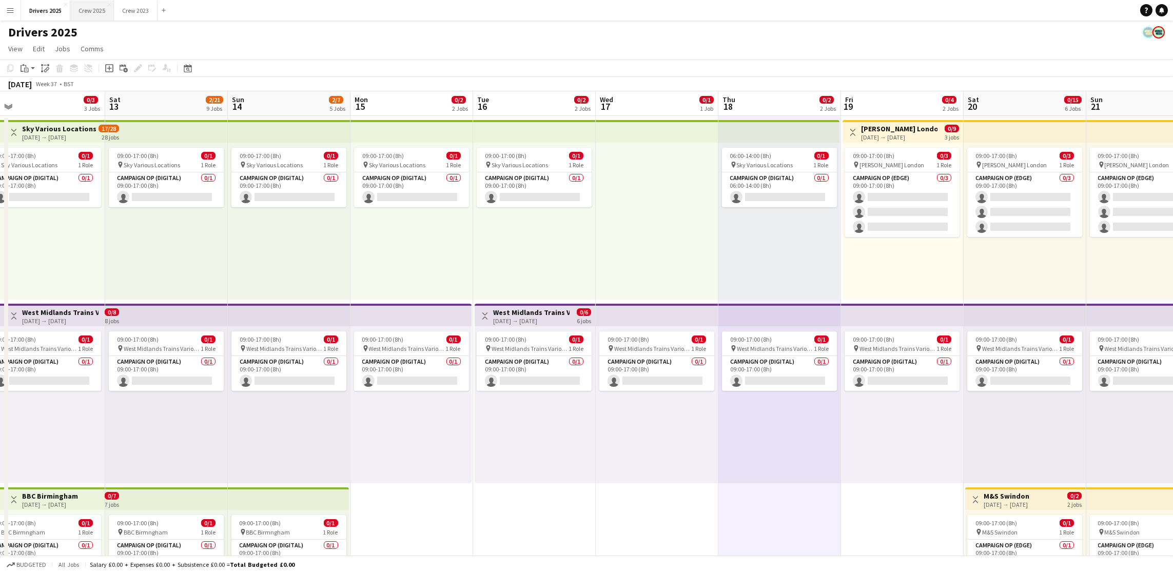
click at [98, 9] on button "Crew 2025 Close" at bounding box center [92, 11] width 44 height 20
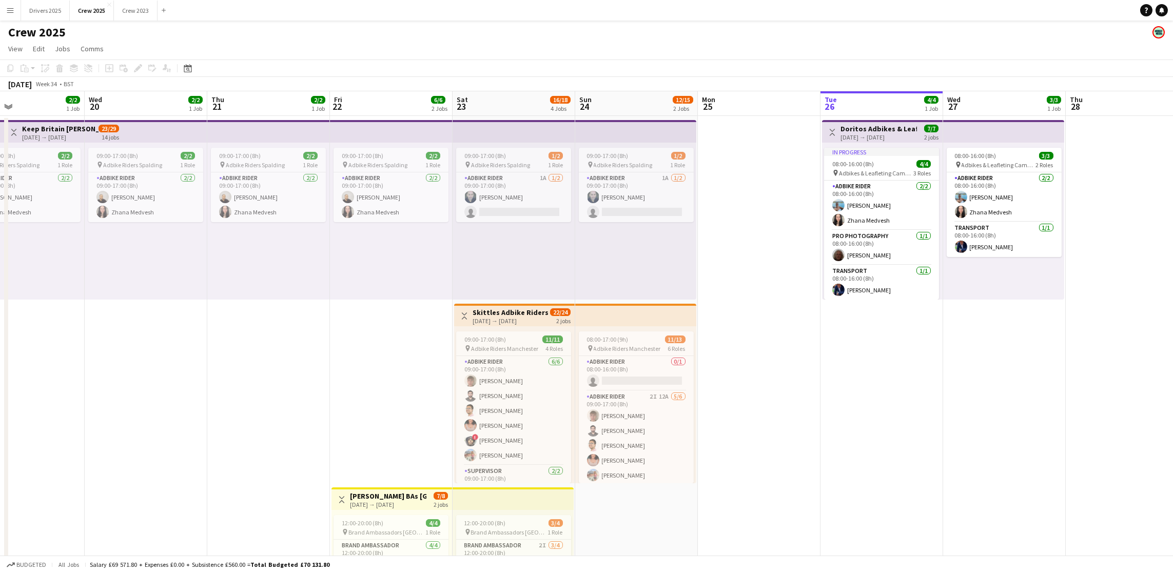
scroll to position [0, 252]
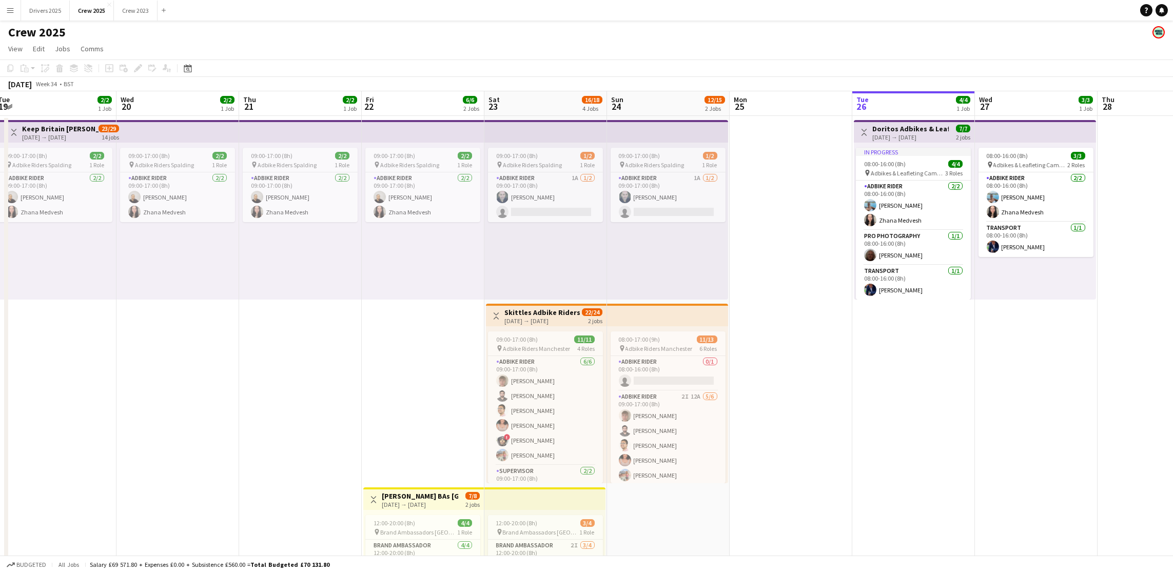
drag, startPoint x: 369, startPoint y: 367, endPoint x: 1072, endPoint y: 337, distance: 703.3
click at [1072, 337] on app-calendar-viewport "Sun 17 2/3 2 Jobs Mon 18 1/2 1 Job Tue 19 2/2 1 Job Wed 20 2/2 1 Job Thu 21 2/2…" at bounding box center [586, 427] width 1173 height 672
click at [556, 188] on app-card-role "Adbike Rider 1A [DATE] 09:00-17:00 (8h) [PERSON_NAME] single-neutral-actions" at bounding box center [545, 197] width 115 height 50
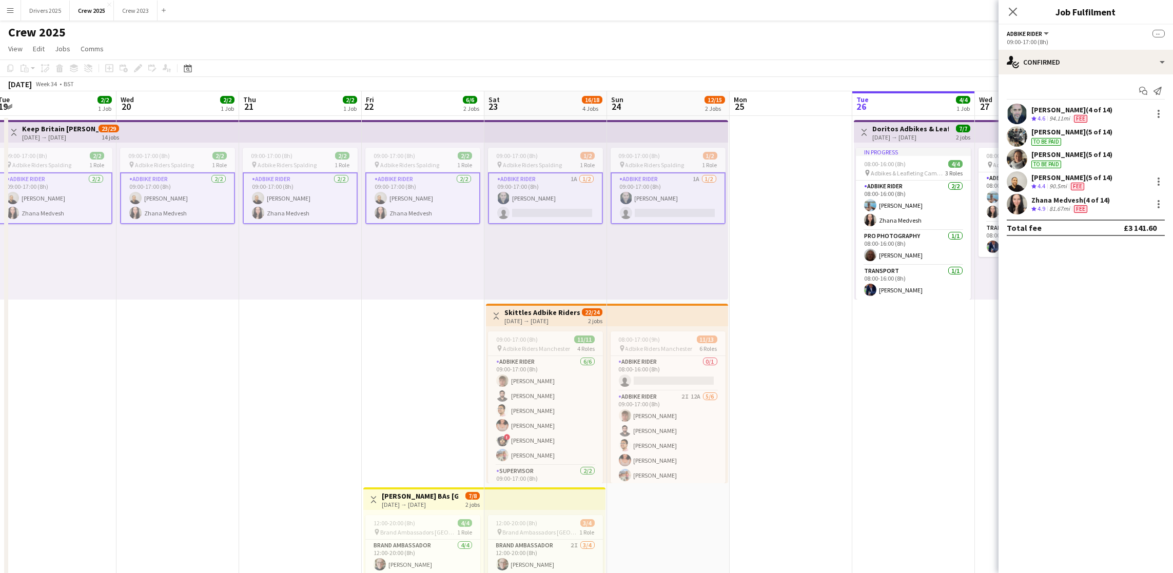
click at [535, 195] on app-card-role "Adbike Rider 1A [DATE] 09:00-17:00 (8h) [PERSON_NAME] single-neutral-actions" at bounding box center [545, 198] width 115 height 52
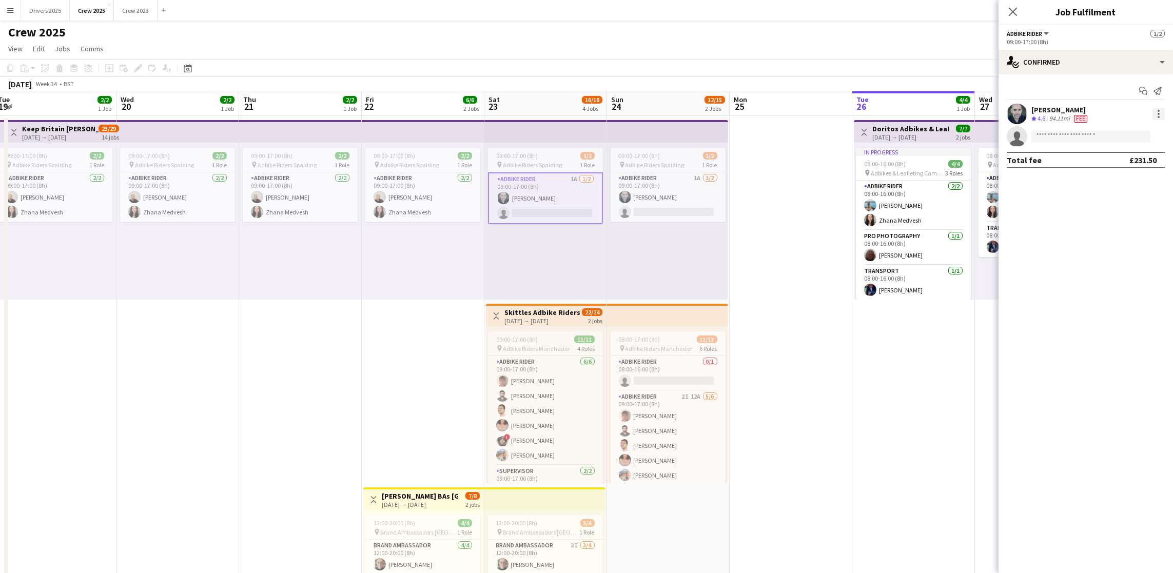
click at [1163, 116] on div at bounding box center [1159, 114] width 12 height 12
click at [1137, 134] on span "Edit fee" at bounding box center [1125, 132] width 64 height 9
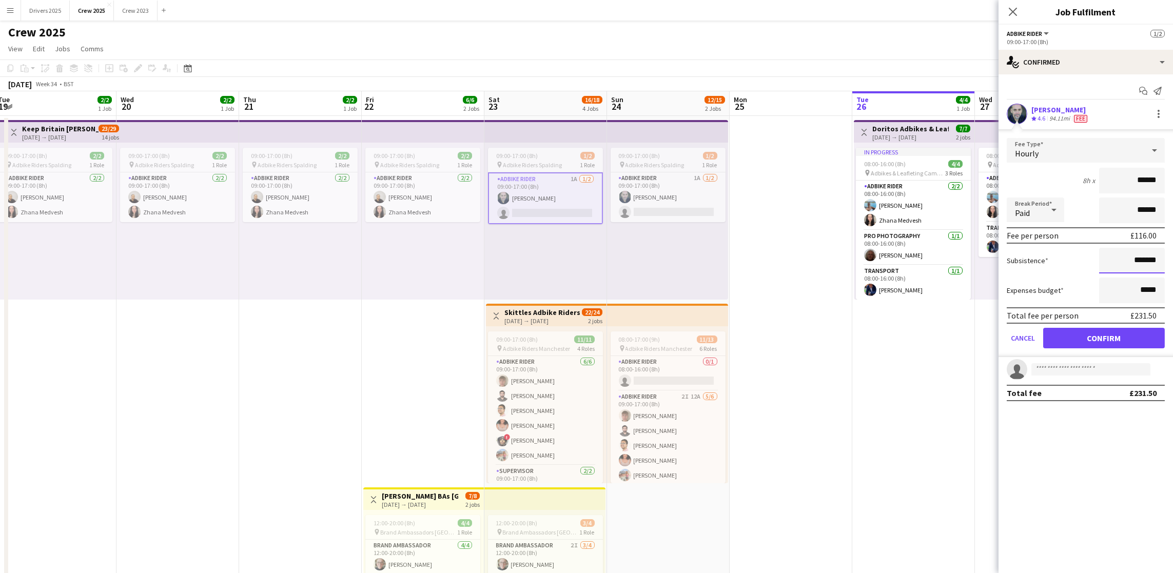
click at [1155, 263] on input "*******" at bounding box center [1132, 261] width 66 height 26
drag, startPoint x: 1162, startPoint y: 259, endPoint x: 1135, endPoint y: 261, distance: 26.8
click at [1135, 261] on input "*******" at bounding box center [1132, 261] width 66 height 26
click at [1159, 267] on input "*******" at bounding box center [1132, 261] width 66 height 26
drag, startPoint x: 1161, startPoint y: 260, endPoint x: 1134, endPoint y: 259, distance: 26.7
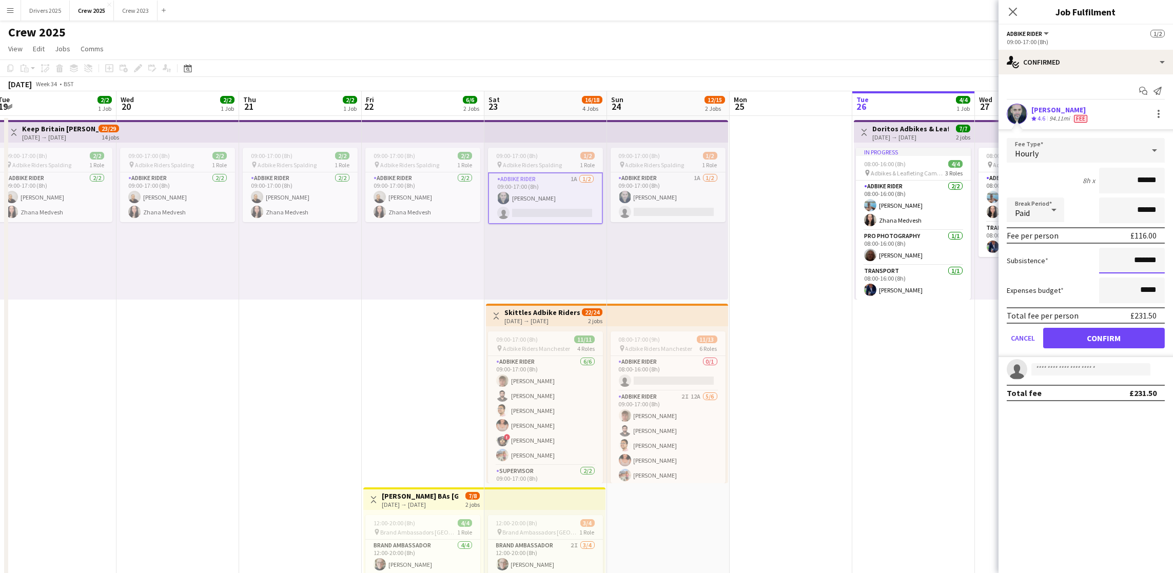
click at [1134, 259] on input "*******" at bounding box center [1132, 261] width 66 height 26
type input "******"
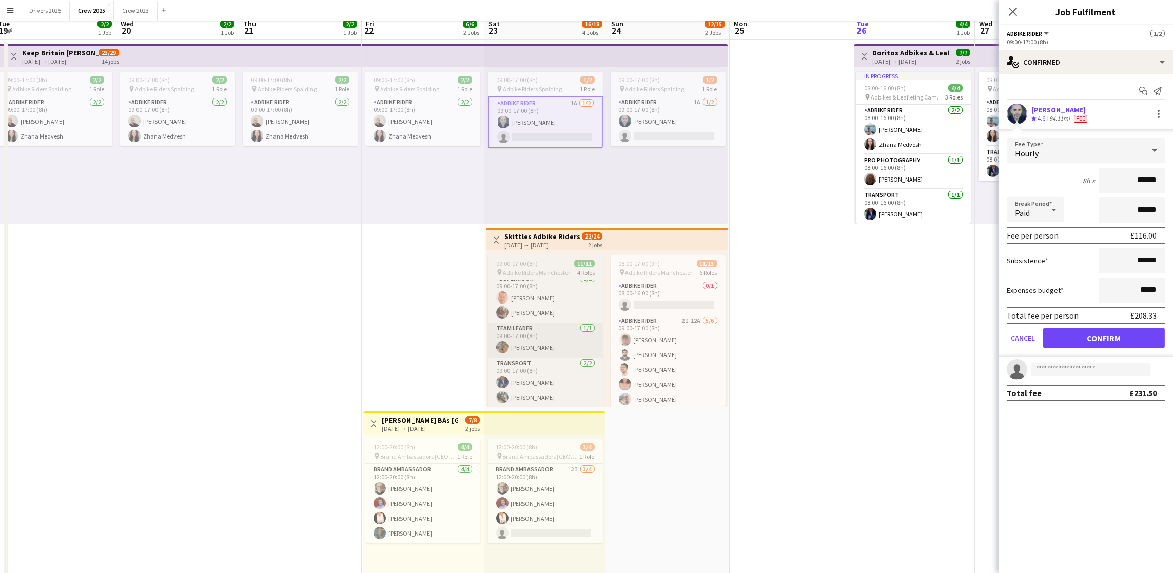
scroll to position [77, 0]
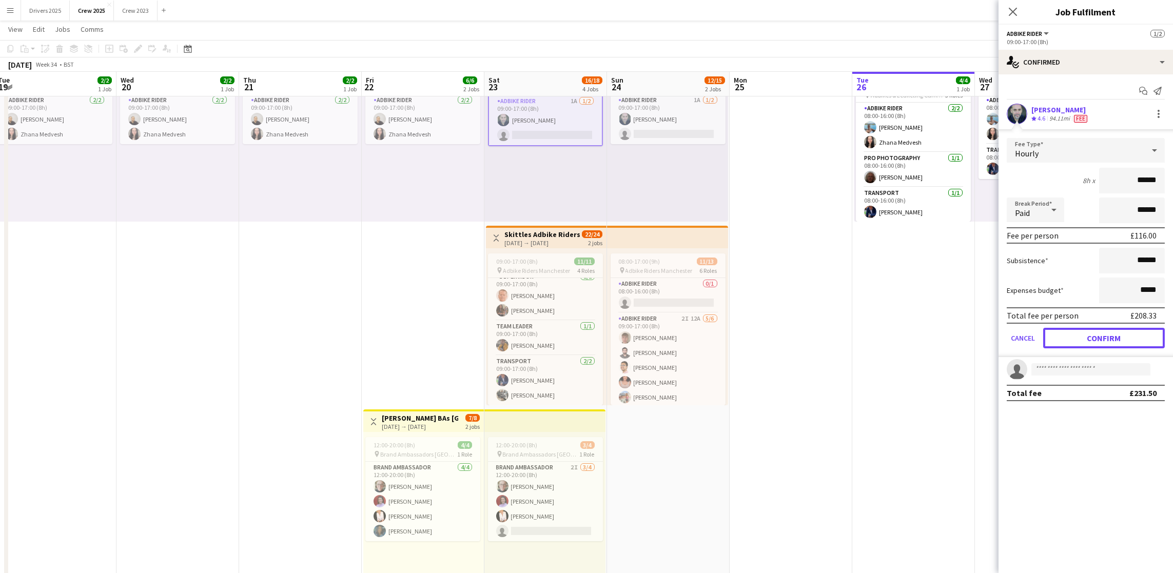
drag, startPoint x: 1100, startPoint y: 335, endPoint x: 796, endPoint y: 391, distance: 309.4
click at [1100, 335] on button "Confirm" at bounding box center [1105, 338] width 122 height 21
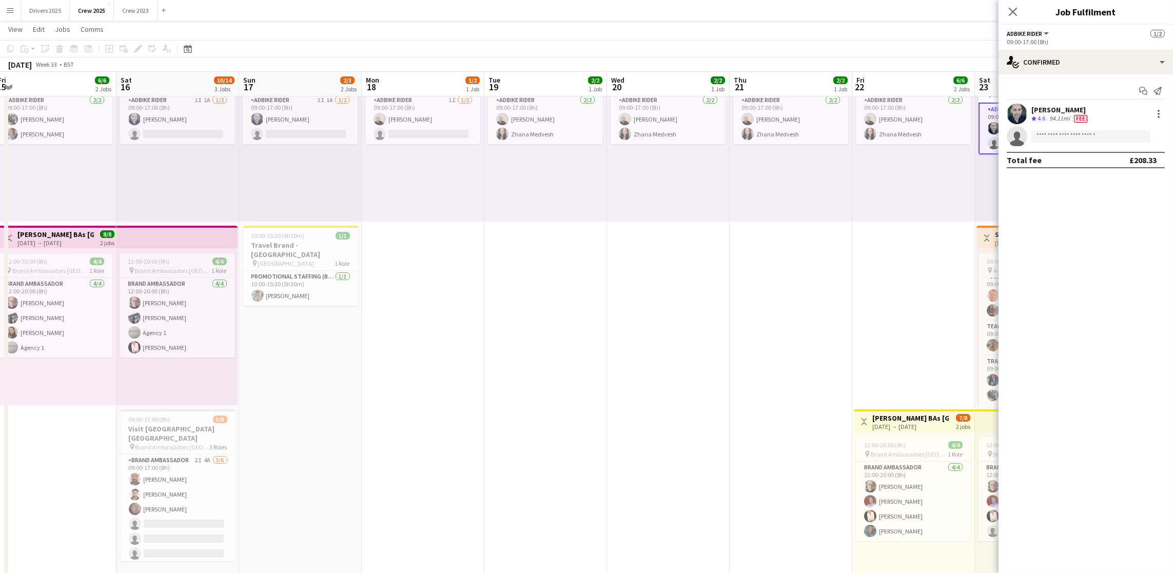
scroll to position [0, 257]
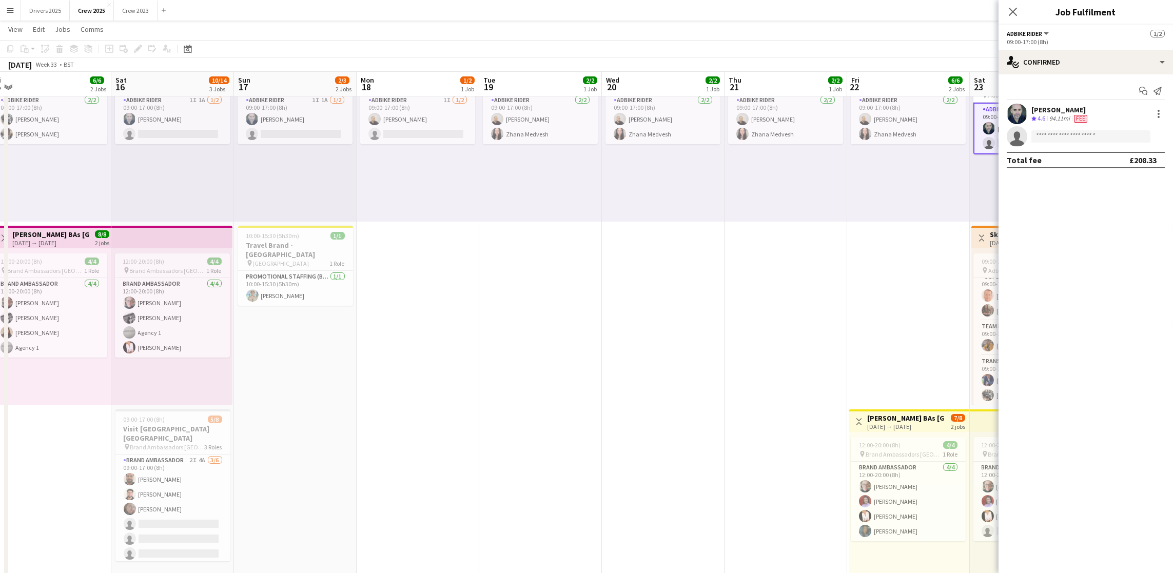
drag, startPoint x: 370, startPoint y: 362, endPoint x: 1279, endPoint y: 350, distance: 909.1
click at [1173, 350] on html "Menu Boards Boards Boards All jobs Status Workforce Workforce My Workforce Recr…" at bounding box center [586, 313] width 1173 height 780
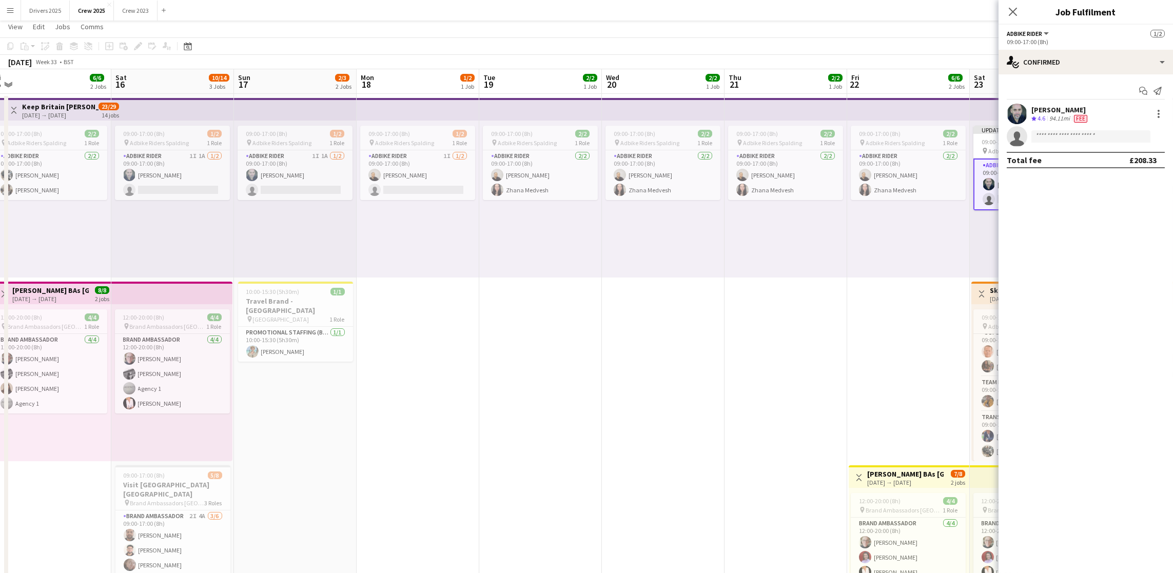
scroll to position [0, 0]
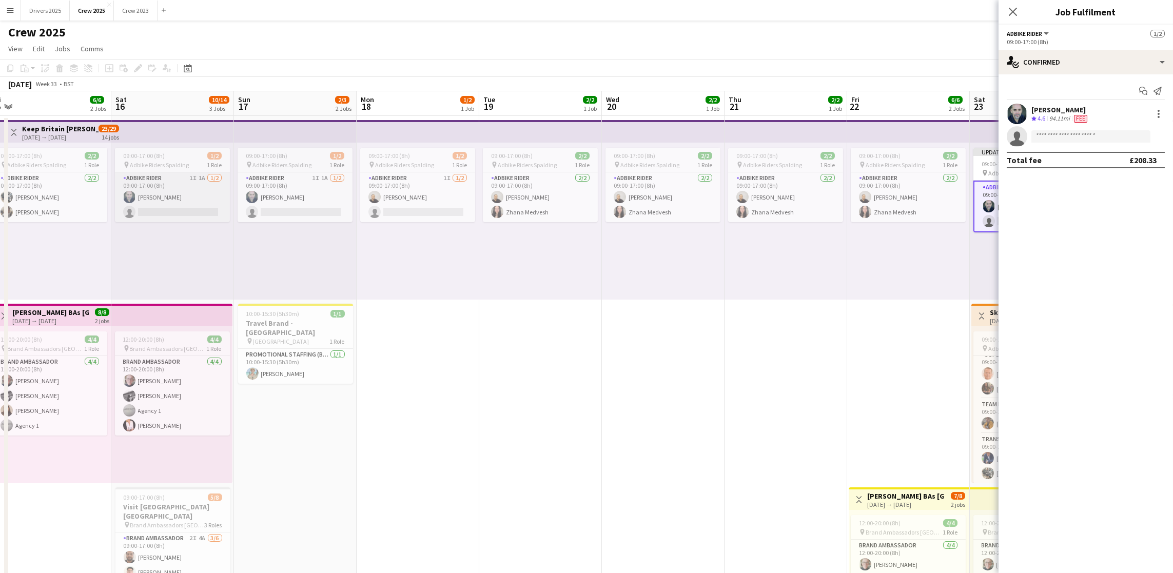
click at [184, 198] on app-card-role "Adbike Rider 1I 1A [DATE] 09:00-17:00 (8h) [PERSON_NAME] single-neutral-actions" at bounding box center [172, 197] width 115 height 50
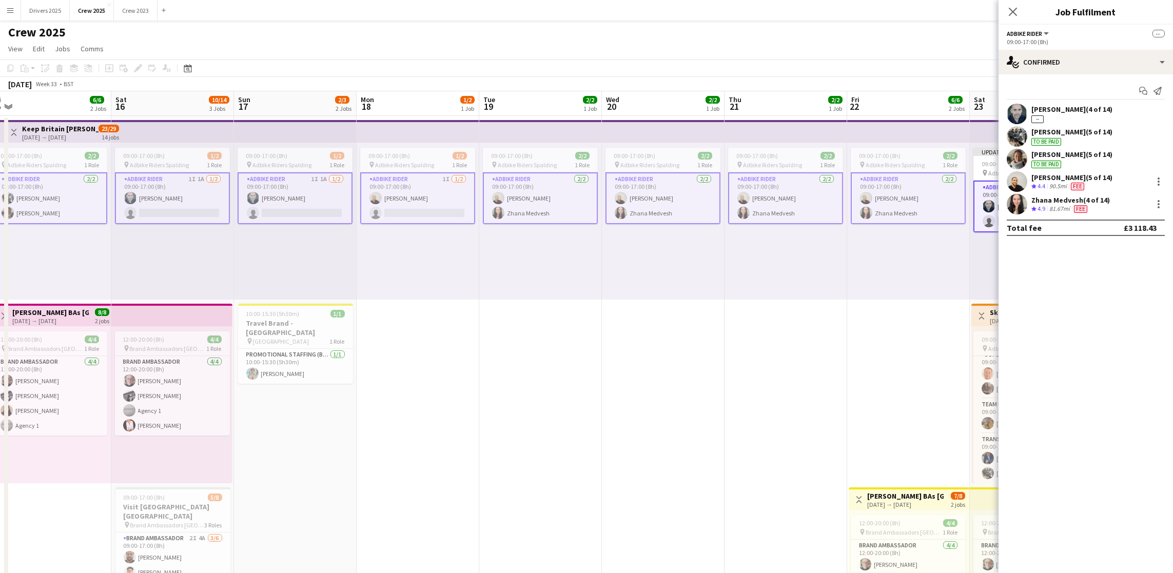
click at [184, 198] on app-card-role "Adbike Rider 1I 1A [DATE] 09:00-17:00 (8h) [PERSON_NAME] single-neutral-actions" at bounding box center [172, 198] width 115 height 52
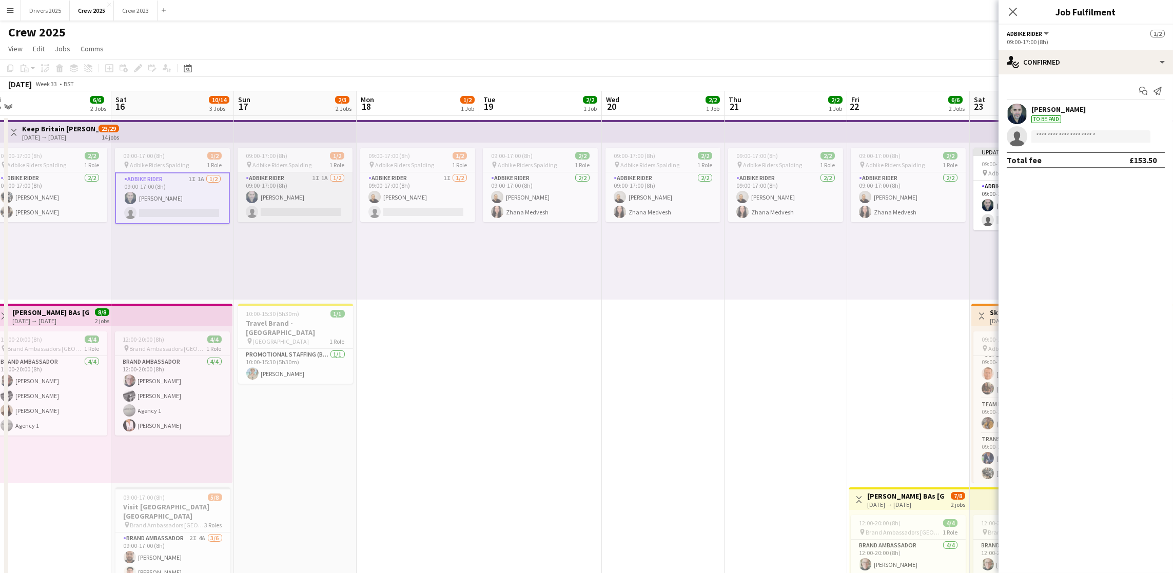
click at [305, 196] on app-card-role "Adbike Rider 1I 1A [DATE] 09:00-17:00 (8h) [PERSON_NAME] single-neutral-actions" at bounding box center [295, 197] width 115 height 50
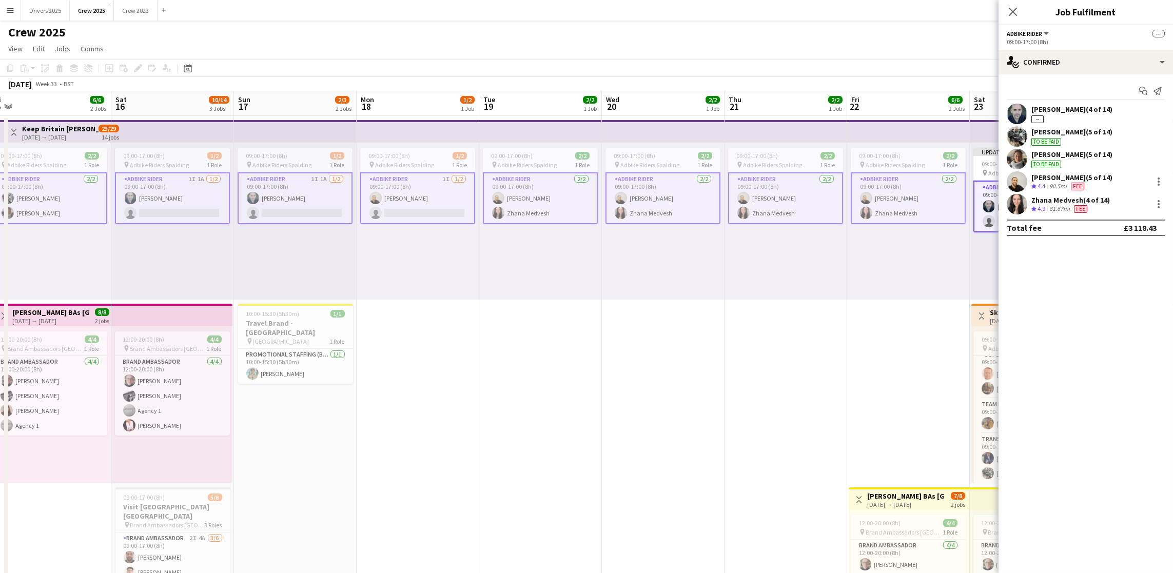
click at [302, 196] on app-card-role "Adbike Rider 1I 1A [DATE] 09:00-17:00 (8h) [PERSON_NAME] single-neutral-actions" at bounding box center [295, 198] width 115 height 52
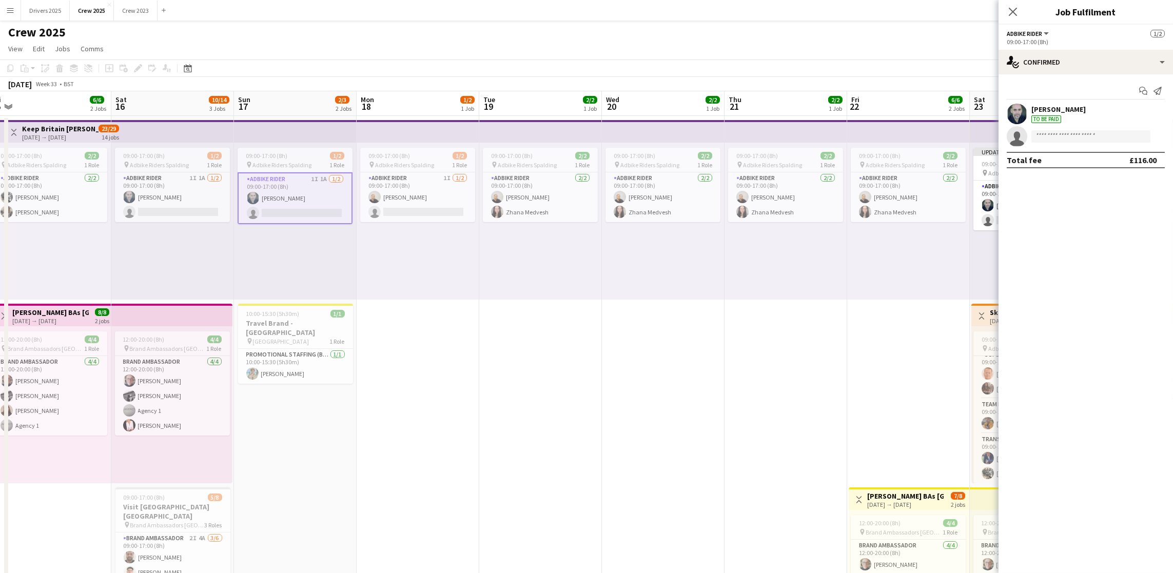
scroll to position [0, 364]
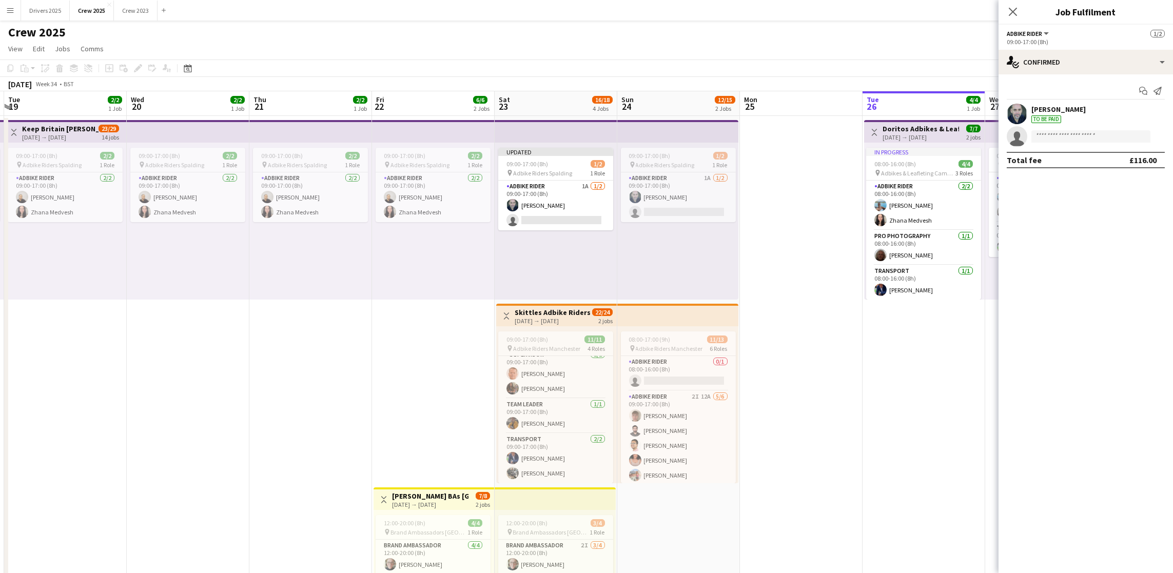
drag, startPoint x: 824, startPoint y: 383, endPoint x: 349, endPoint y: 392, distance: 475.4
click at [349, 392] on app-calendar-viewport "Sat 16 10/14 3 Jobs Sun 17 2/3 2 Jobs Mon 18 1/2 1 Job Tue 19 2/2 1 Job Wed 20 …" at bounding box center [586, 427] width 1173 height 672
click at [871, 387] on app-date-cell "Toggle View Doritos Adbikes & Leafleting Camden [DATE] → [DATE] 7/7 2 jobs In p…" at bounding box center [924, 440] width 123 height 648
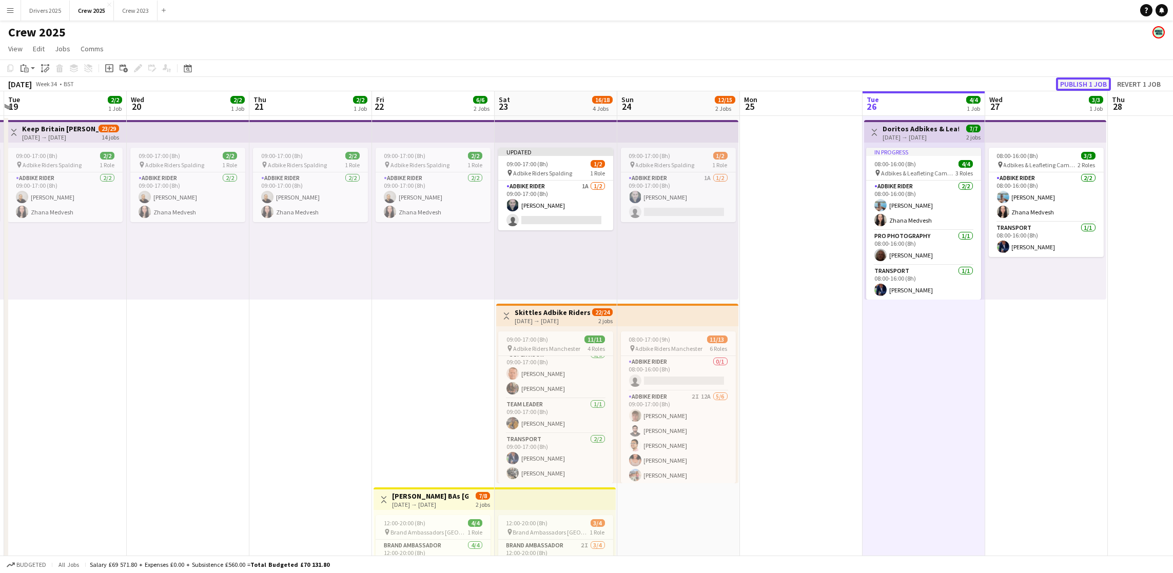
click at [1080, 81] on button "Publish 1 job" at bounding box center [1083, 84] width 55 height 13
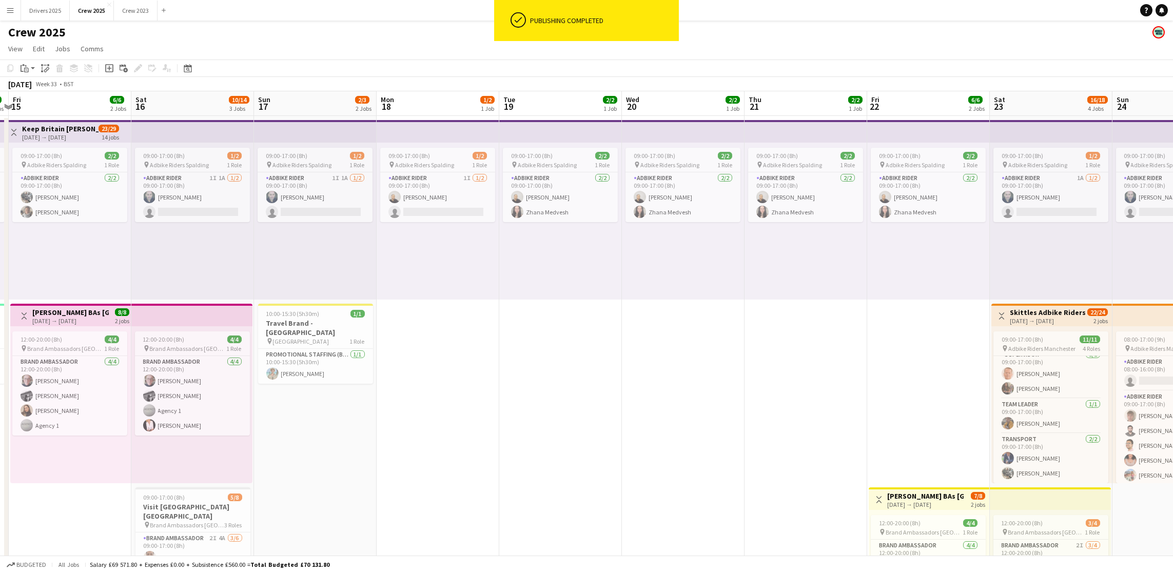
scroll to position [0, 416]
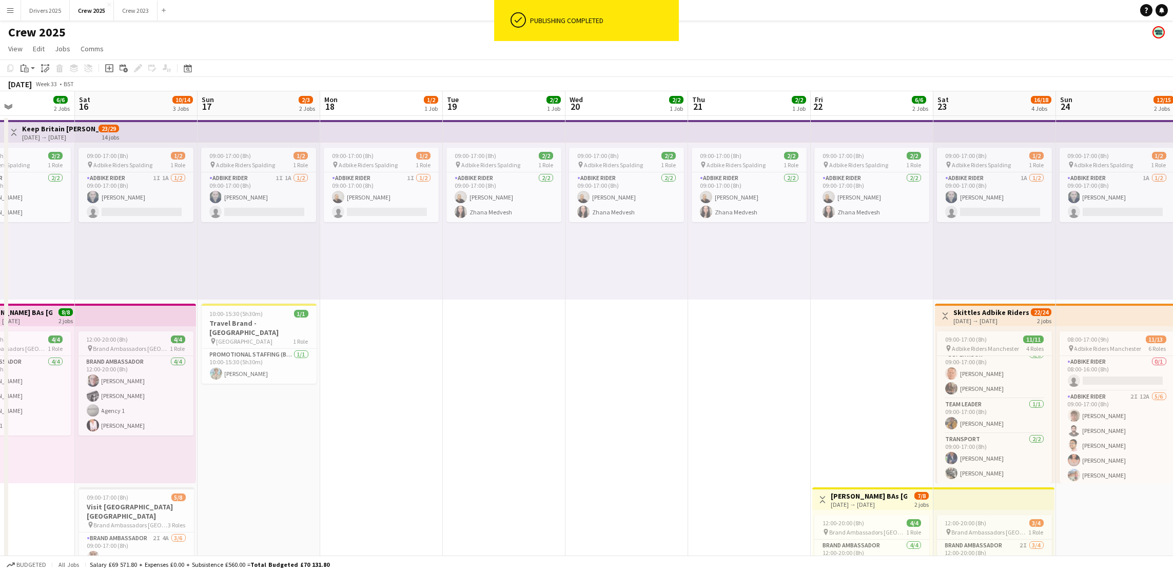
drag, startPoint x: 266, startPoint y: 435, endPoint x: 705, endPoint y: 401, distance: 440.2
click at [705, 401] on app-calendar-viewport "Tue 12 2/2 1 Job Wed 13 2/2 1 Job Thu 14 3/3 2 Jobs Fri 15 6/6 2 Jobs Sat 16 10…" at bounding box center [586, 427] width 1173 height 672
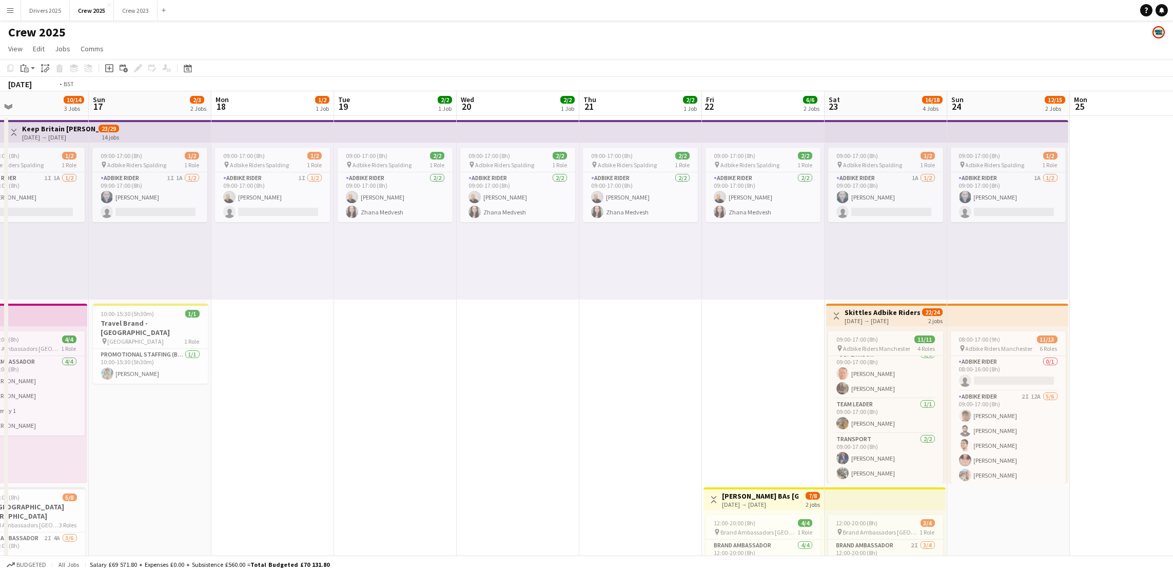
scroll to position [0, 294]
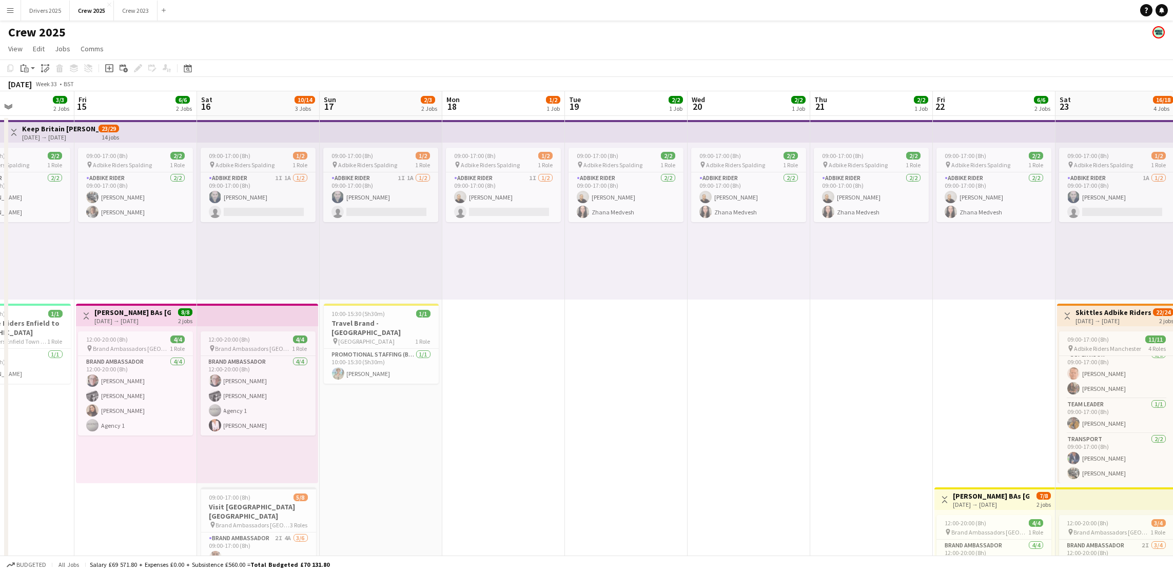
drag, startPoint x: 842, startPoint y: 355, endPoint x: 965, endPoint y: 345, distance: 123.1
click at [965, 345] on app-calendar-viewport "Tue 12 2/2 1 Job Wed 13 2/2 1 Job Thu 14 3/3 2 Jobs Fri 15 6/6 2 Jobs Sat 16 10…" at bounding box center [586, 427] width 1173 height 672
click at [688, 400] on app-date-cell "09:00-17:00 (8h) 2/2 pin Adbike Riders Spalding 1 Role Adbike Rider [DATE] 09:0…" at bounding box center [749, 440] width 123 height 648
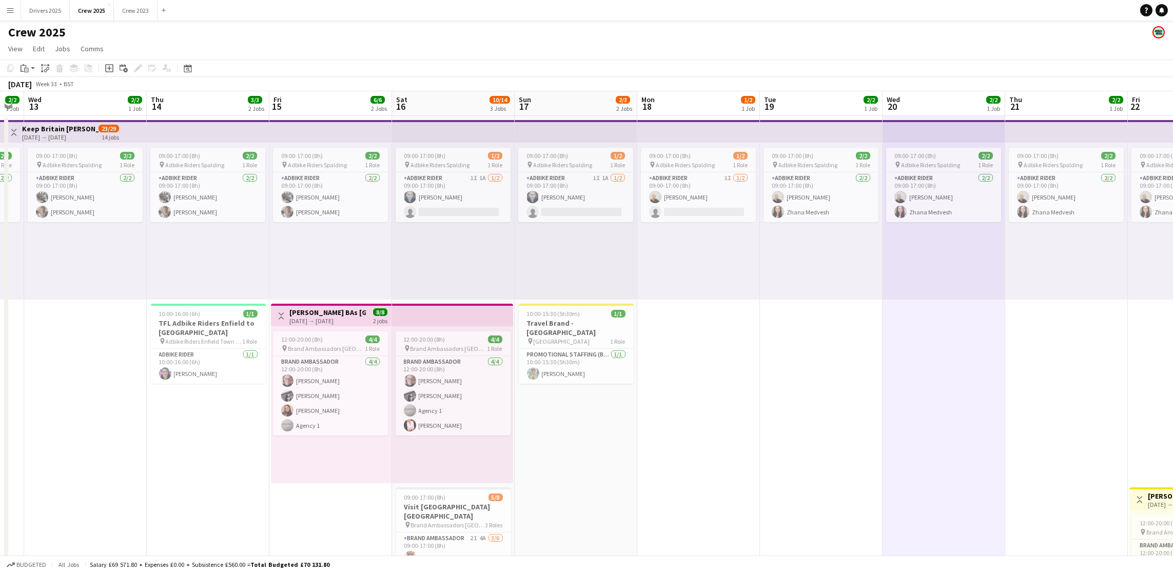
scroll to position [0, 220]
drag, startPoint x: 572, startPoint y: 449, endPoint x: 727, endPoint y: 442, distance: 155.7
click at [727, 442] on app-calendar-viewport "Mon 11 4/5 2 Jobs Tue 12 2/2 1 Job Wed 13 2/2 1 Job Thu 14 3/3 2 Jobs Fri 15 6/…" at bounding box center [586, 427] width 1173 height 672
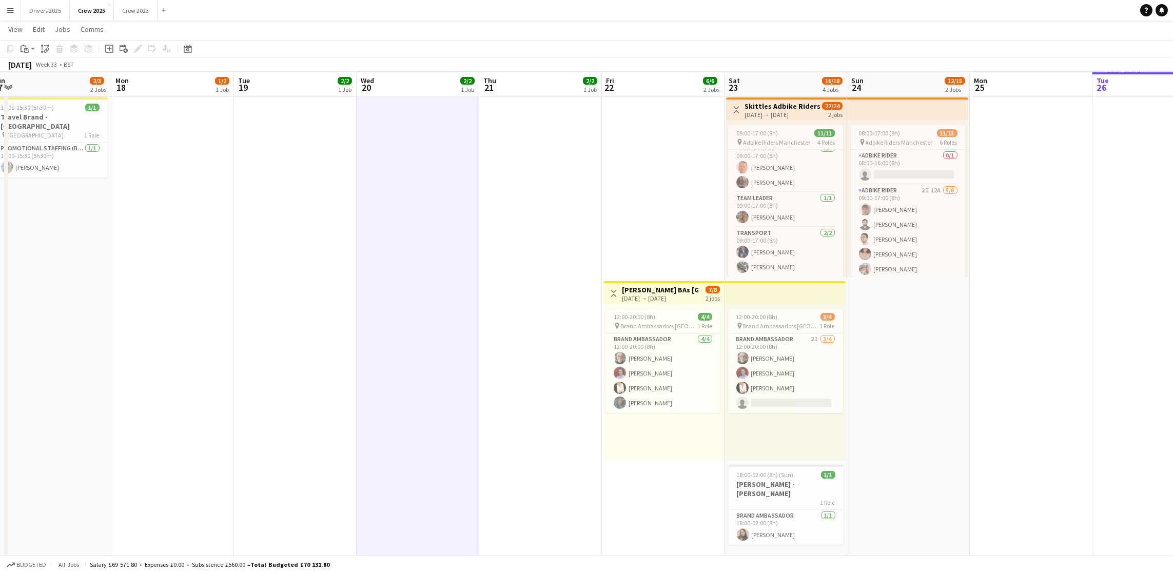
scroll to position [0, 398]
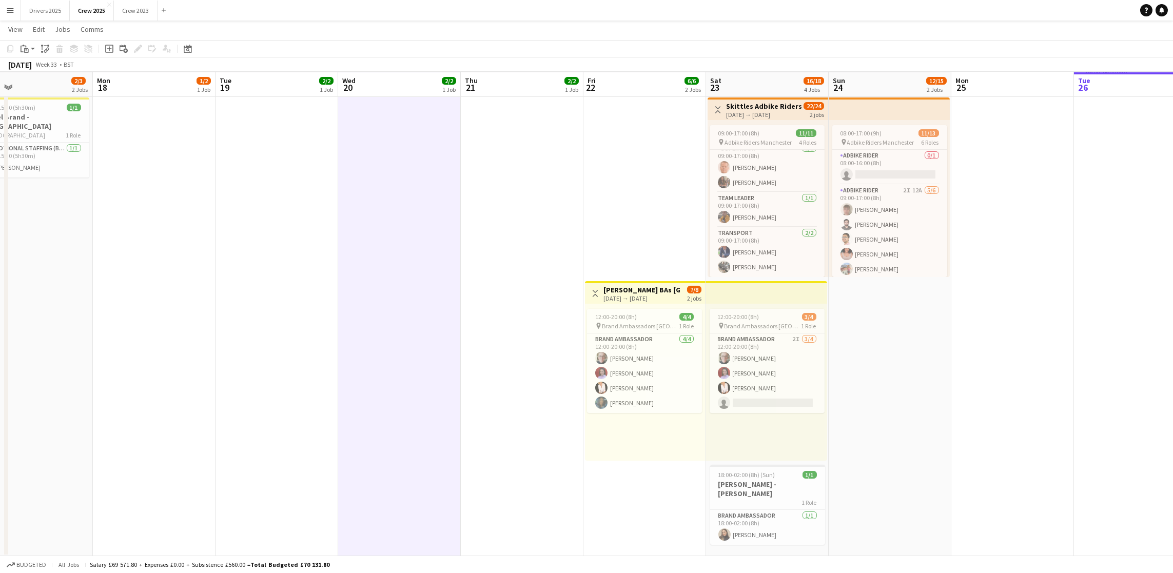
drag, startPoint x: 836, startPoint y: 409, endPoint x: 290, endPoint y: 398, distance: 546.2
click at [290, 398] on app-calendar-viewport "Thu 14 3/3 2 Jobs Fri 15 6/6 2 Jobs Sat 16 10/14 3 Jobs Sun 17 2/3 2 Jobs Mon 1…" at bounding box center [586, 196] width 1173 height 723
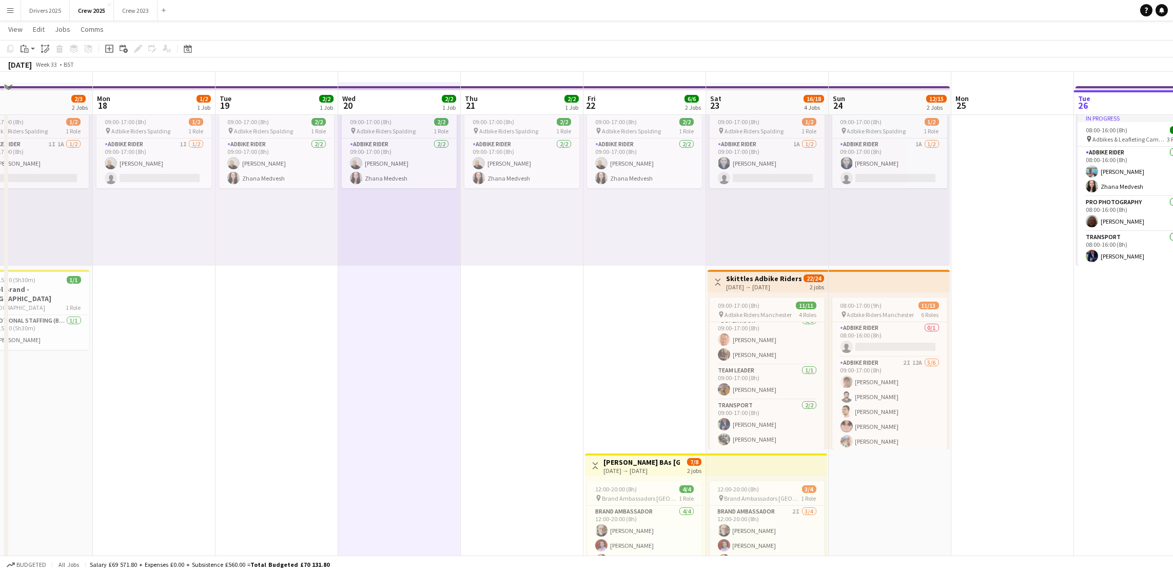
scroll to position [0, 0]
